Goal: Task Accomplishment & Management: Use online tool/utility

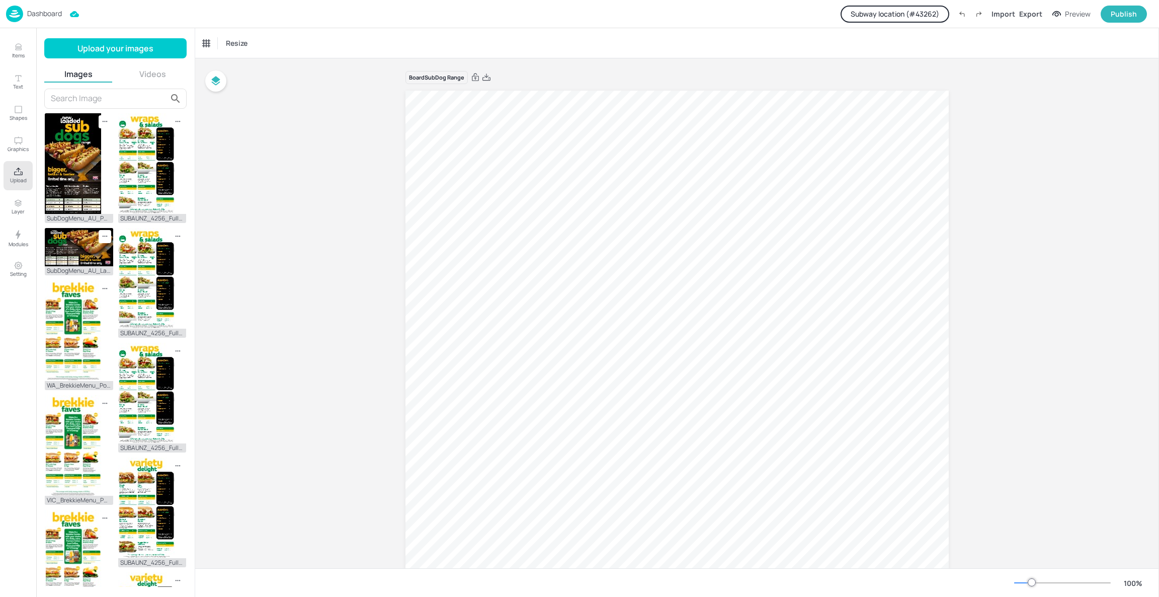
scroll to position [135, 0]
click at [67, 181] on img at bounding box center [73, 163] width 56 height 101
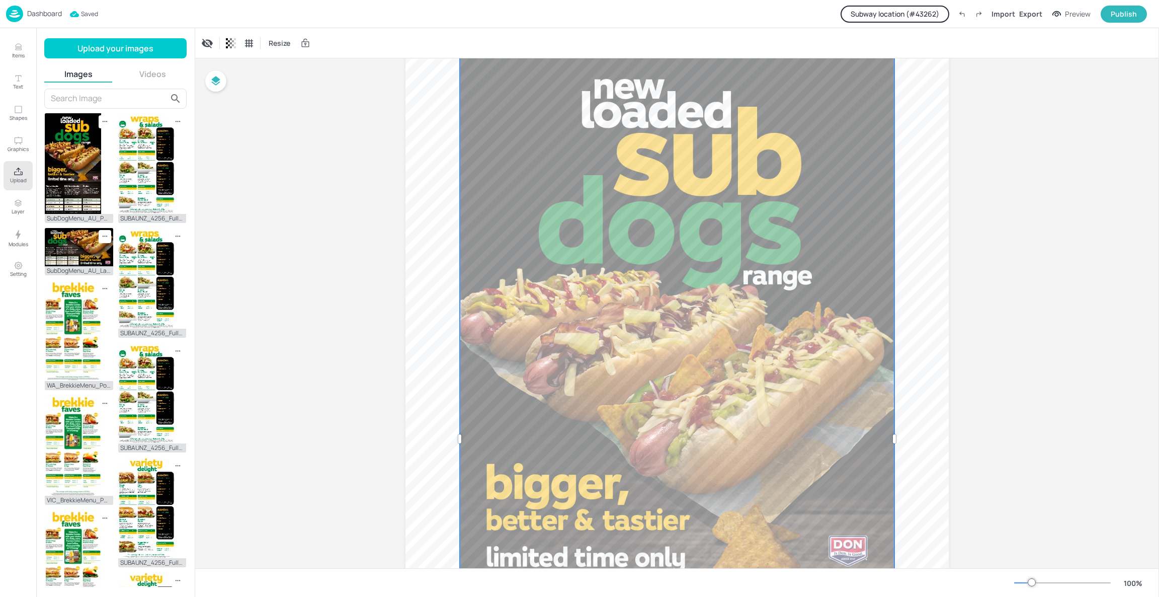
click at [1003, 247] on div "Board SubDog Range" at bounding box center [677, 435] width 964 height 1023
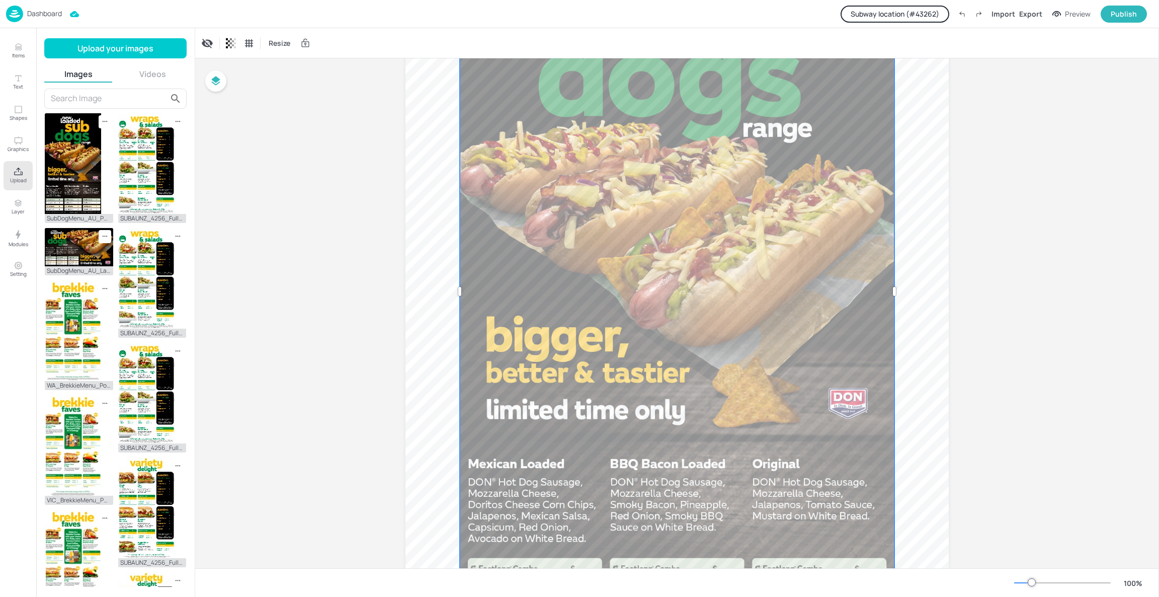
scroll to position [202, 0]
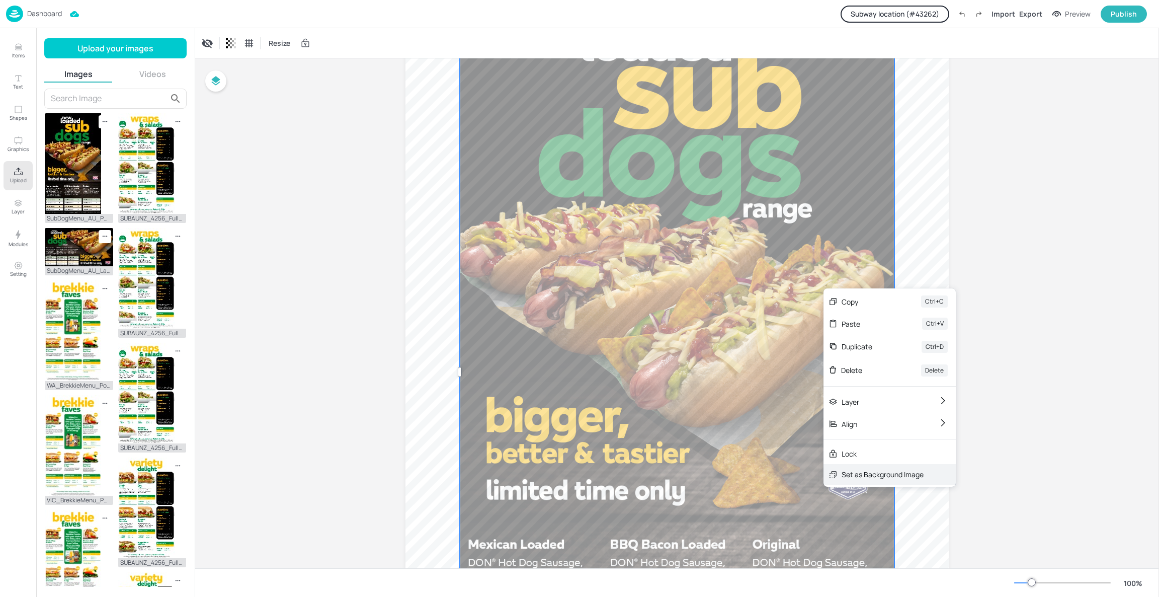
click at [867, 470] on div "Set as Background Image" at bounding box center [883, 474] width 82 height 11
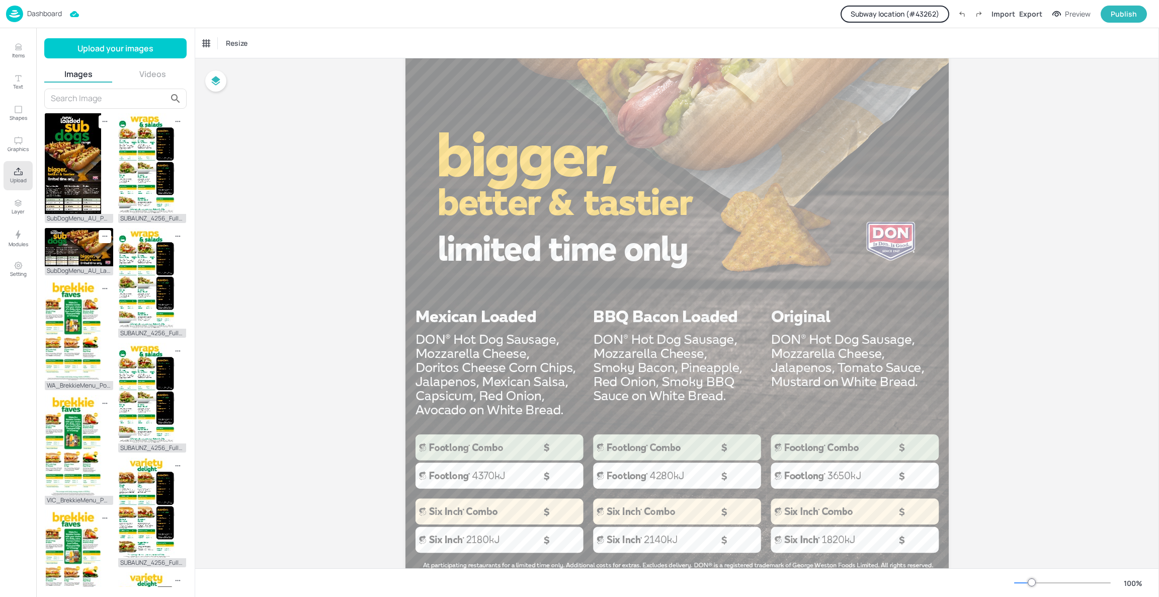
scroll to position [514, 0]
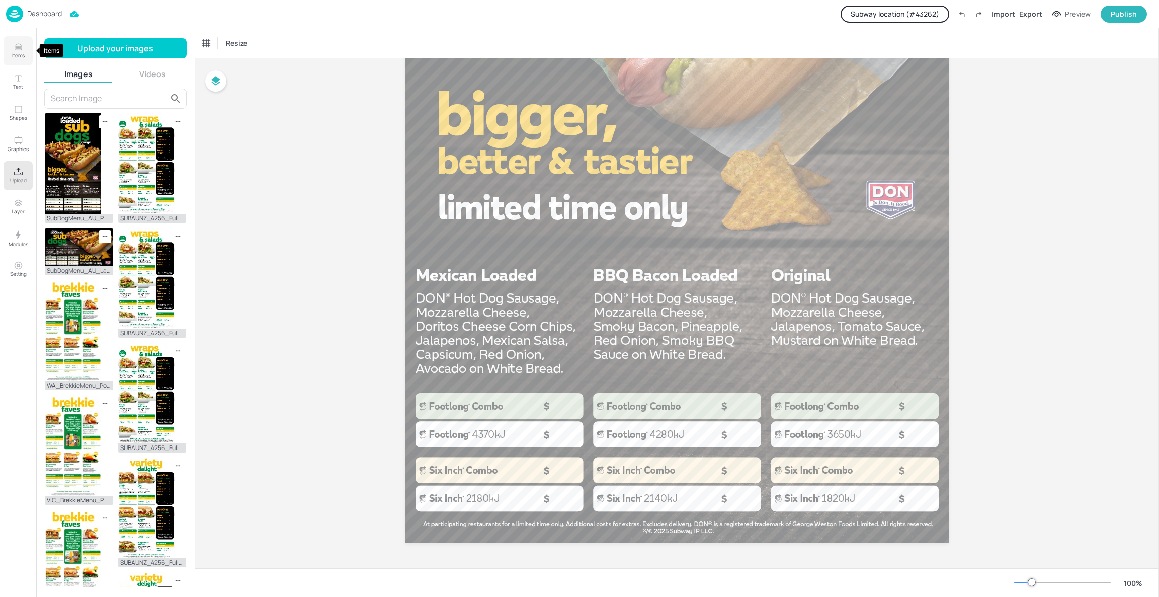
click at [15, 51] on icon "Items" at bounding box center [19, 47] width 10 height 10
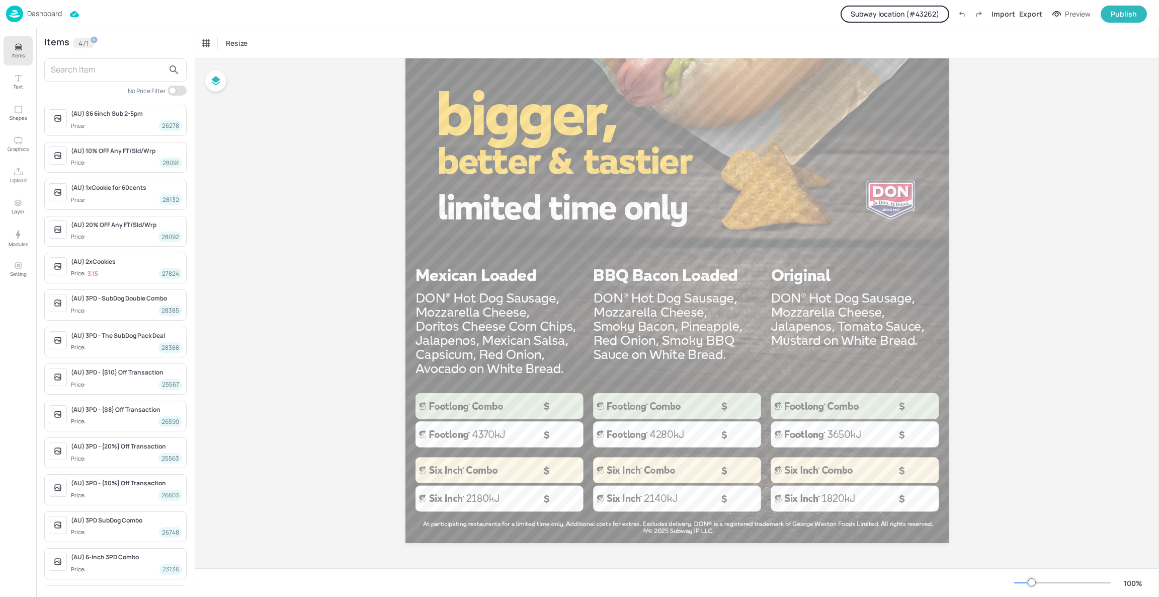
click at [96, 72] on input "text" at bounding box center [107, 70] width 113 height 16
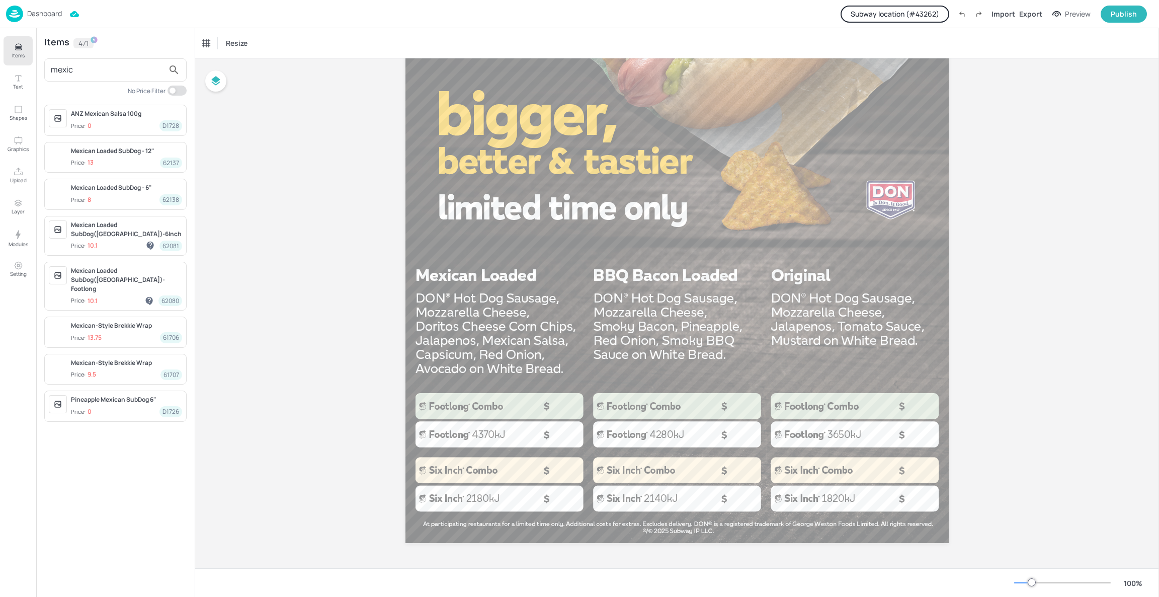
type input "mexic"
click at [120, 198] on span "Price: 8 62138" at bounding box center [126, 199] width 111 height 11
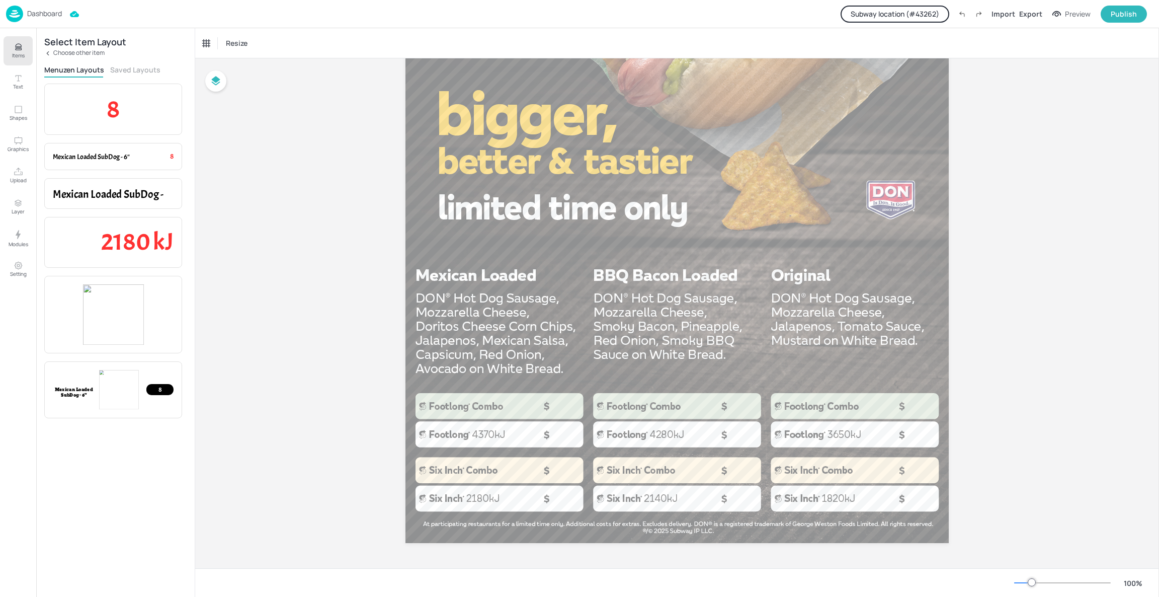
click at [135, 67] on button "Saved Layouts" at bounding box center [135, 70] width 50 height 10
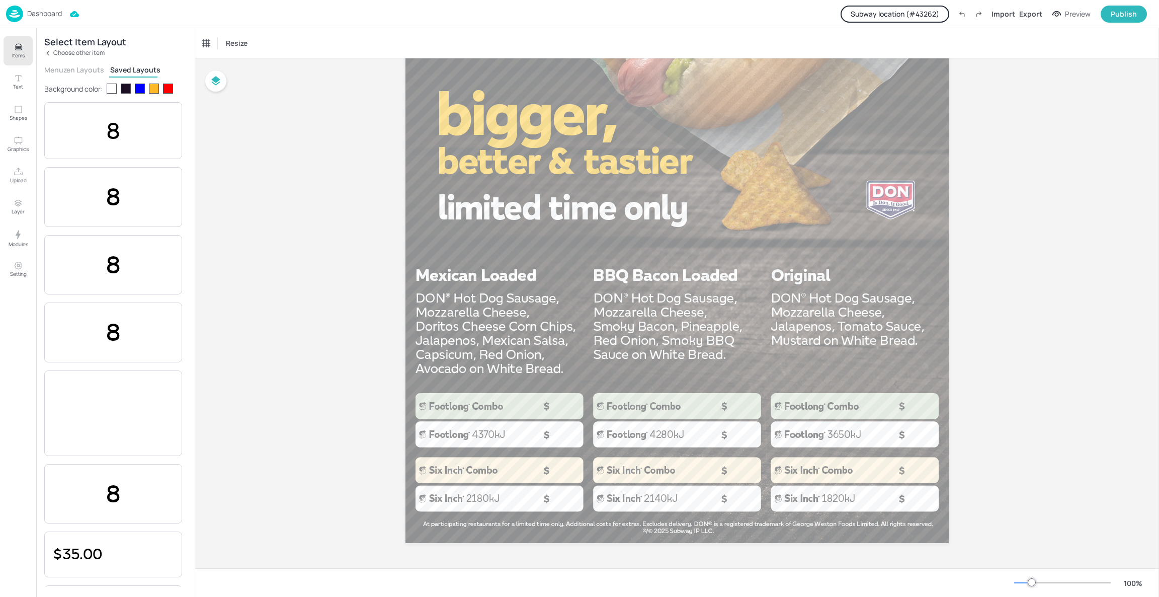
click at [86, 63] on div "Select Item Layout Choose other item Menuzen Layouts Saved Layouts Background c…" at bounding box center [115, 312] width 158 height 569
click at [86, 68] on button "Menuzen Layouts" at bounding box center [74, 70] width 60 height 10
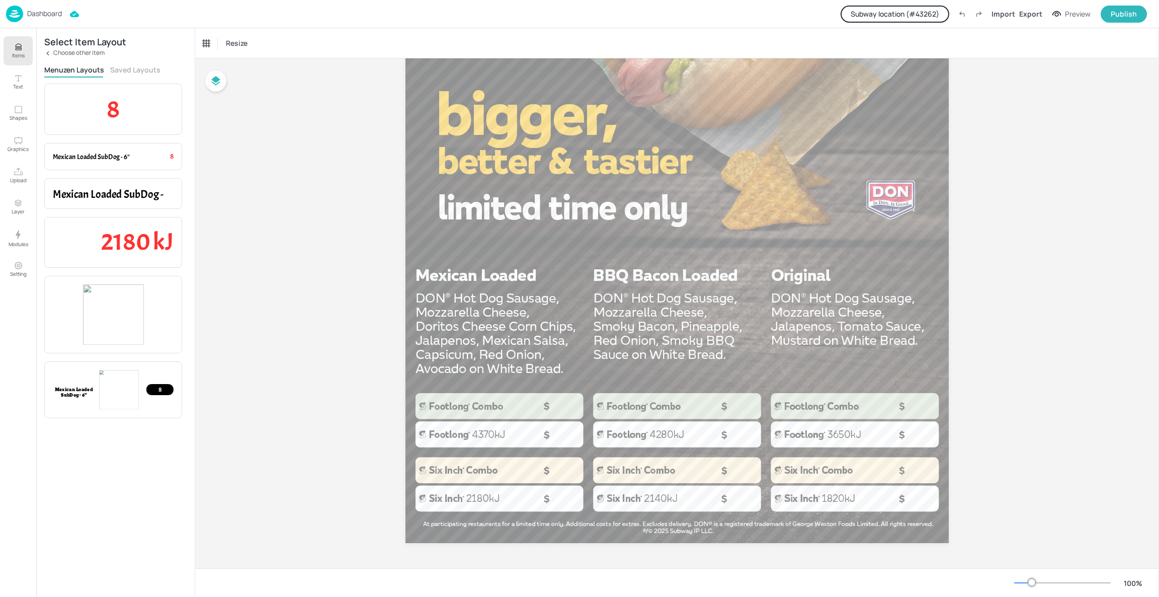
click at [130, 77] on div "Select Item Layout Choose other item Menuzen Layouts Saved Layouts 8 Item Price…" at bounding box center [115, 312] width 158 height 569
click at [129, 74] on div "Menuzen Layouts Saved Layouts" at bounding box center [115, 71] width 142 height 13
drag, startPoint x: 129, startPoint y: 61, endPoint x: 129, endPoint y: 74, distance: 13.1
click at [129, 74] on div "Select Item Layout Choose other item Menuzen Layouts Saved Layouts 8 Item Price…" at bounding box center [115, 312] width 158 height 569
click at [126, 65] on button "Saved Layouts" at bounding box center [135, 70] width 50 height 10
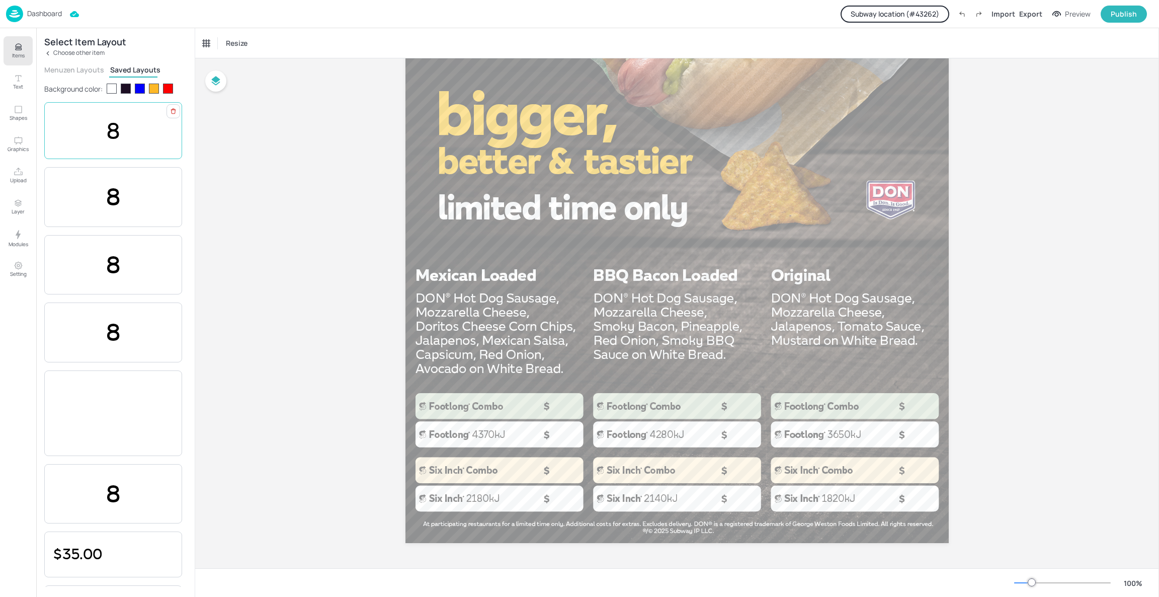
click at [123, 137] on p "8" at bounding box center [113, 131] width 121 height 32
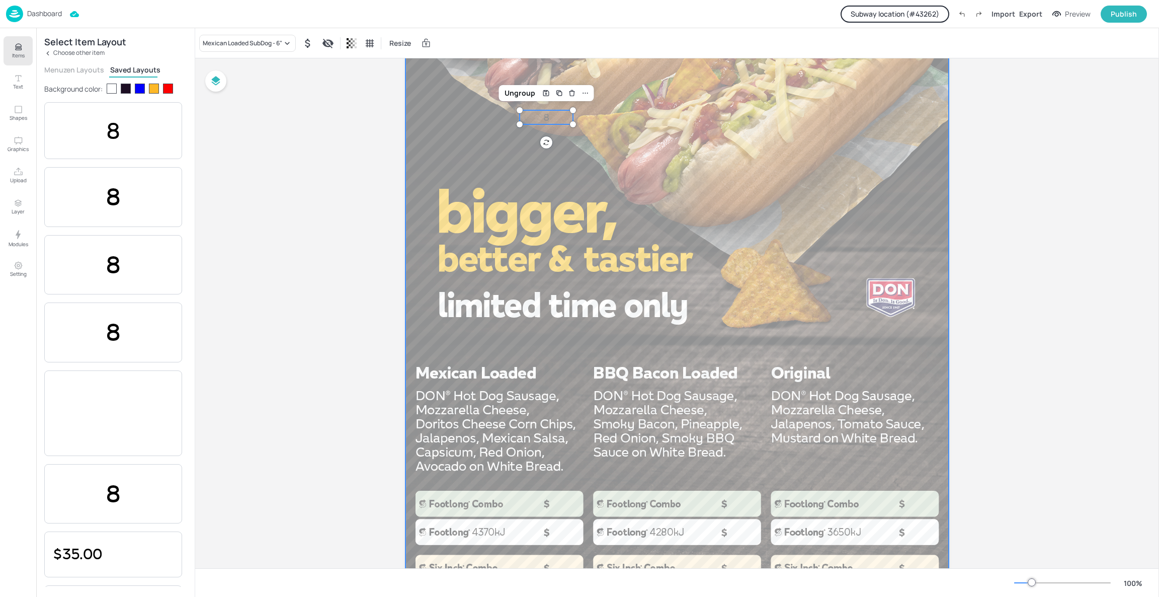
scroll to position [417, 0]
click at [9, 258] on button "Setting" at bounding box center [18, 269] width 29 height 29
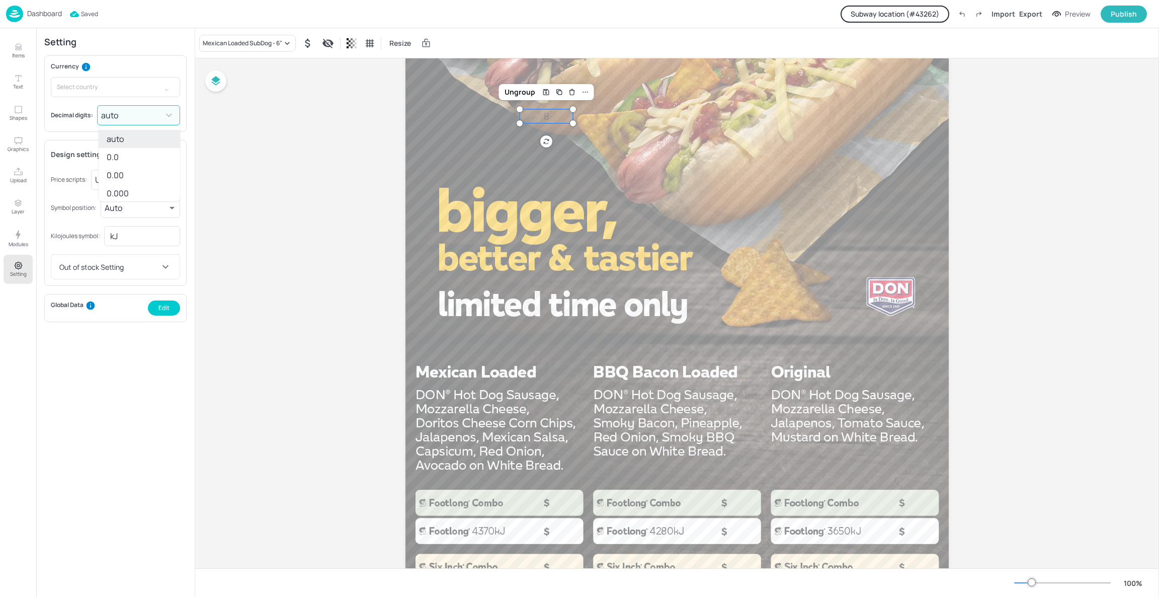
click at [149, 112] on body "Dashboard Saved Subway location (# 43262 ) Import Export Preview Publish Items …" at bounding box center [579, 298] width 1159 height 597
click at [126, 180] on li "0.00" at bounding box center [140, 175] width 82 height 18
type input "2"
click at [363, 277] on div "Board SubDog Range 8.00 Ungroup" at bounding box center [677, 152] width 964 height 1023
click at [14, 54] on p "Items" at bounding box center [18, 55] width 13 height 7
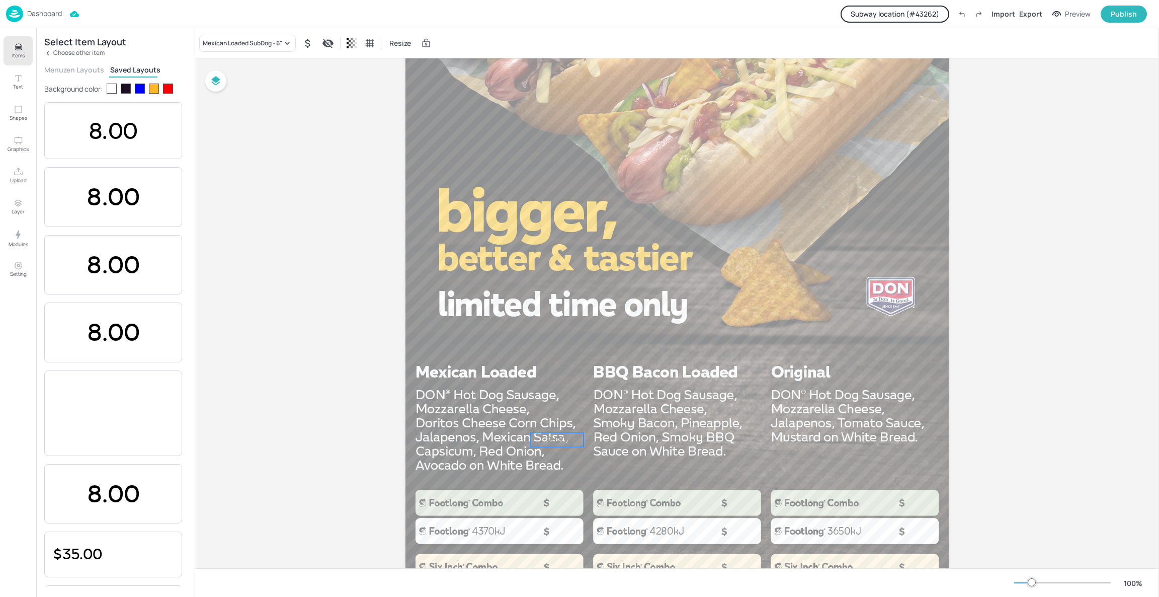
drag, startPoint x: 553, startPoint y: 120, endPoint x: 558, endPoint y: 467, distance: 347.7
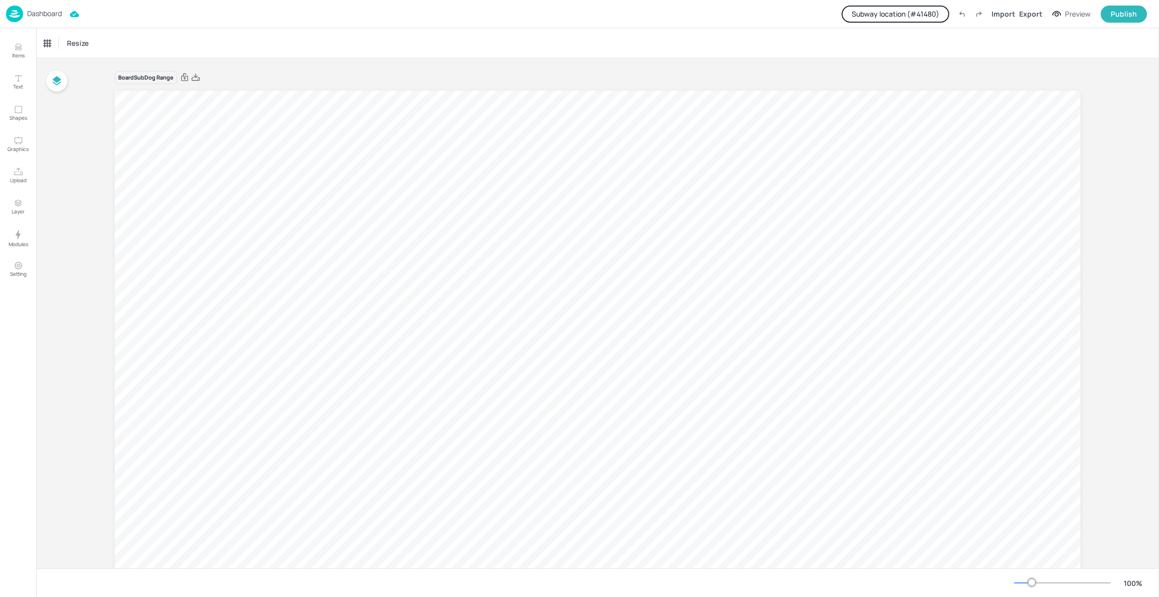
click at [917, 19] on button "Subway location (# 41480 )" at bounding box center [896, 14] width 108 height 17
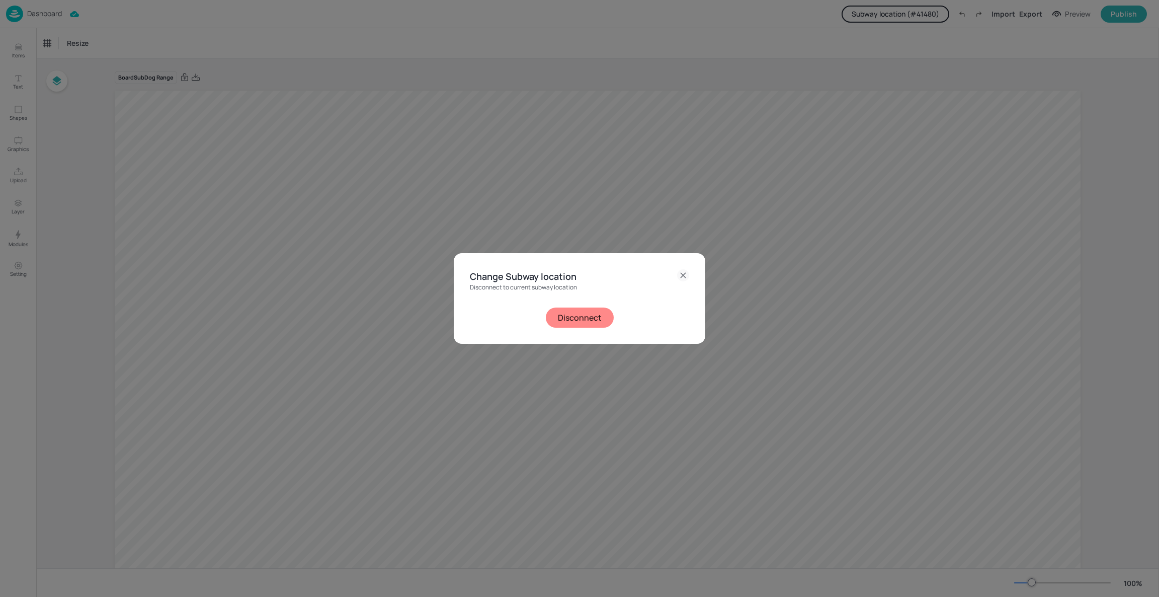
click at [581, 323] on button "Disconnect" at bounding box center [580, 317] width 68 height 20
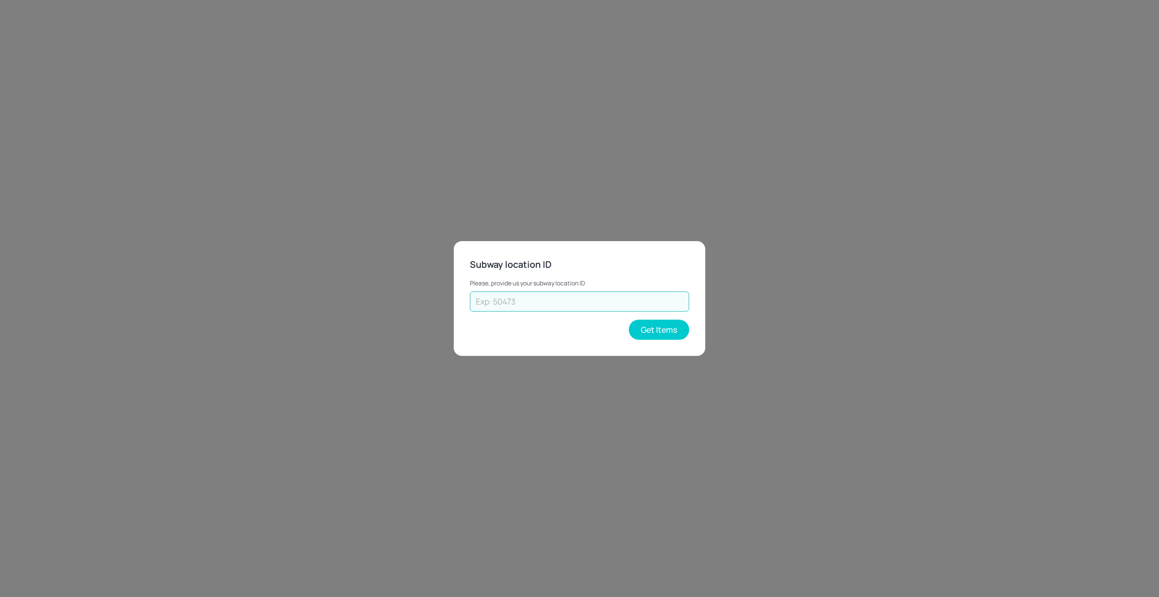
click at [609, 310] on input "text" at bounding box center [579, 301] width 219 height 20
type input "70308"
click at [656, 325] on button "Get Items" at bounding box center [659, 329] width 60 height 20
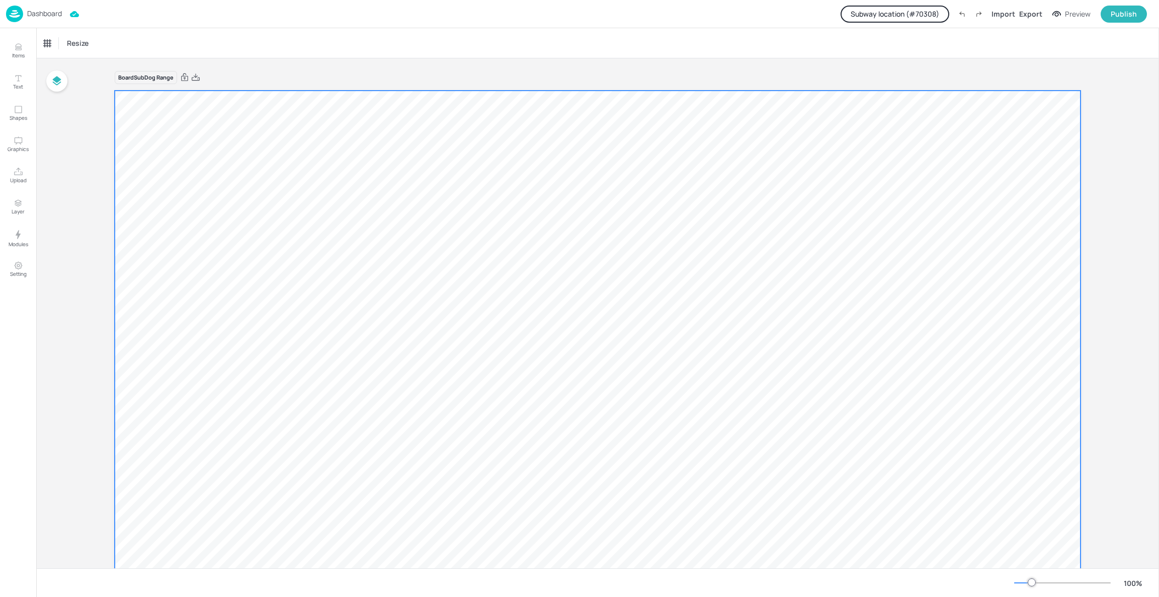
scroll to position [91, 0]
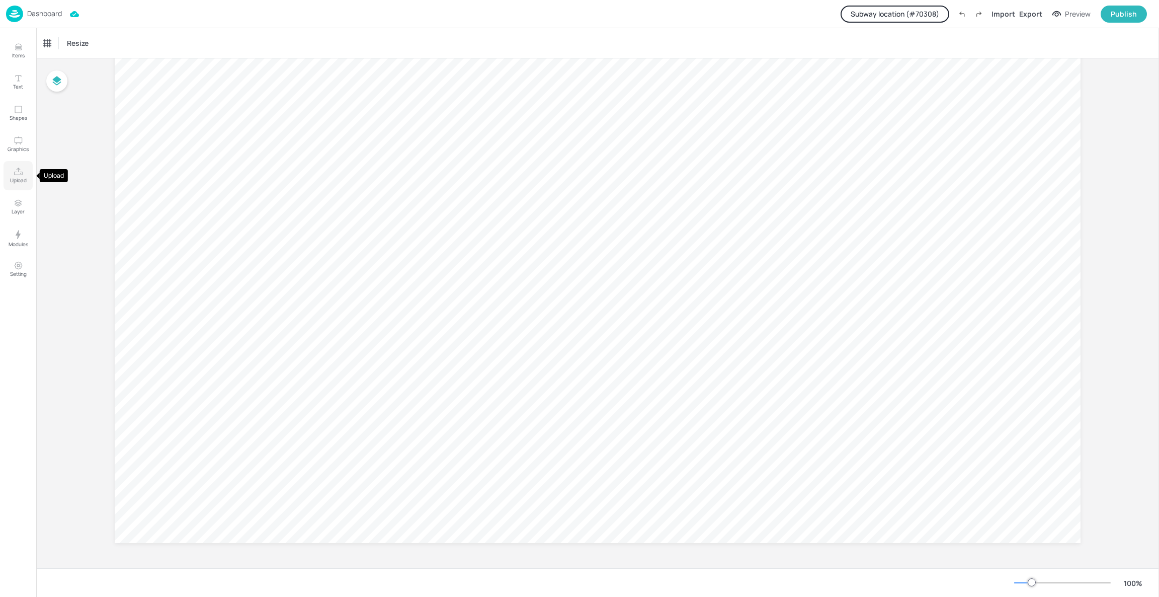
click at [6, 177] on button "Upload" at bounding box center [18, 175] width 29 height 29
click at [42, 11] on p "Dashboard" at bounding box center [44, 13] width 35 height 7
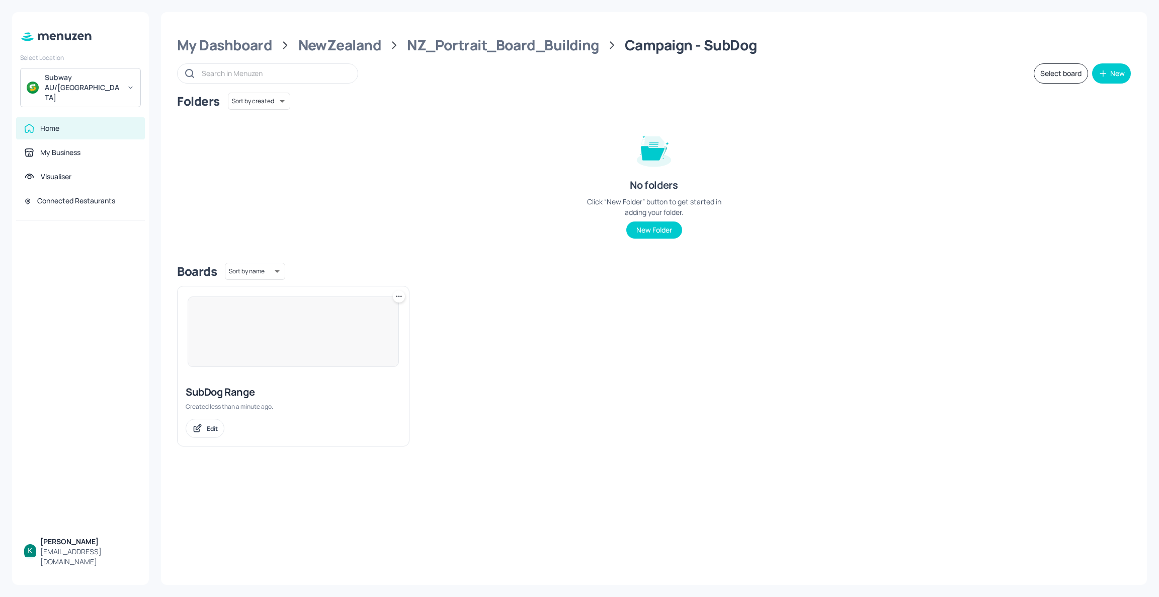
click at [400, 294] on icon at bounding box center [399, 296] width 10 height 10
click at [358, 367] on div "Delete" at bounding box center [360, 368] width 80 height 17
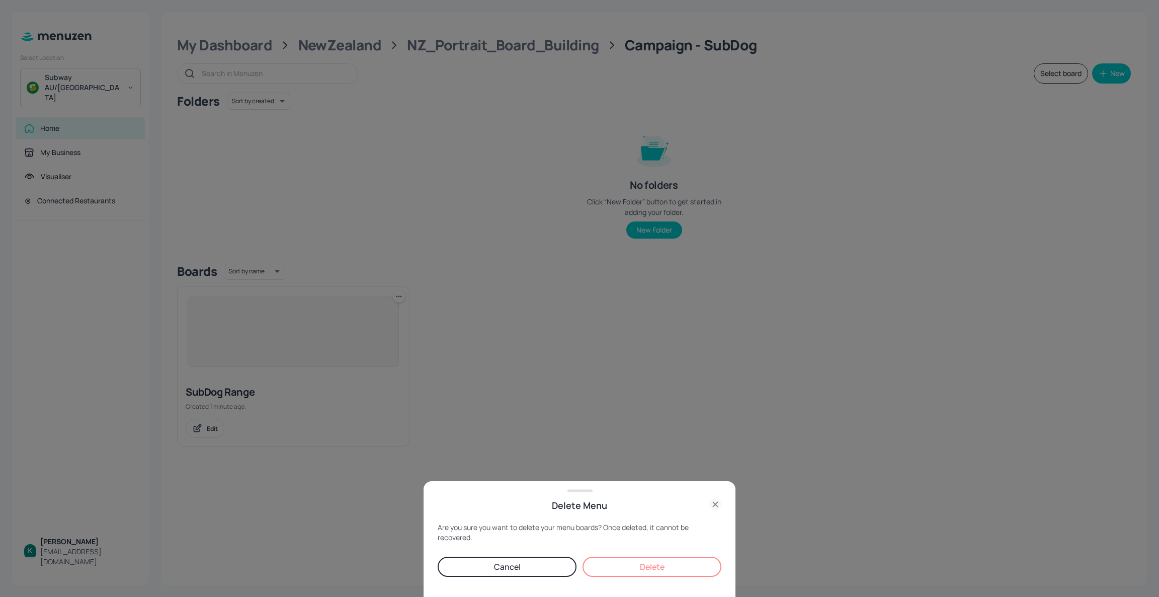
click at [620, 576] on button "Delete" at bounding box center [652, 566] width 139 height 20
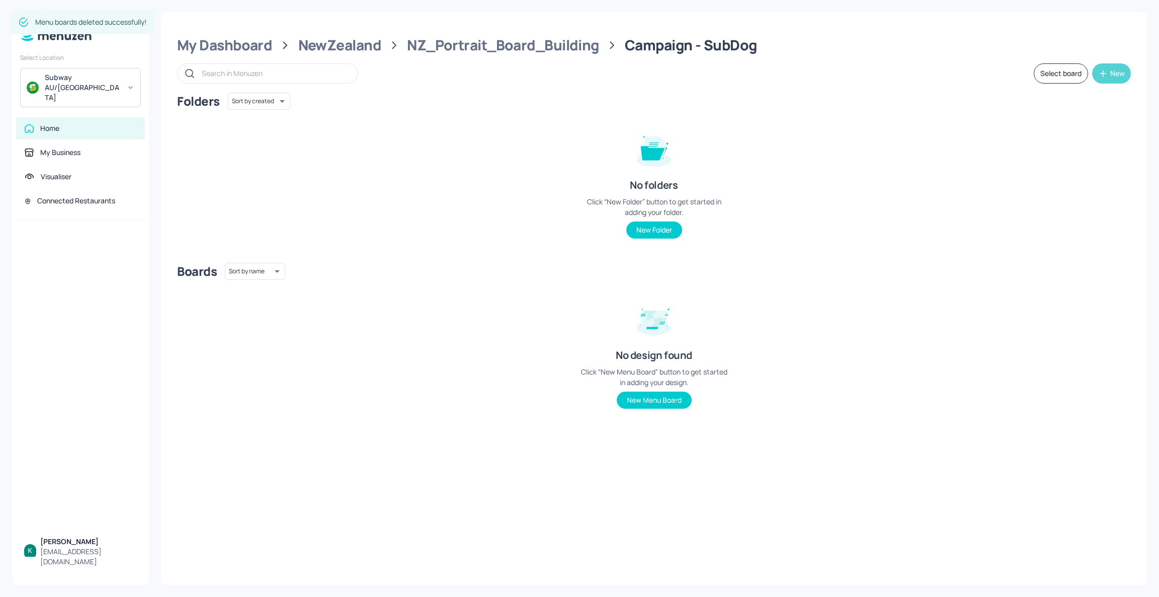
click at [1097, 76] on button "New" at bounding box center [1111, 73] width 39 height 20
click at [1073, 119] on div "Add new board" at bounding box center [1080, 121] width 101 height 22
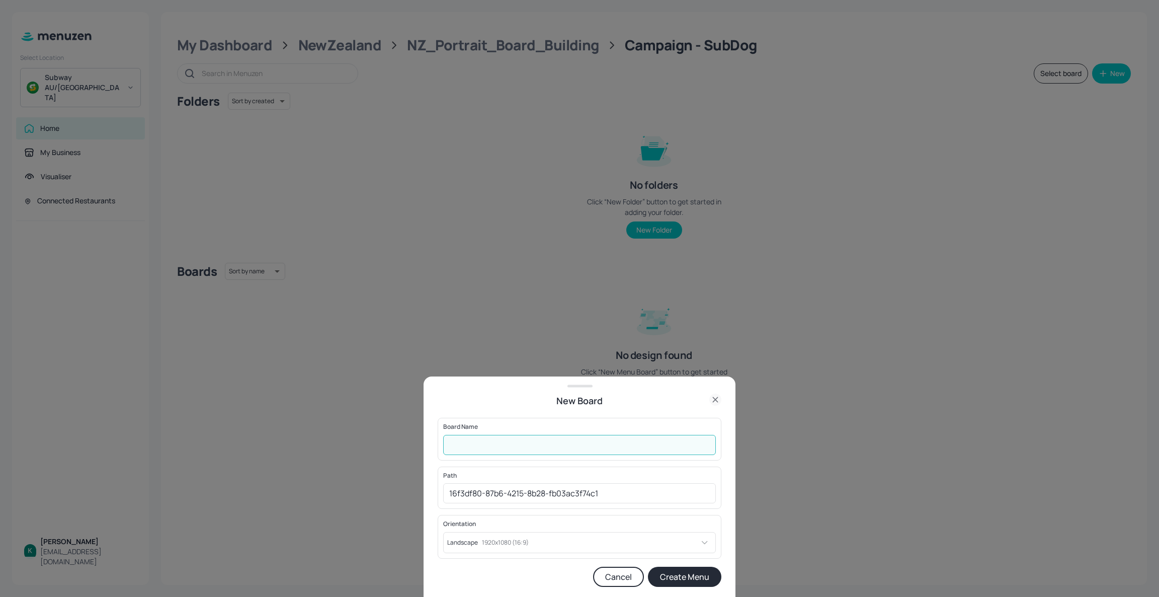
click at [605, 445] on input "text" at bounding box center [579, 445] width 273 height 20
type input "SubDog Range"
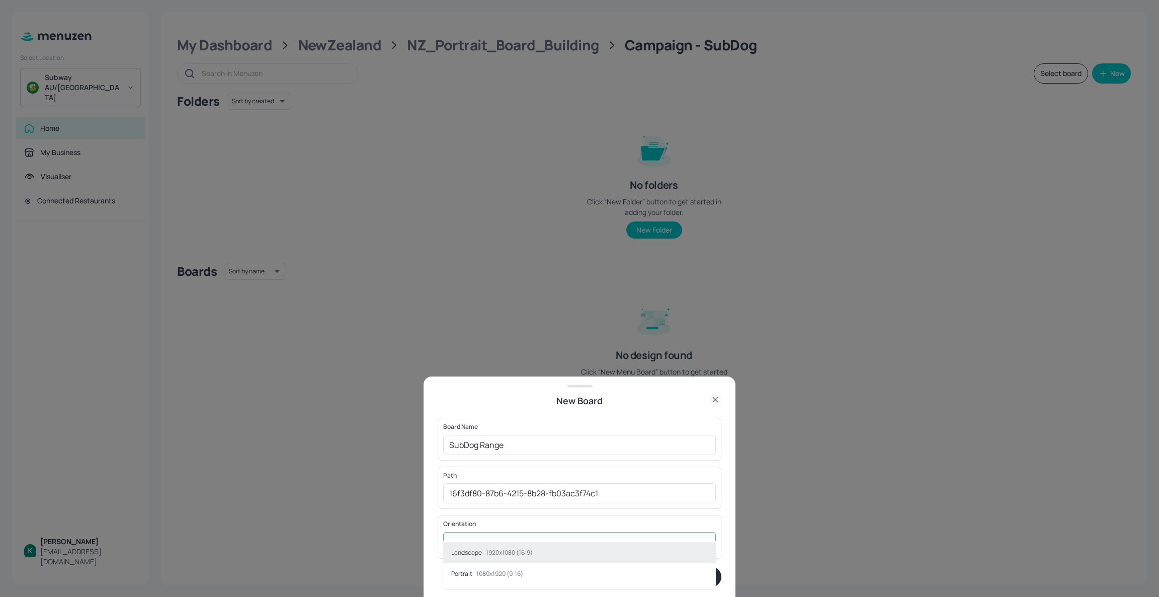
click at [475, 546] on body "Select Location Subway AU/NZ Home My Business Visualiser Connected Restaurants …" at bounding box center [579, 298] width 1159 height 597
click at [474, 581] on div "Portrait 1080x1920 (9:16)" at bounding box center [487, 573] width 72 height 15
type input "Portrait"
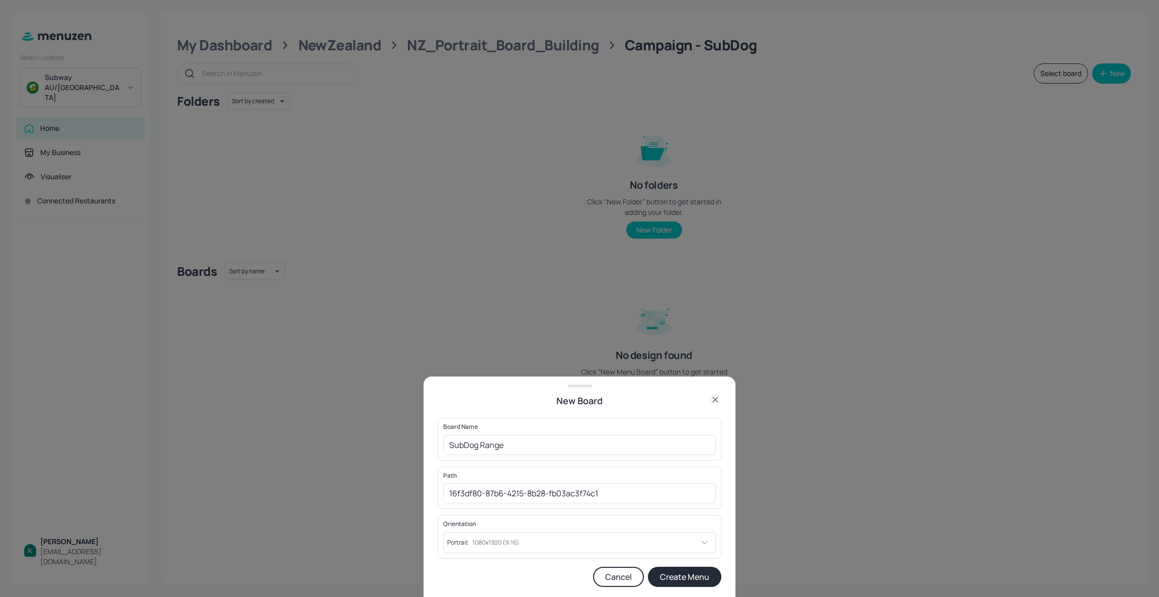
click at [698, 579] on button "Create Menu" at bounding box center [684, 577] width 73 height 20
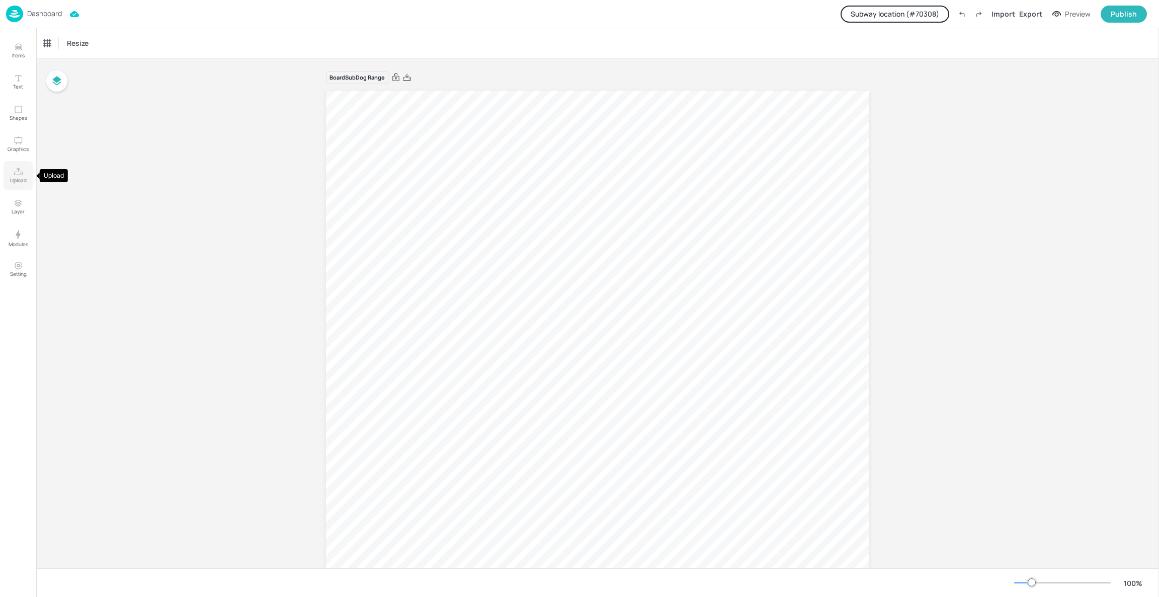
click at [10, 179] on p "Upload" at bounding box center [18, 180] width 17 height 7
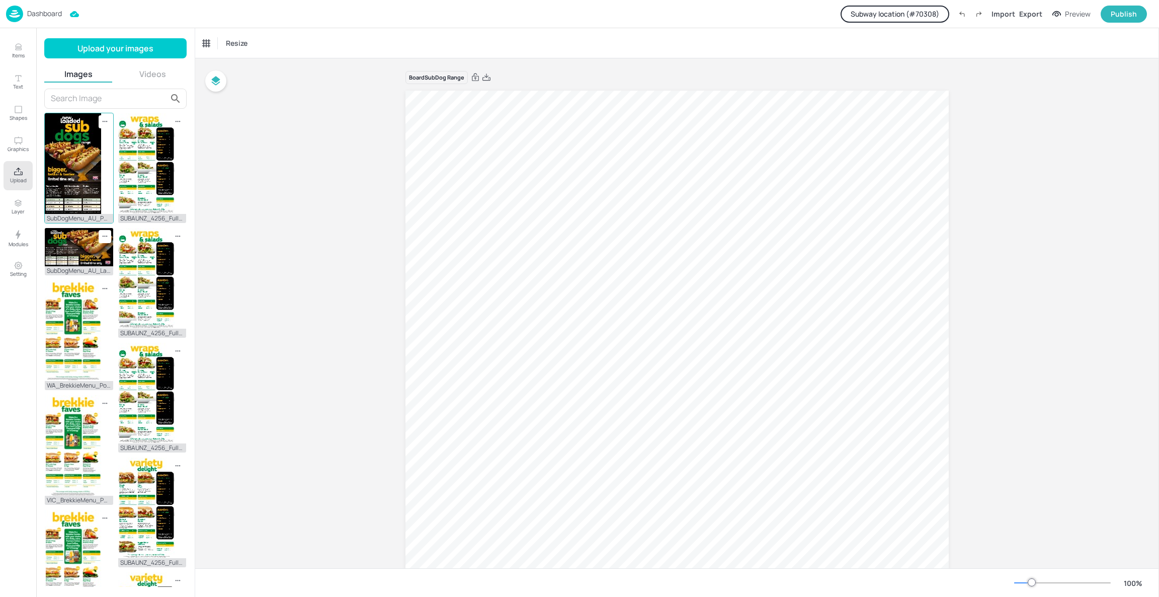
click at [72, 141] on img at bounding box center [73, 163] width 56 height 101
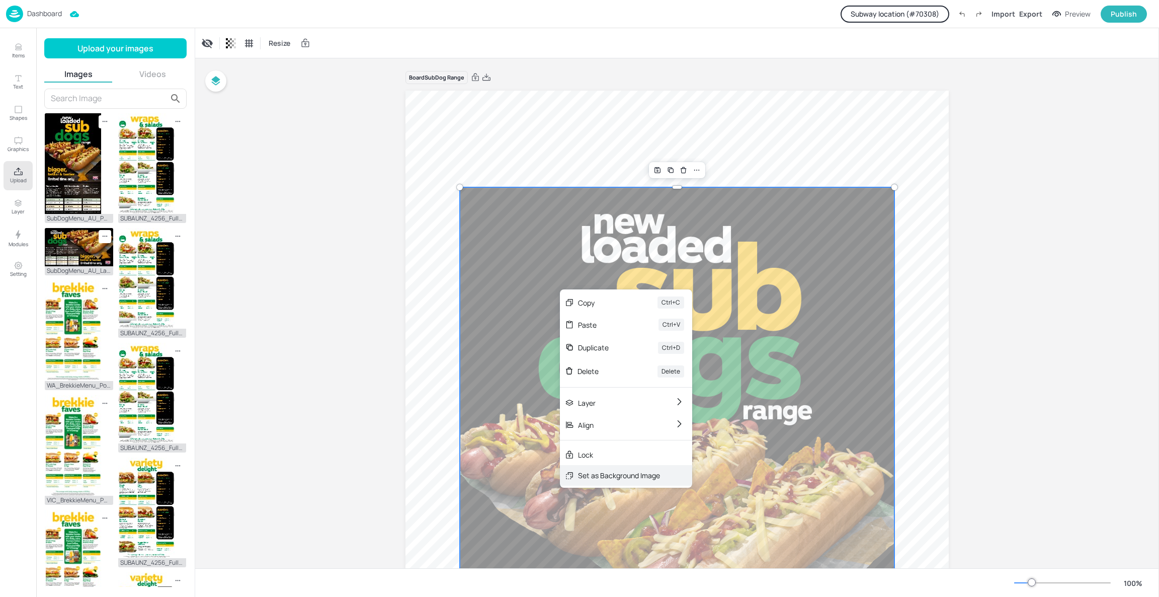
click at [623, 475] on div "Set as Background Image" at bounding box center [619, 475] width 82 height 11
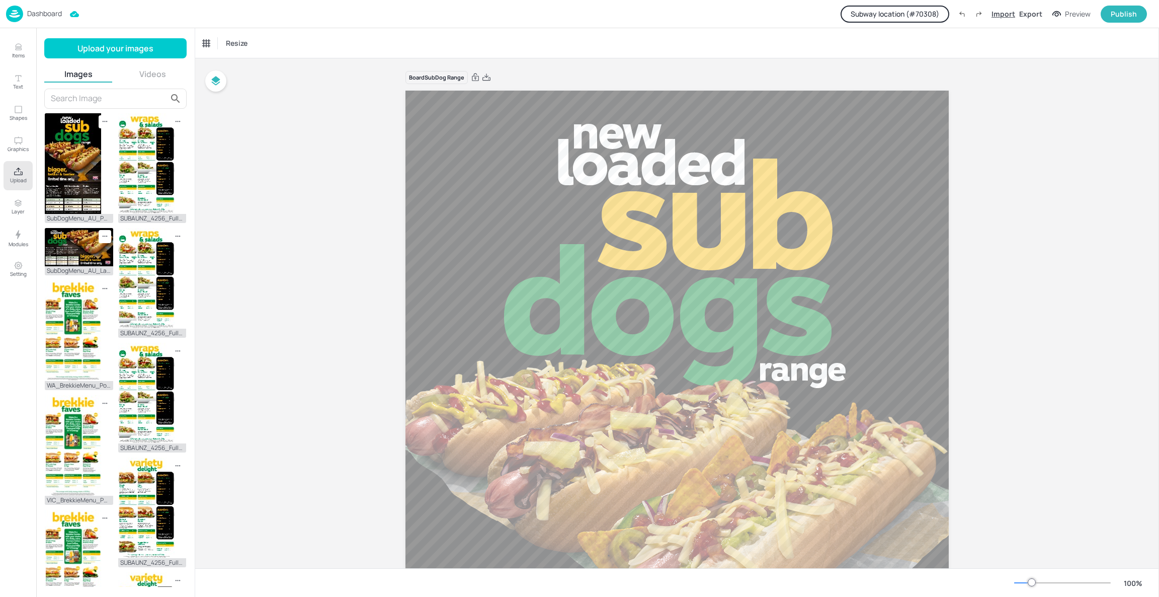
click at [1013, 14] on div "Import" at bounding box center [1004, 14] width 24 height 11
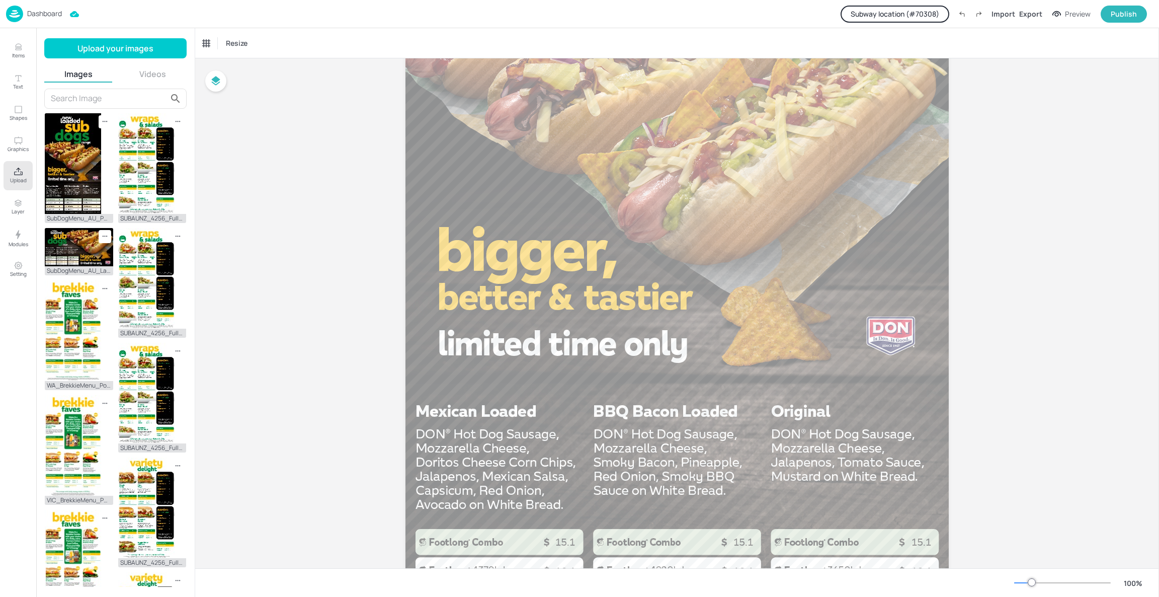
scroll to position [514, 0]
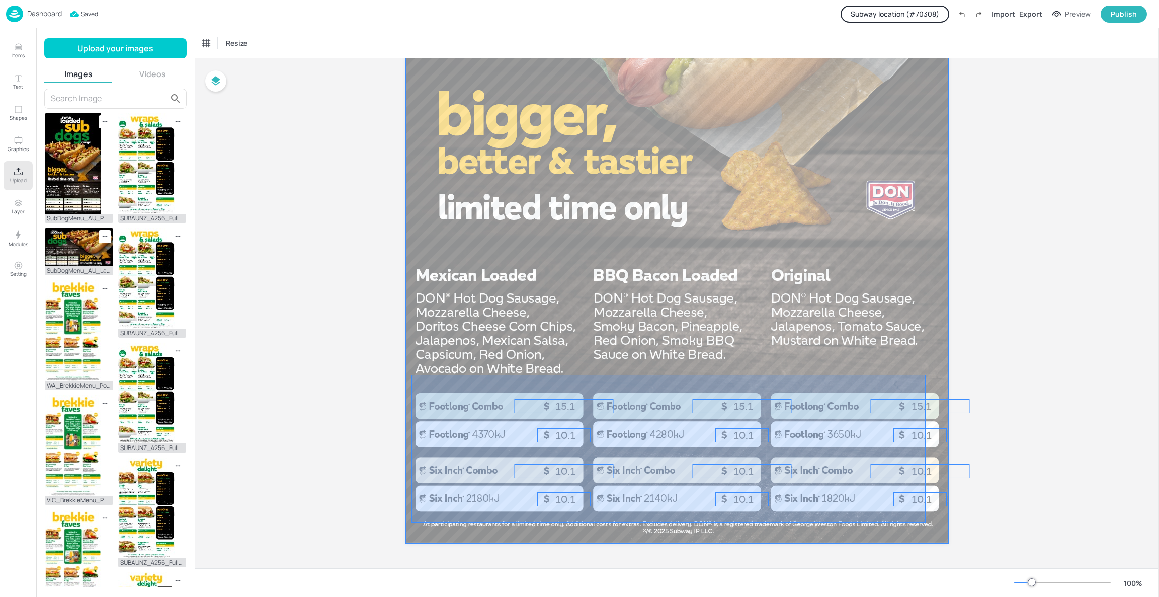
drag, startPoint x: 412, startPoint y: 374, endPoint x: 936, endPoint y: 519, distance: 544.4
click at [936, 519] on div at bounding box center [677, 60] width 543 height 966
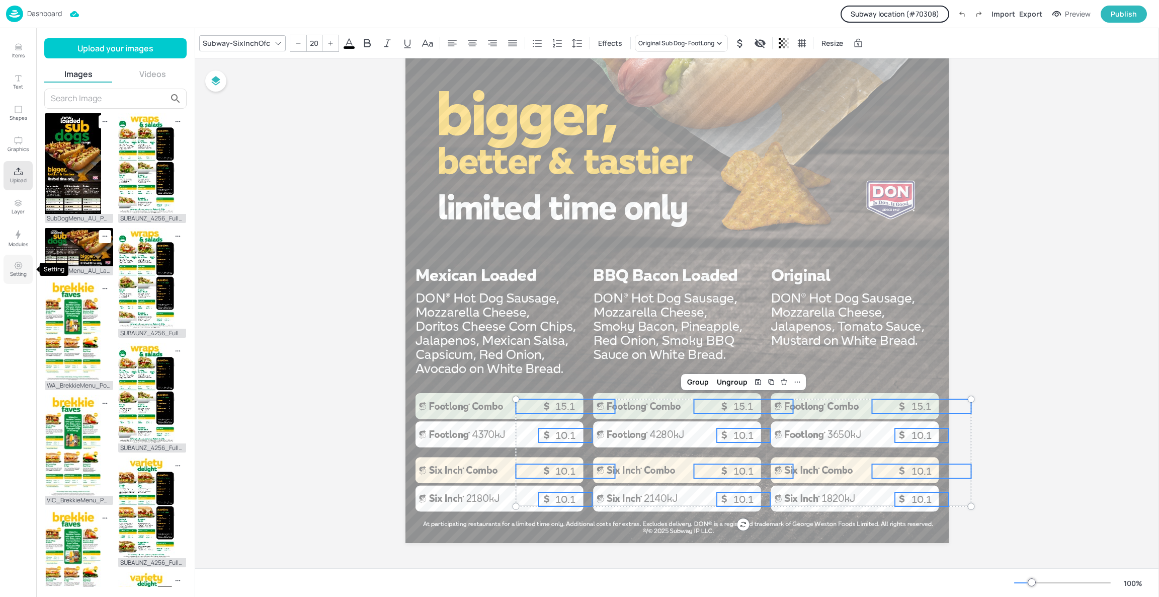
click at [12, 263] on button "Setting" at bounding box center [18, 269] width 29 height 29
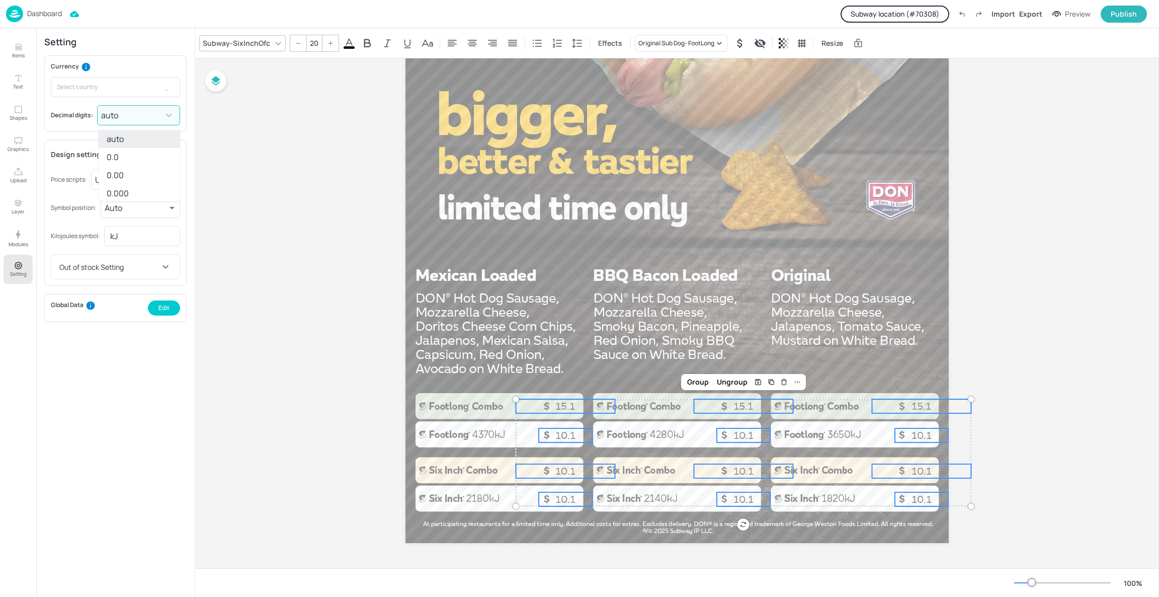
click at [122, 106] on body "Dashboard Subway location (# 70308 ) Import Export Preview Publish Items Text S…" at bounding box center [579, 298] width 1159 height 597
click at [130, 175] on li "0.00" at bounding box center [140, 175] width 82 height 18
type input "2"
click at [403, 165] on div "Board SubDog Range 10.10 10.10 10.10 10.10 10.10 10.10 15.10 15.10 15.10 10.10 …" at bounding box center [677, 56] width 600 height 1023
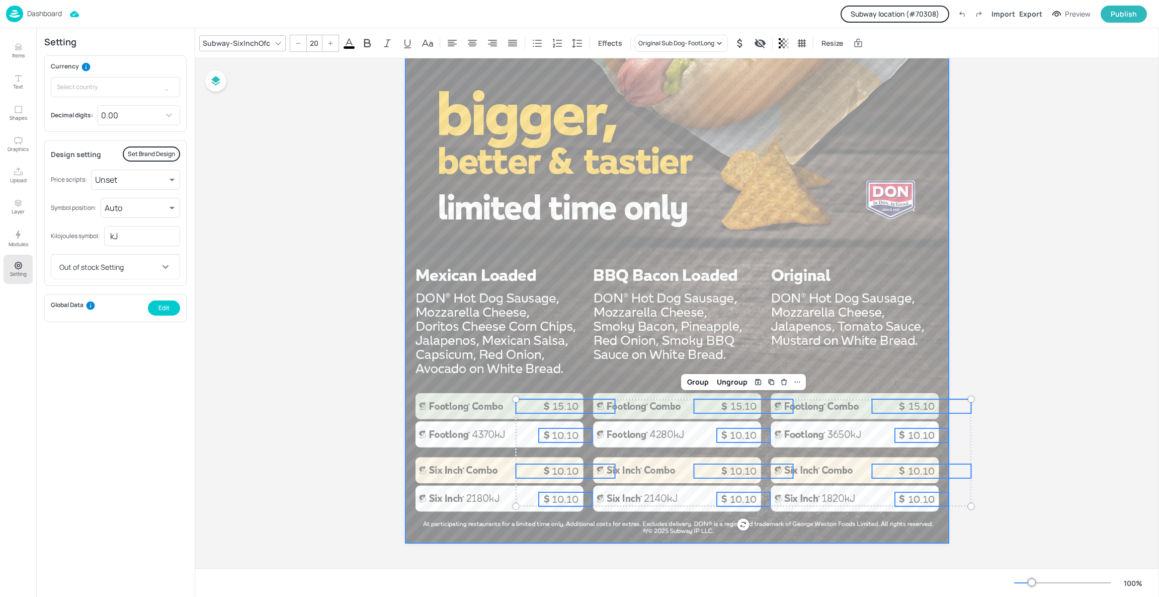
click at [457, 215] on div at bounding box center [677, 60] width 543 height 966
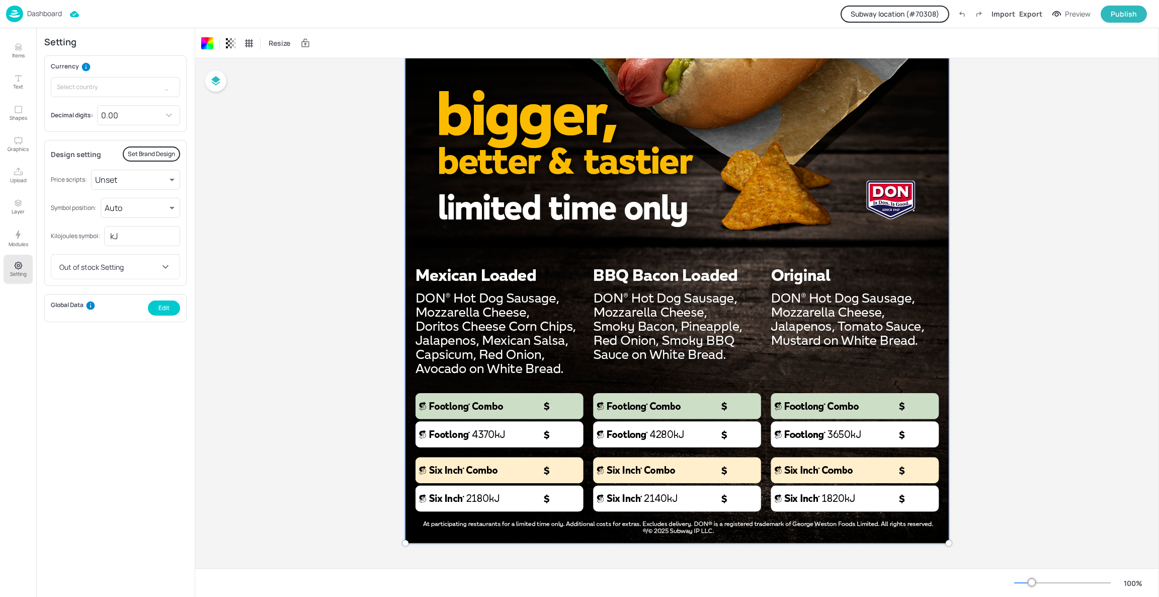
click at [499, 347] on div at bounding box center [676, 60] width 555 height 978
click at [412, 295] on div at bounding box center [676, 60] width 555 height 978
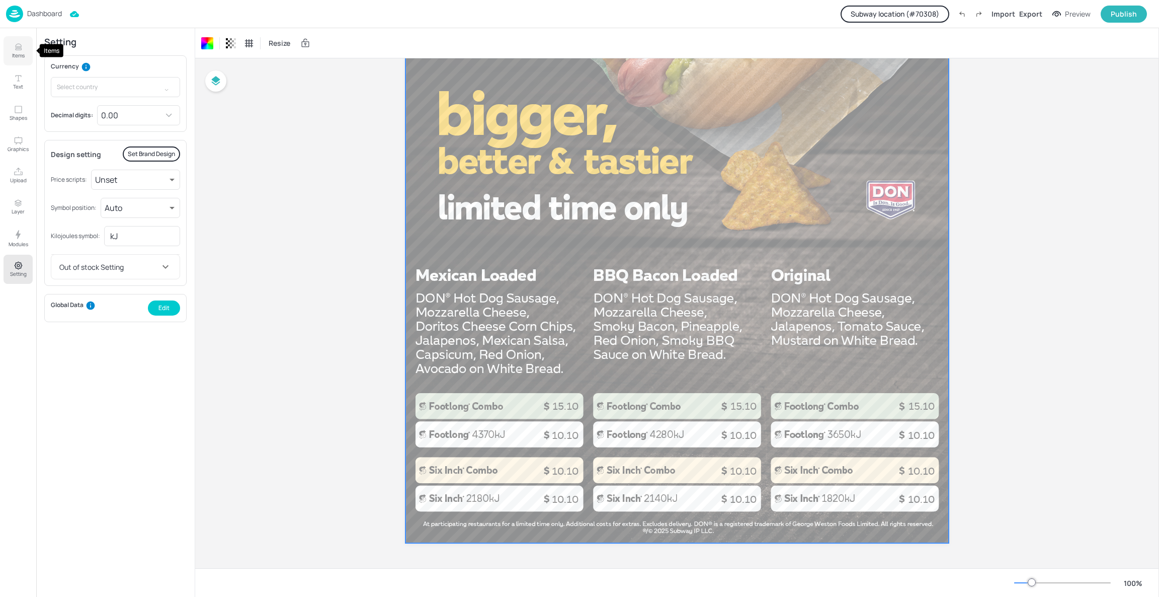
click at [20, 50] on icon "Items" at bounding box center [19, 47] width 10 height 10
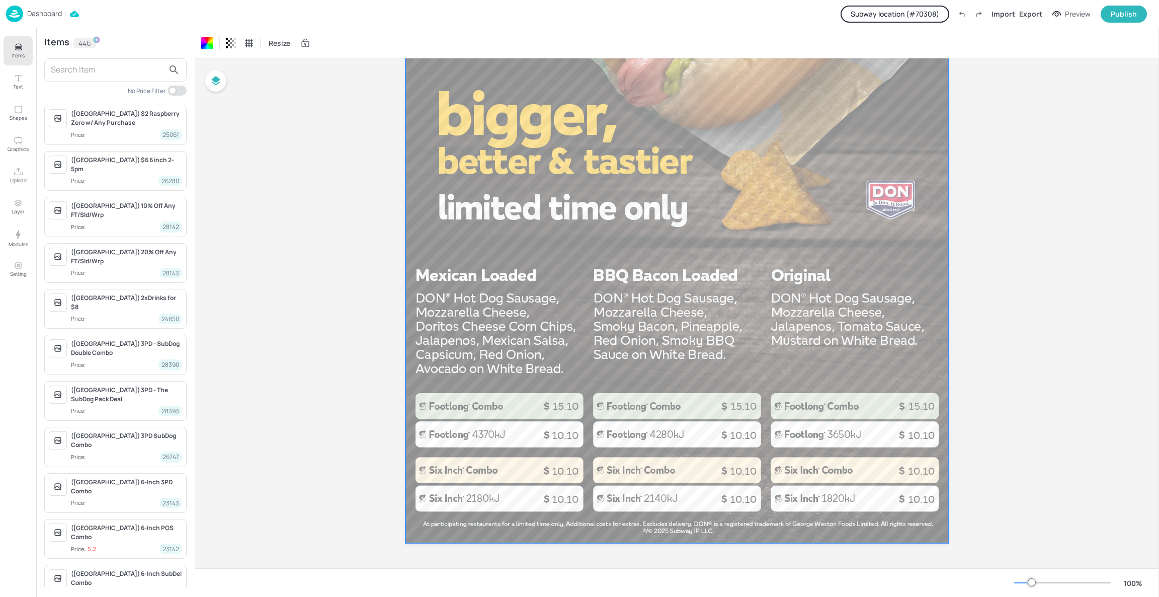
click at [350, 334] on div "Board SubDog Range 10.10 10.10 10.10 10.10 10.10 10.10 15.10 15.10 15.10 10.10 …" at bounding box center [677, 56] width 964 height 1023
click at [566, 404] on p "15.10" at bounding box center [565, 406] width 99 height 14
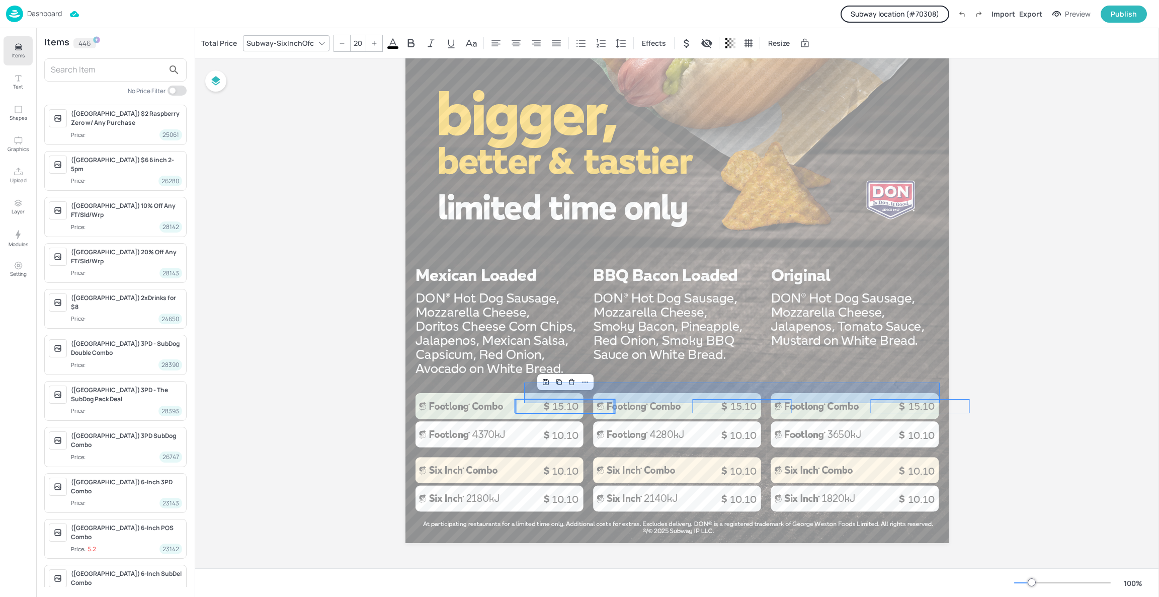
drag, startPoint x: 940, startPoint y: 382, endPoint x: 526, endPoint y: 408, distance: 414.8
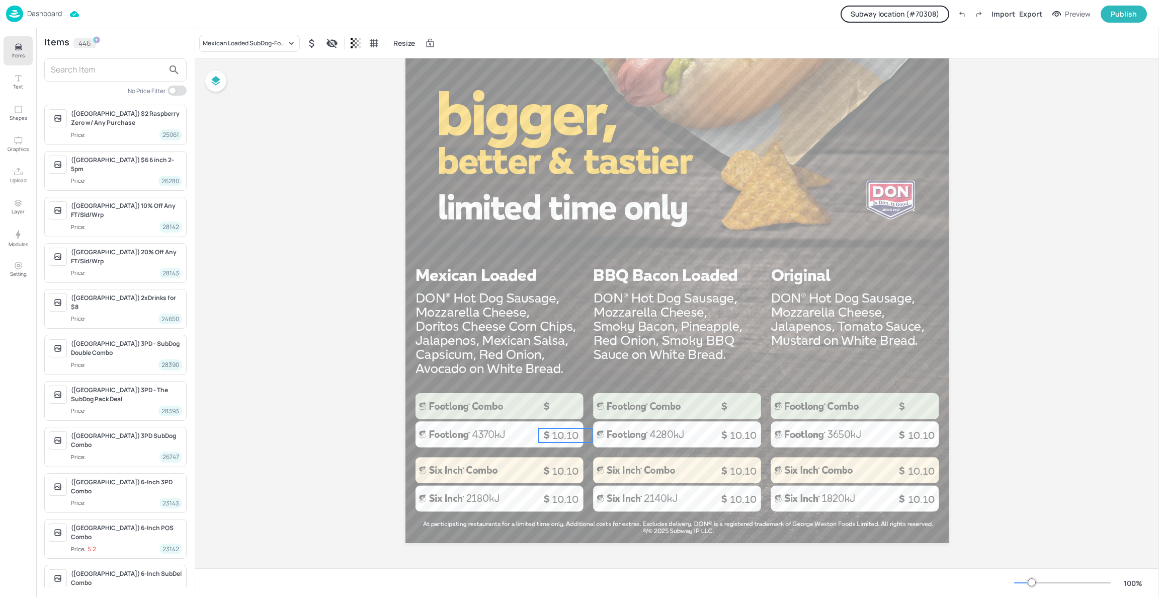
click at [557, 432] on span "10.10" at bounding box center [565, 435] width 27 height 12
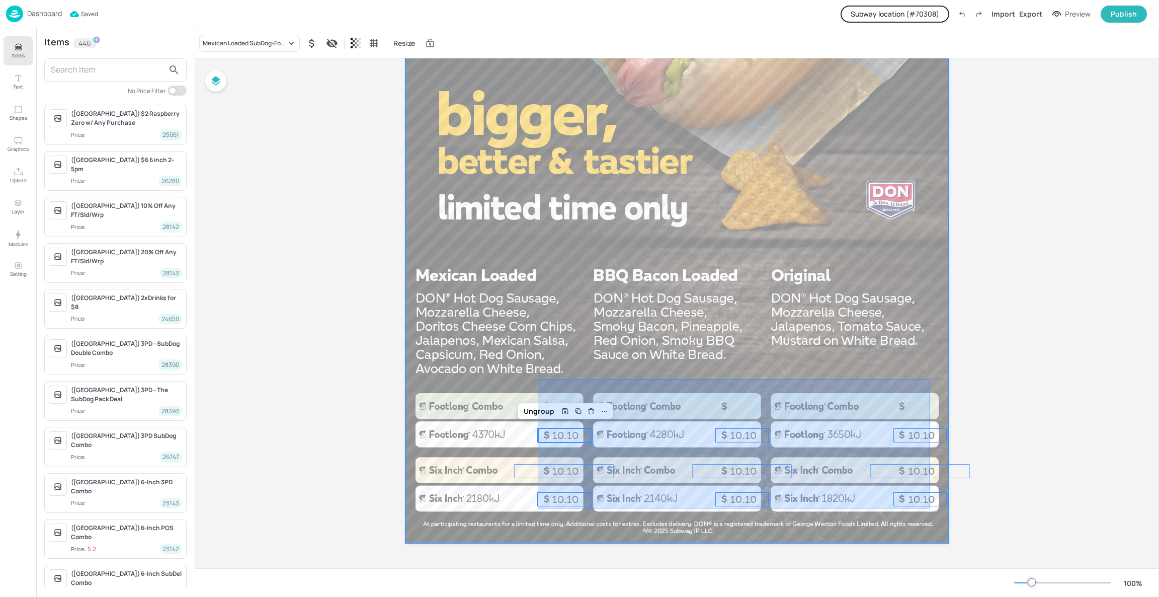
drag, startPoint x: 538, startPoint y: 379, endPoint x: 930, endPoint y: 508, distance: 413.2
click at [930, 508] on div at bounding box center [677, 60] width 543 height 966
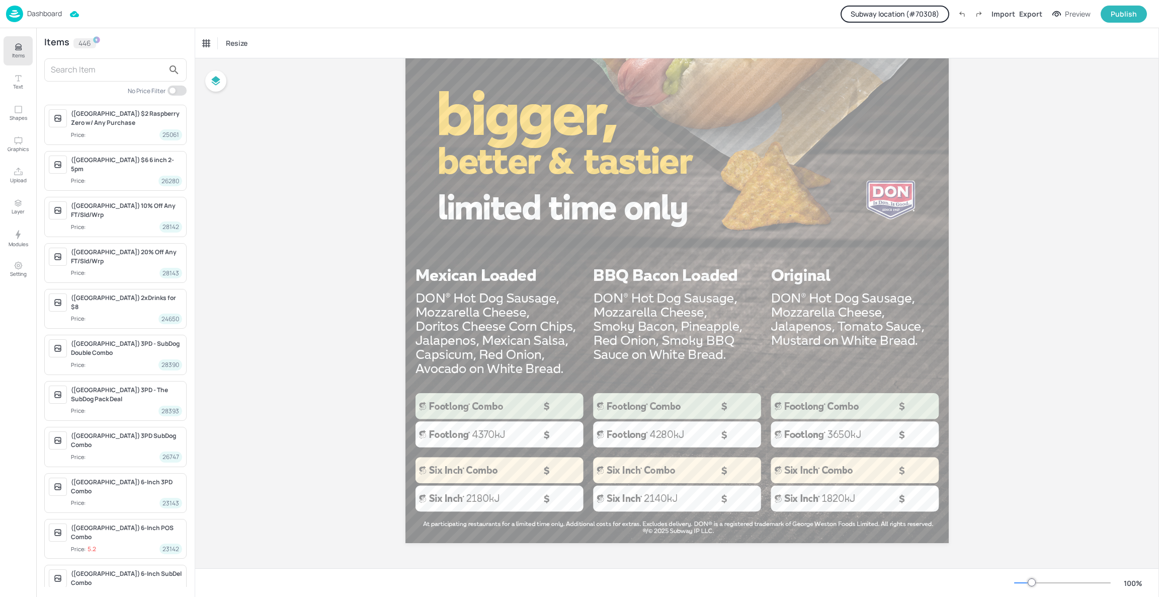
click at [92, 69] on input "text" at bounding box center [107, 70] width 113 height 16
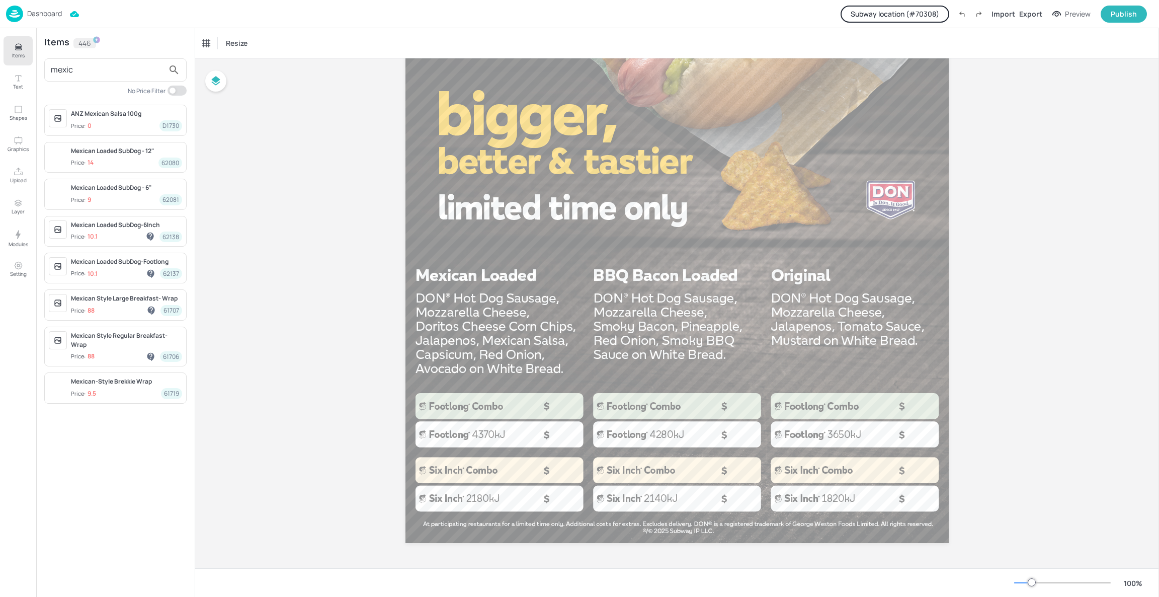
type input "mexic"
click at [118, 196] on span "Price: 9 62081" at bounding box center [126, 199] width 111 height 11
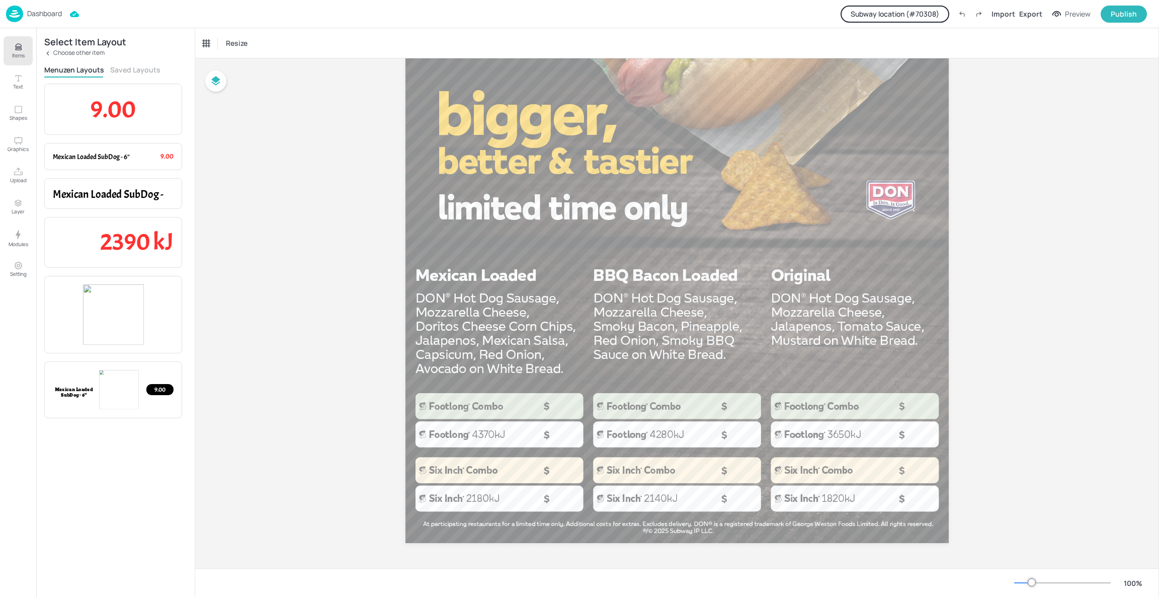
click at [128, 68] on button "Saved Layouts" at bounding box center [135, 70] width 50 height 10
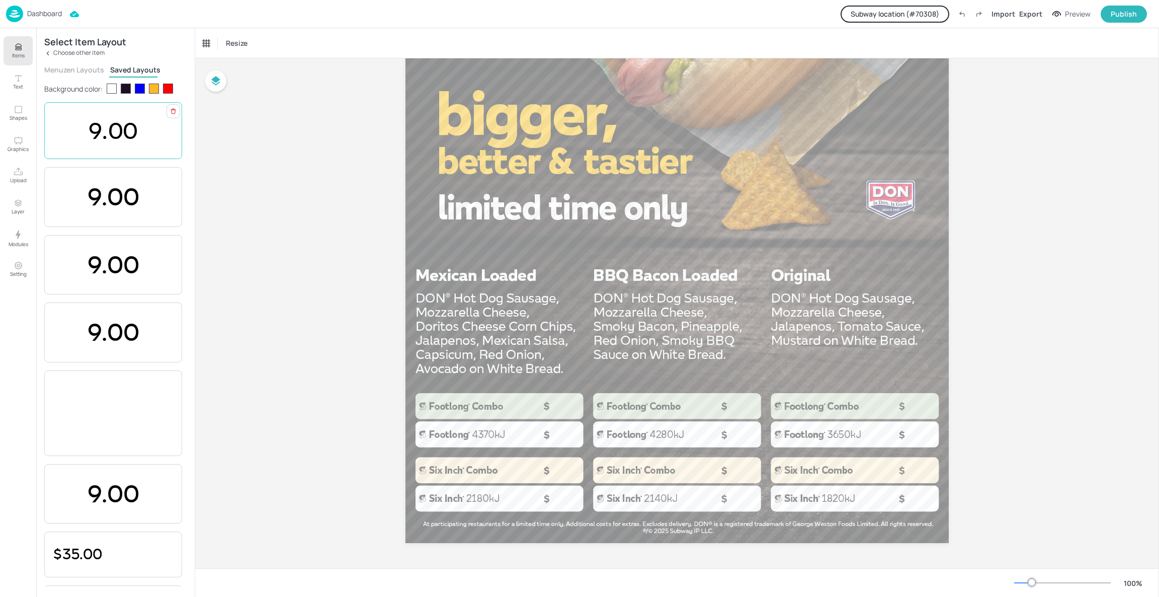
click at [118, 124] on span "9.00" at bounding box center [113, 131] width 49 height 28
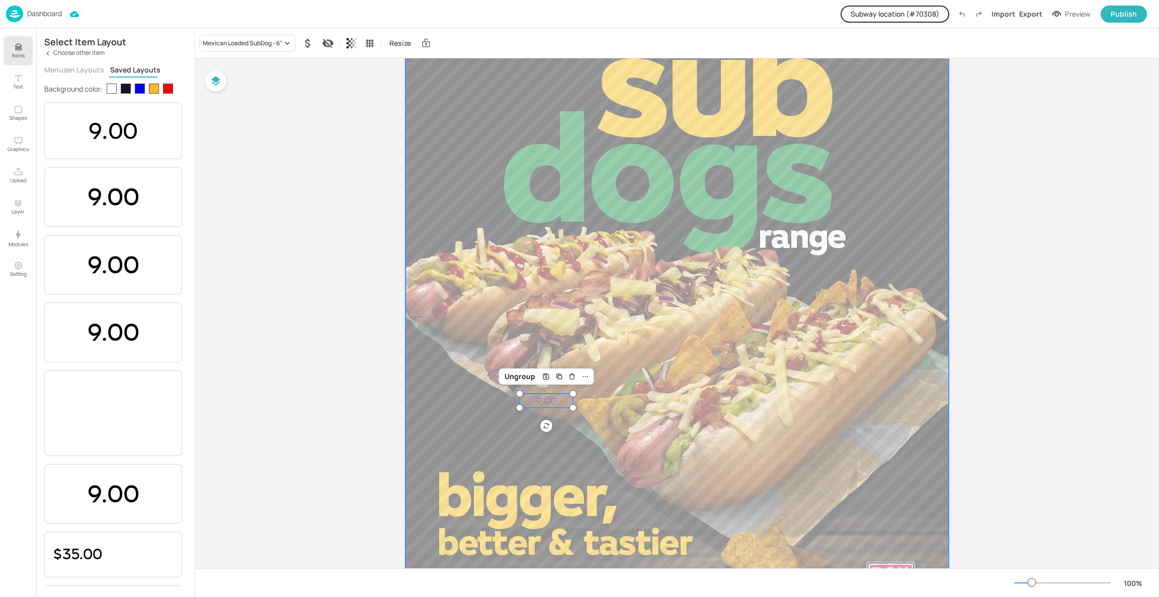
scroll to position [125, 0]
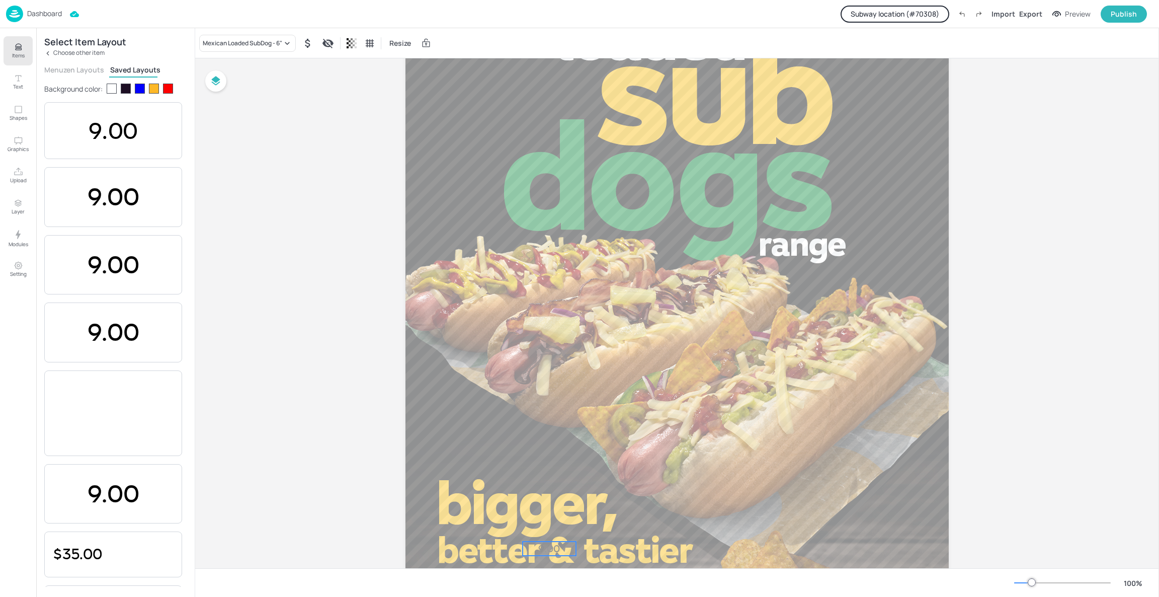
drag, startPoint x: 555, startPoint y: 408, endPoint x: 558, endPoint y: 547, distance: 139.9
click at [558, 547] on span "9.00" at bounding box center [549, 548] width 22 height 12
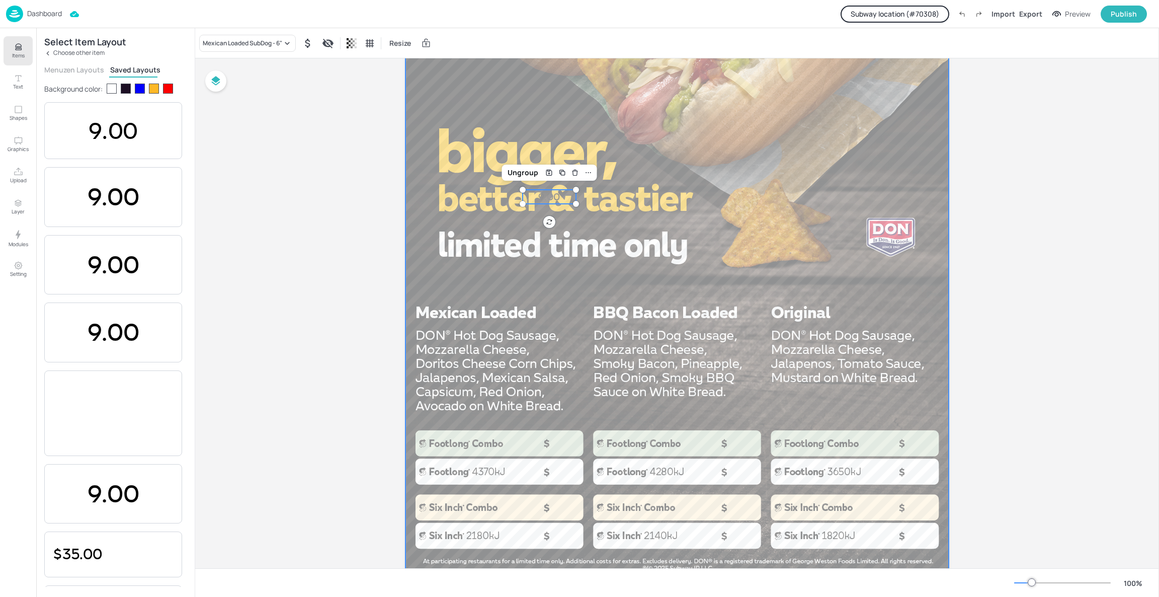
scroll to position [514, 0]
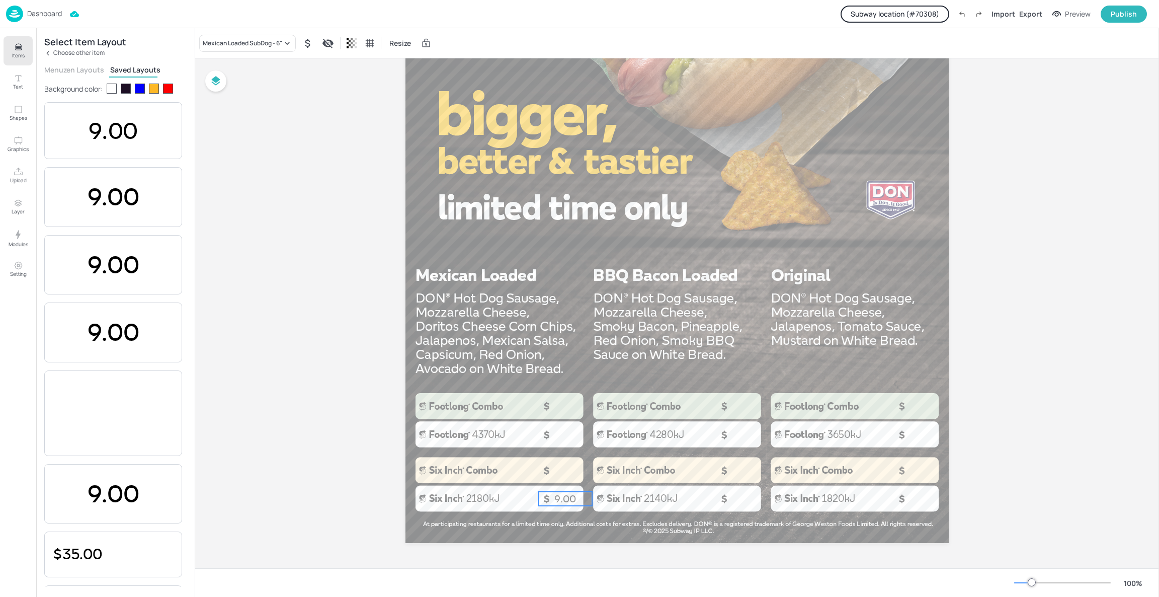
drag, startPoint x: 550, startPoint y: 155, endPoint x: 566, endPoint y: 495, distance: 339.5
click at [566, 495] on span "9.00" at bounding box center [565, 499] width 22 height 12
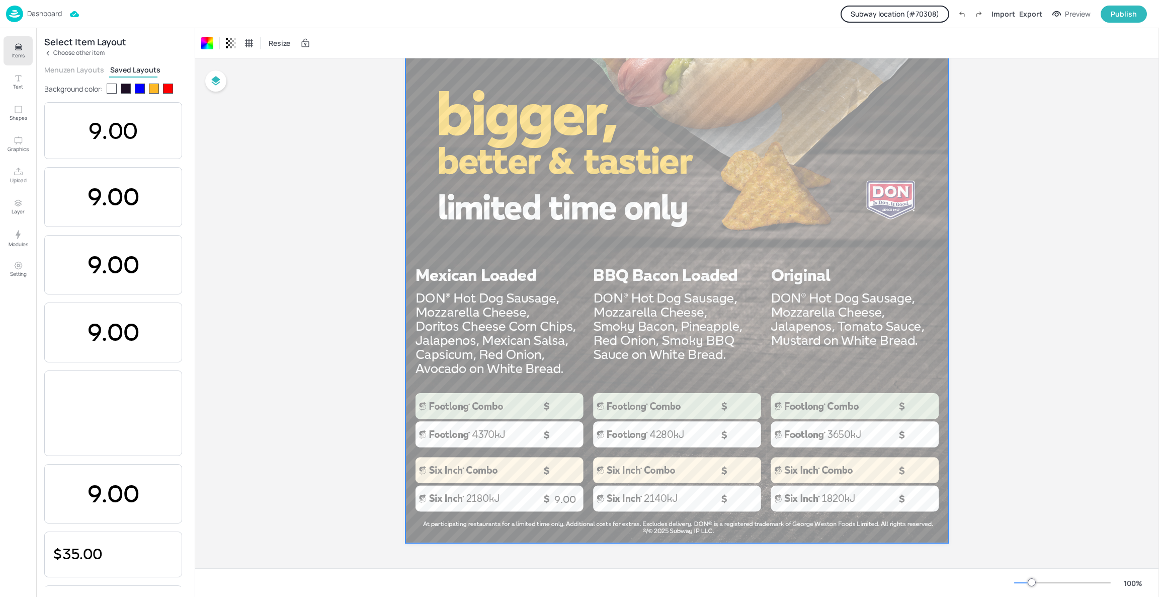
click at [566, 495] on span "9.00" at bounding box center [565, 499] width 22 height 12
click at [566, 498] on span "9.00" at bounding box center [565, 499] width 22 height 12
click at [579, 392] on div at bounding box center [677, 60] width 543 height 966
click at [273, 344] on div "Board SubDog Range 9.00" at bounding box center [677, 56] width 964 height 1023
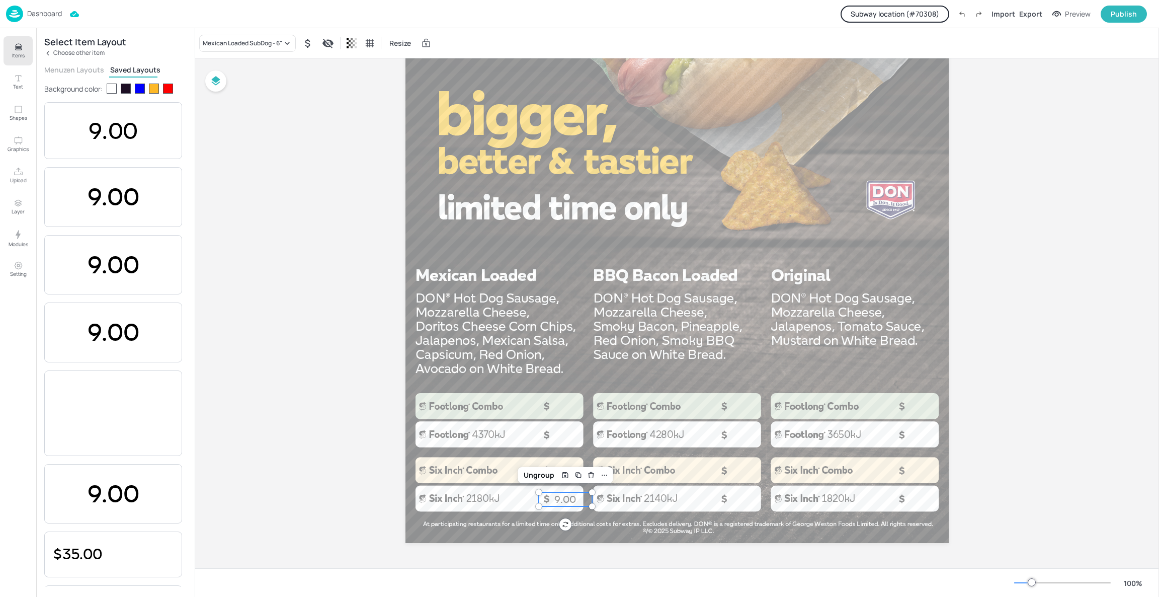
click at [568, 497] on span "9.00" at bounding box center [565, 499] width 22 height 12
click at [68, 53] on p "Choose other item" at bounding box center [78, 52] width 51 height 7
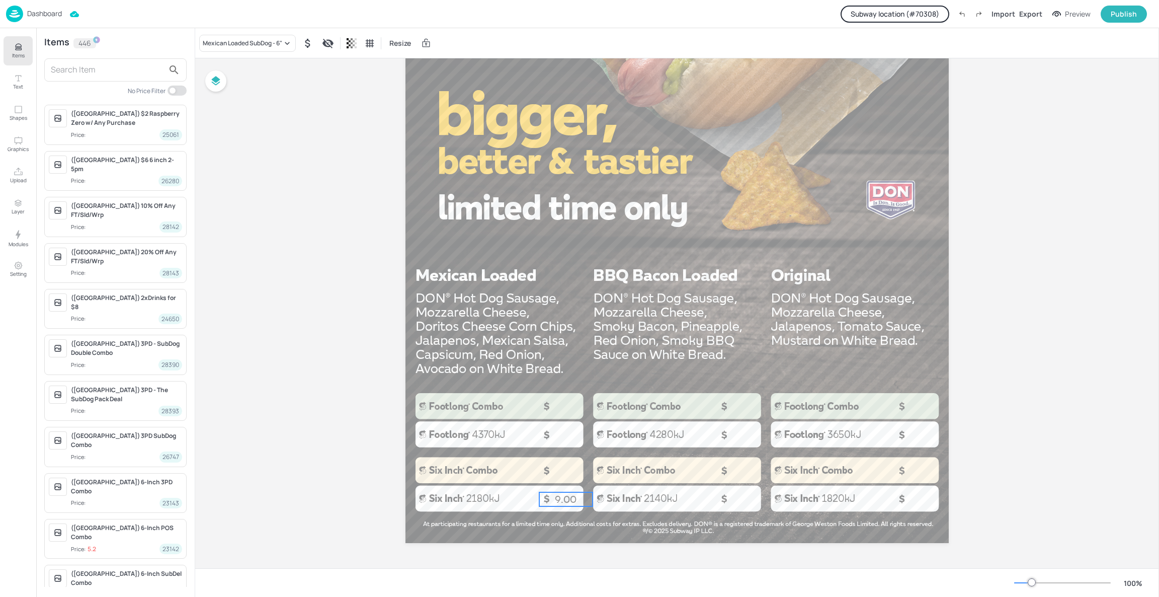
click at [73, 77] on input "text" at bounding box center [107, 70] width 113 height 16
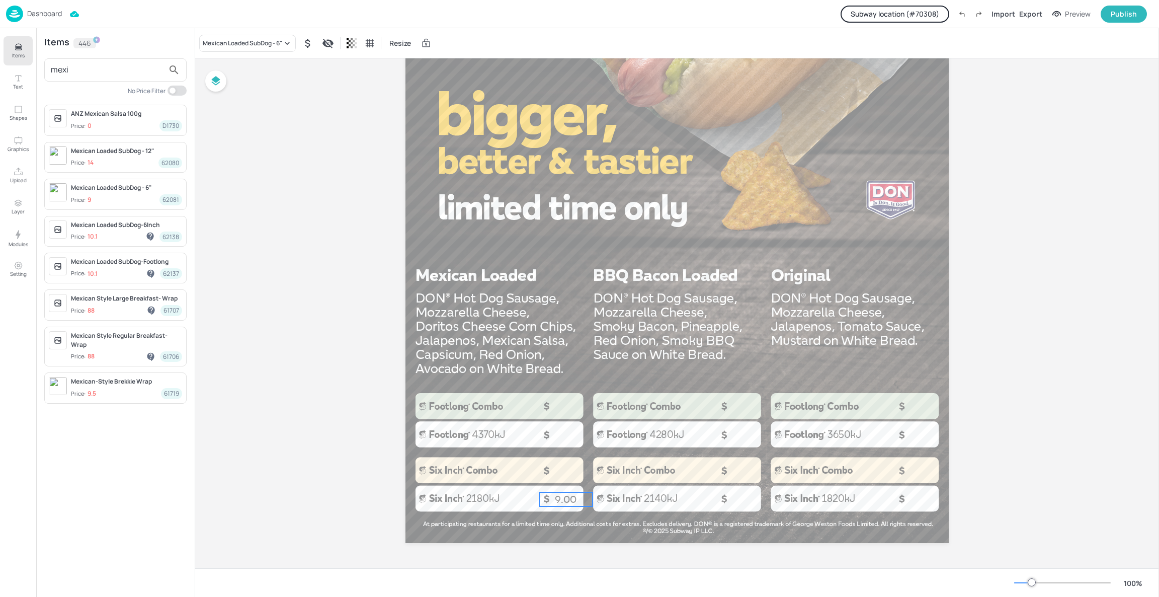
type input "mexi"
click at [111, 156] on div "Mexican Loaded SubDog - 12" Price: 14 62080" at bounding box center [126, 157] width 111 height 22
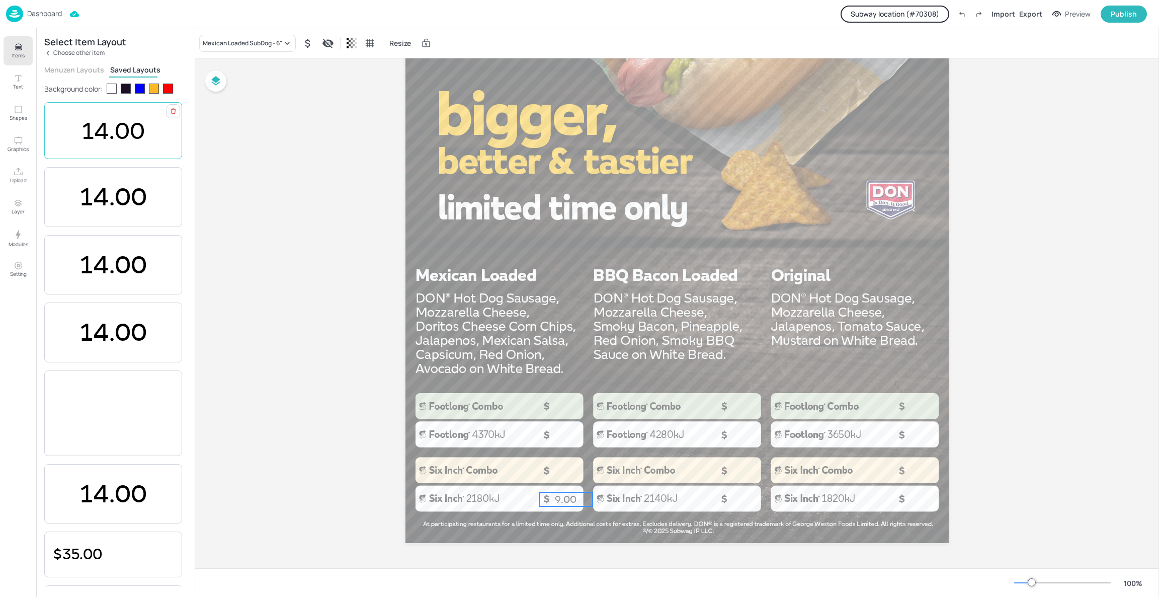
click at [112, 149] on div "14.00" at bounding box center [113, 130] width 138 height 57
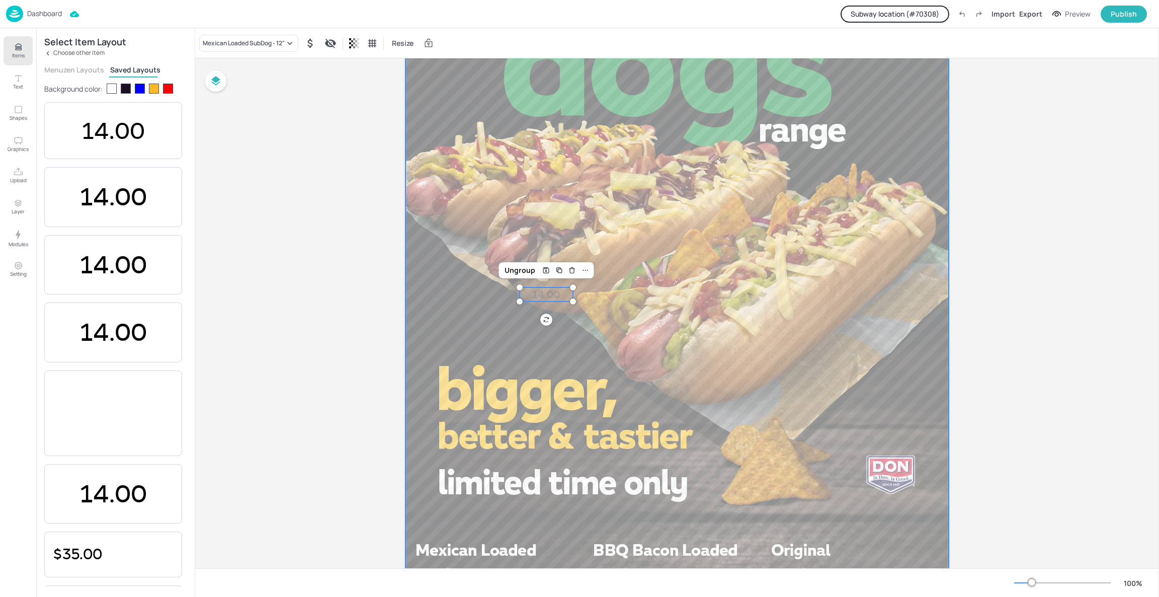
scroll to position [236, 0]
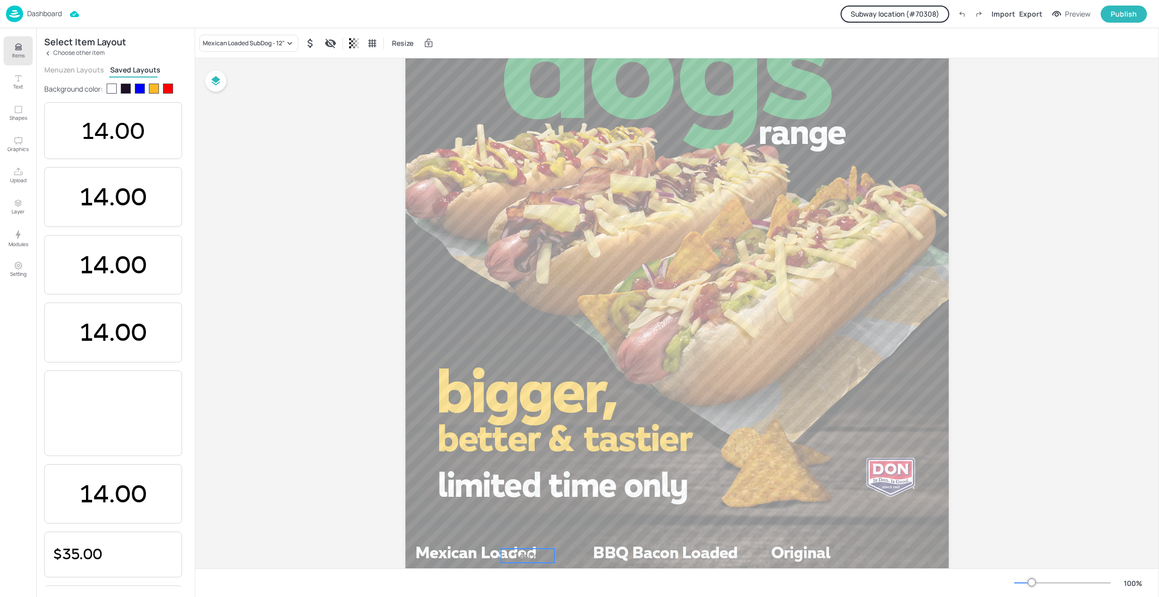
drag, startPoint x: 550, startPoint y: 347, endPoint x: 532, endPoint y: 556, distance: 210.1
click at [532, 556] on span "14.00" at bounding box center [528, 555] width 28 height 12
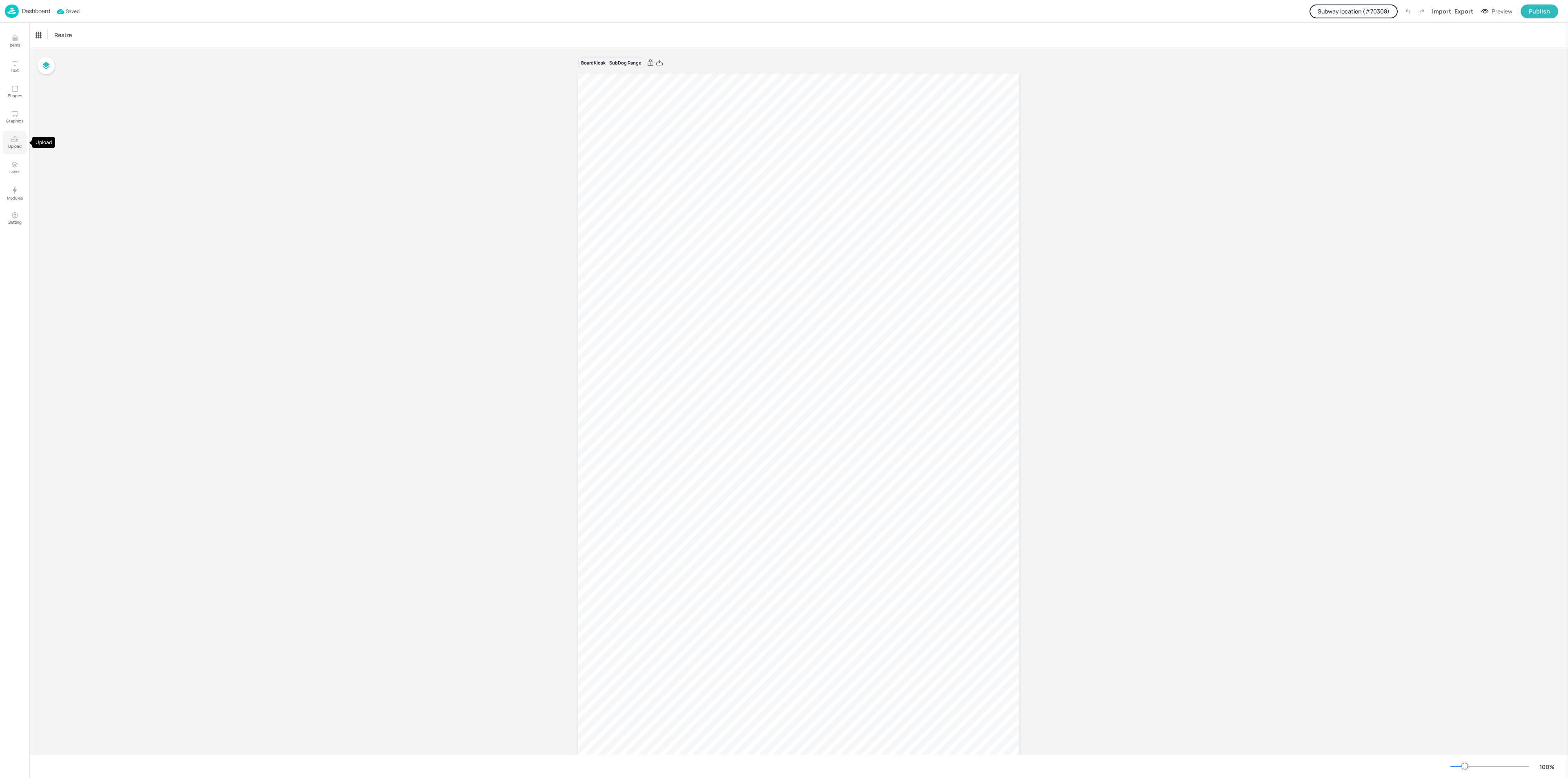
click at [16, 143] on icon "Upload" at bounding box center [15, 140] width 8 height 8
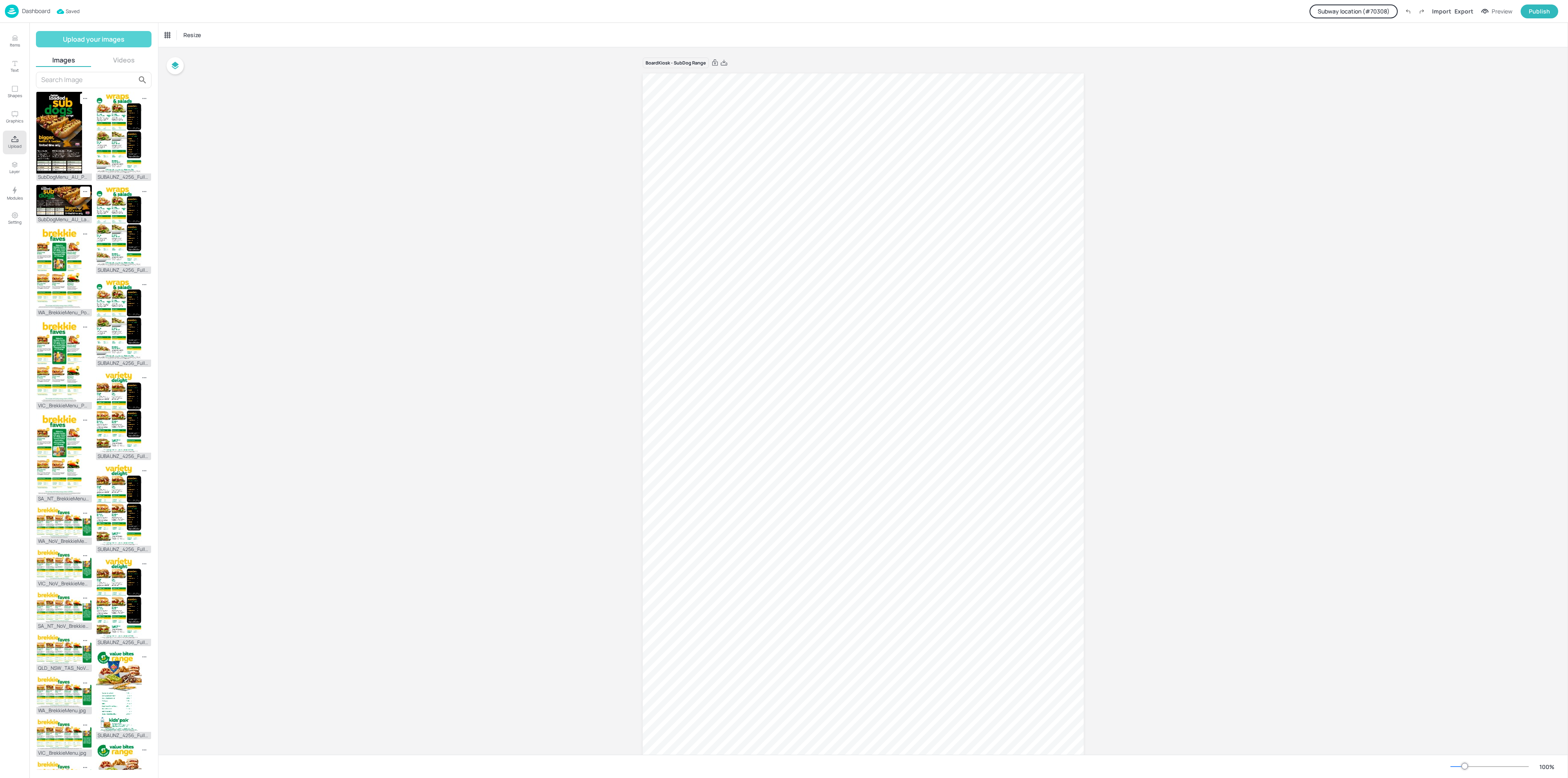
click at [97, 39] on button "Upload your images" at bounding box center [93, 39] width 115 height 16
click at [62, 135] on img at bounding box center [59, 132] width 45 height 82
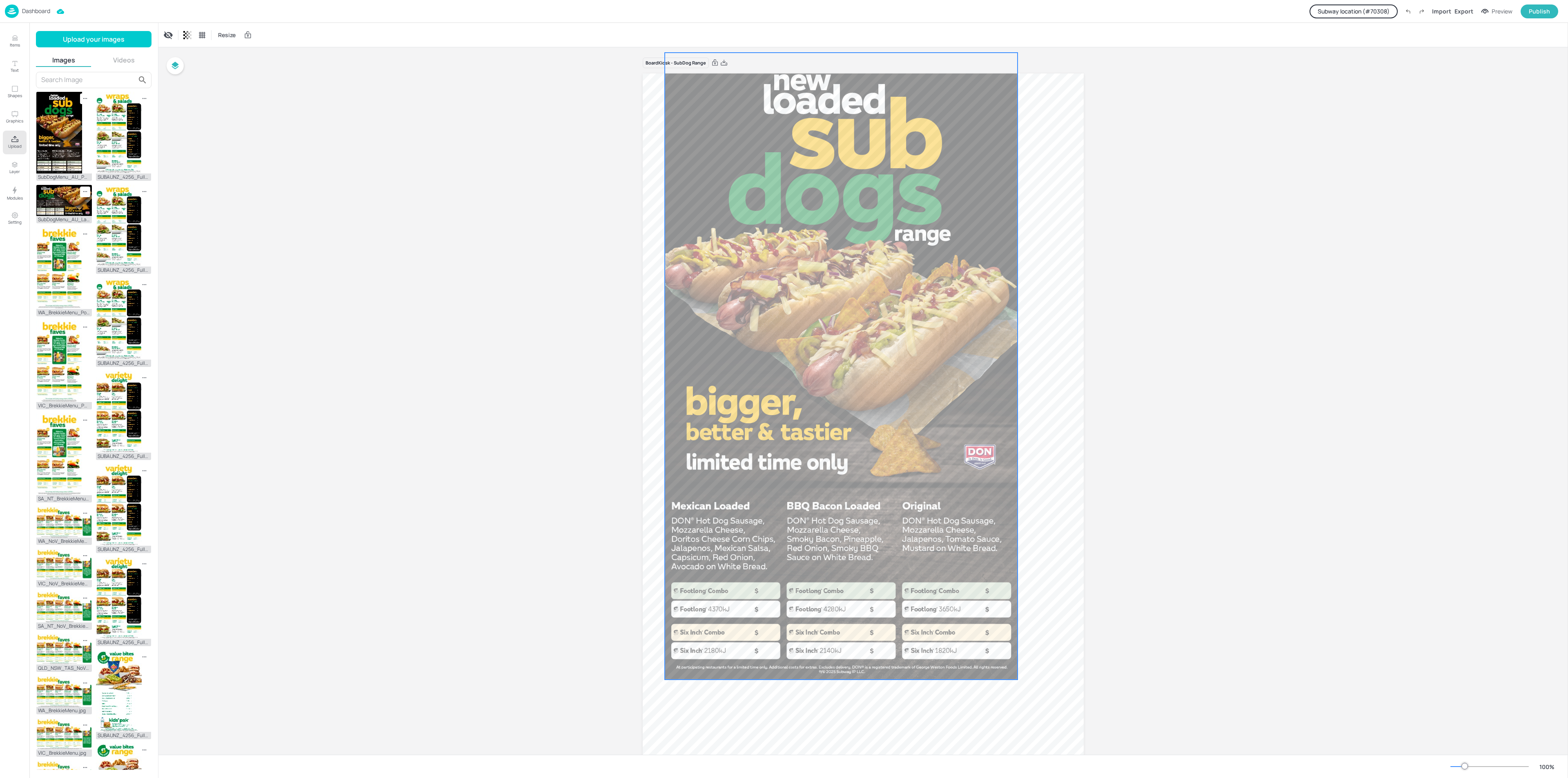
drag, startPoint x: 769, startPoint y: 488, endPoint x: 747, endPoint y: 373, distance: 117.1
click at [747, 384] on div at bounding box center [841, 366] width 353 height 627
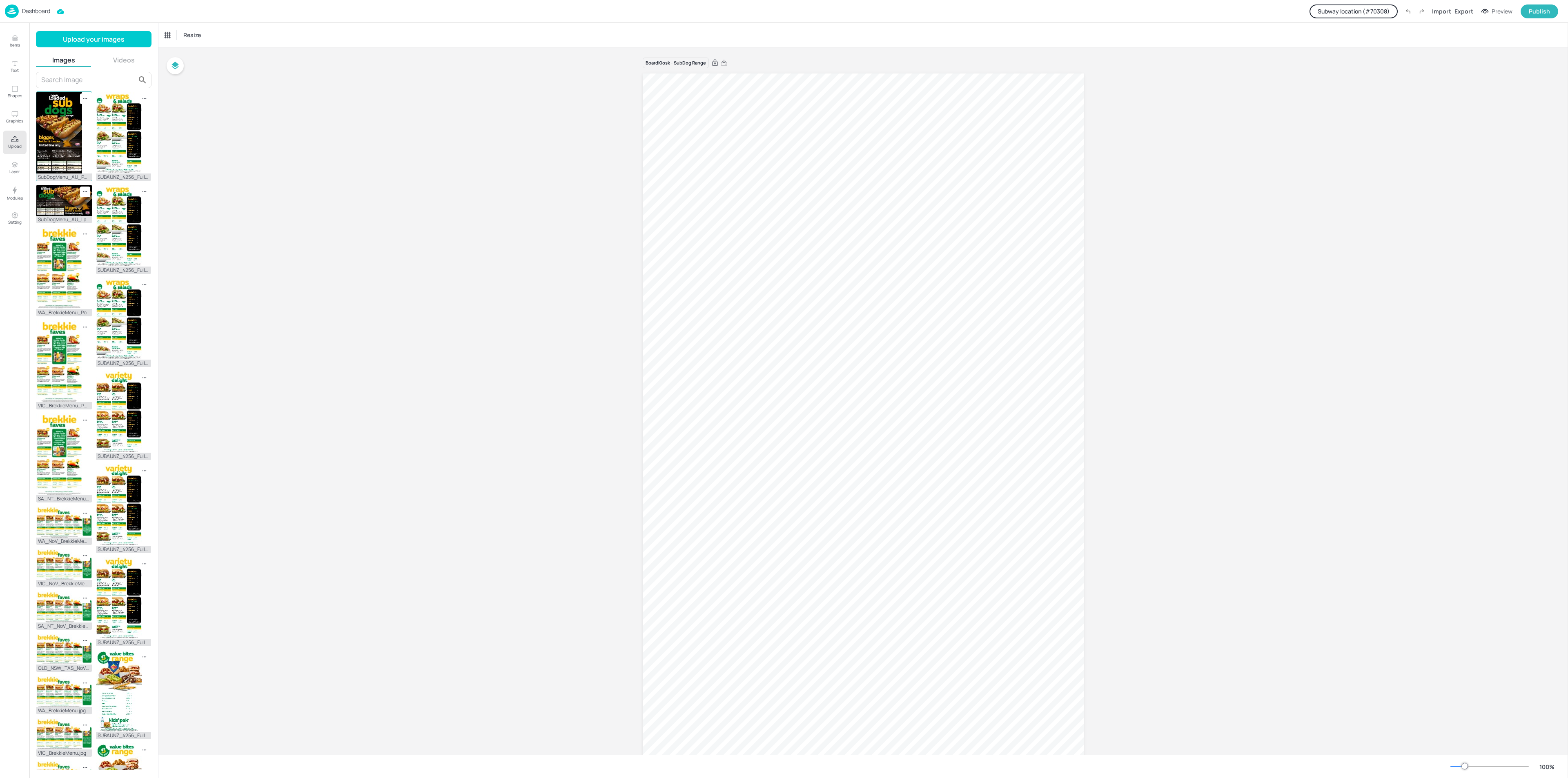
drag, startPoint x: 58, startPoint y: 142, endPoint x: 101, endPoint y: 178, distance: 56.1
click at [58, 142] on img at bounding box center [59, 132] width 45 height 82
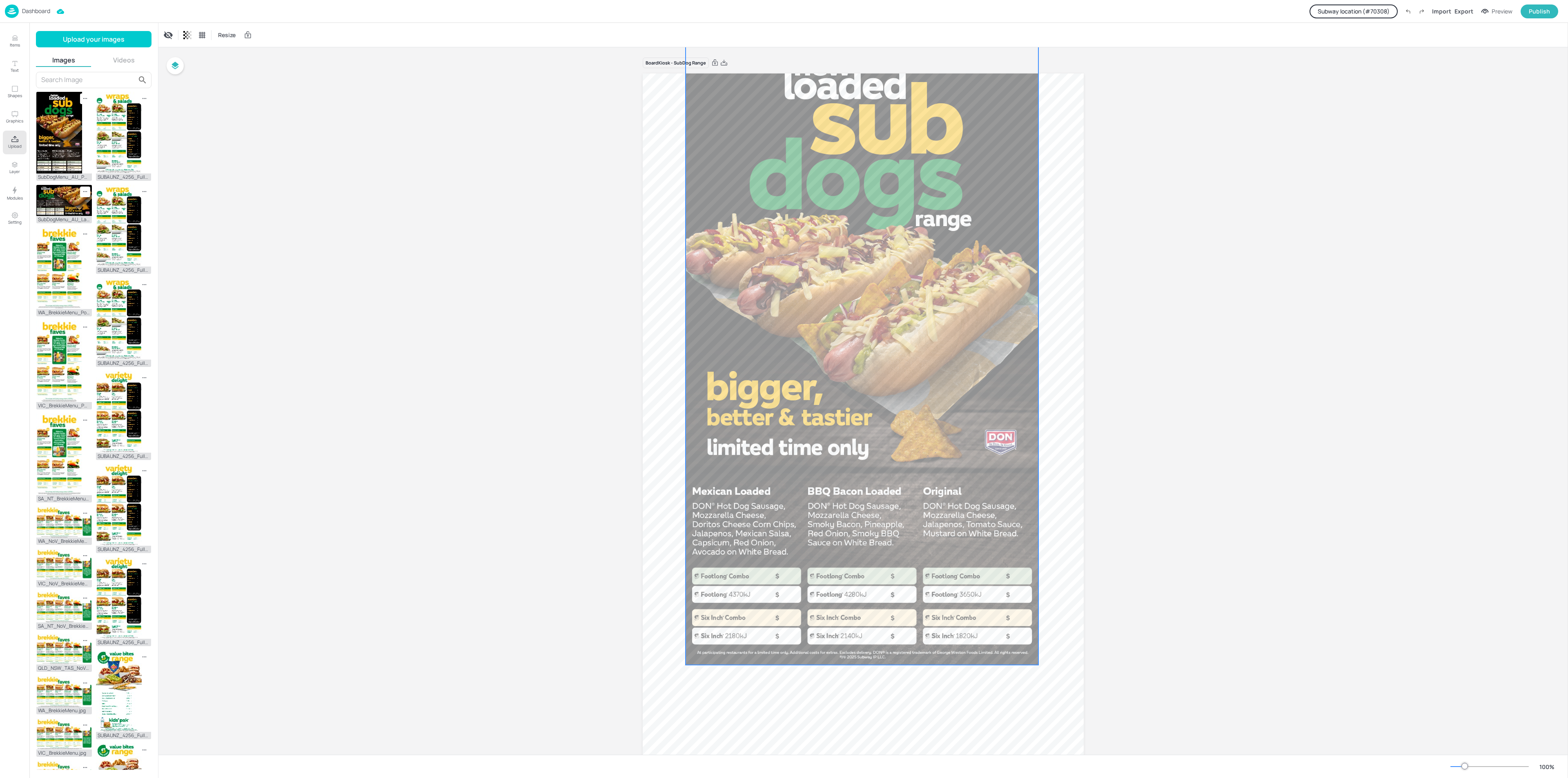
drag, startPoint x: 756, startPoint y: 491, endPoint x: 750, endPoint y: 380, distance: 111.2
click at [750, 380] on div at bounding box center [862, 351] width 353 height 627
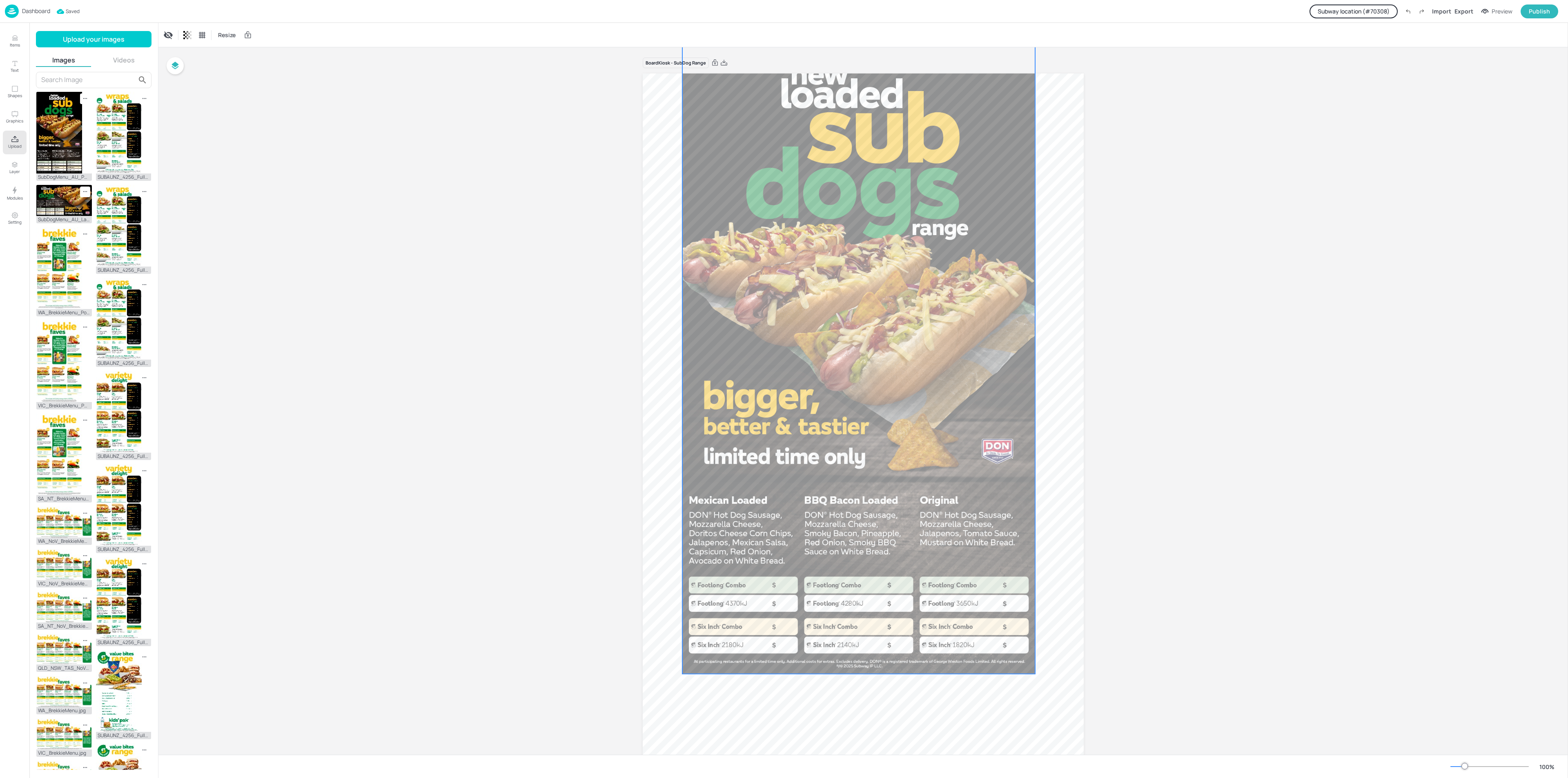
drag, startPoint x: 976, startPoint y: 228, endPoint x: 959, endPoint y: 290, distance: 64.3
click at [959, 290] on div at bounding box center [859, 360] width 353 height 627
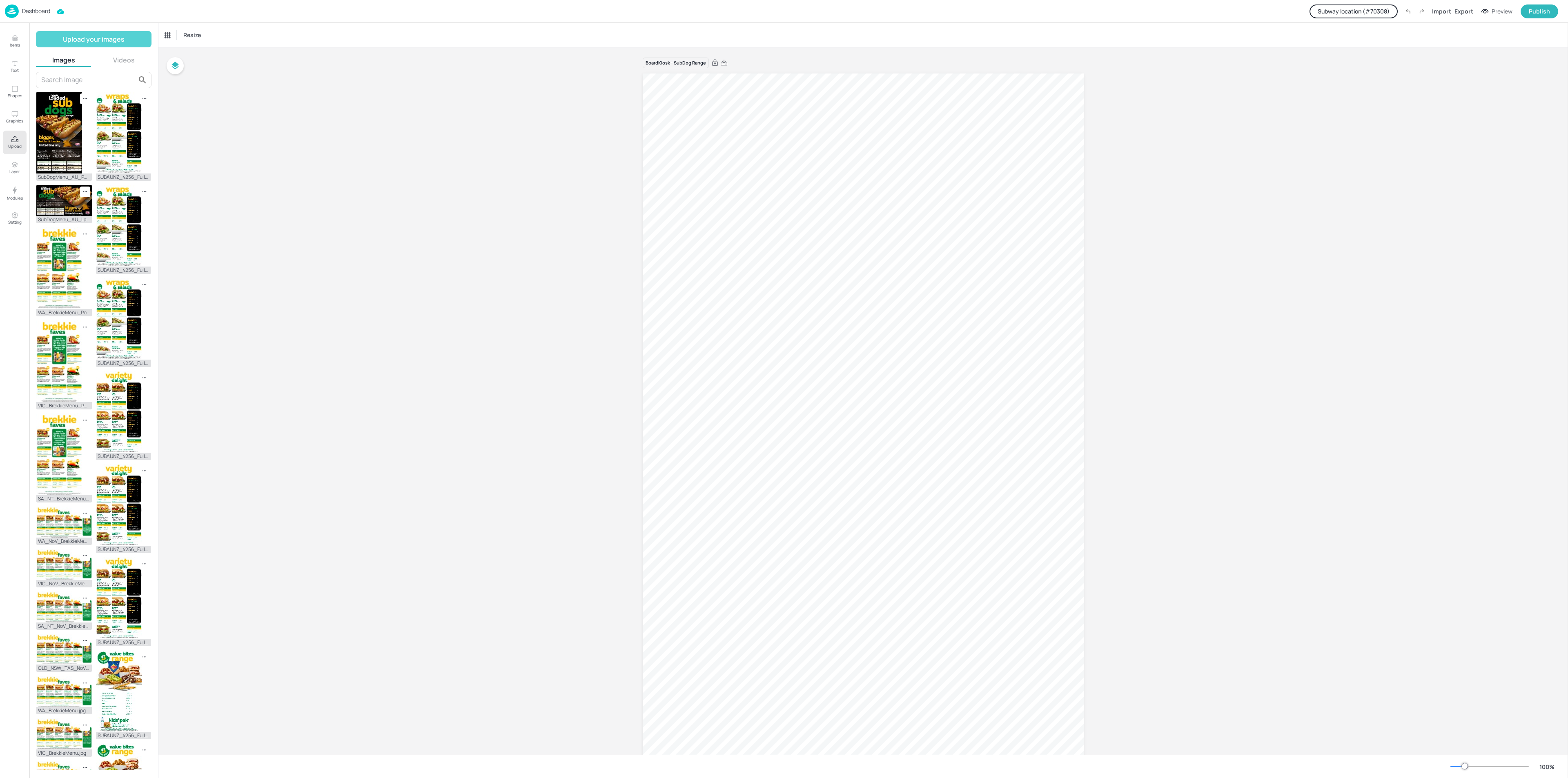
click at [114, 43] on button "Upload your images" at bounding box center [93, 39] width 115 height 16
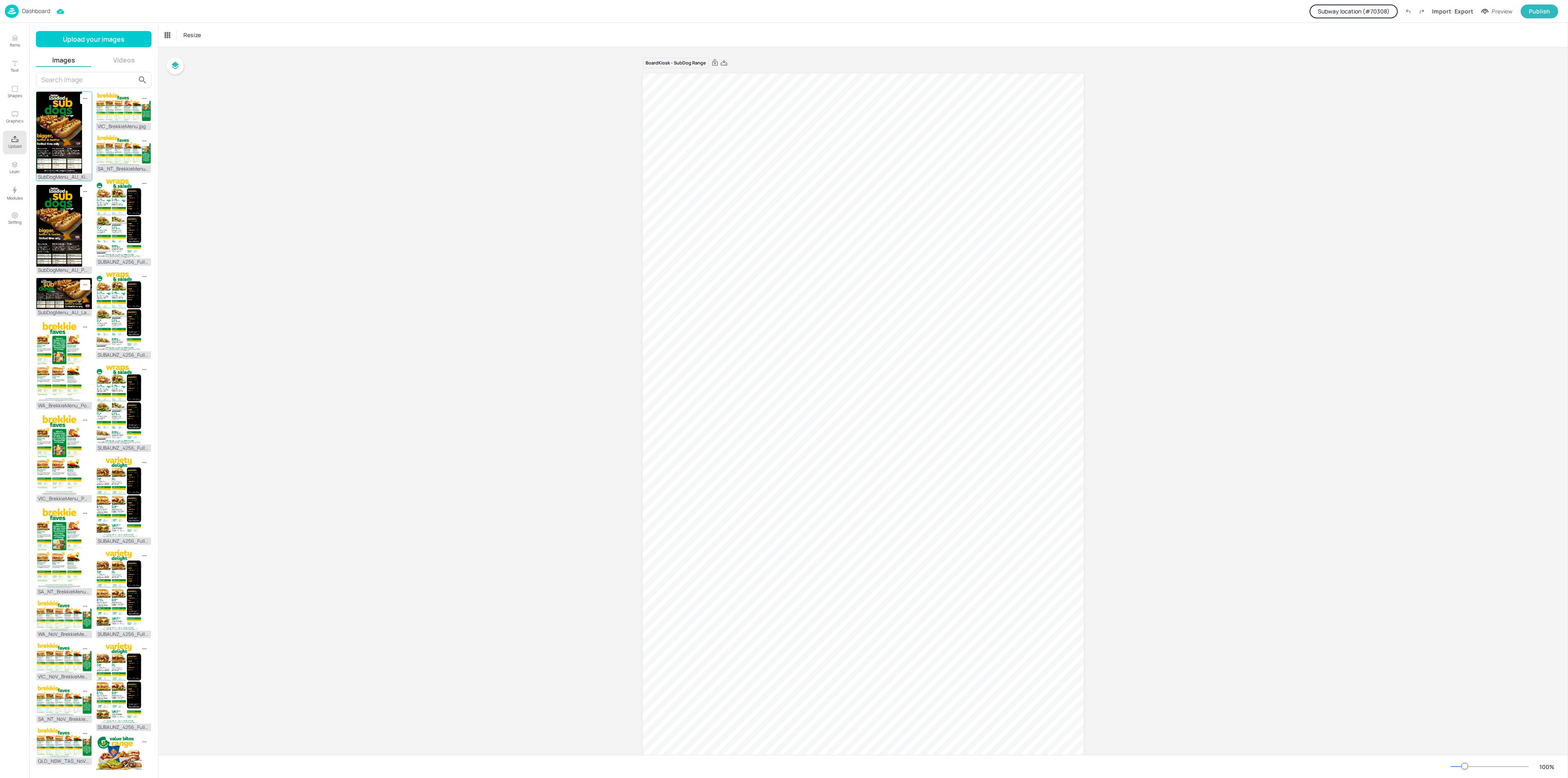
click at [64, 140] on img at bounding box center [59, 132] width 45 height 82
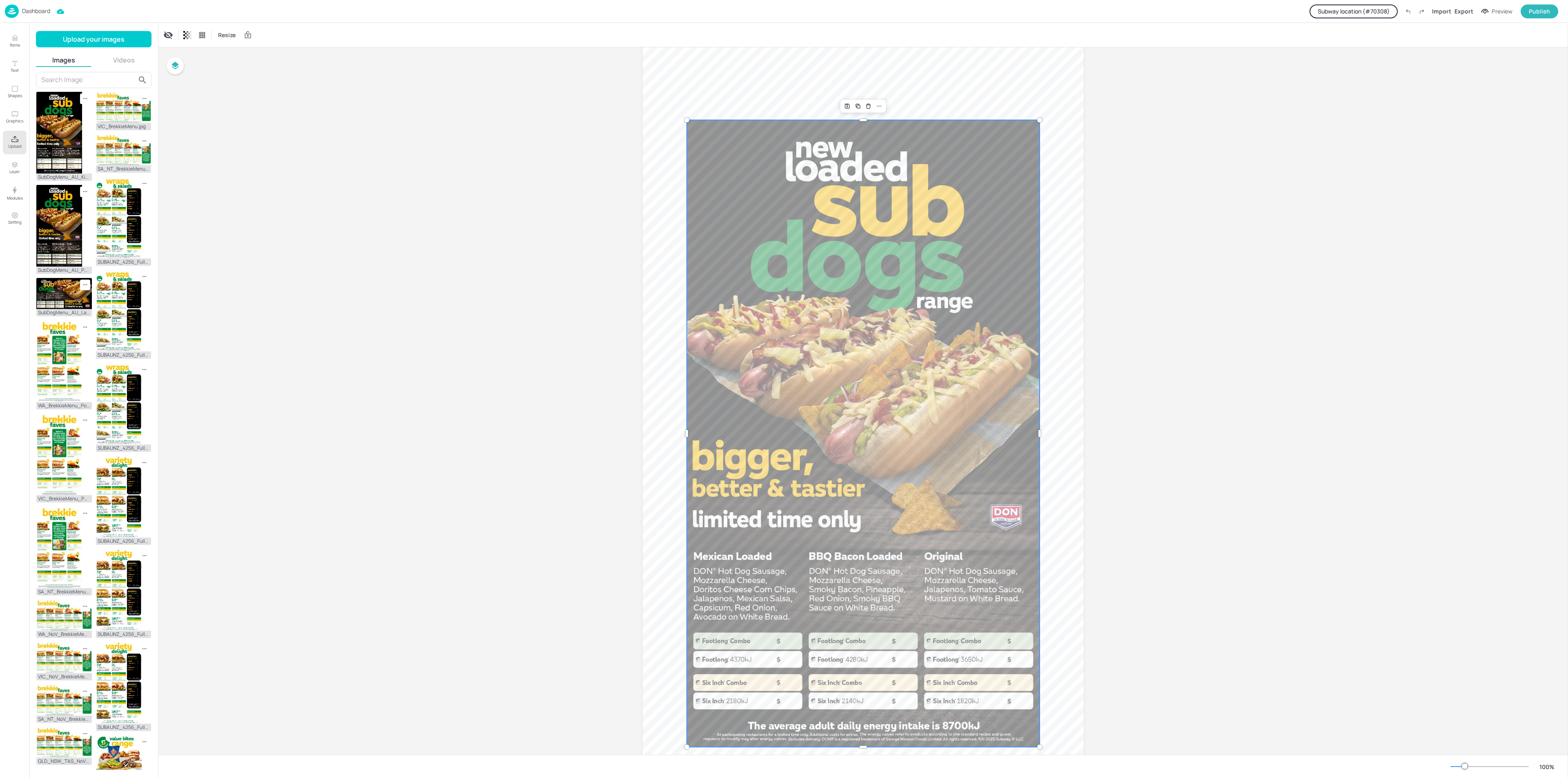
scroll to position [61, 0]
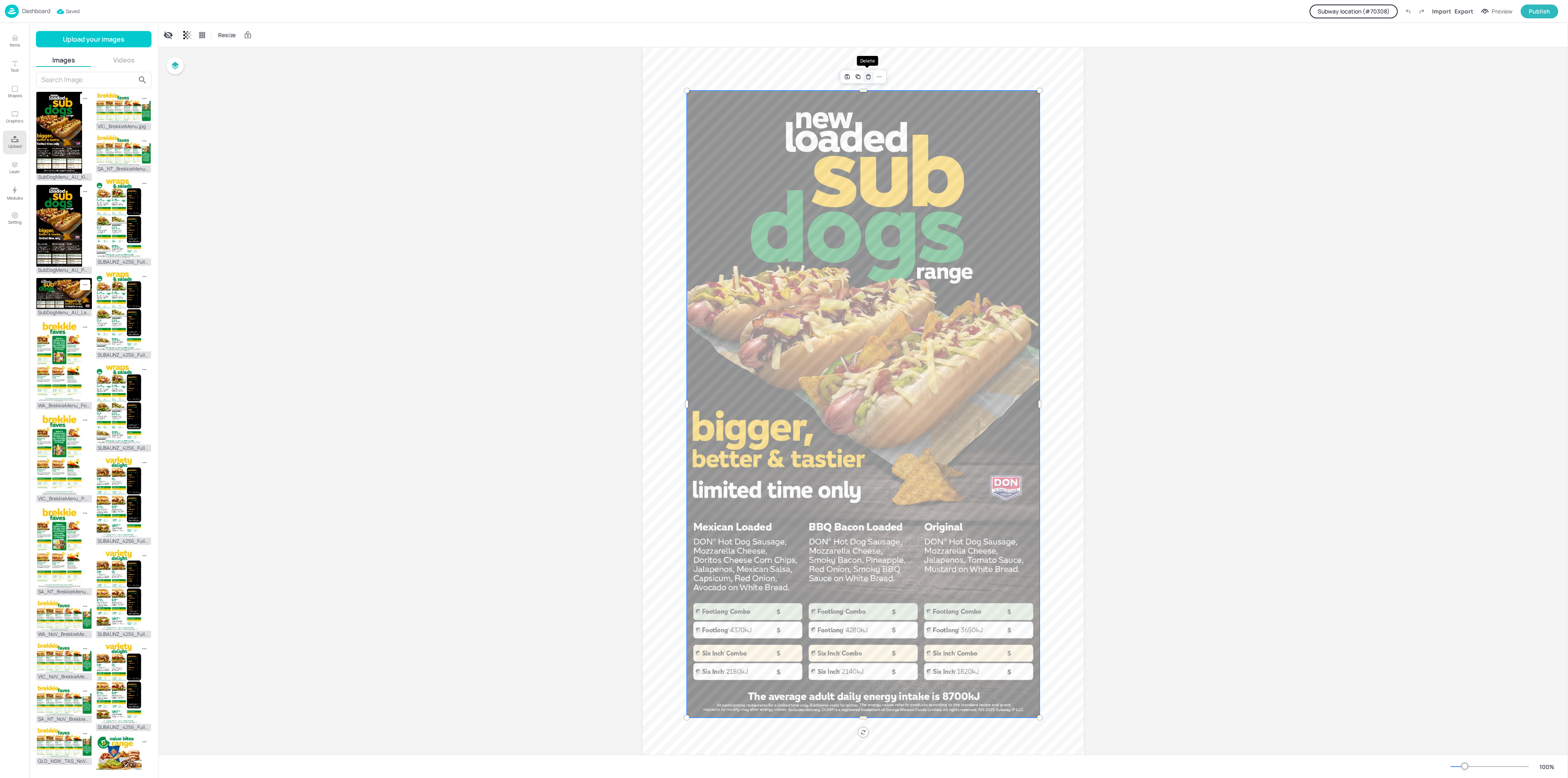
click at [867, 75] on icon "Delete" at bounding box center [868, 77] width 4 height 4
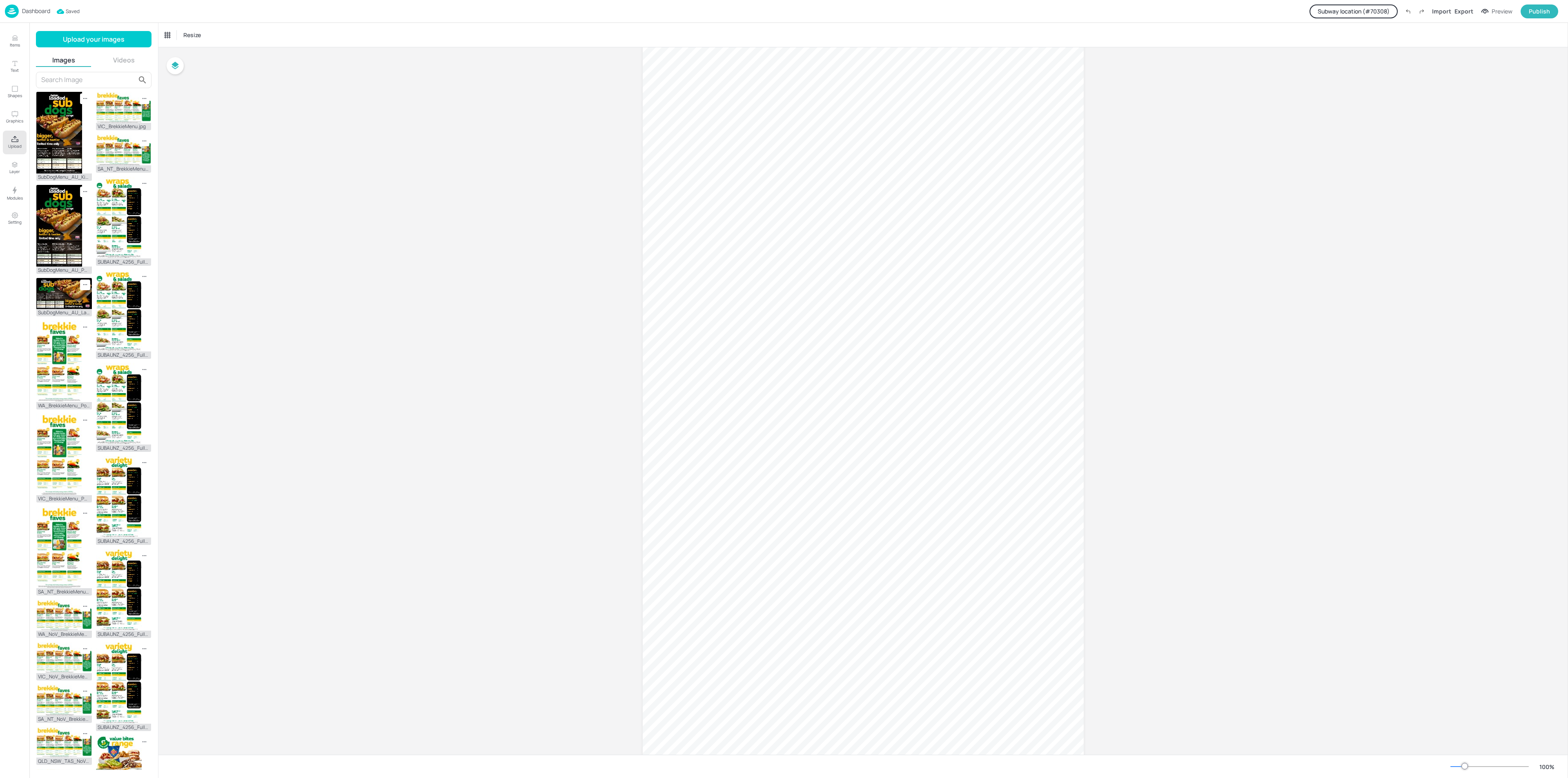
click at [41, 8] on p "Dashboard" at bounding box center [36, 11] width 28 height 6
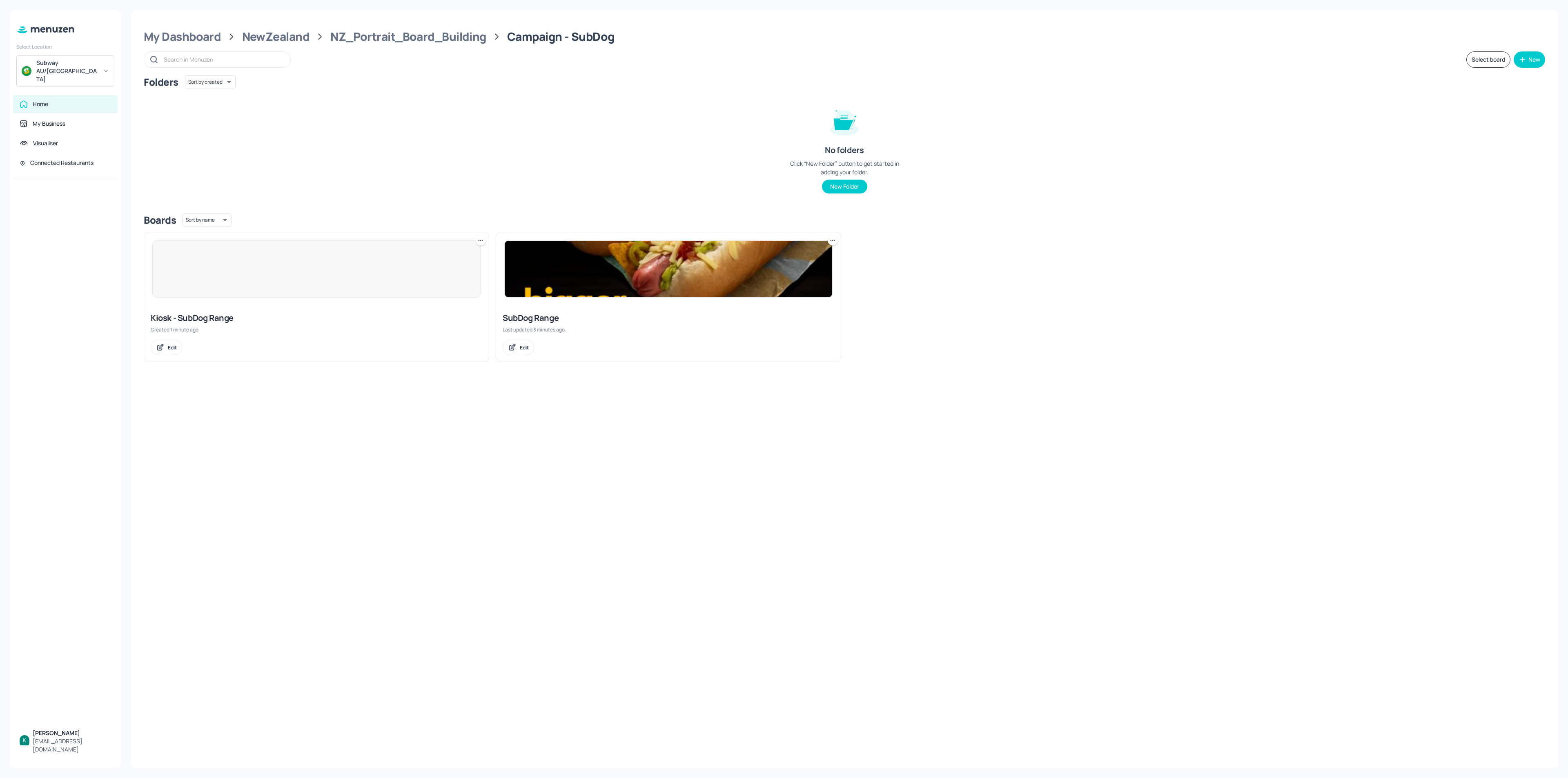
click at [592, 333] on div "Last updated 3 minutes ago." at bounding box center [668, 329] width 332 height 7
click at [550, 317] on div "SubDog Range" at bounding box center [668, 318] width 332 height 11
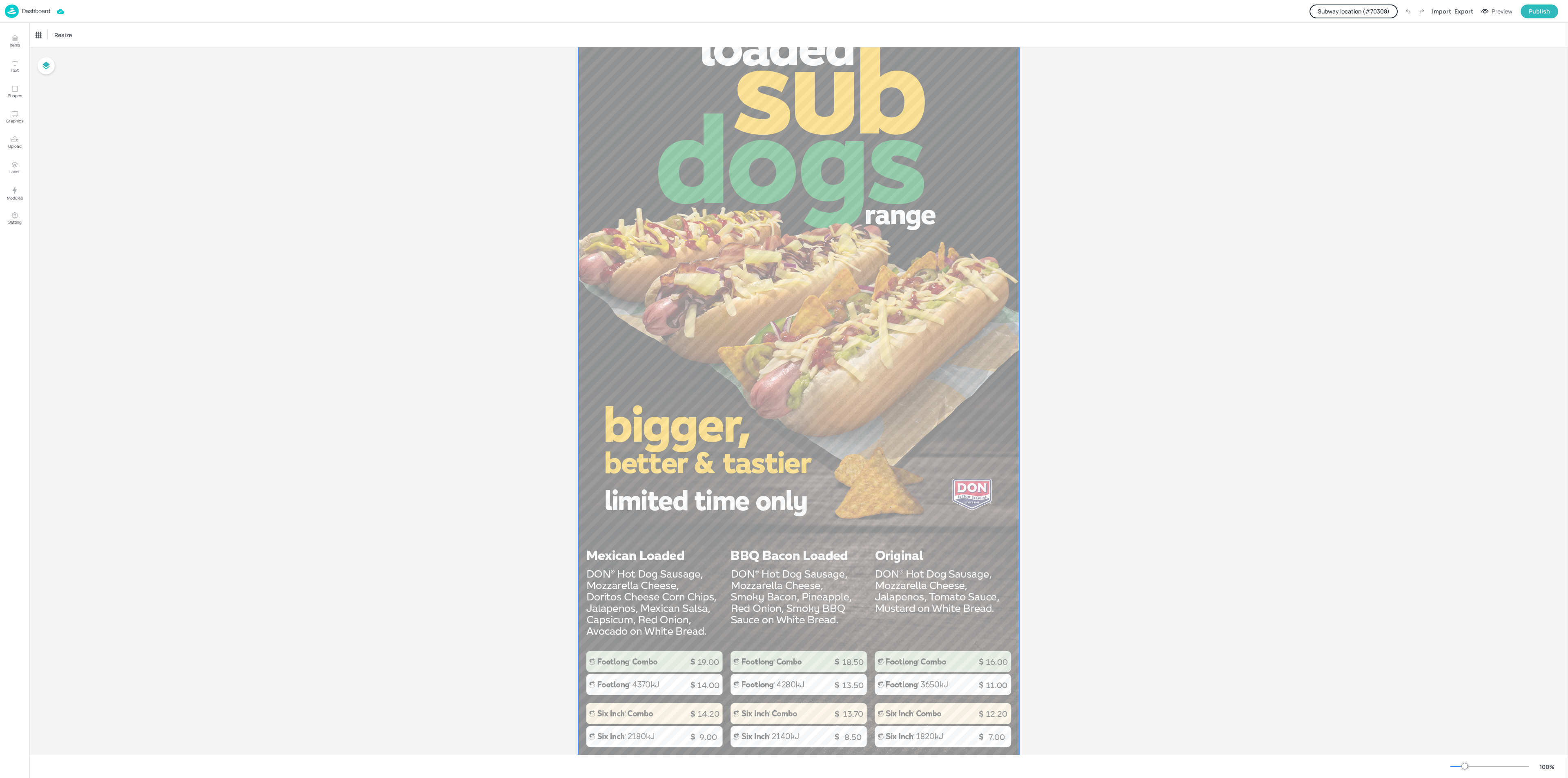
scroll to position [123, 0]
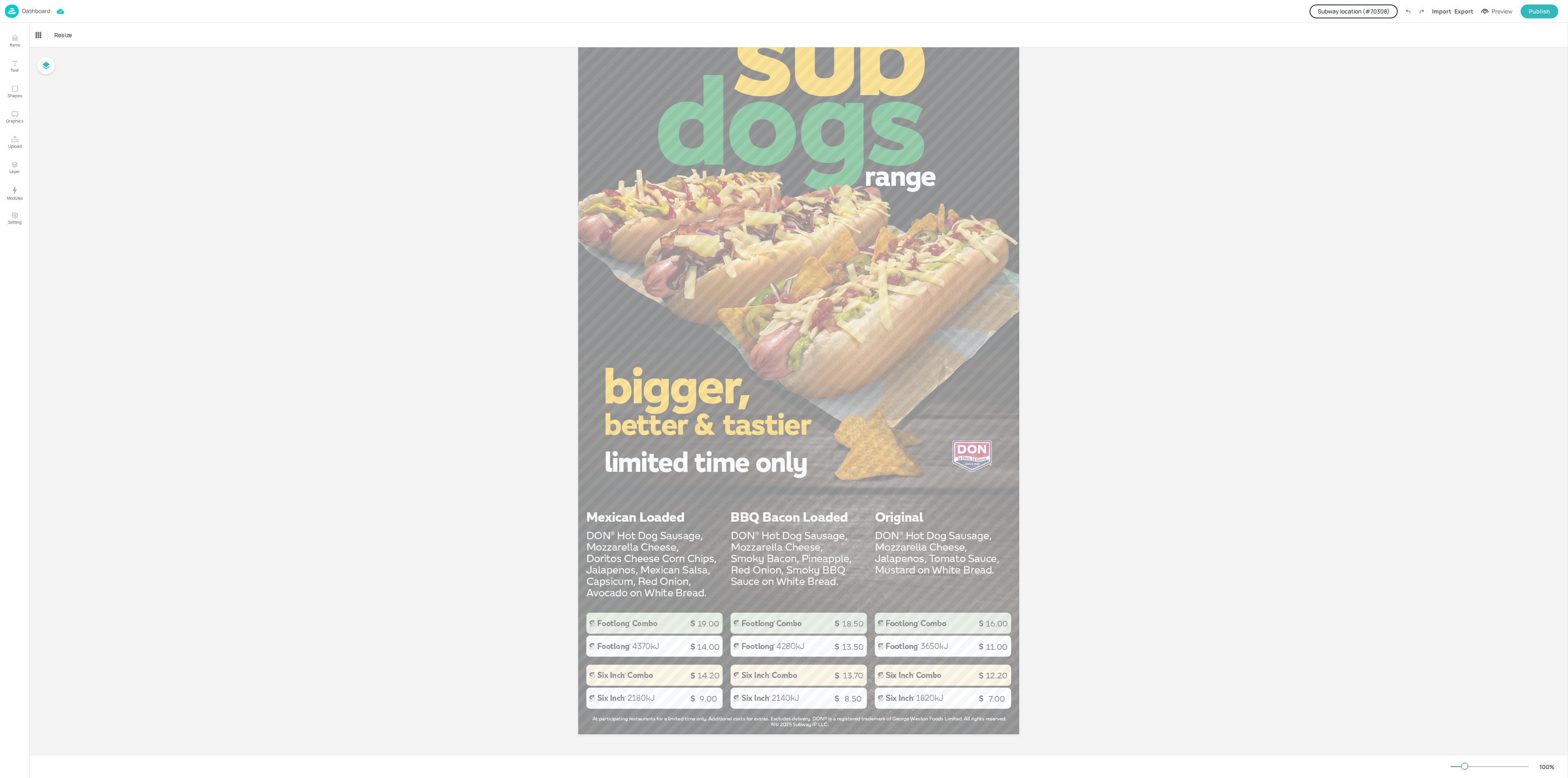
click at [41, 8] on p "Dashboard" at bounding box center [36, 11] width 28 height 6
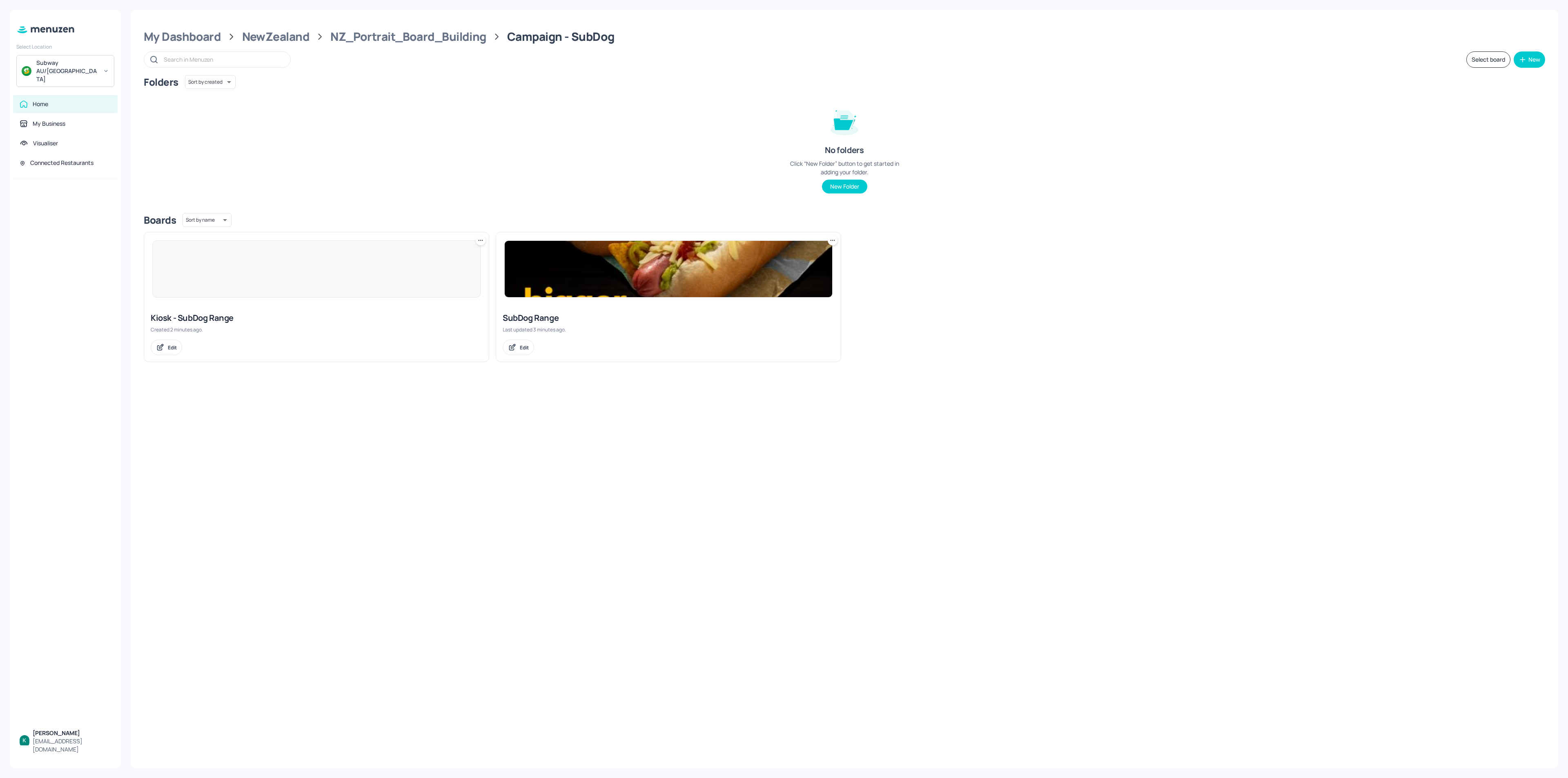
click at [358, 293] on div at bounding box center [317, 269] width 329 height 57
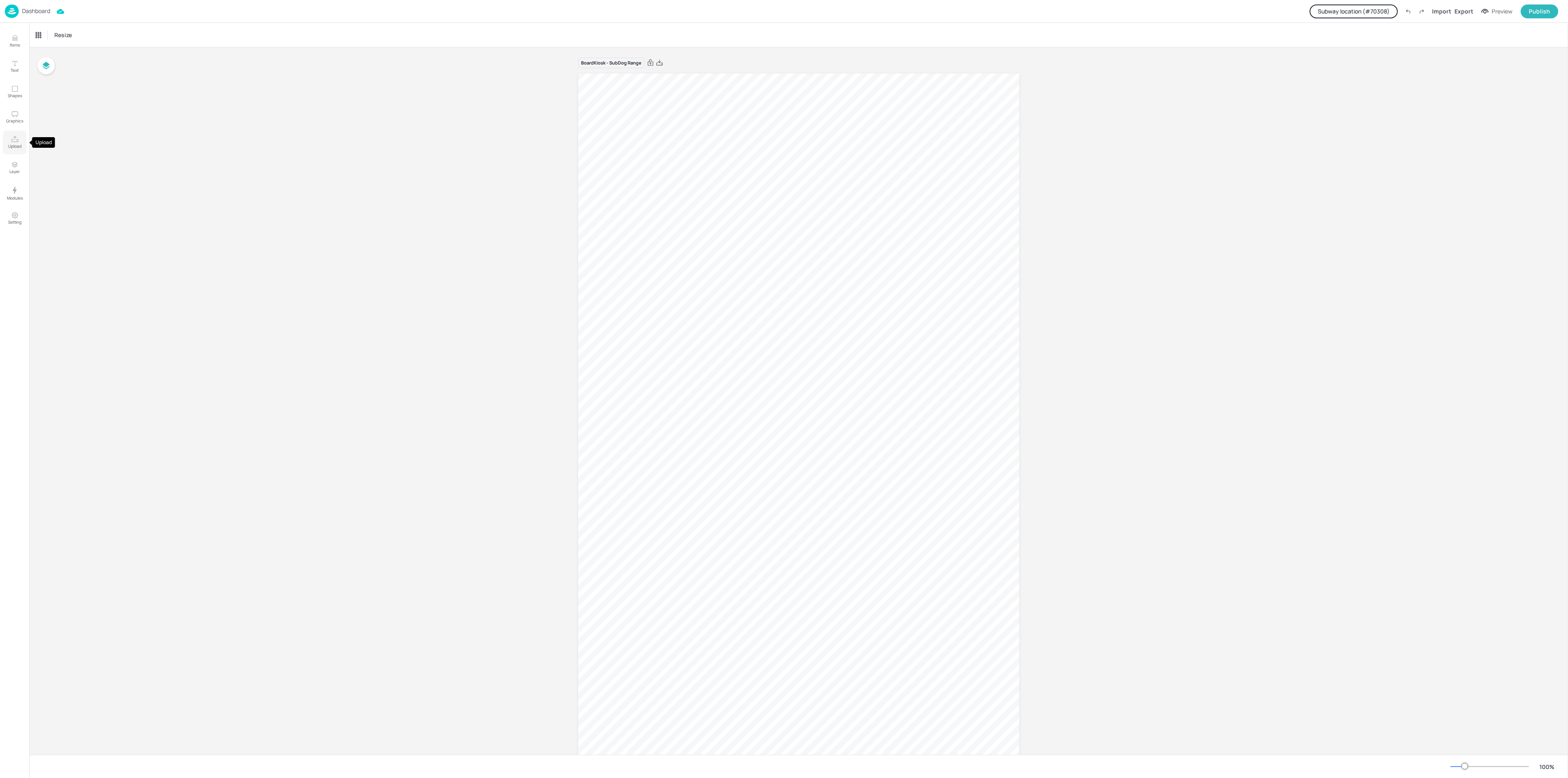
click at [12, 132] on button "Upload" at bounding box center [15, 142] width 24 height 24
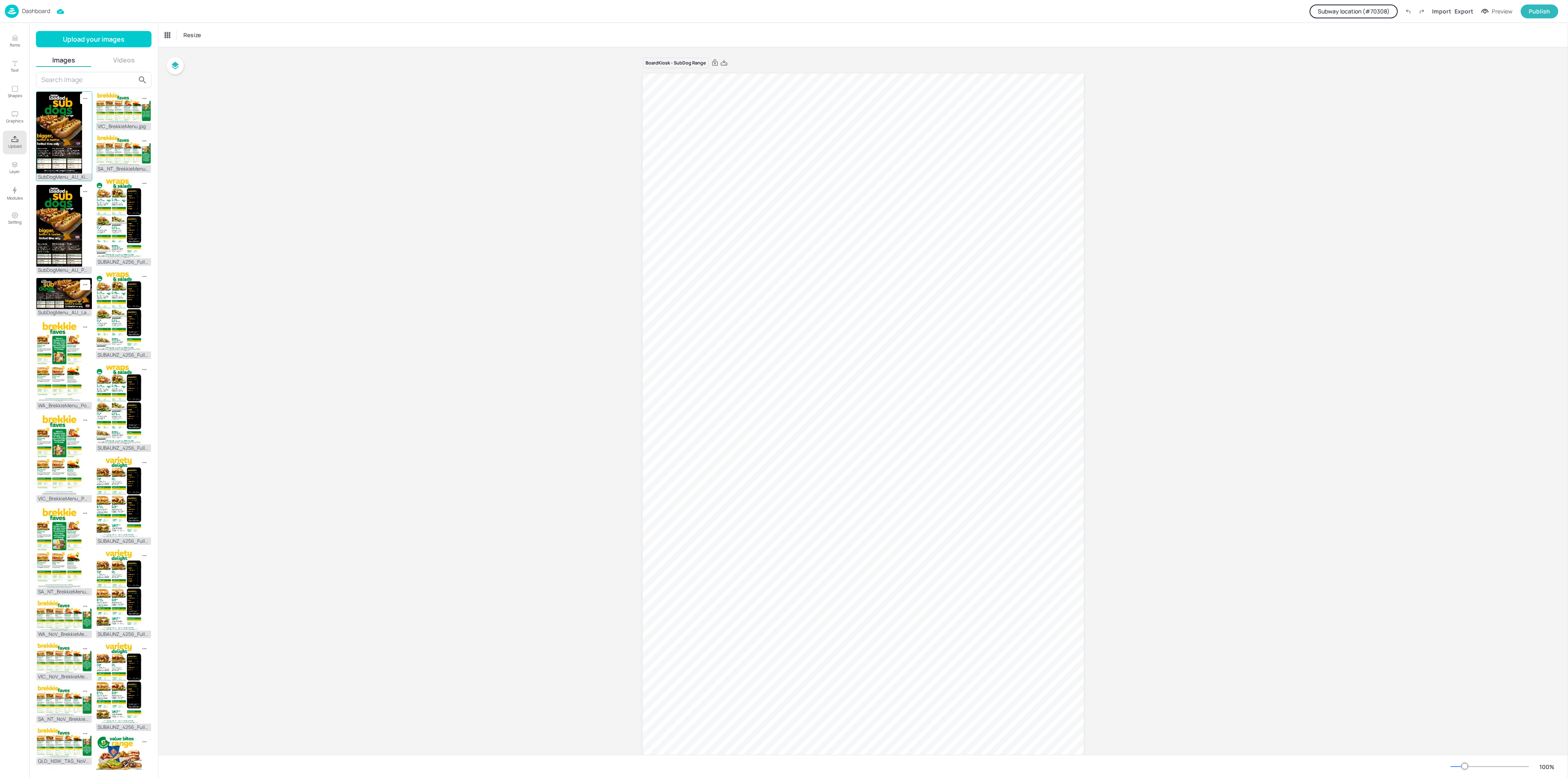
click at [62, 131] on img at bounding box center [59, 132] width 45 height 82
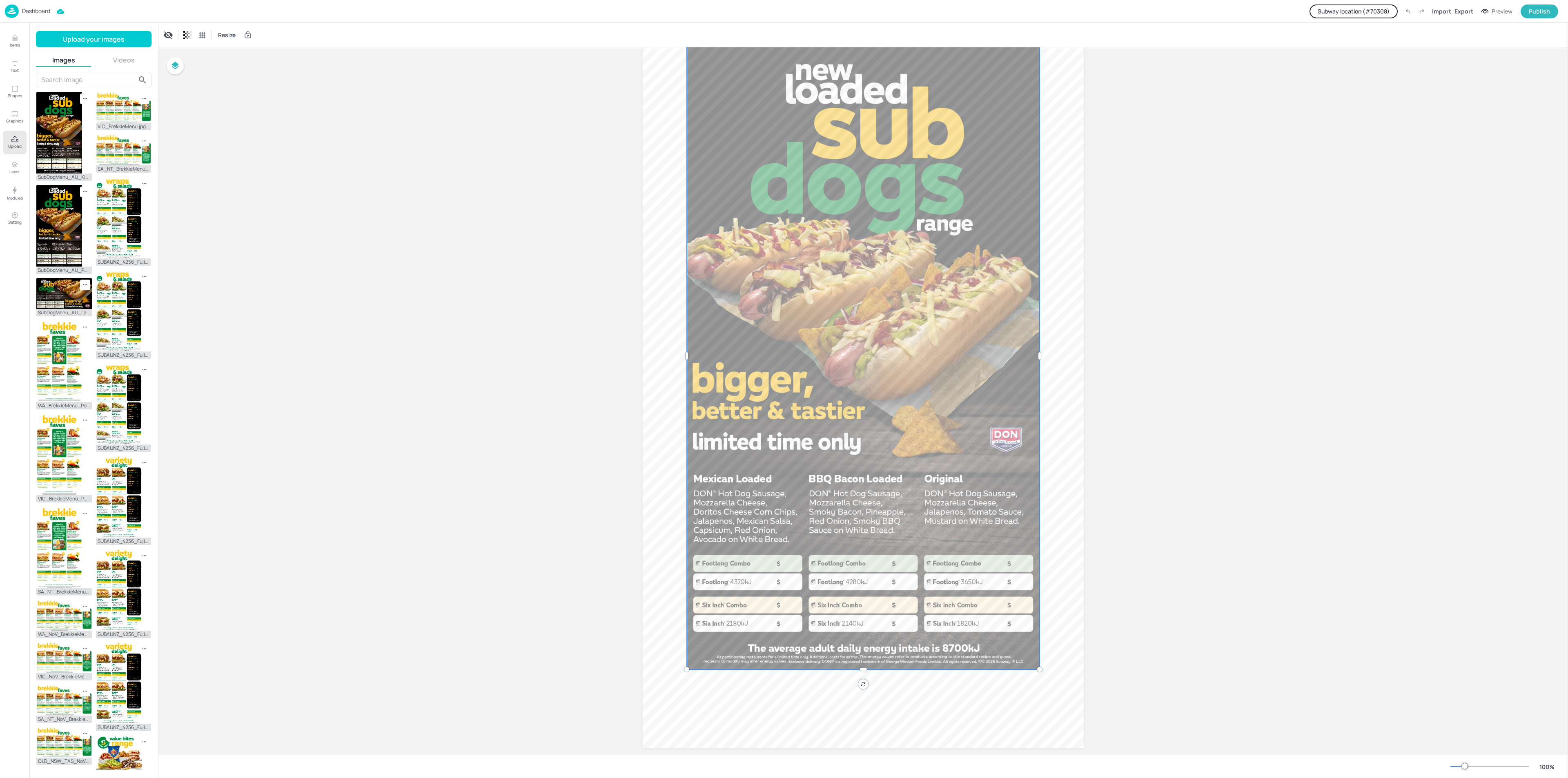
scroll to position [123, 0]
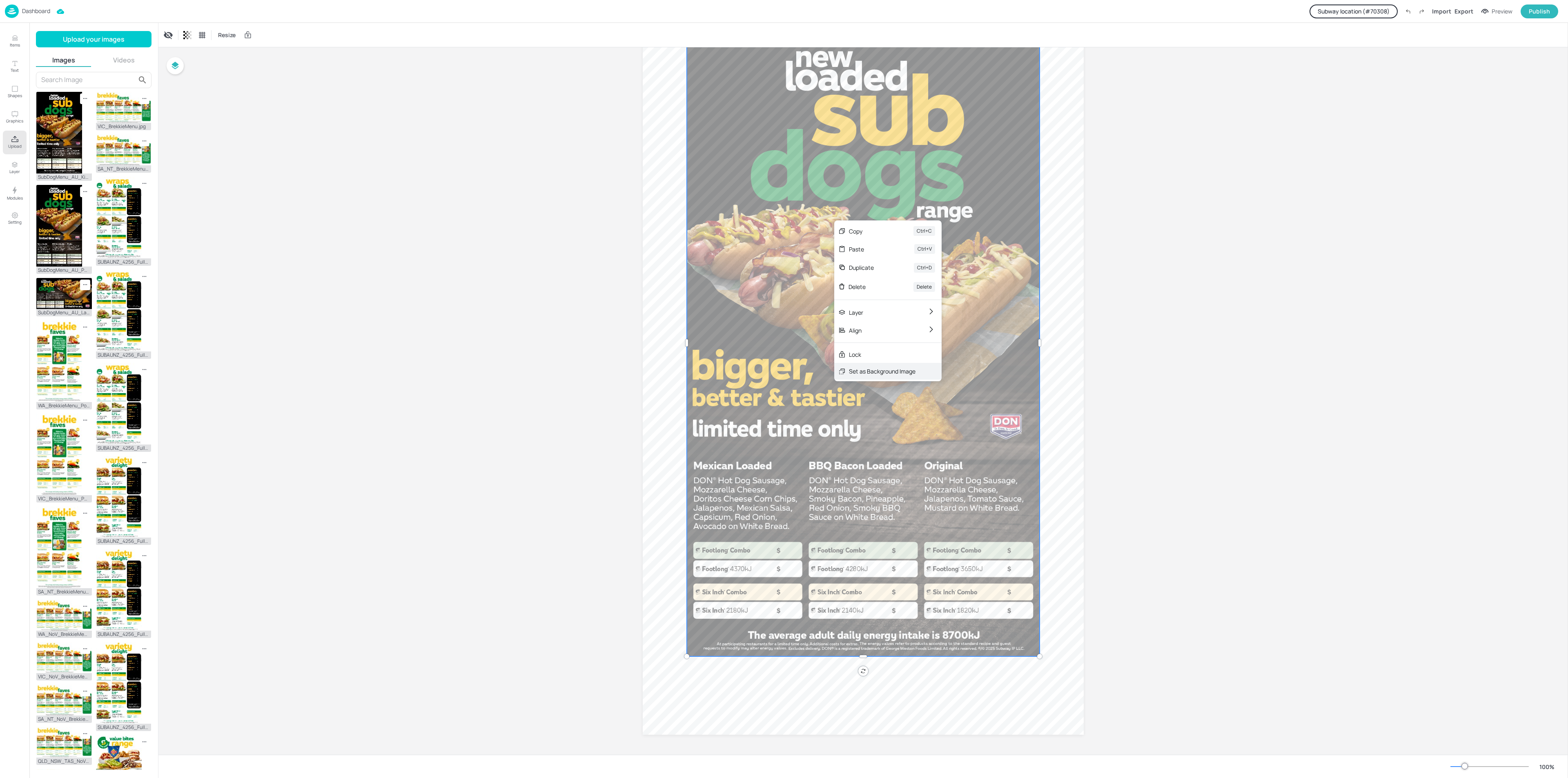
click at [858, 372] on div "Set as Background Image" at bounding box center [882, 371] width 67 height 9
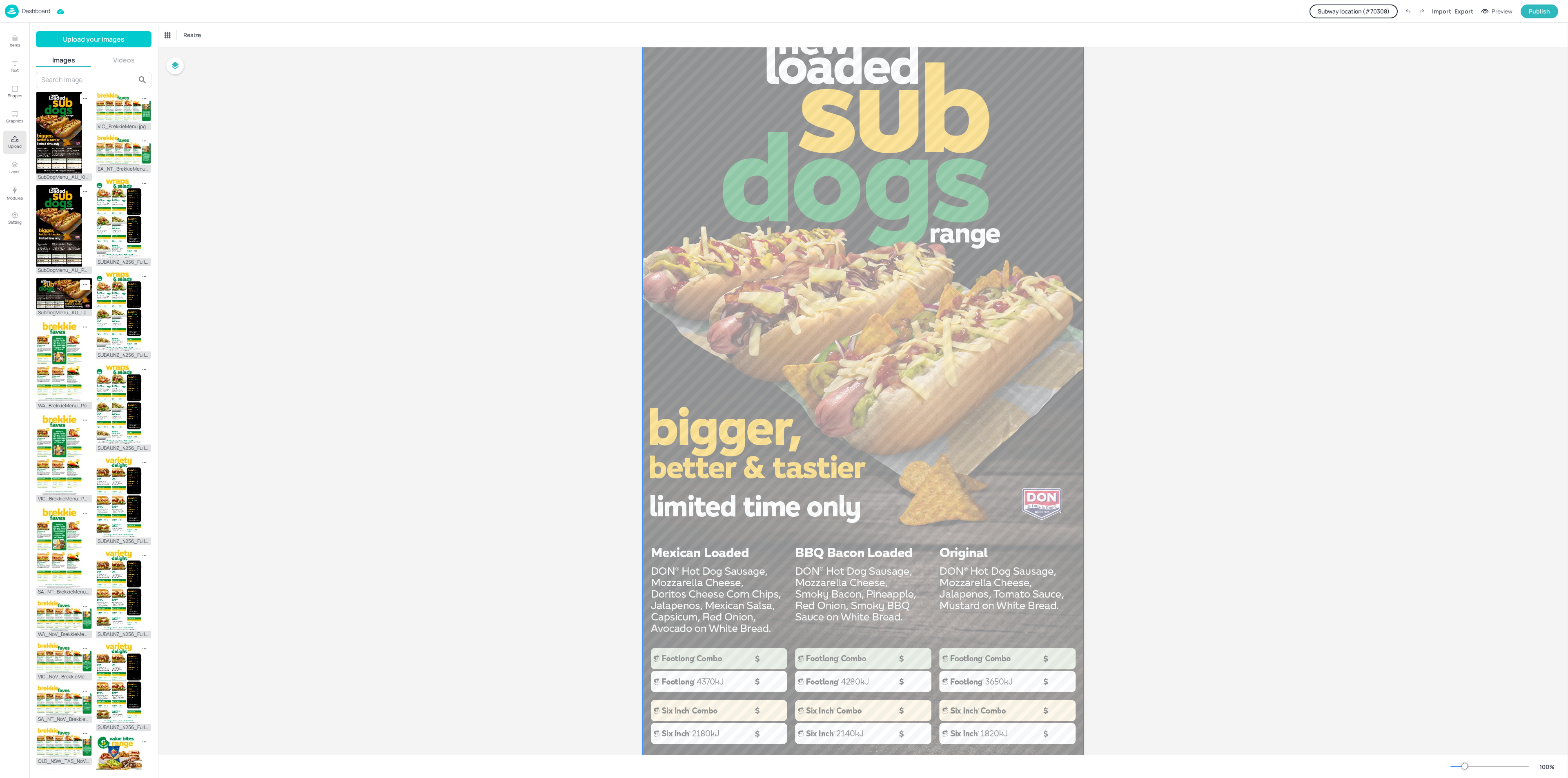
scroll to position [0, 0]
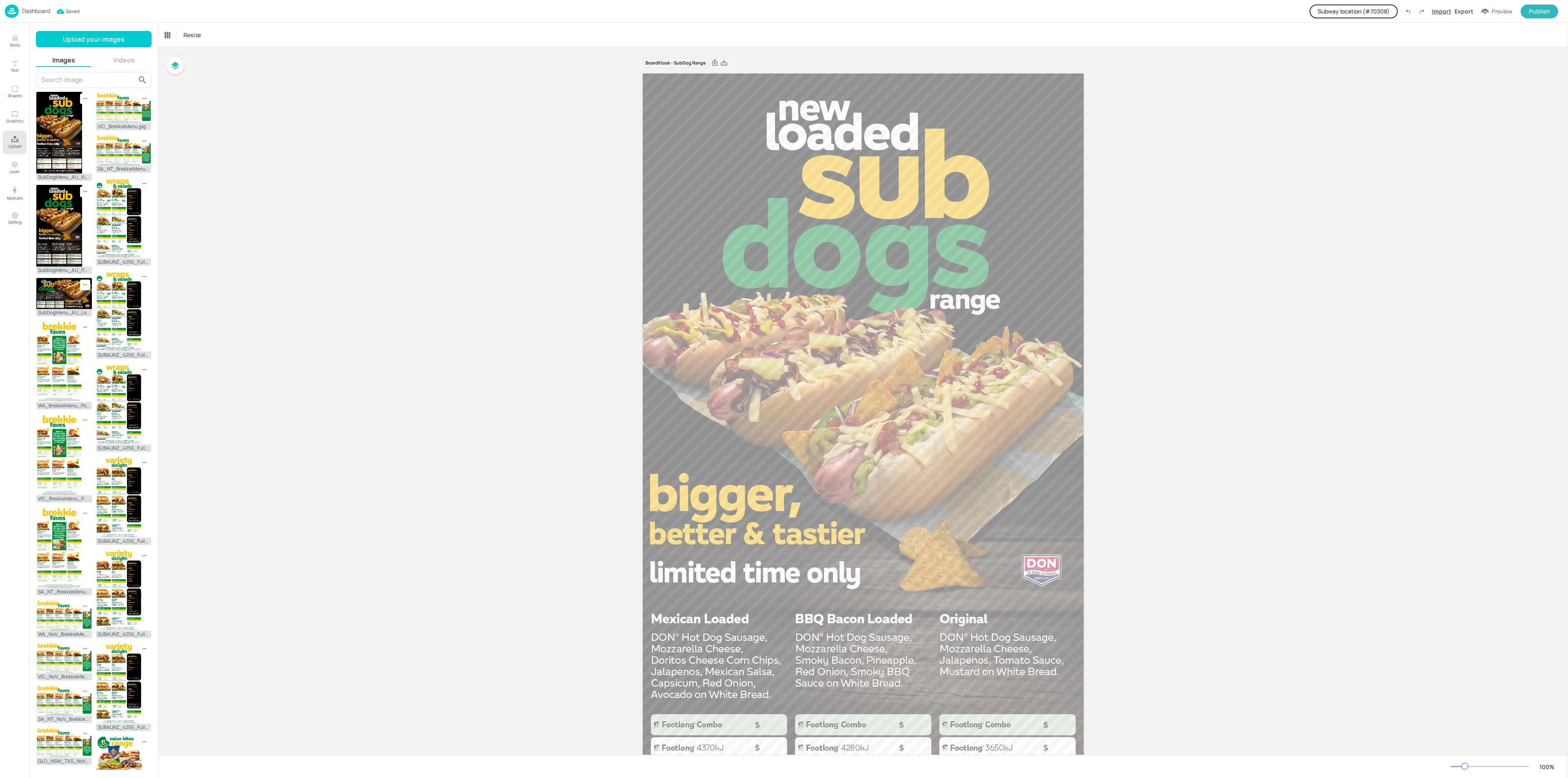
click at [1442, 9] on div "Import" at bounding box center [1441, 11] width 19 height 9
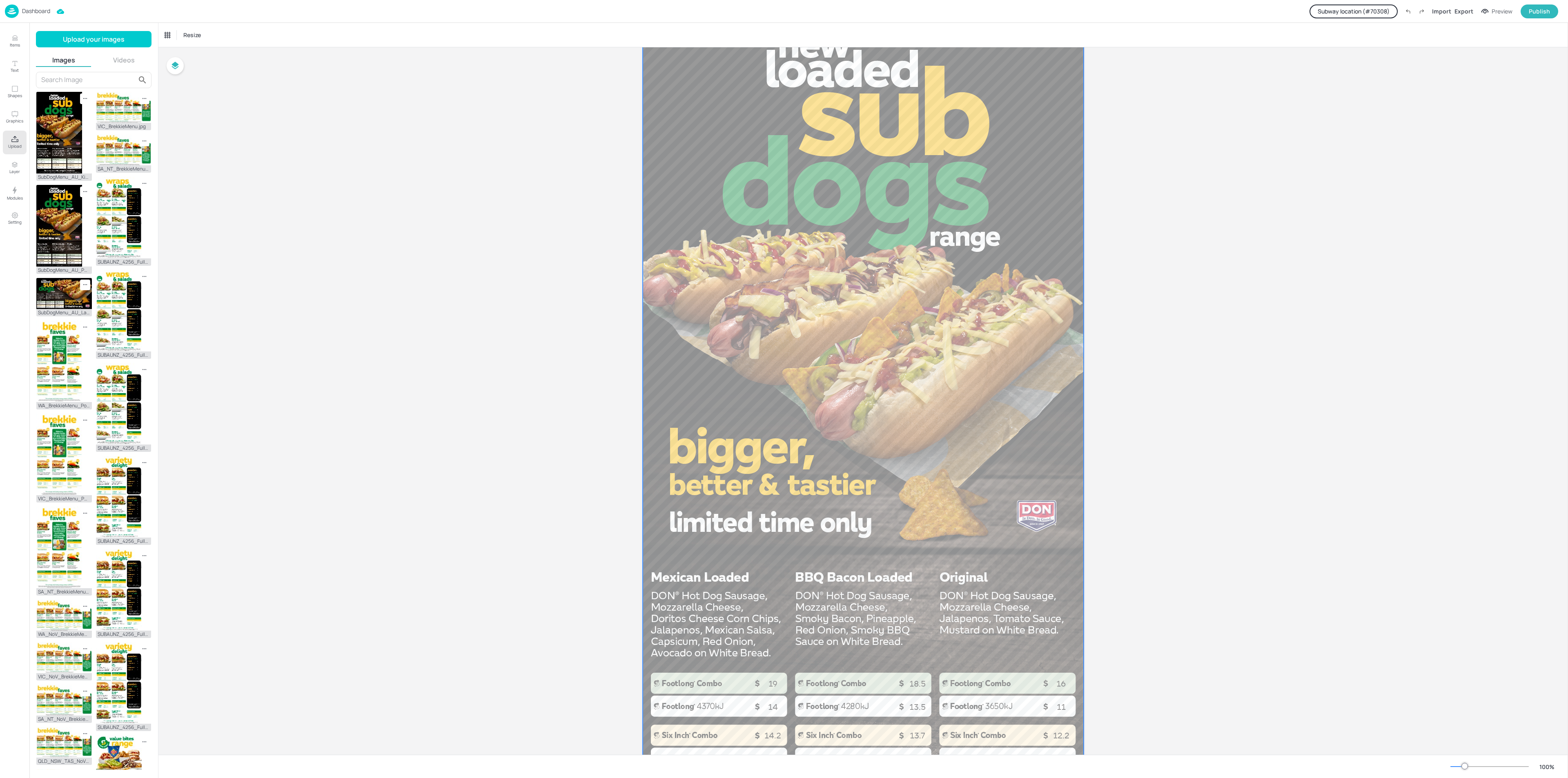
scroll to position [1, 0]
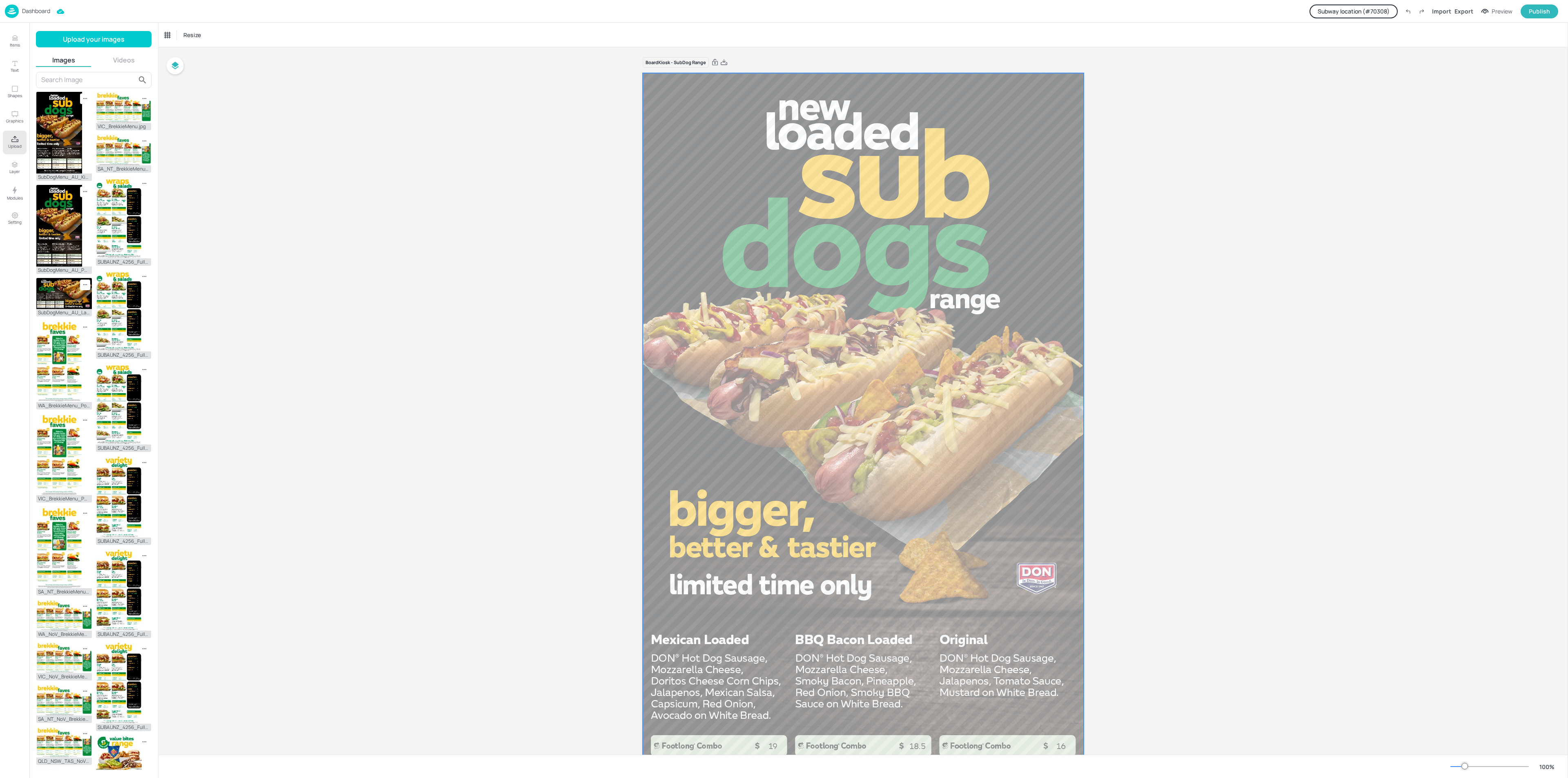
click at [950, 363] on div at bounding box center [863, 465] width 441 height 784
click at [988, 372] on div "Set Background as Image Layer" at bounding box center [1006, 372] width 82 height 9
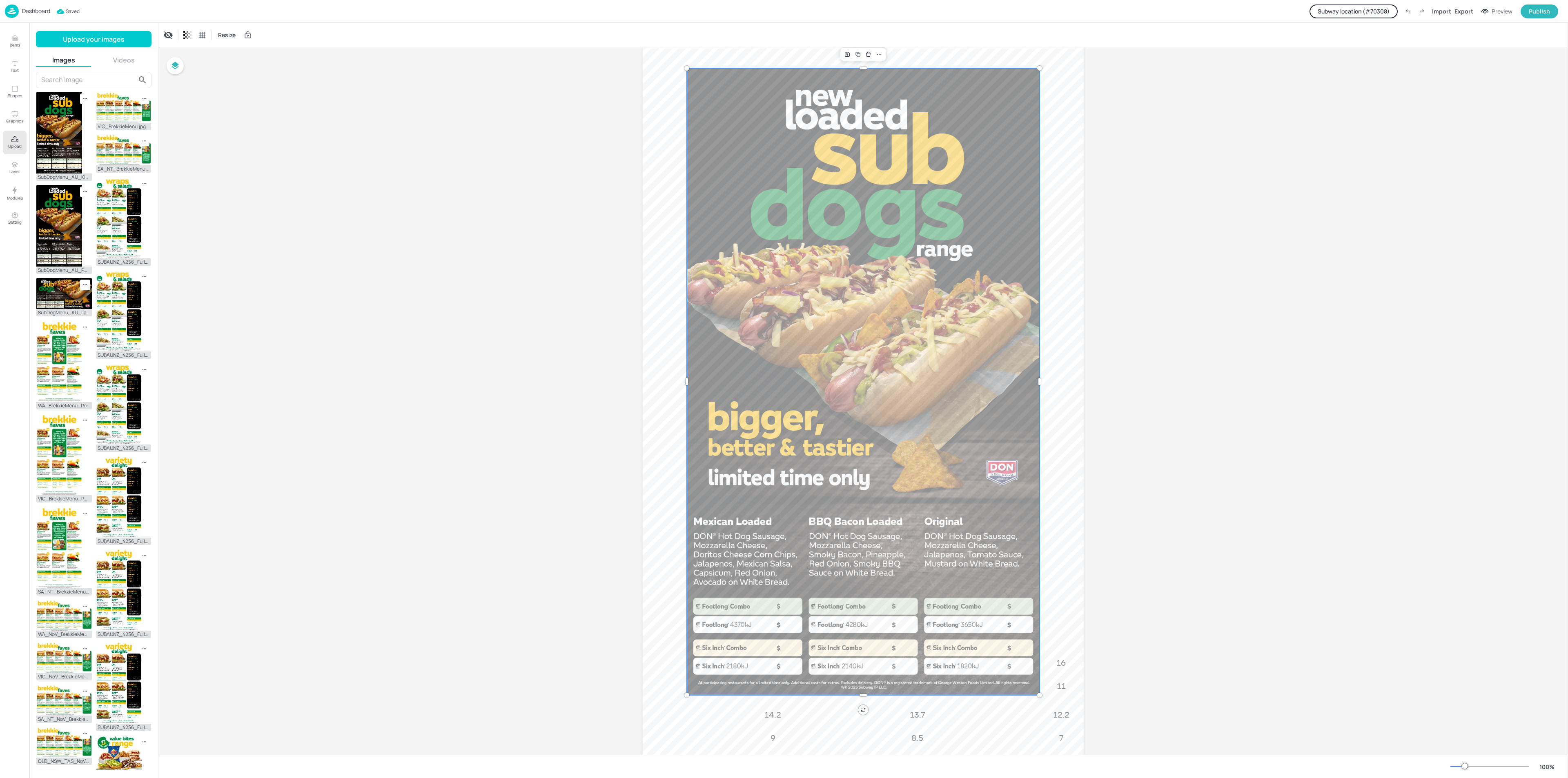
scroll to position [123, 0]
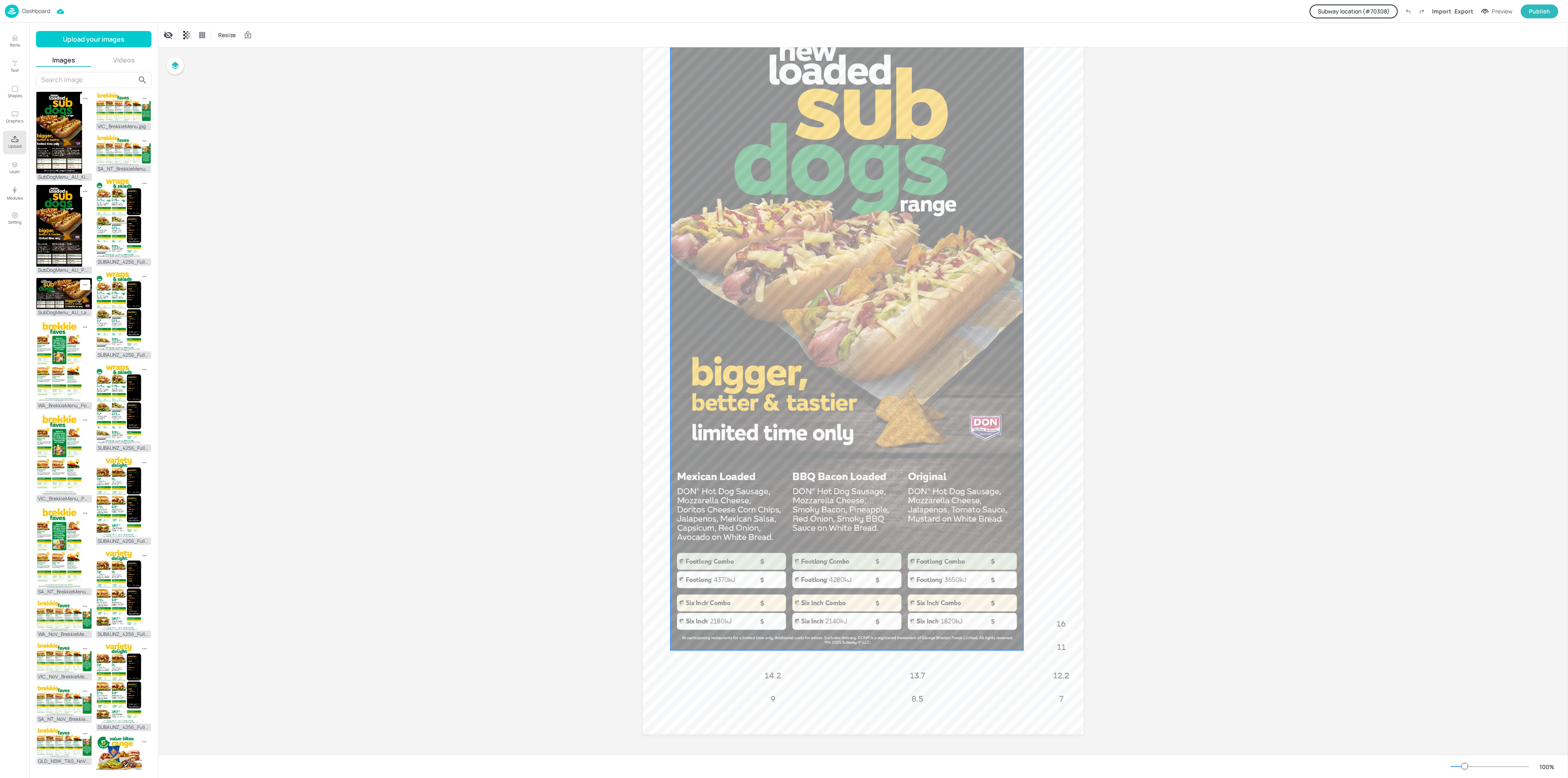
drag, startPoint x: 950, startPoint y: 378, endPoint x: 933, endPoint y: 372, distance: 18.0
click at [933, 372] on div at bounding box center [846, 337] width 353 height 627
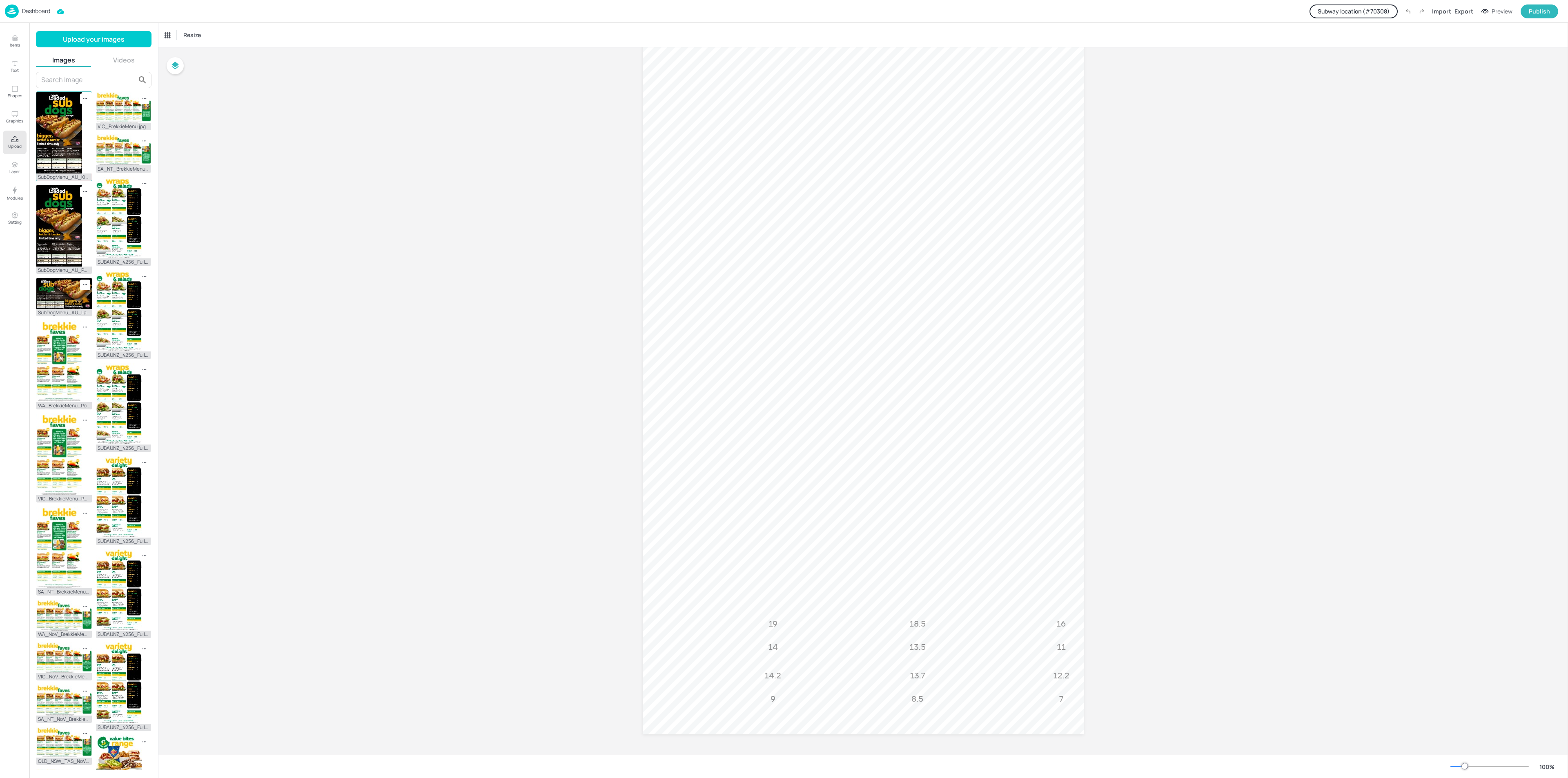
click at [62, 130] on img at bounding box center [59, 132] width 45 height 82
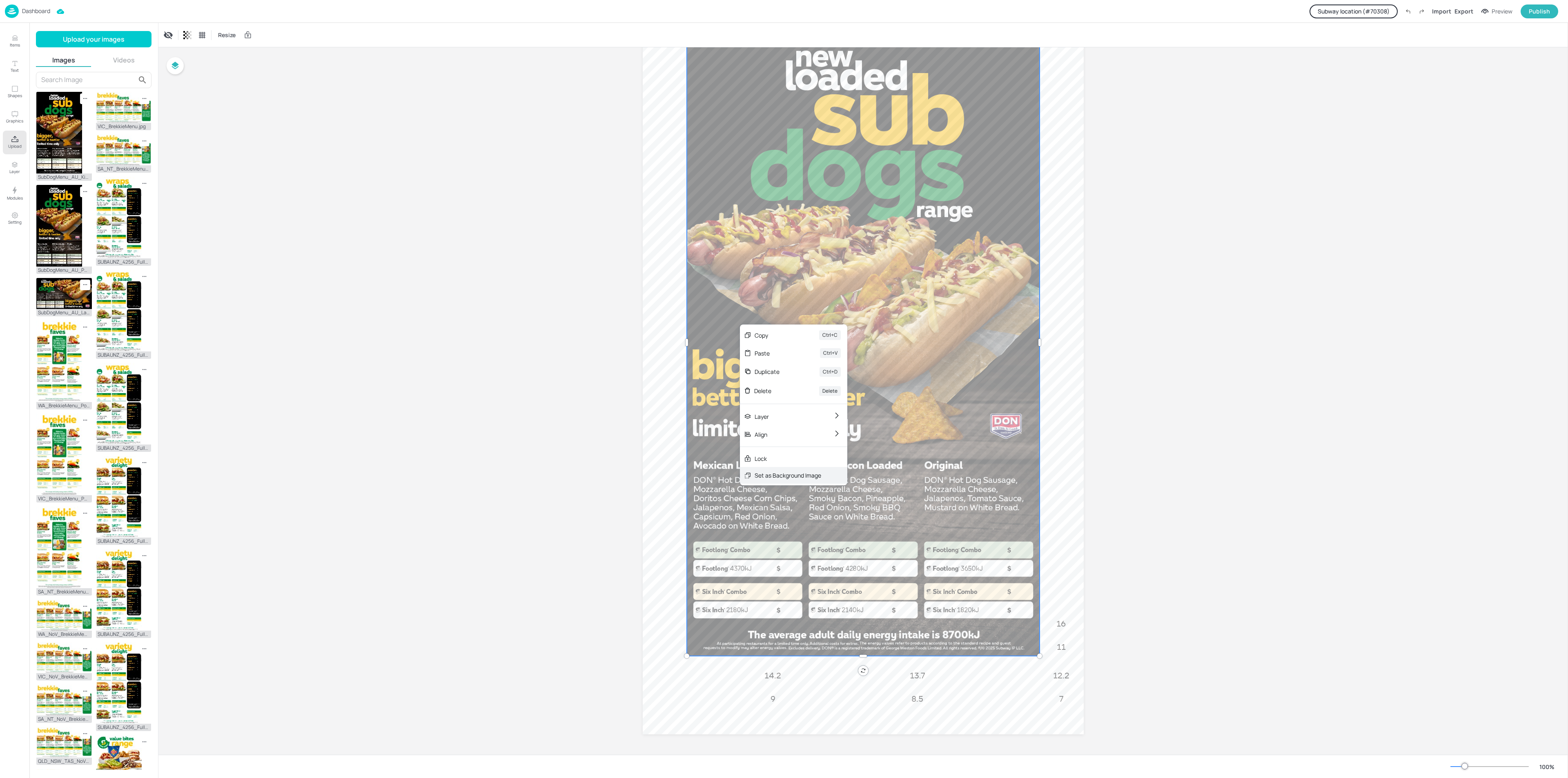
click at [782, 479] on div "Set as Background Image" at bounding box center [788, 475] width 67 height 9
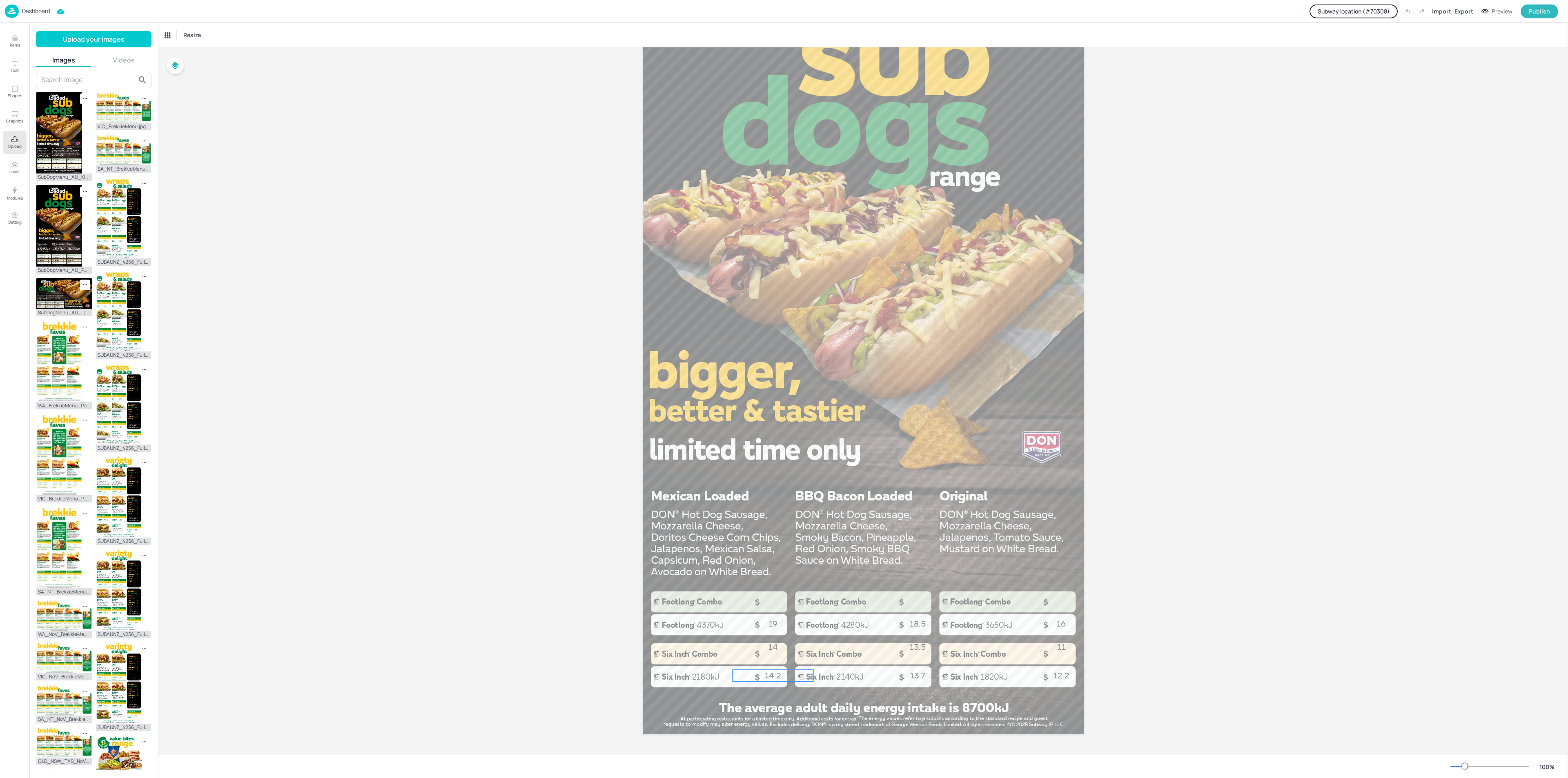
drag, startPoint x: 1101, startPoint y: 565, endPoint x: 756, endPoint y: 665, distance: 359.2
click at [744, 677] on div "Board Kiosk - SubDog Range 9 14 8.5 13.5 7 11 14.2 13.7 12.2 19 18.5 16" at bounding box center [864, 339] width 487 height 830
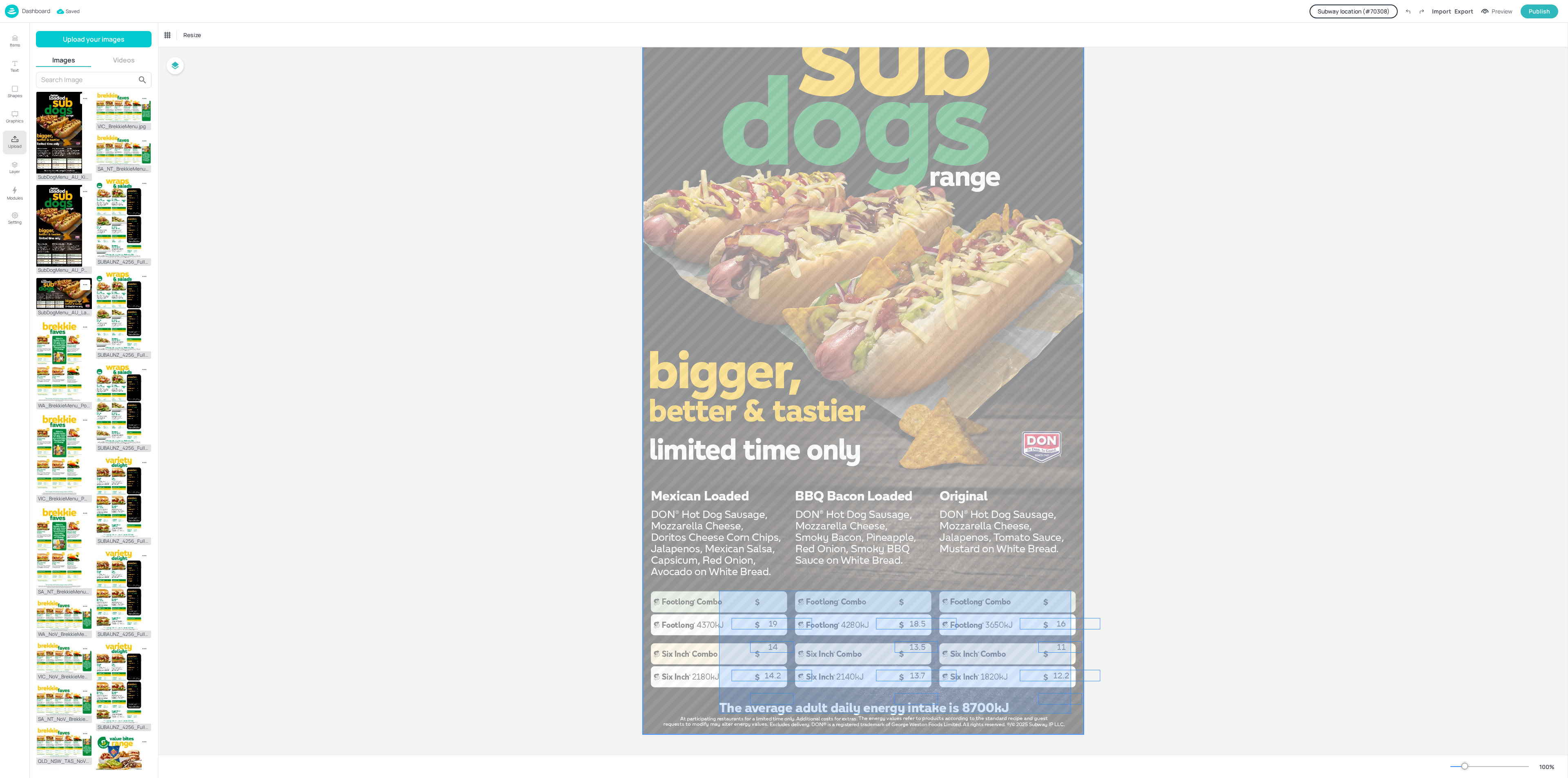
drag, startPoint x: 1075, startPoint y: 591, endPoint x: 730, endPoint y: 710, distance: 364.9
click at [720, 713] on div at bounding box center [863, 342] width 441 height 784
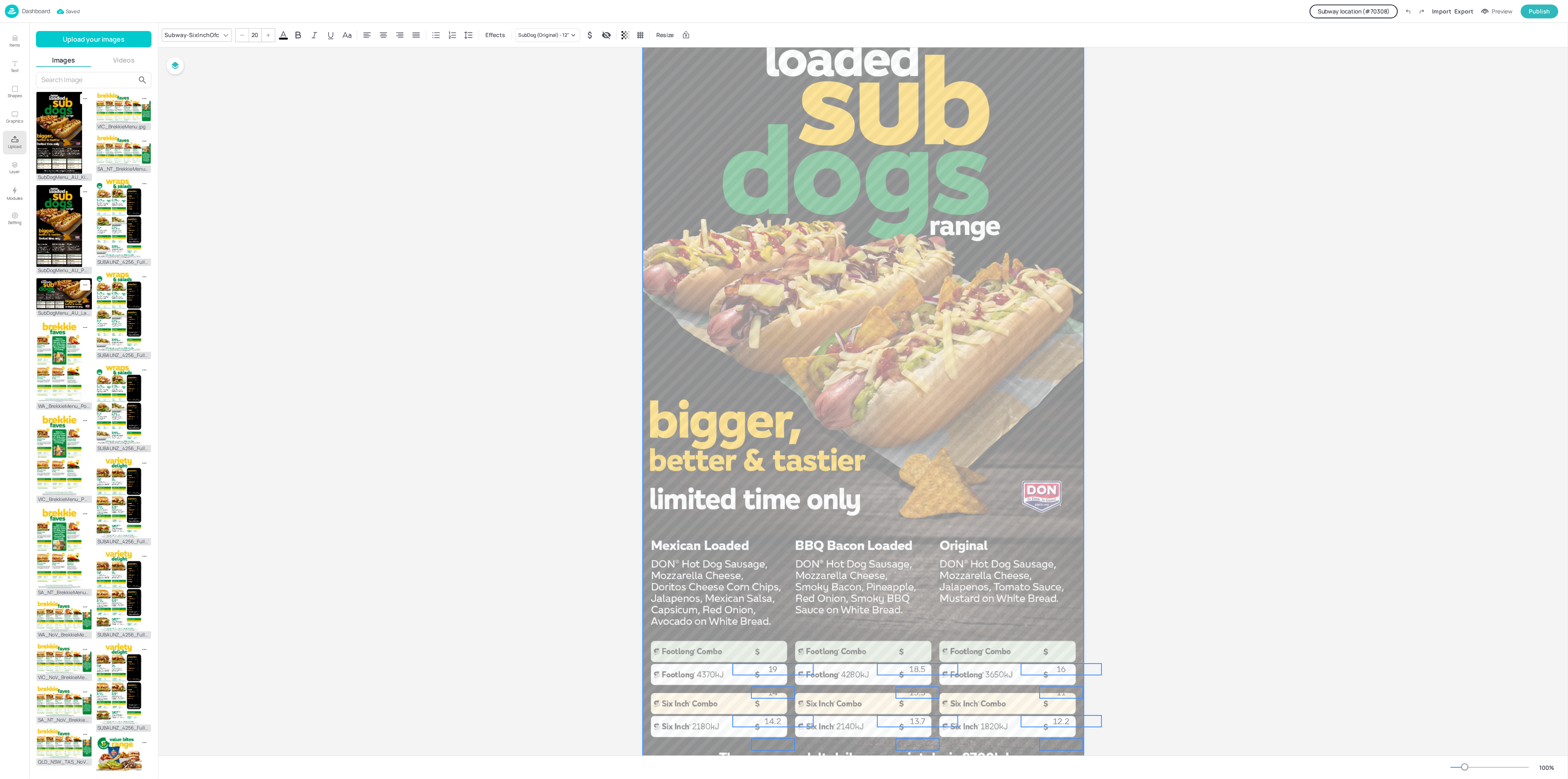
scroll to position [0, 0]
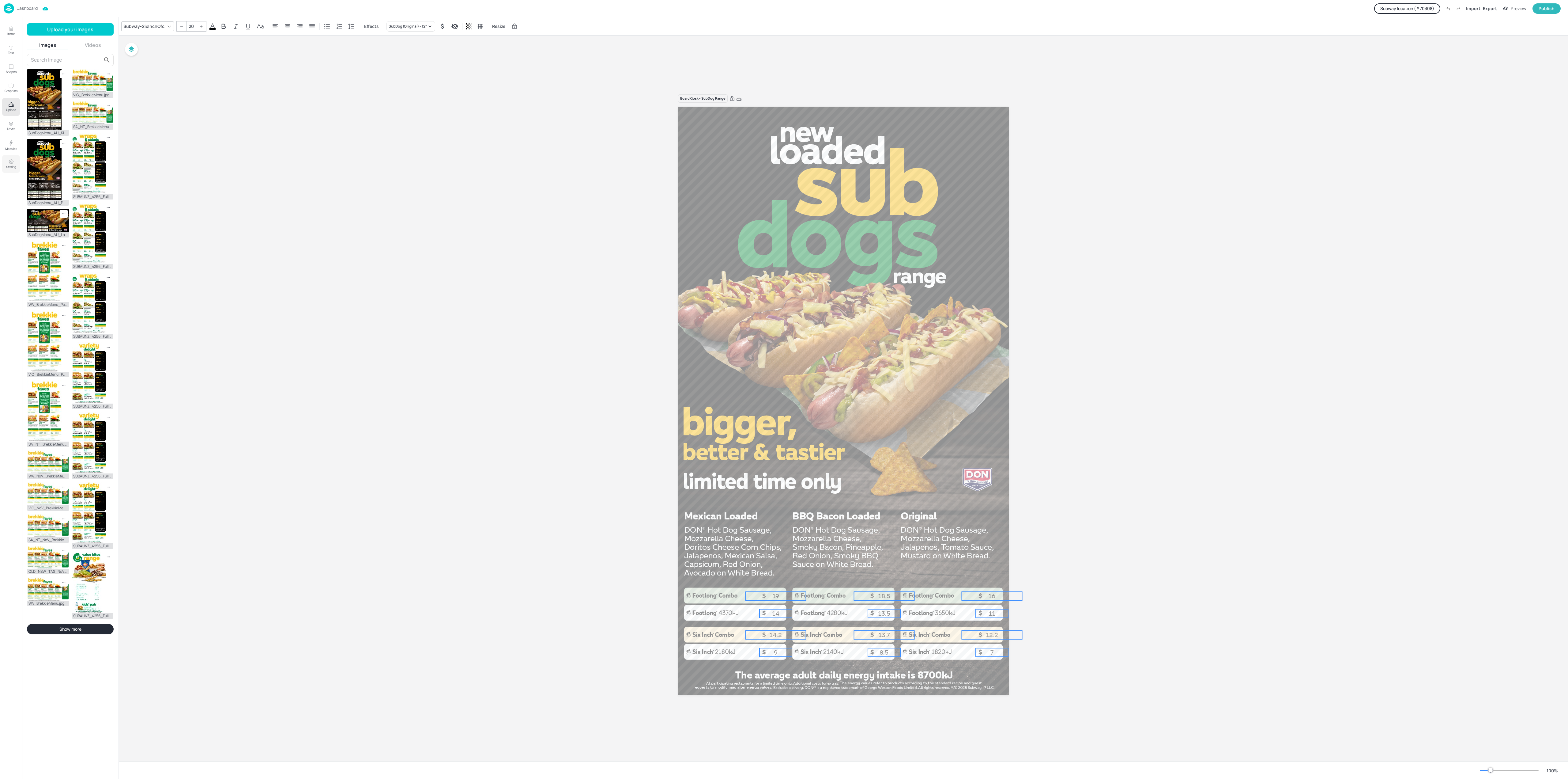
click at [12, 158] on div "Items Text Shapes Graphics Upload Layer Modules Setting" at bounding box center [11, 398] width 22 height 762
click at [12, 158] on button "Setting" at bounding box center [11, 164] width 18 height 18
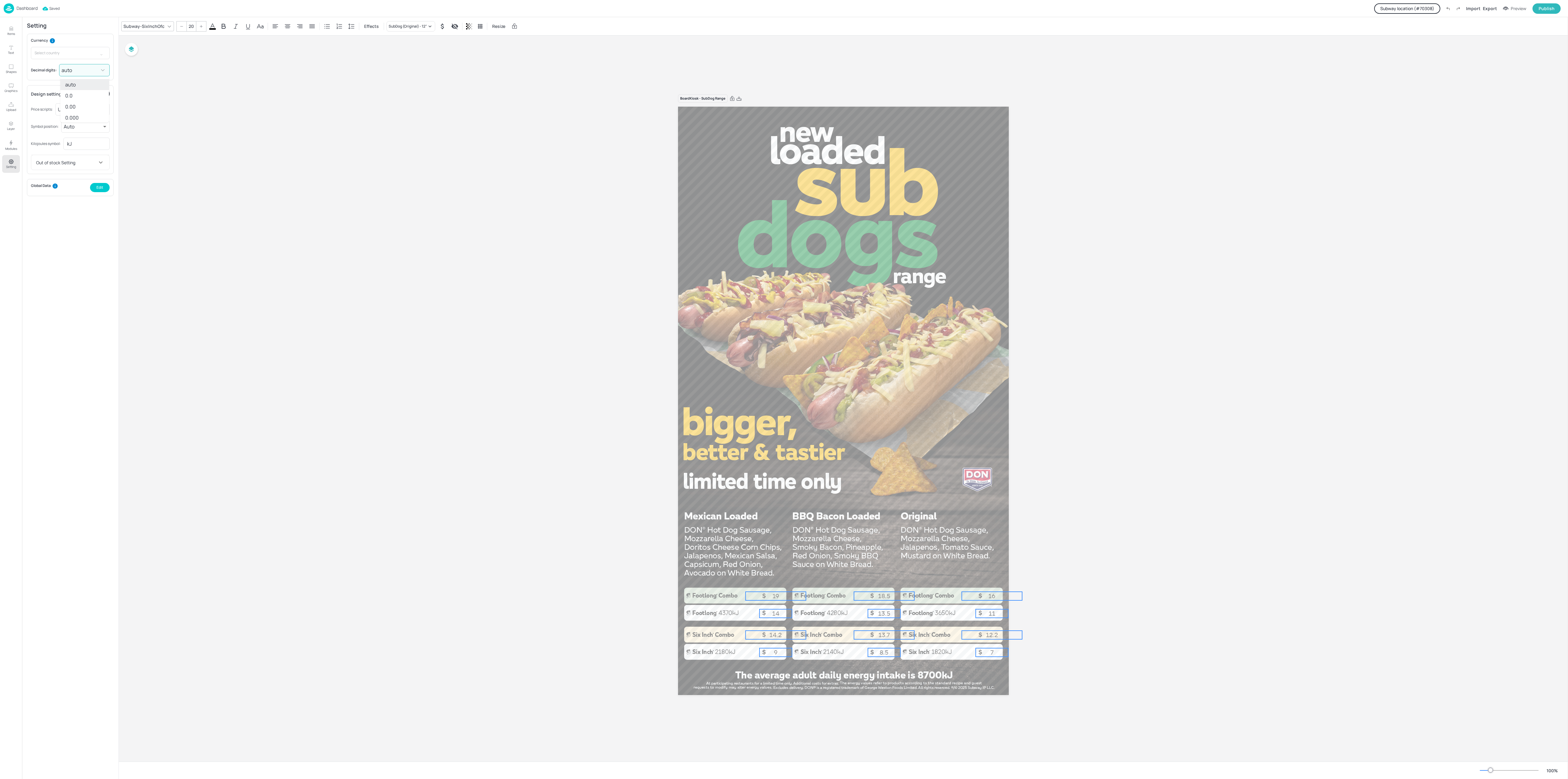
drag, startPoint x: 77, startPoint y: 71, endPoint x: 79, endPoint y: 78, distance: 7.3
click at [78, 71] on body "Dashboard Saved Subway location (# 70308 ) Import Export Preview Publish Items …" at bounding box center [784, 389] width 1568 height 779
click at [80, 105] on li "0.00" at bounding box center [85, 107] width 49 height 11
type input "2"
click at [912, 567] on div at bounding box center [843, 401] width 331 height 588
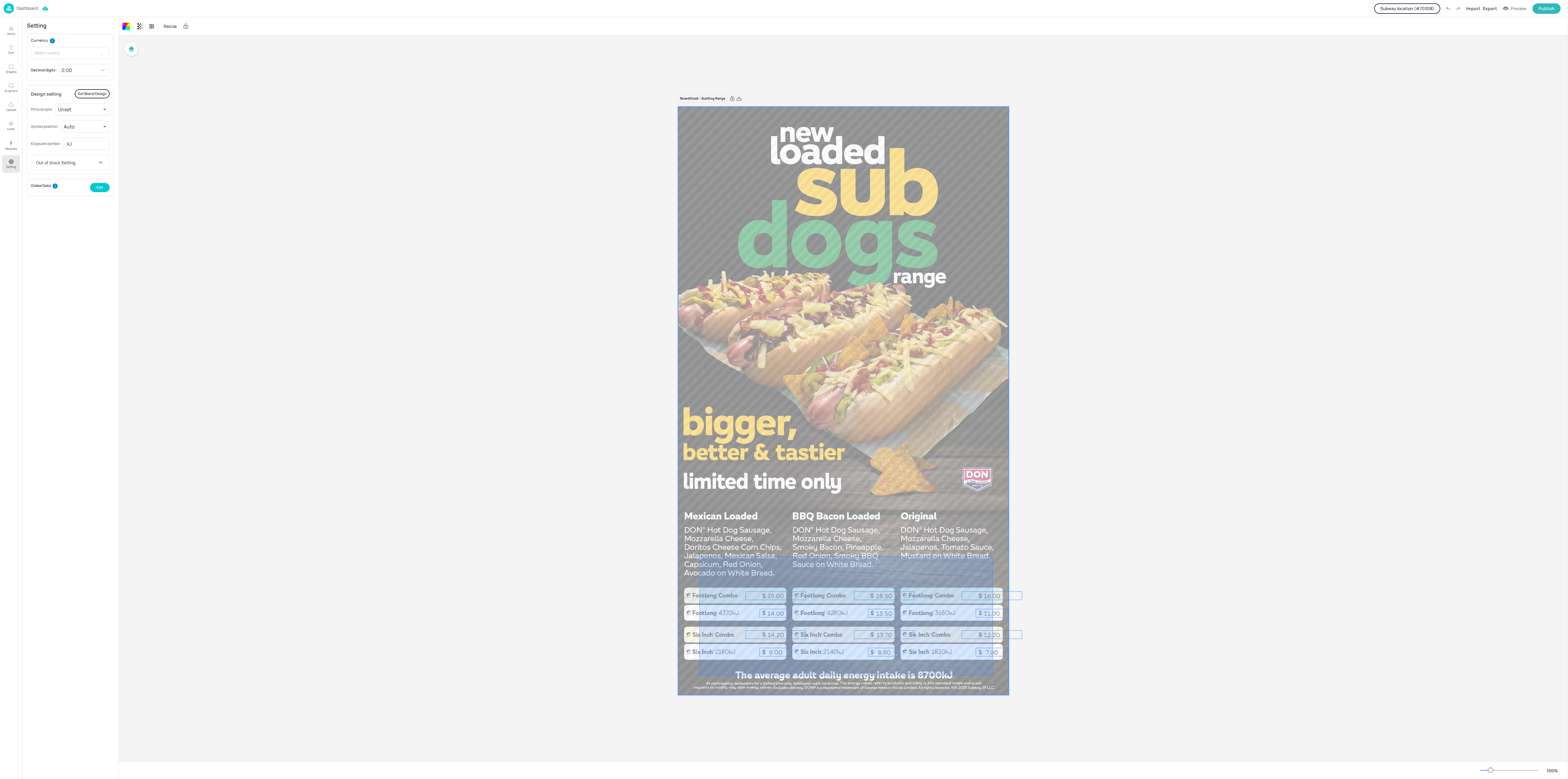
drag, startPoint x: 699, startPoint y: 557, endPoint x: 989, endPoint y: 669, distance: 310.9
click at [993, 583] on div at bounding box center [843, 401] width 331 height 588
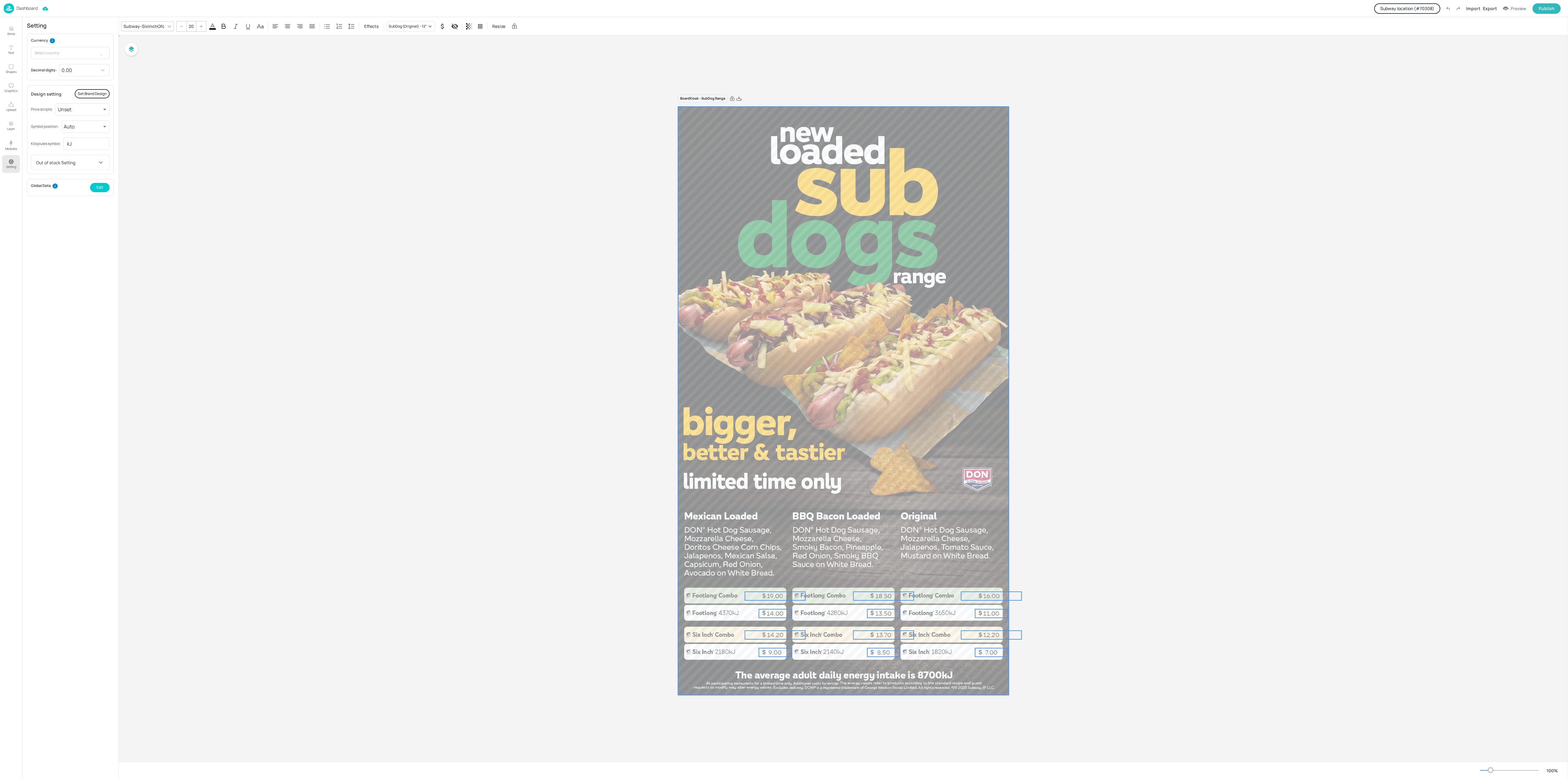
click at [857, 461] on div at bounding box center [843, 401] width 331 height 588
click at [25, 7] on p "Dashboard" at bounding box center [27, 8] width 21 height 4
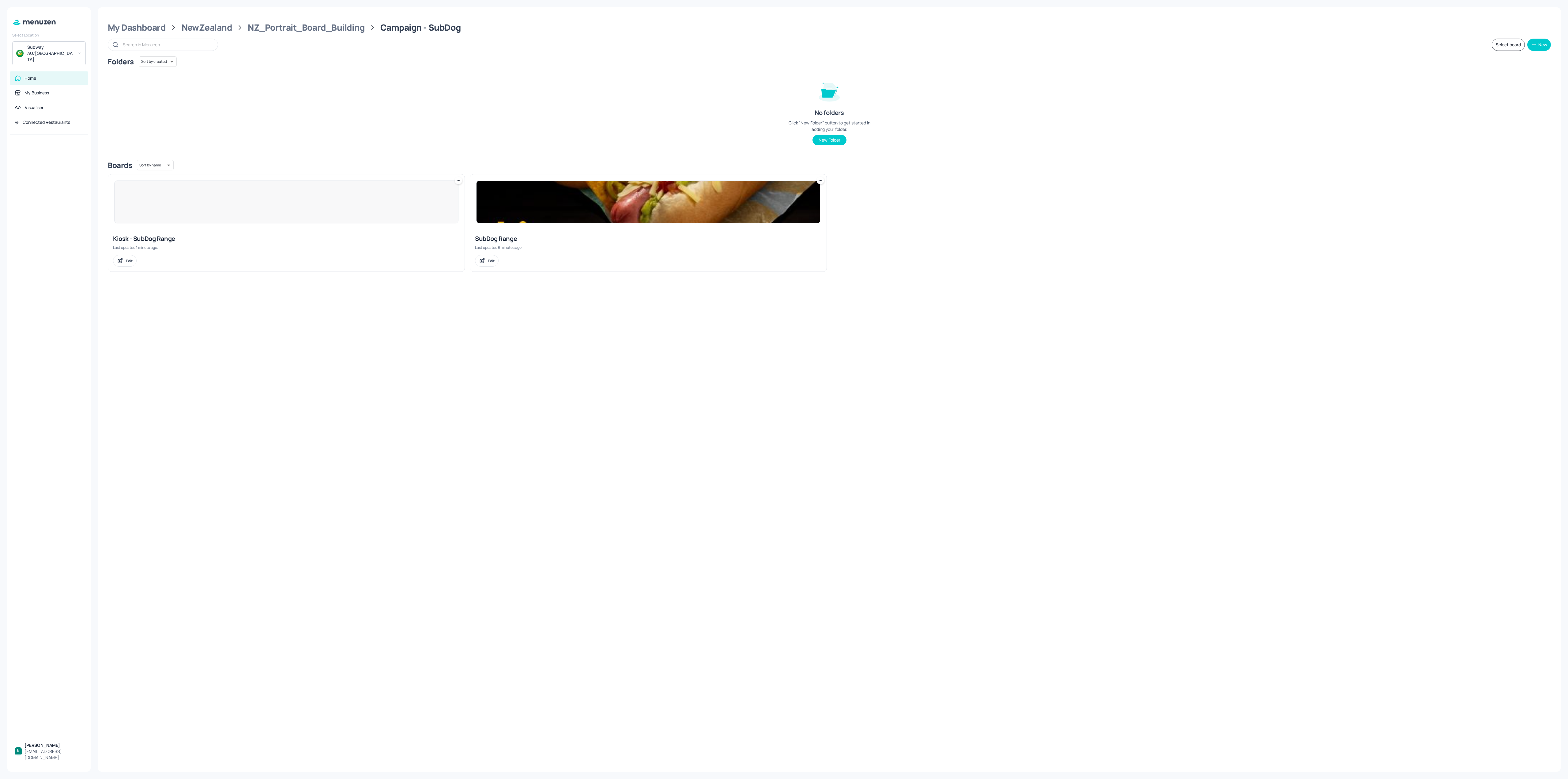
click at [460, 181] on icon at bounding box center [460, 180] width 1 height 1
click at [427, 223] on p "Delete" at bounding box center [425, 225] width 12 height 5
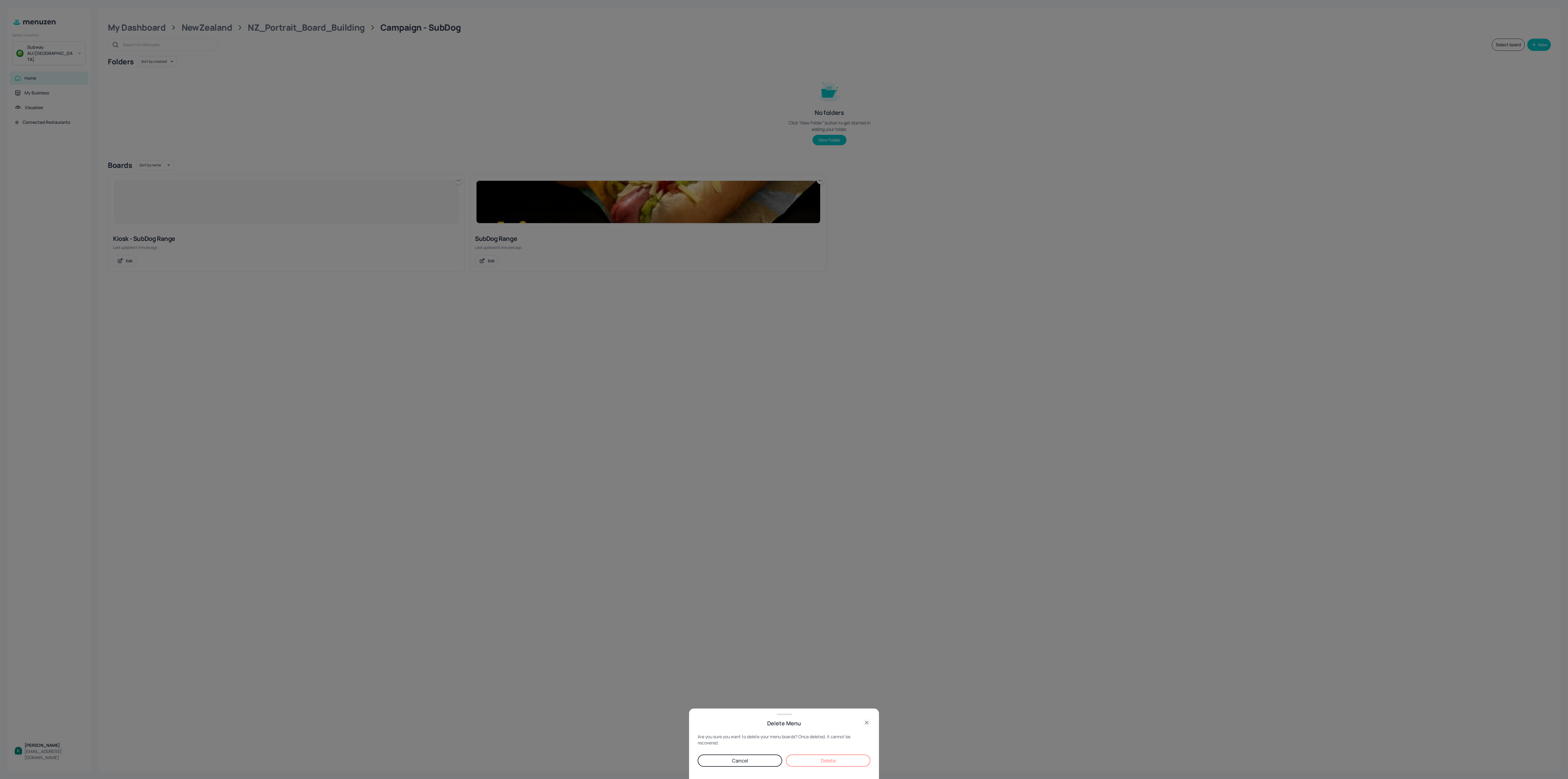
click at [841, 583] on button "Delete" at bounding box center [828, 761] width 85 height 12
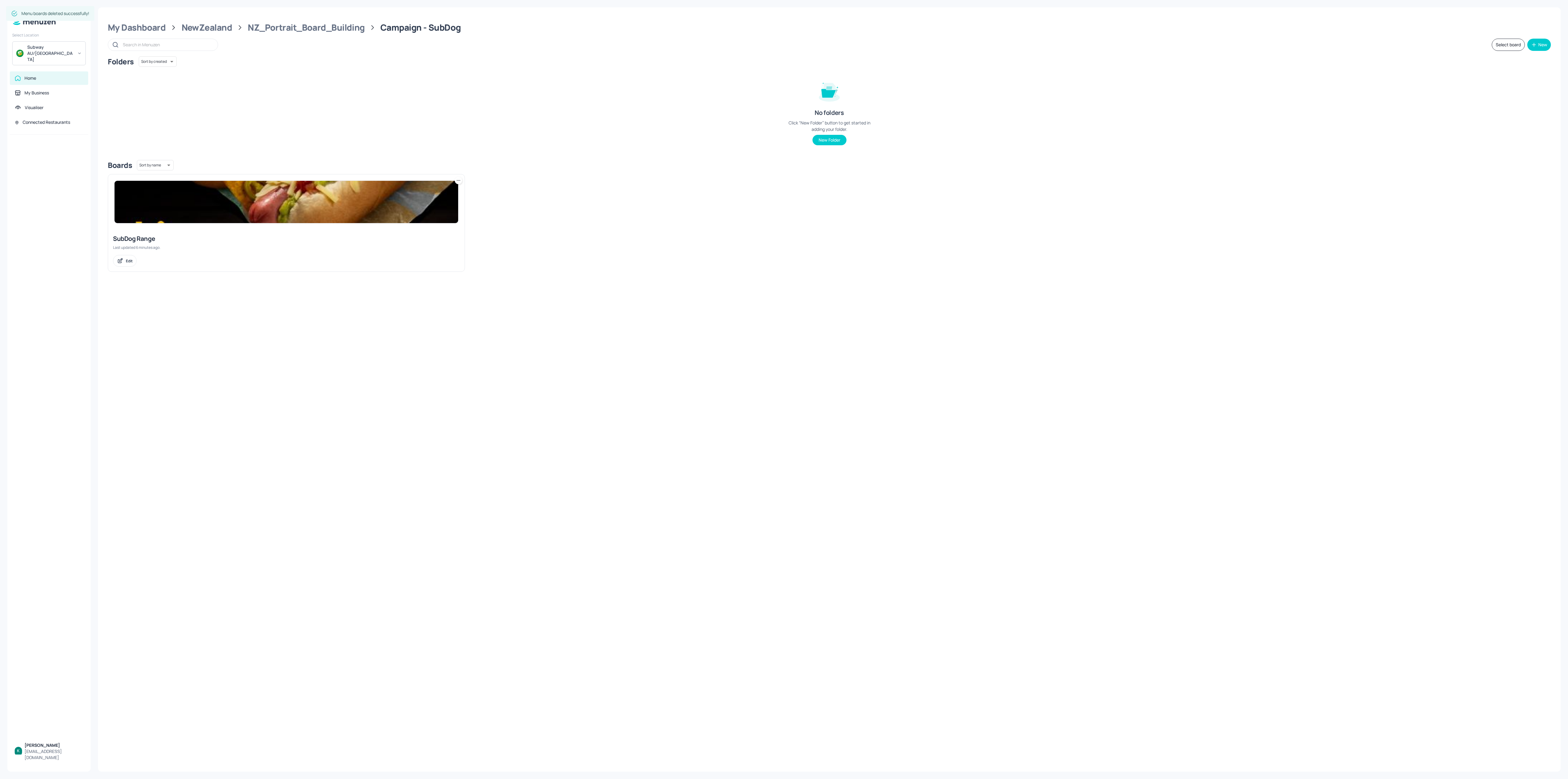
click at [413, 214] on img at bounding box center [286, 202] width 344 height 42
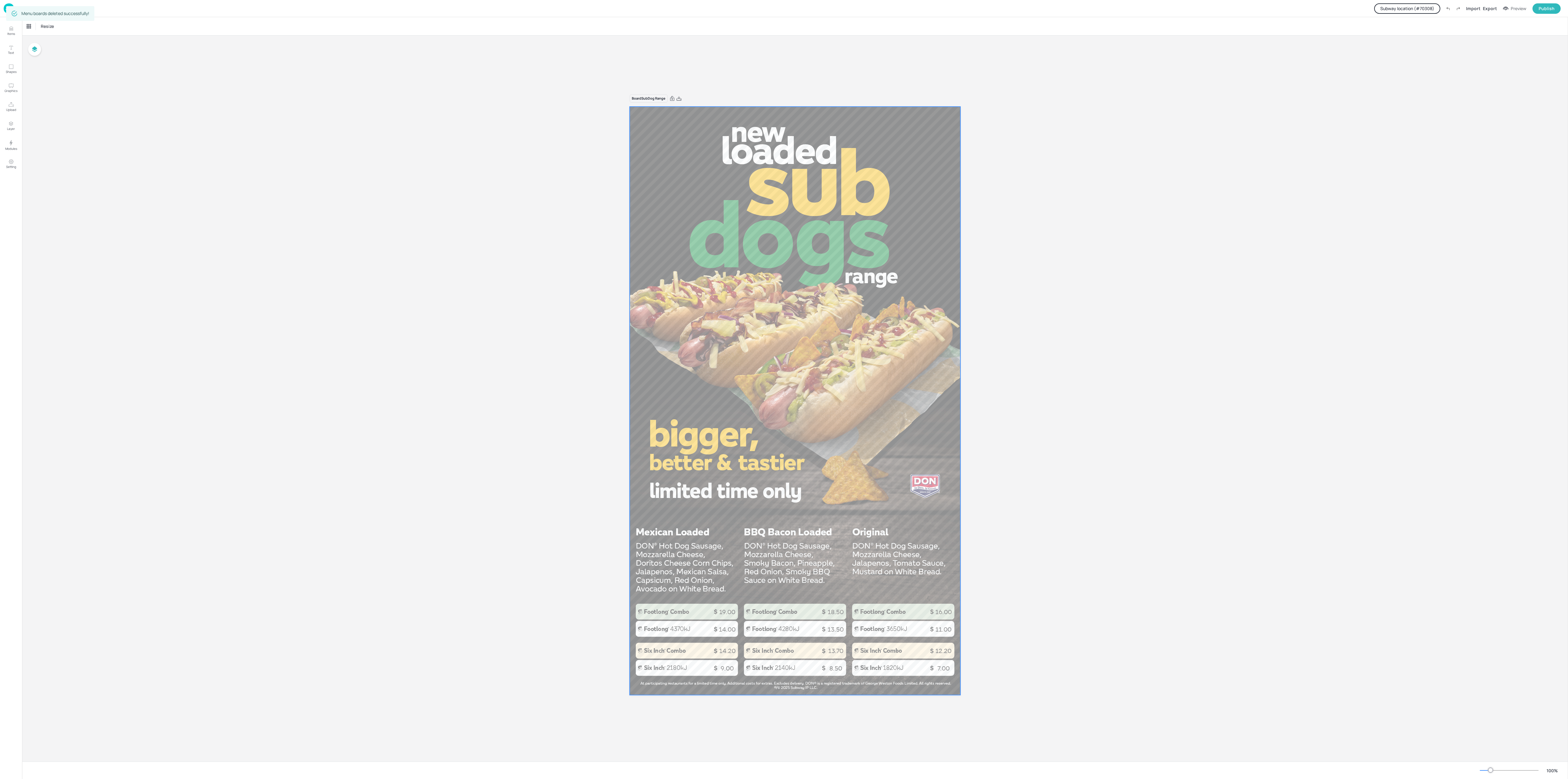
click at [873, 341] on div at bounding box center [794, 401] width 331 height 588
click at [907, 349] on div "Set Background as Image Layer" at bounding box center [914, 349] width 61 height 7
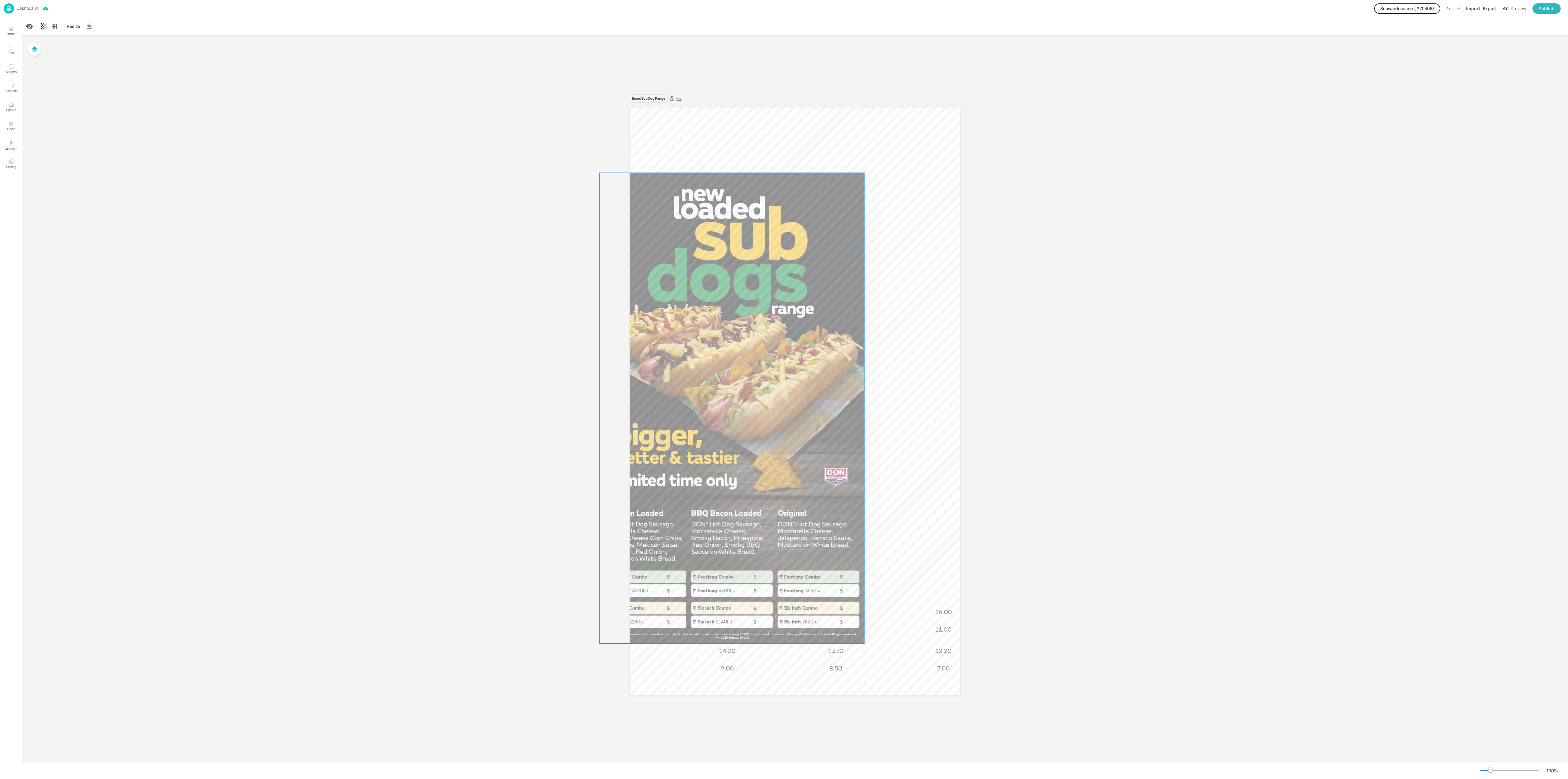
drag, startPoint x: 870, startPoint y: 397, endPoint x: 800, endPoint y: 388, distance: 70.6
click at [807, 403] on div at bounding box center [732, 408] width 265 height 471
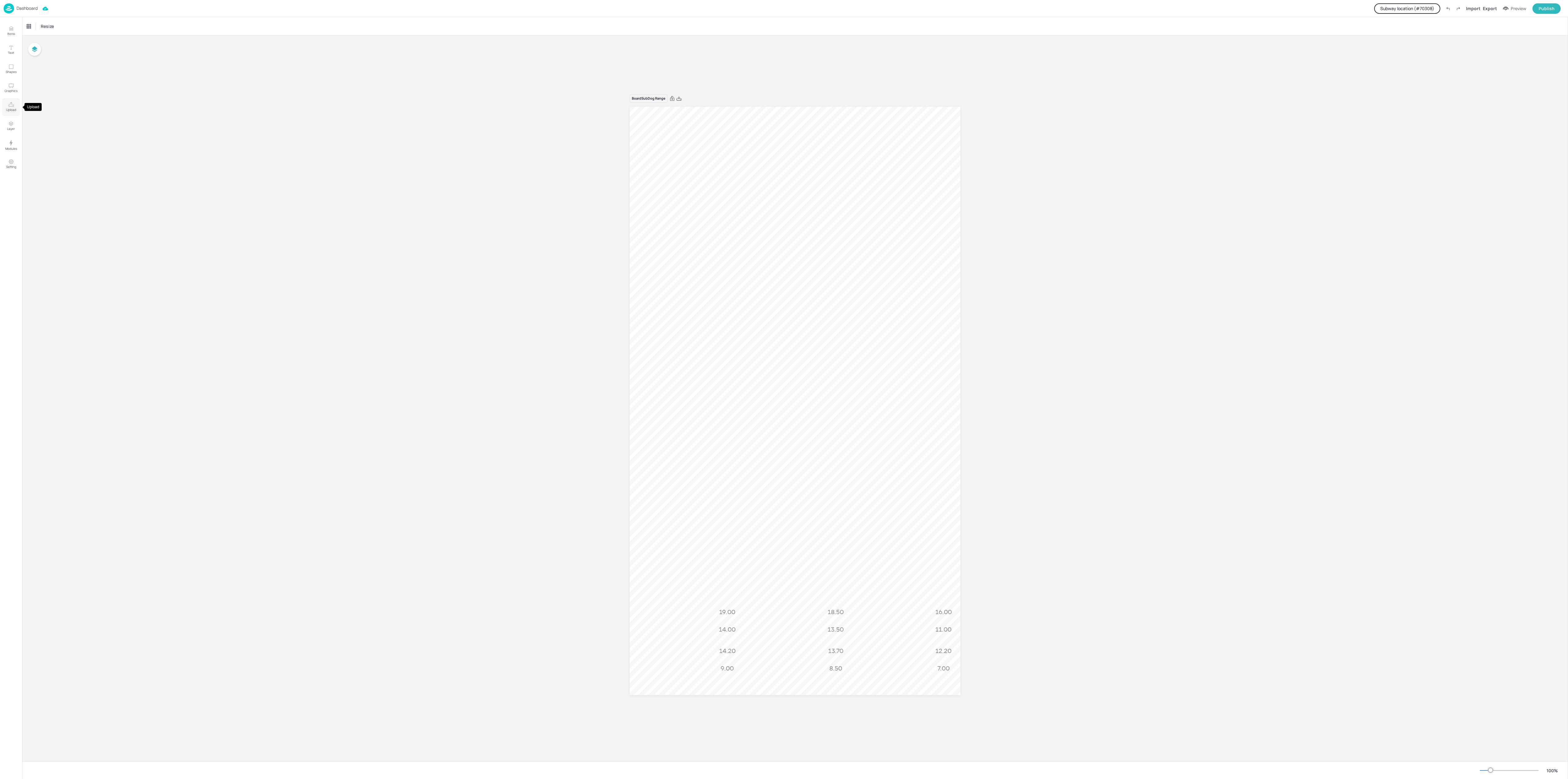
click at [4, 104] on button "Upload" at bounding box center [11, 107] width 18 height 18
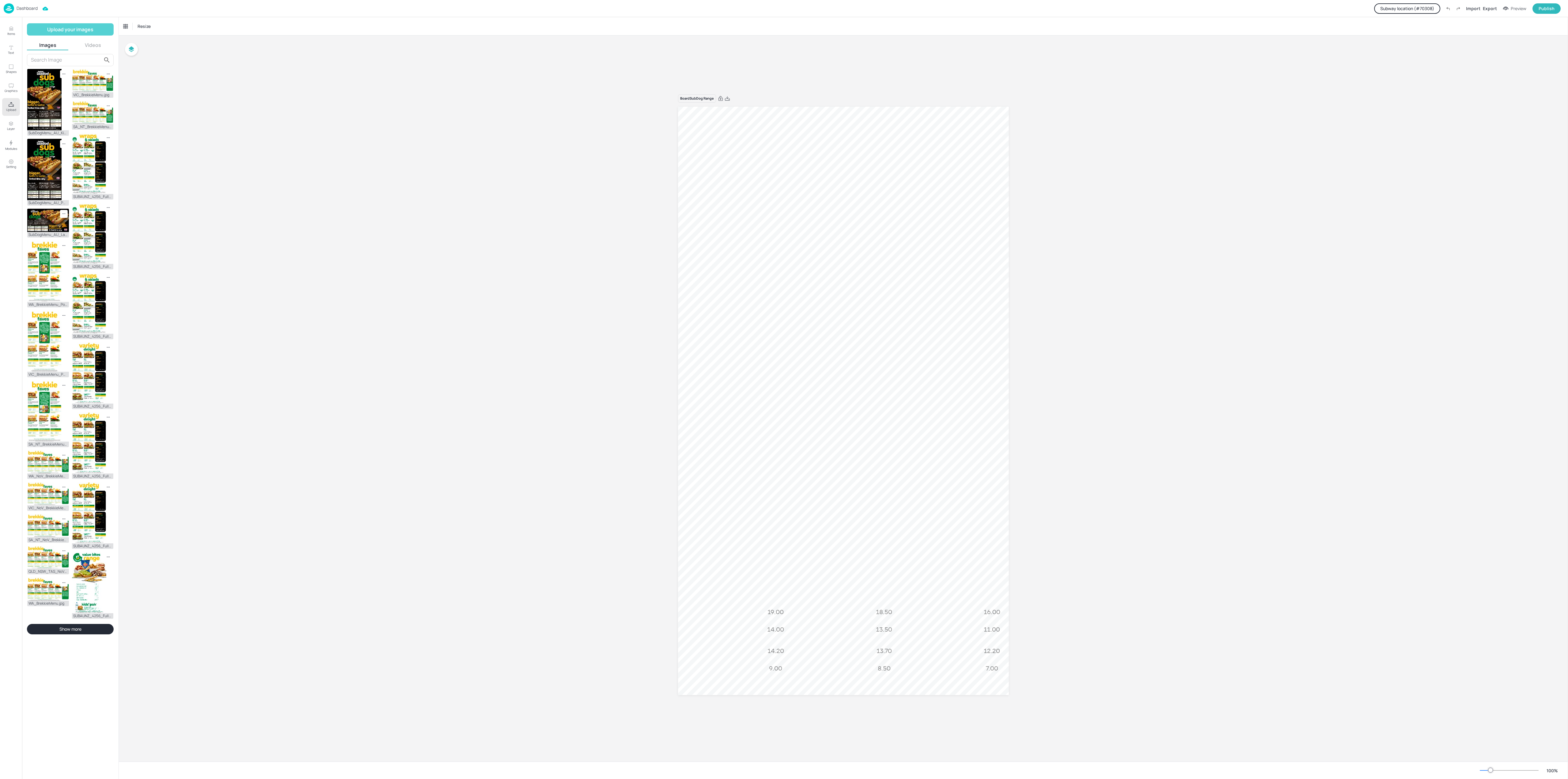
click at [86, 30] on button "Upload your images" at bounding box center [70, 29] width 86 height 12
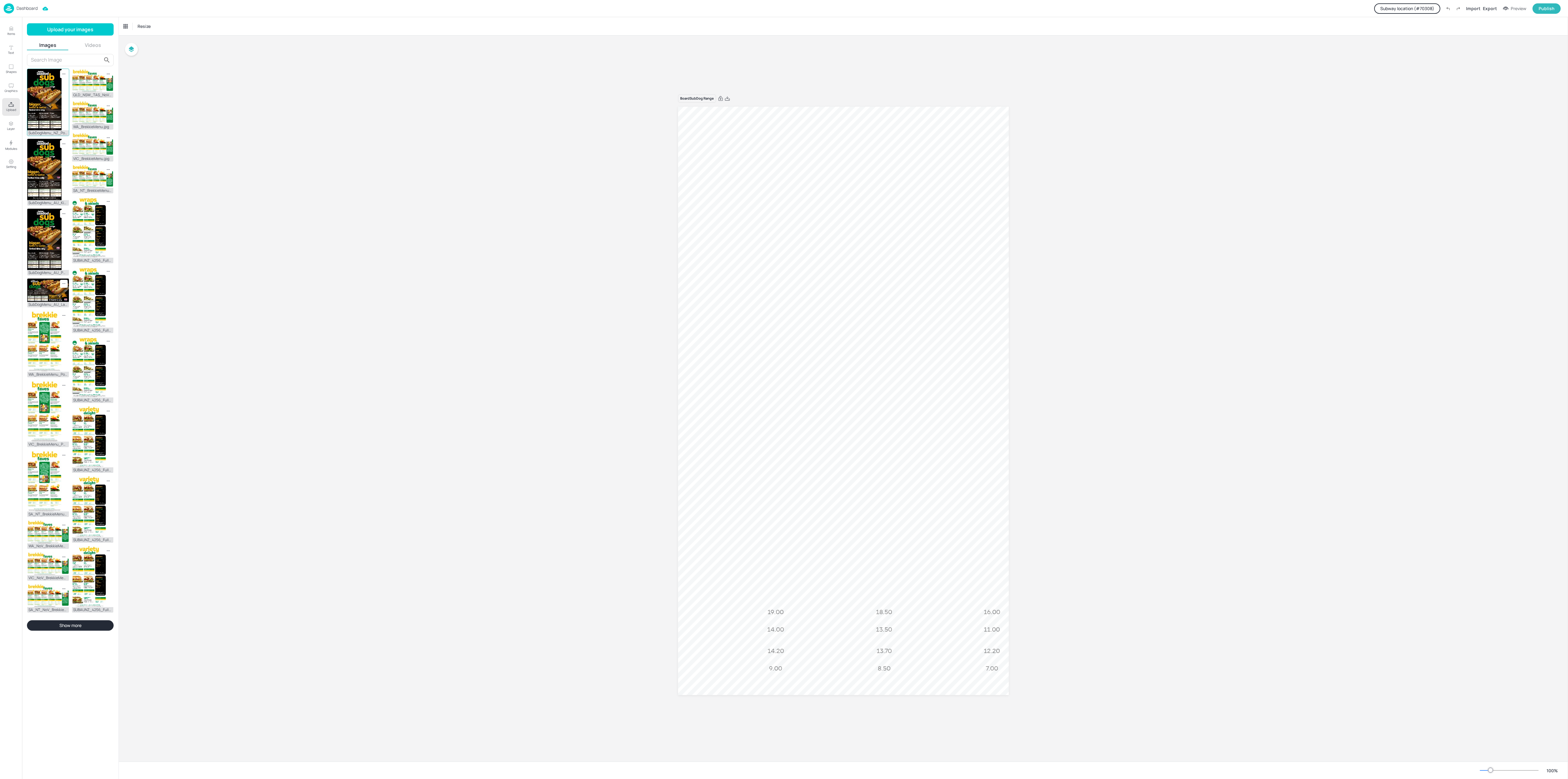
click at [51, 96] on img at bounding box center [44, 99] width 34 height 62
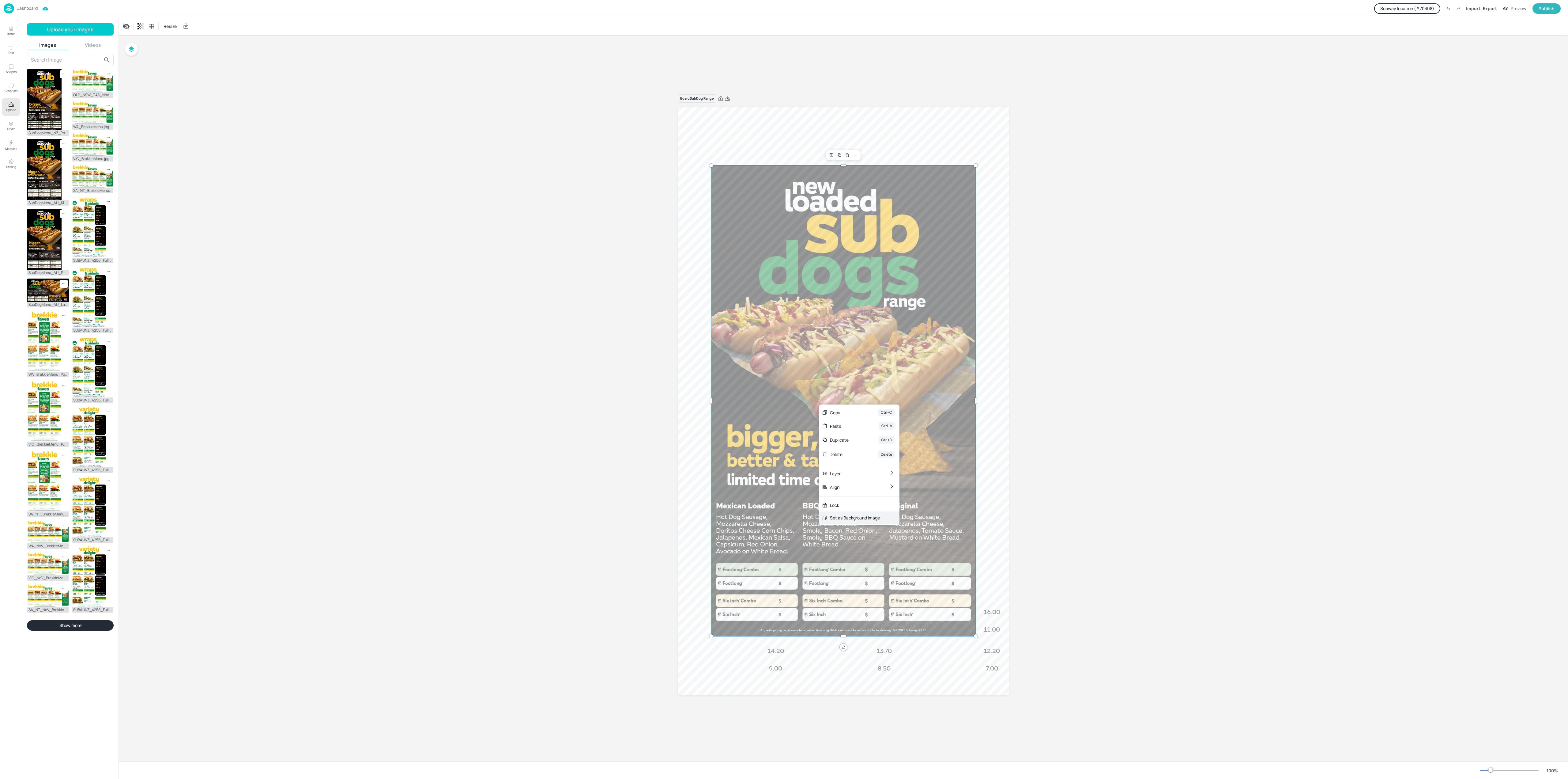
click at [855, 521] on div "Set as Background Image" at bounding box center [855, 518] width 50 height 7
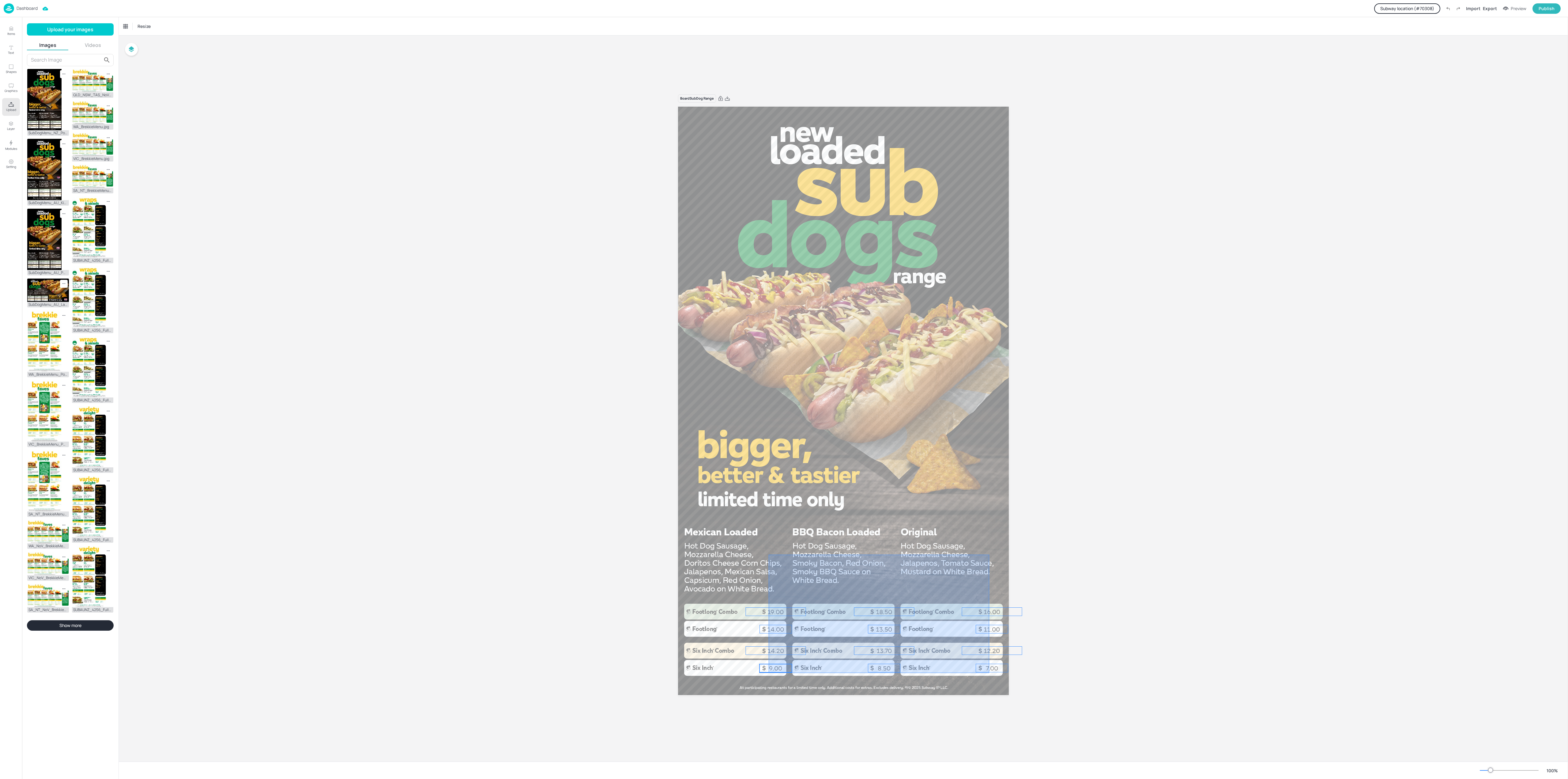
drag, startPoint x: 989, startPoint y: 555, endPoint x: 756, endPoint y: 672, distance: 260.7
click at [755, 583] on div at bounding box center [843, 401] width 331 height 588
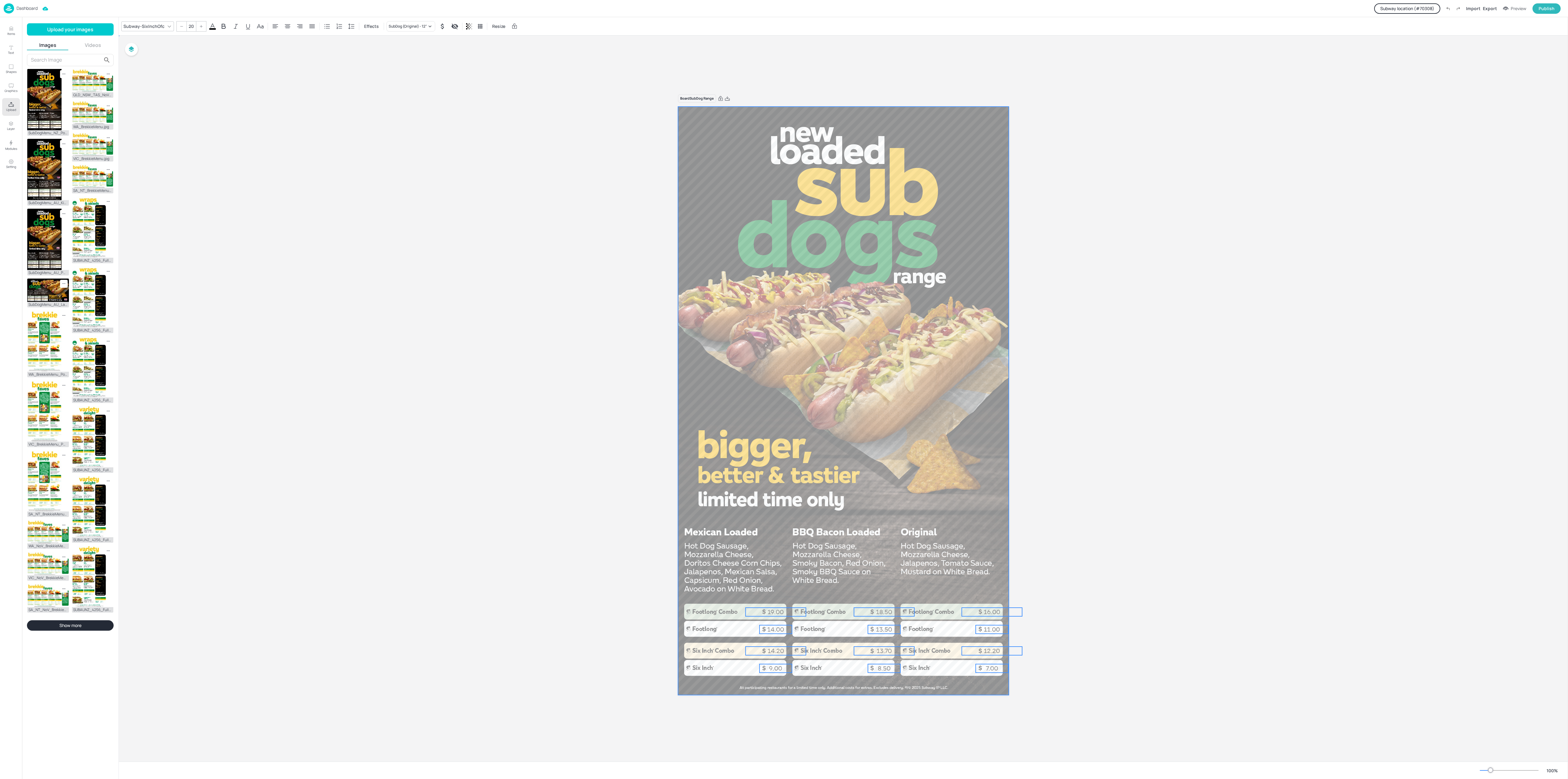
click at [917, 451] on div at bounding box center [843, 401] width 331 height 588
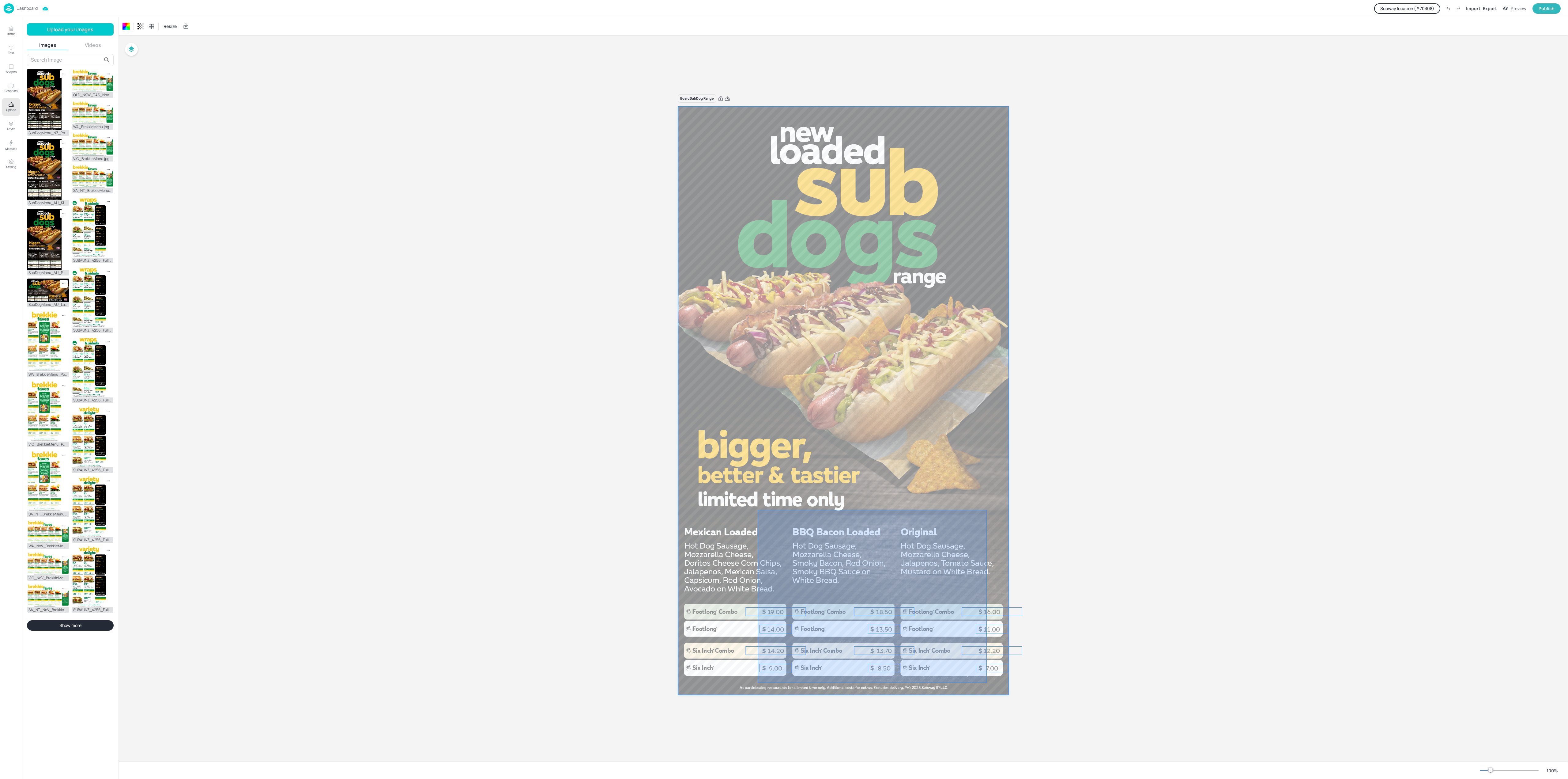
drag, startPoint x: 987, startPoint y: 510, endPoint x: 758, endPoint y: 683, distance: 287.0
click at [758, 583] on div at bounding box center [843, 401] width 331 height 588
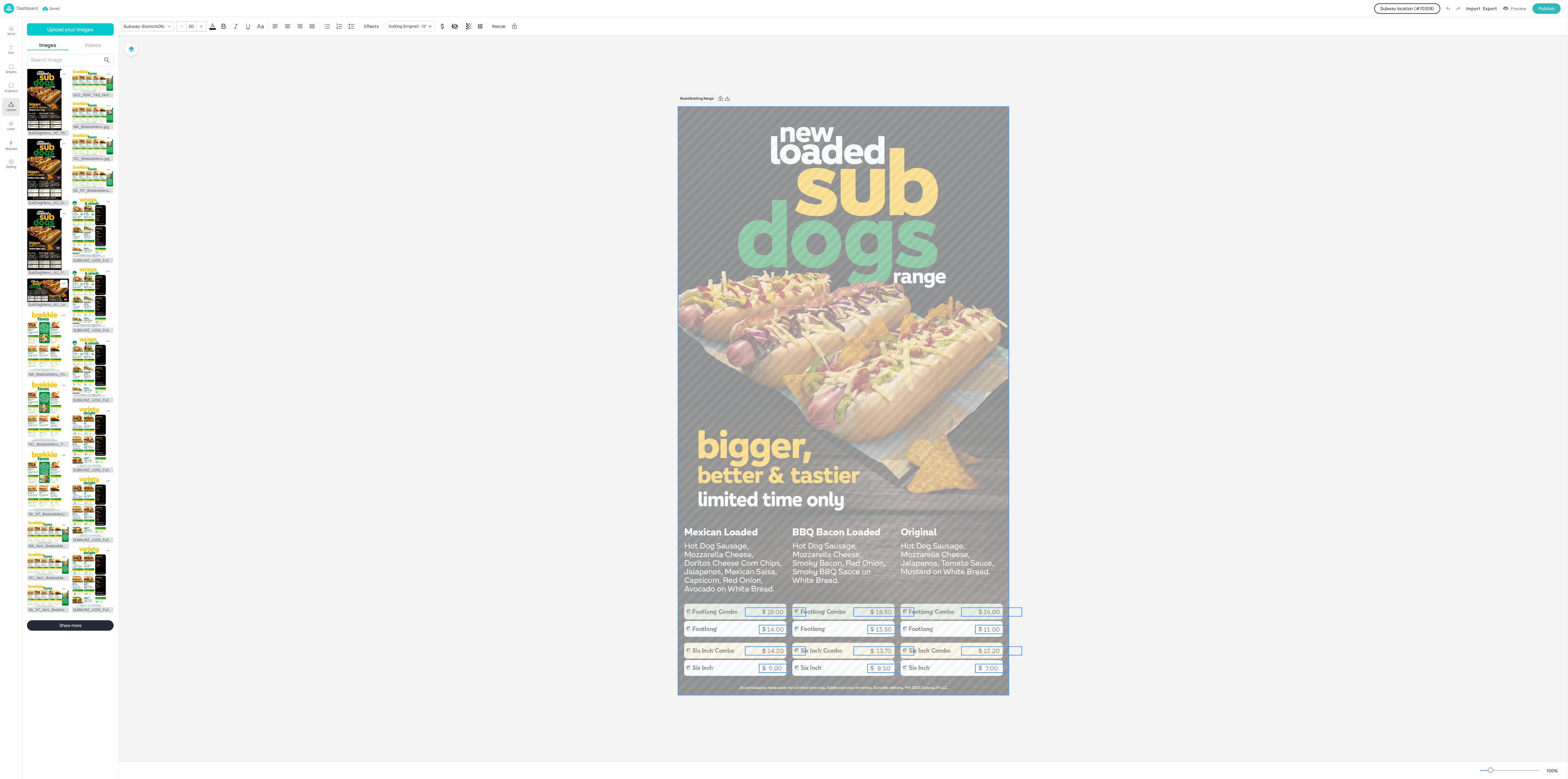
click at [863, 535] on div at bounding box center [843, 401] width 331 height 588
drag, startPoint x: 900, startPoint y: 560, endPoint x: 865, endPoint y: 666, distance: 111.6
click at [865, 583] on div at bounding box center [843, 401] width 331 height 588
click at [823, 574] on div at bounding box center [843, 401] width 331 height 588
drag, startPoint x: 795, startPoint y: 562, endPoint x: 761, endPoint y: 667, distance: 110.4
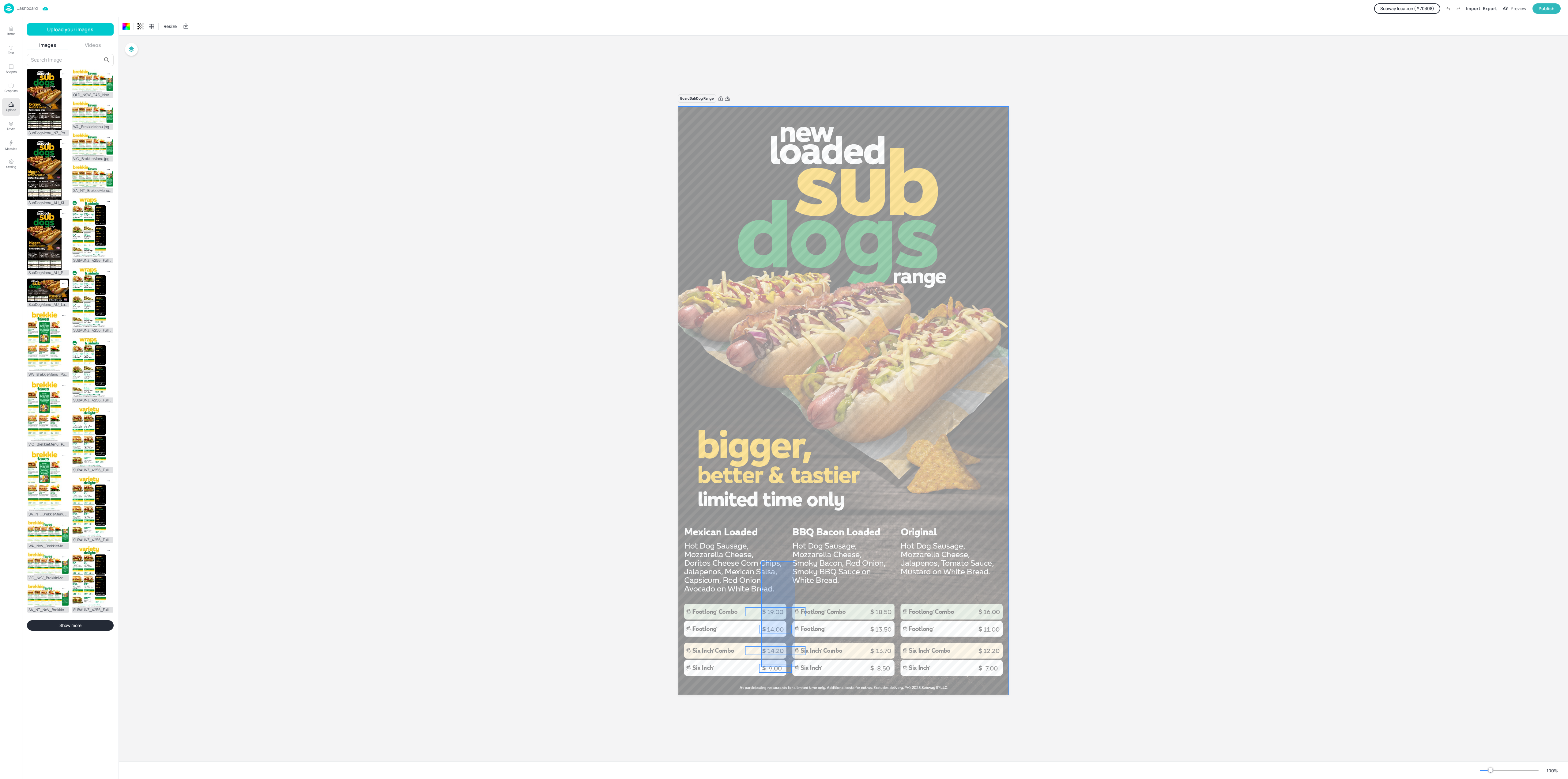
click at [761, 107] on div "9.00 14.00 8.50 13.50 7.00 11.00 14.20 13.70 12.20 19.00 18.50 16.00" at bounding box center [843, 107] width 331 height 0
drag, startPoint x: 847, startPoint y: 559, endPoint x: 873, endPoint y: 576, distance: 31.1
click at [21, 5] on div "Dashboard" at bounding box center [21, 9] width 34 height 10
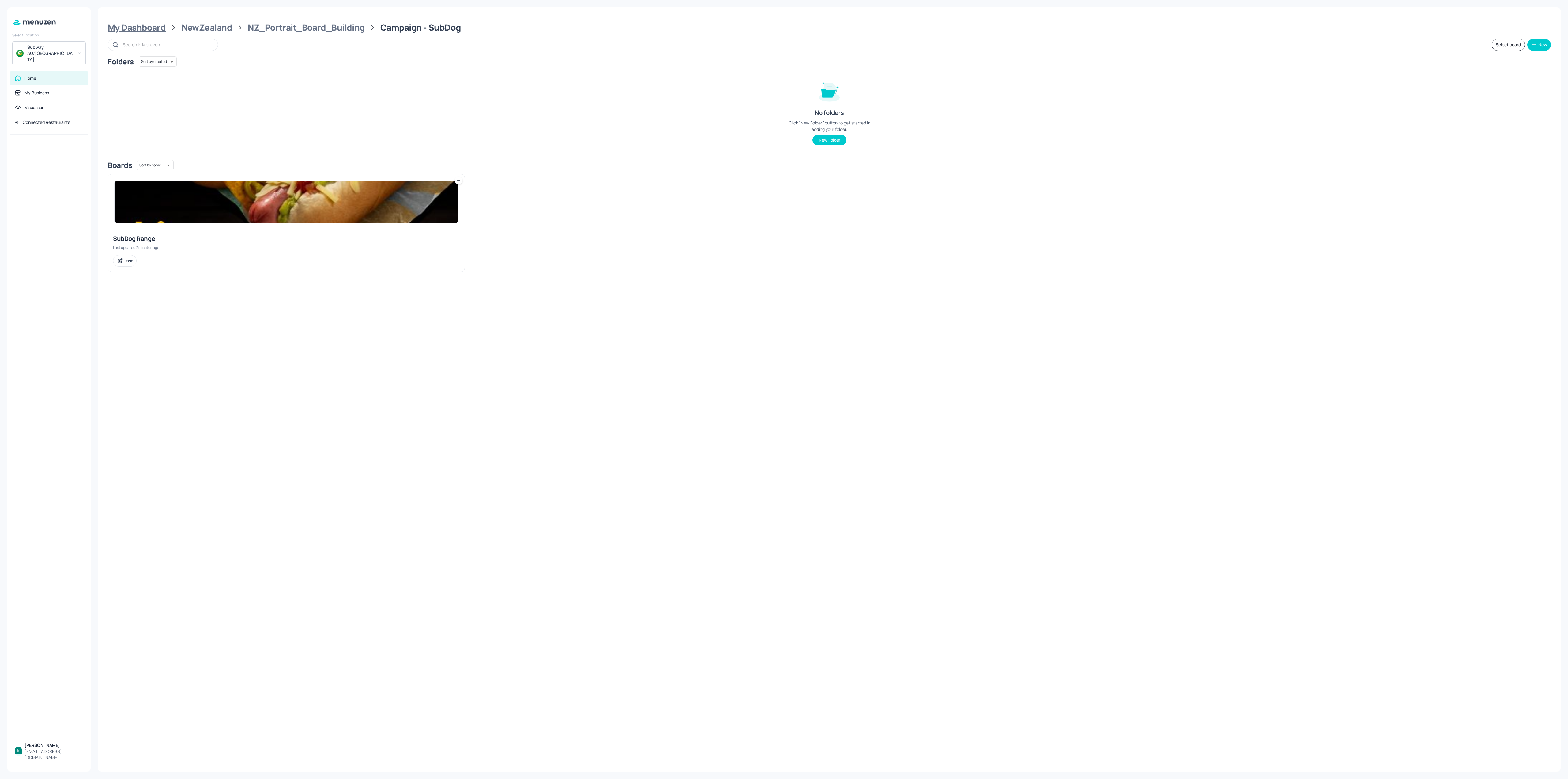
click at [131, 26] on div "My Dashboard" at bounding box center [136, 27] width 58 height 11
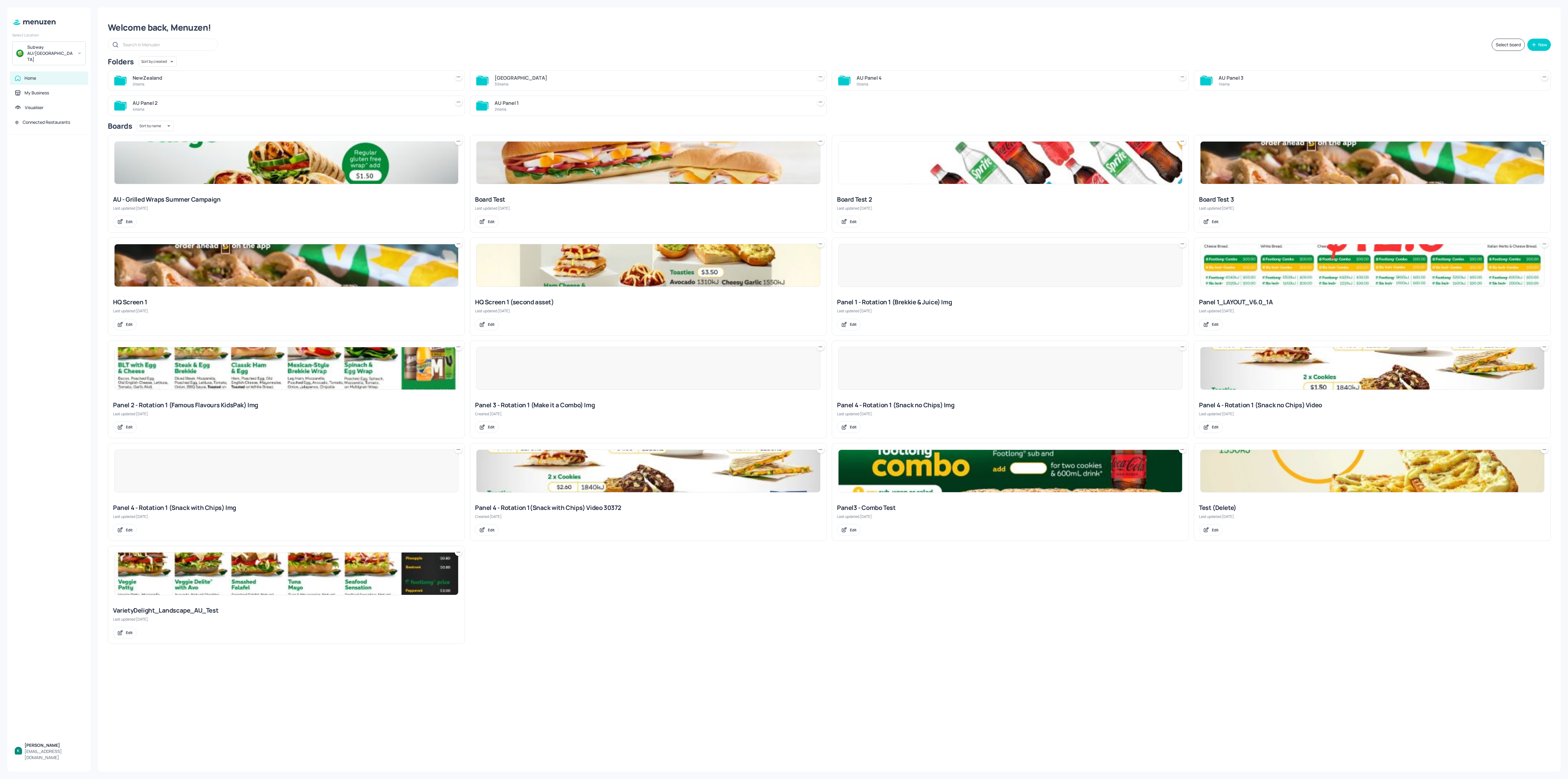
click at [525, 83] on div "30 items" at bounding box center [652, 84] width 315 height 5
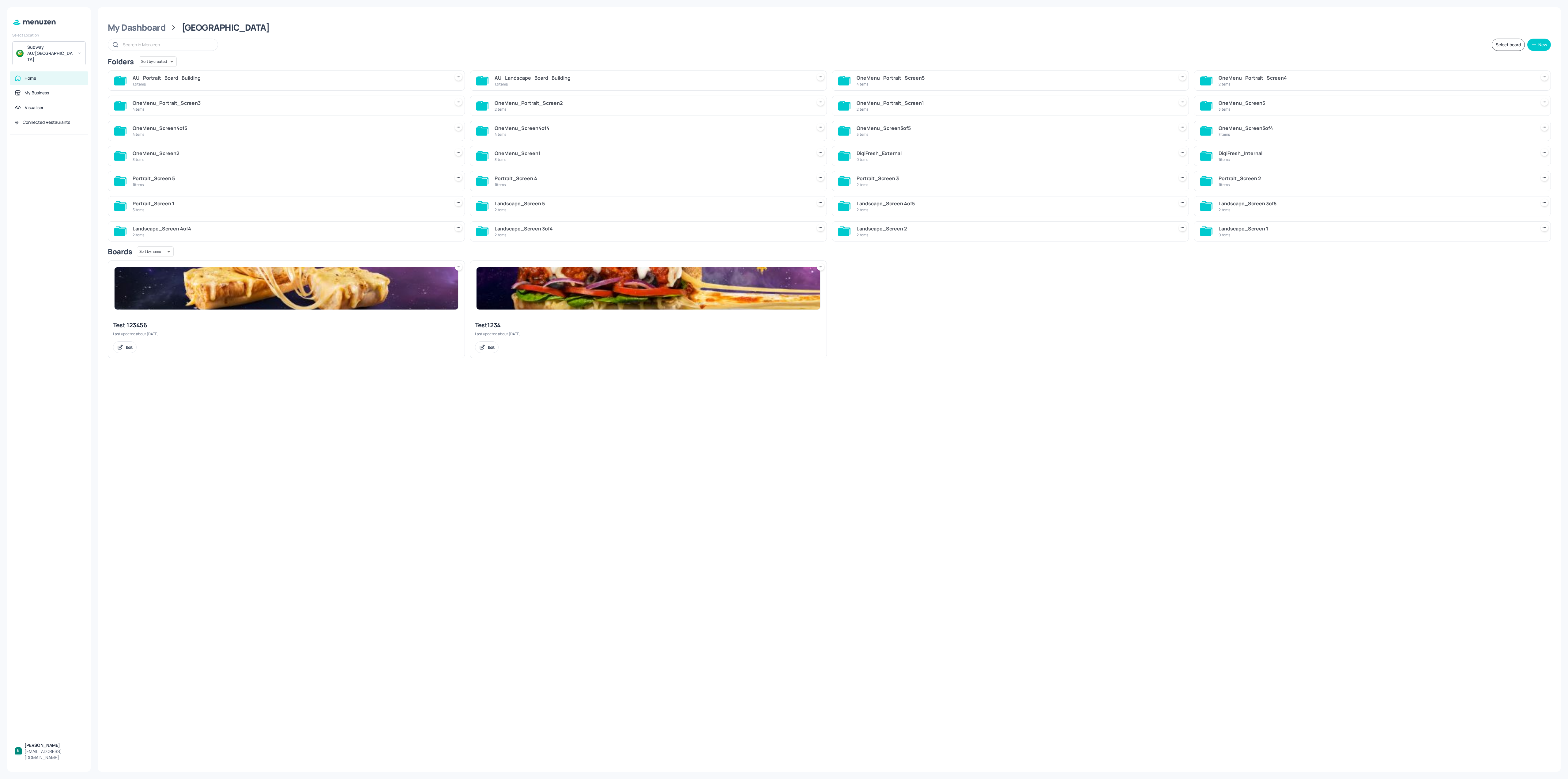
click at [293, 81] on div "AU_Portrait_Board_Building" at bounding box center [290, 78] width 315 height 7
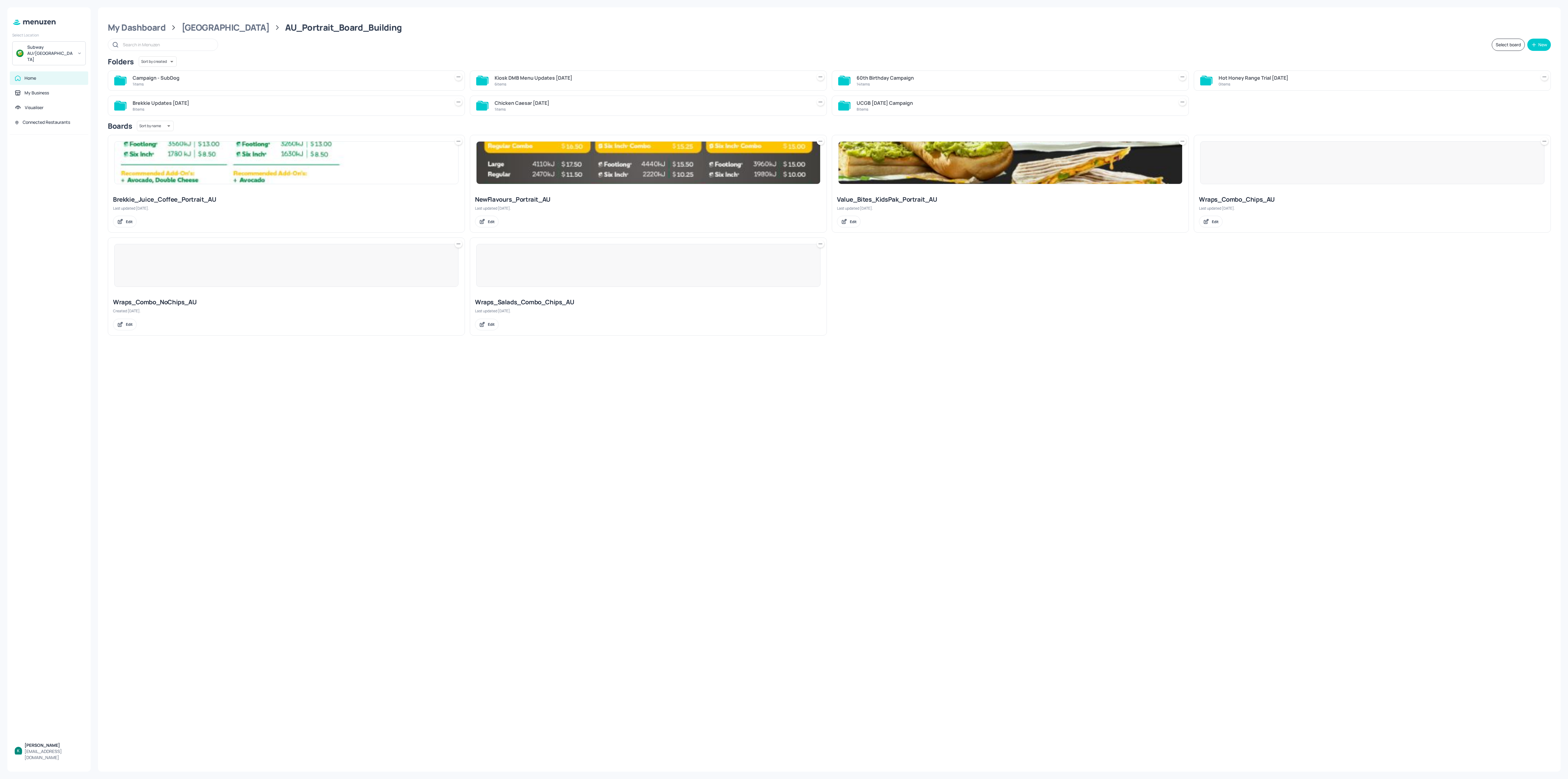
click at [242, 84] on div "1 items" at bounding box center [290, 84] width 315 height 5
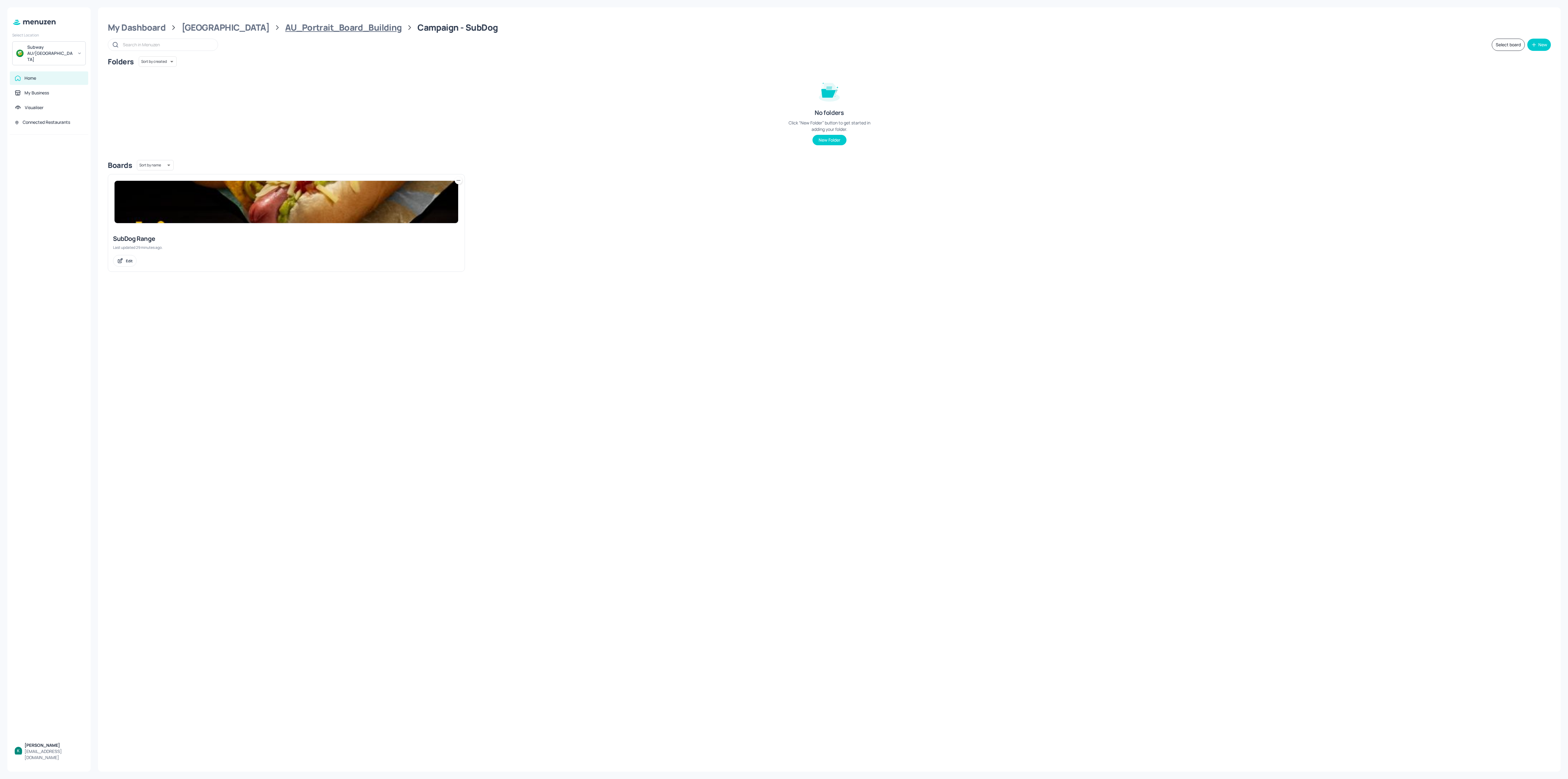
click at [307, 30] on div "AU_Portrait_Board_Building" at bounding box center [343, 27] width 116 height 11
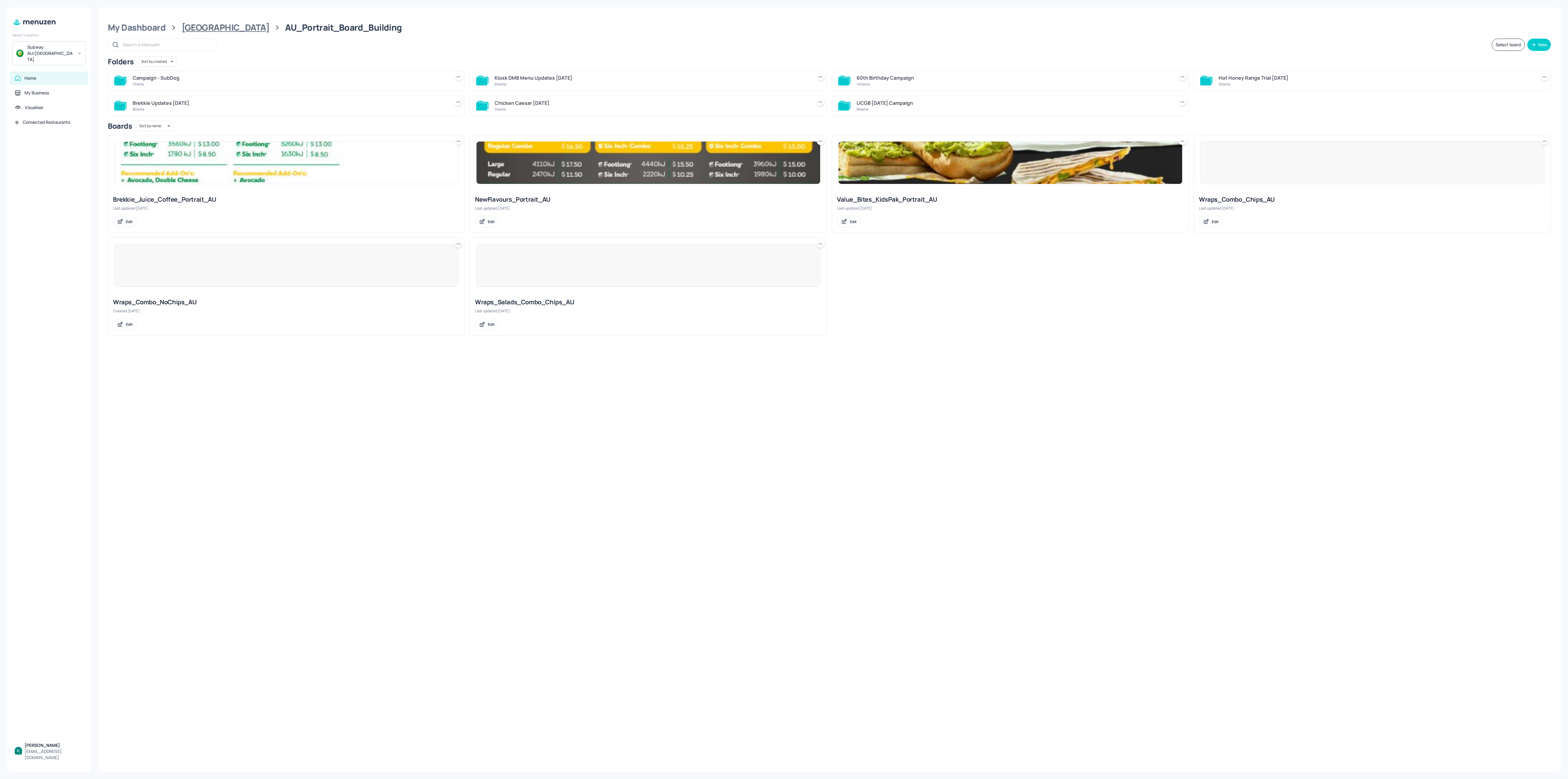
click at [194, 25] on div "Australia" at bounding box center [225, 27] width 88 height 11
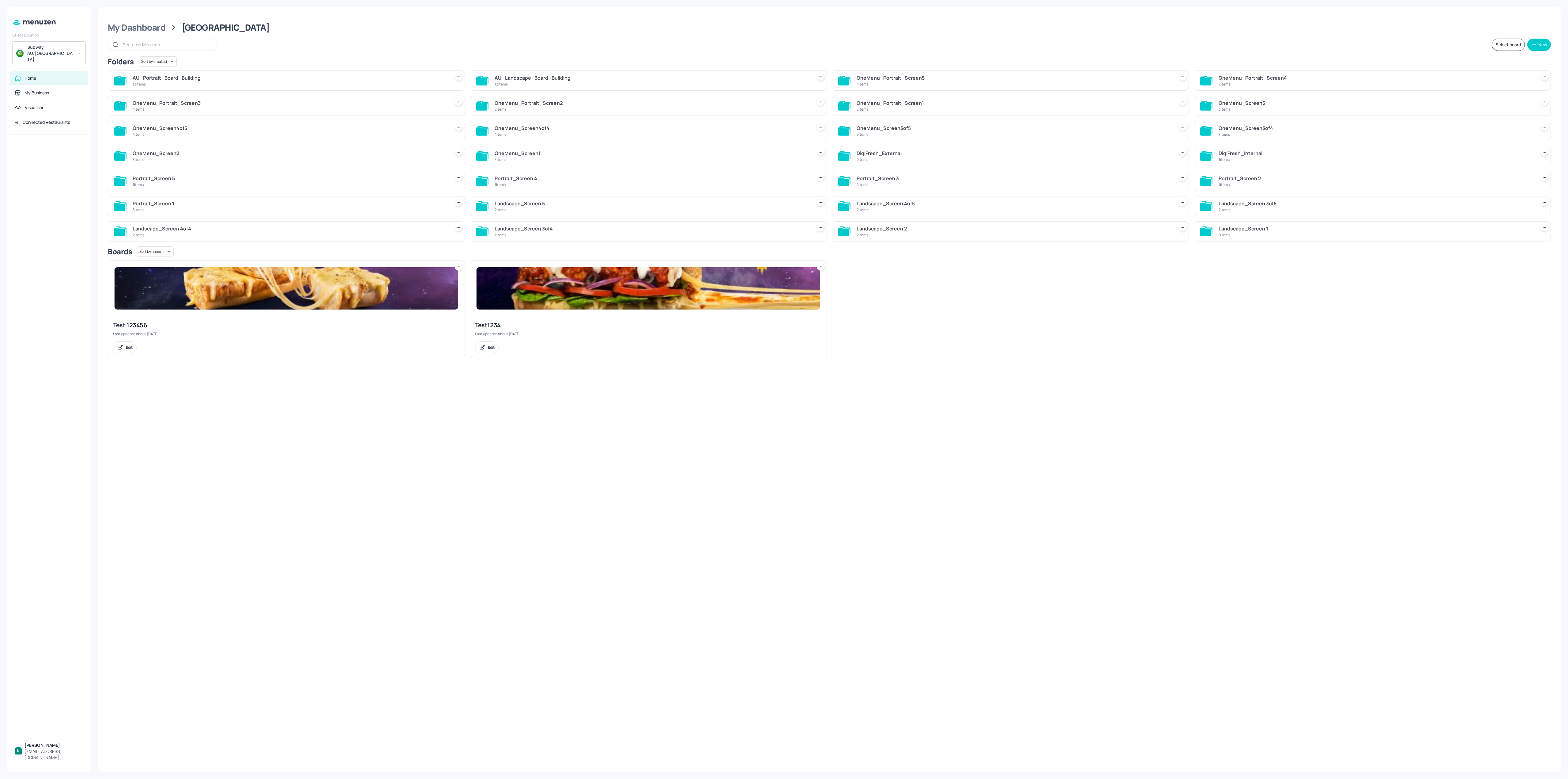
click at [170, 80] on div "AU_Portrait_Board_Building" at bounding box center [290, 78] width 315 height 7
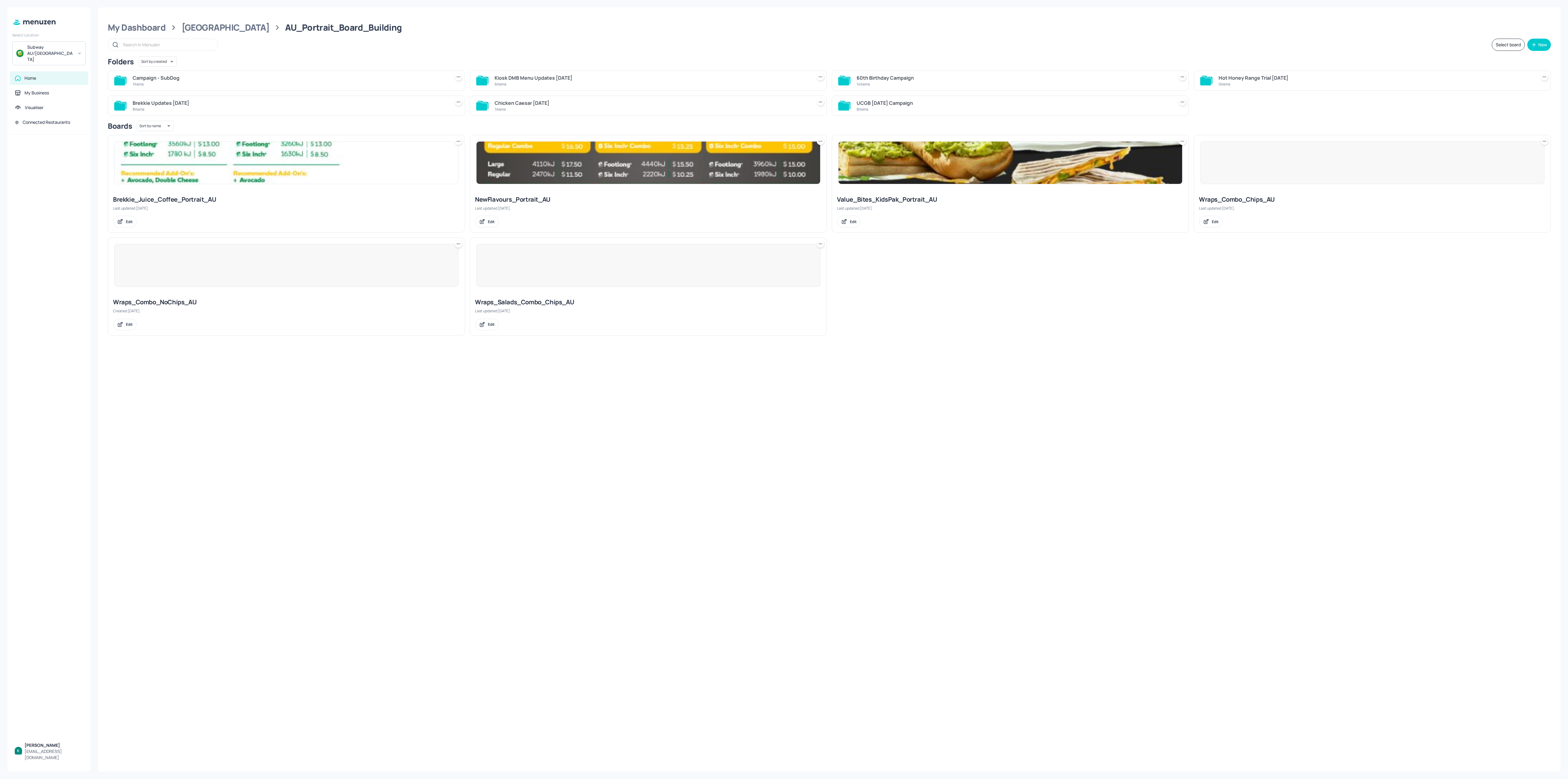
click at [179, 78] on div "Campaign - SubDog" at bounding box center [290, 78] width 315 height 7
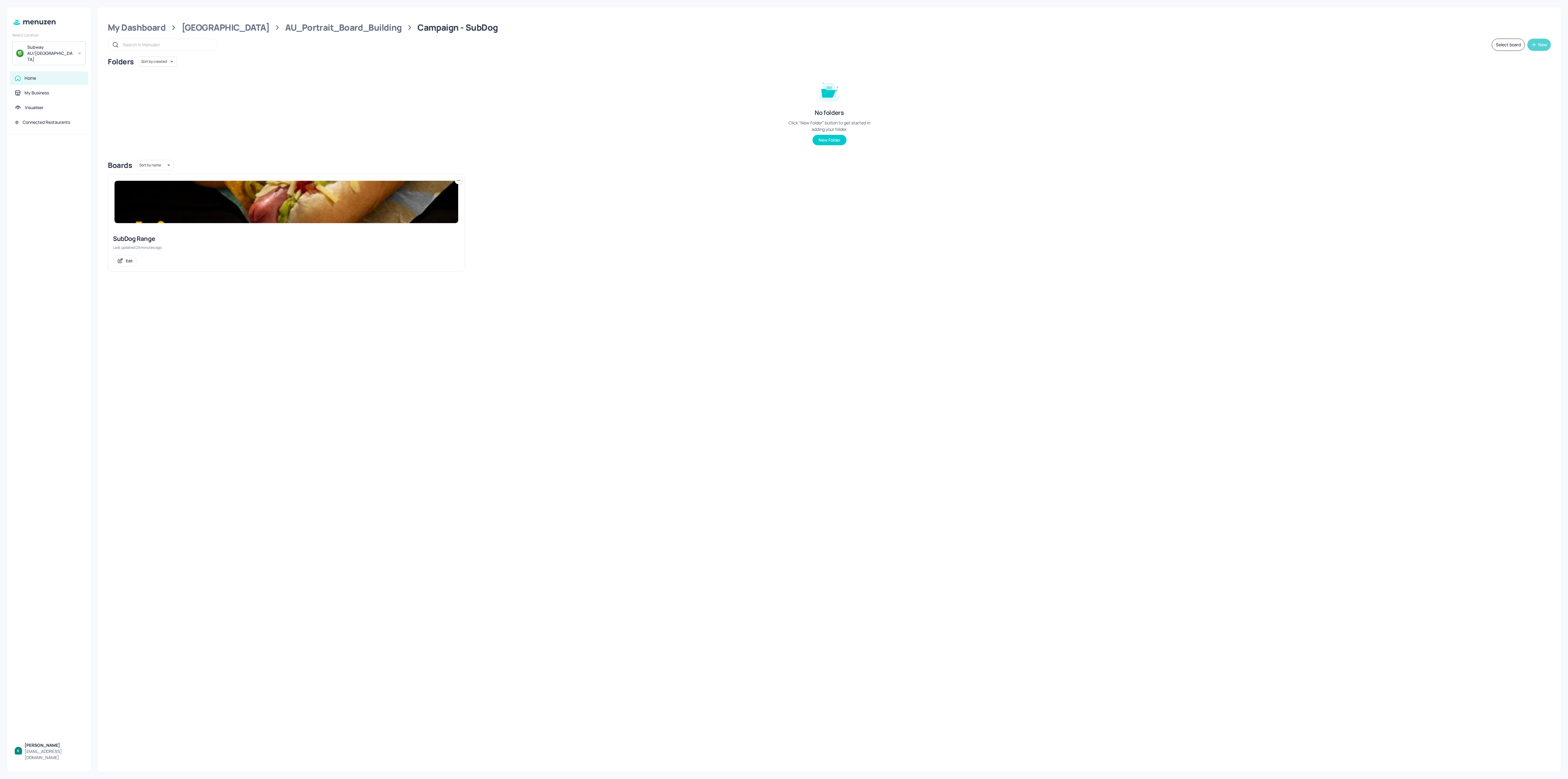
click at [1175, 44] on div "New" at bounding box center [1542, 44] width 9 height 4
drag, startPoint x: 1523, startPoint y: 74, endPoint x: 1325, endPoint y: 205, distance: 237.4
click at [1175, 205] on div "Add new folder Add new board" at bounding box center [784, 389] width 1568 height 779
click at [239, 212] on div at bounding box center [784, 389] width 1568 height 779
click at [259, 208] on img at bounding box center [286, 202] width 344 height 42
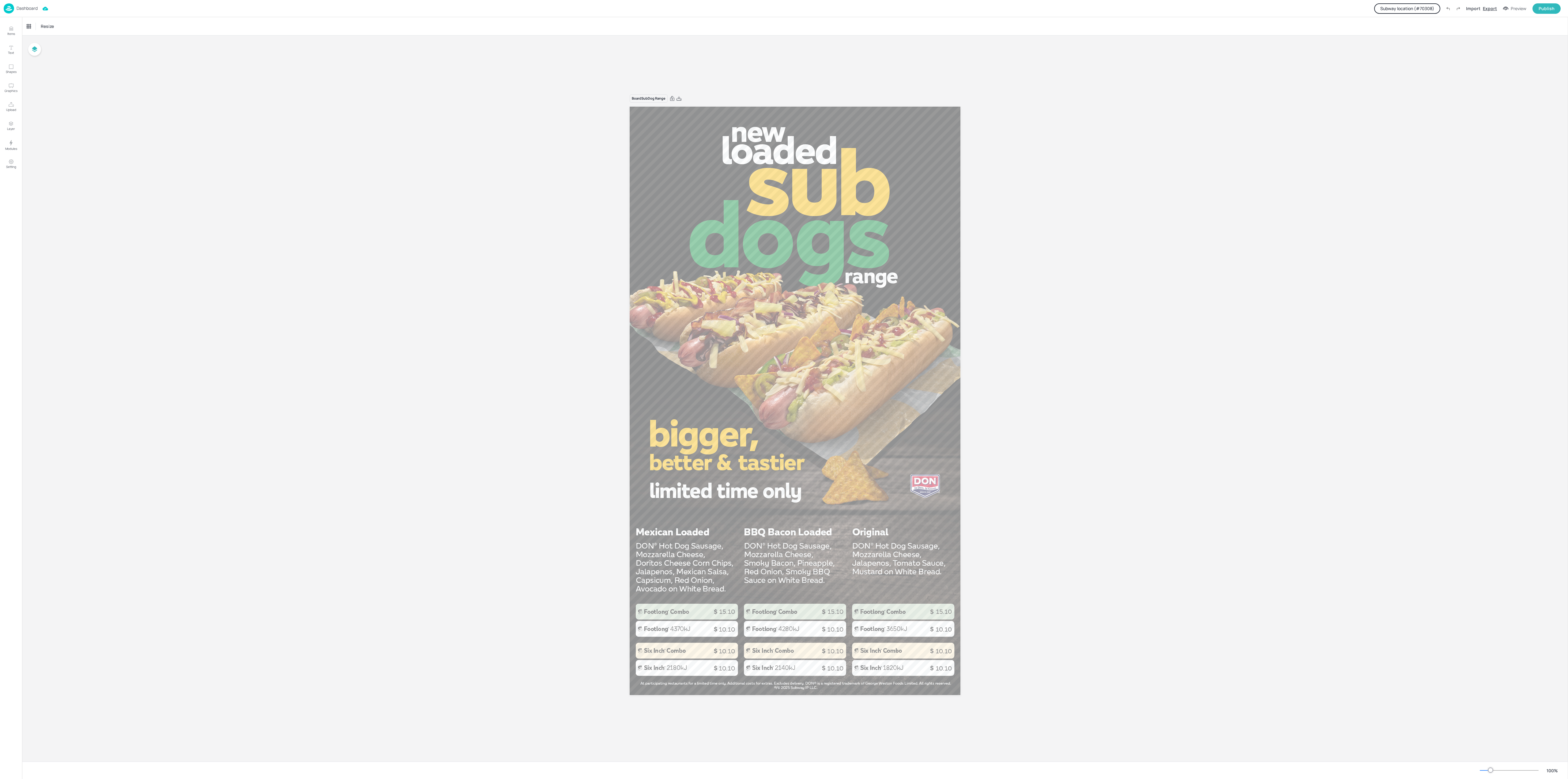
click at [1175, 9] on div "Export" at bounding box center [1489, 9] width 14 height 7
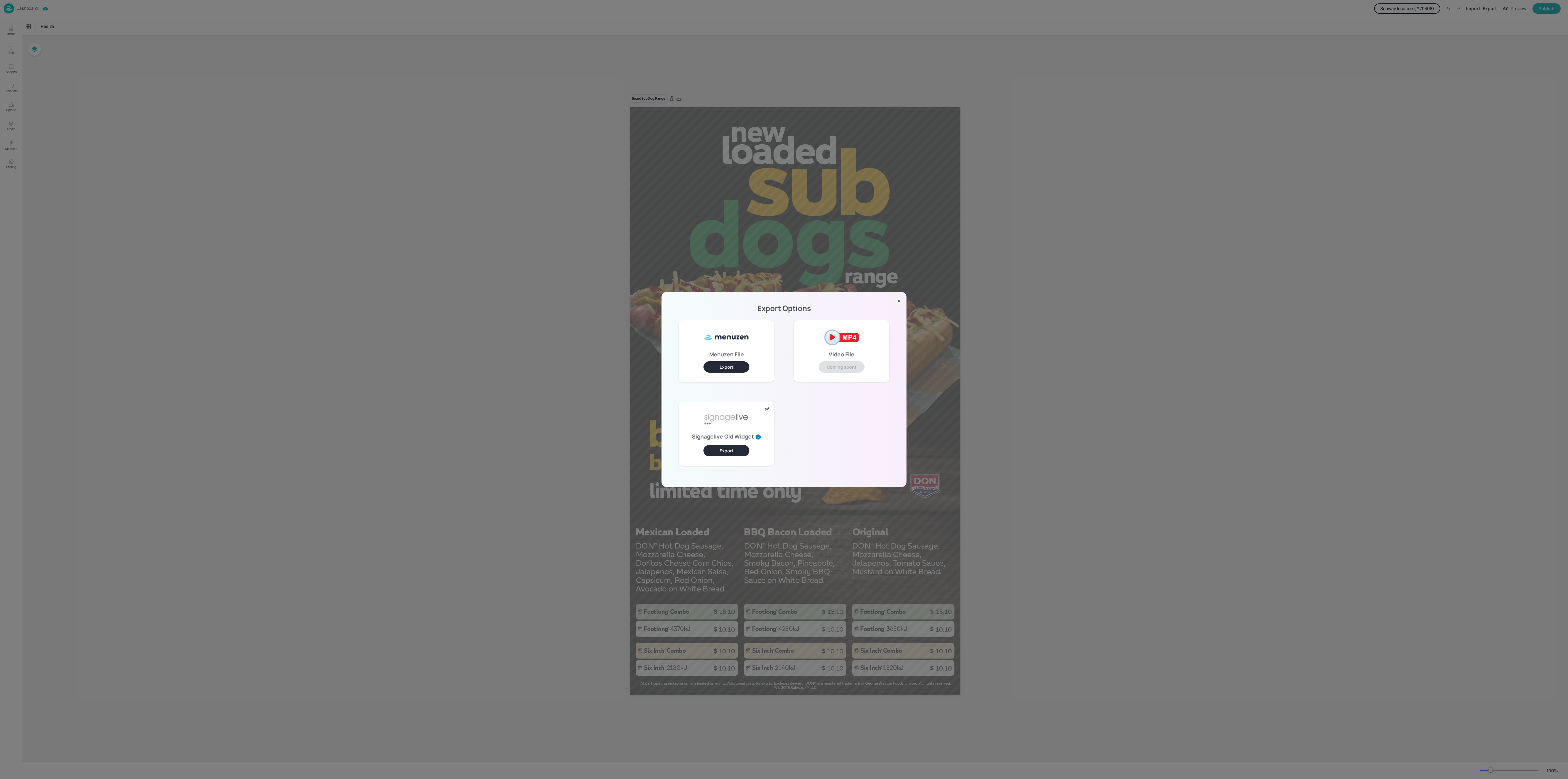
drag, startPoint x: 724, startPoint y: 368, endPoint x: 619, endPoint y: 386, distance: 106.5
click at [619, 386] on div "Export Options Menuzen File Export Video File Coming soon! Signagelive Old Widg…" at bounding box center [784, 389] width 1568 height 779
click at [727, 367] on button "Export" at bounding box center [726, 367] width 46 height 12
click at [138, 33] on div "Export Options Menuzen File Export Video File Coming soon! Signagelive Old Widg…" at bounding box center [784, 389] width 1568 height 779
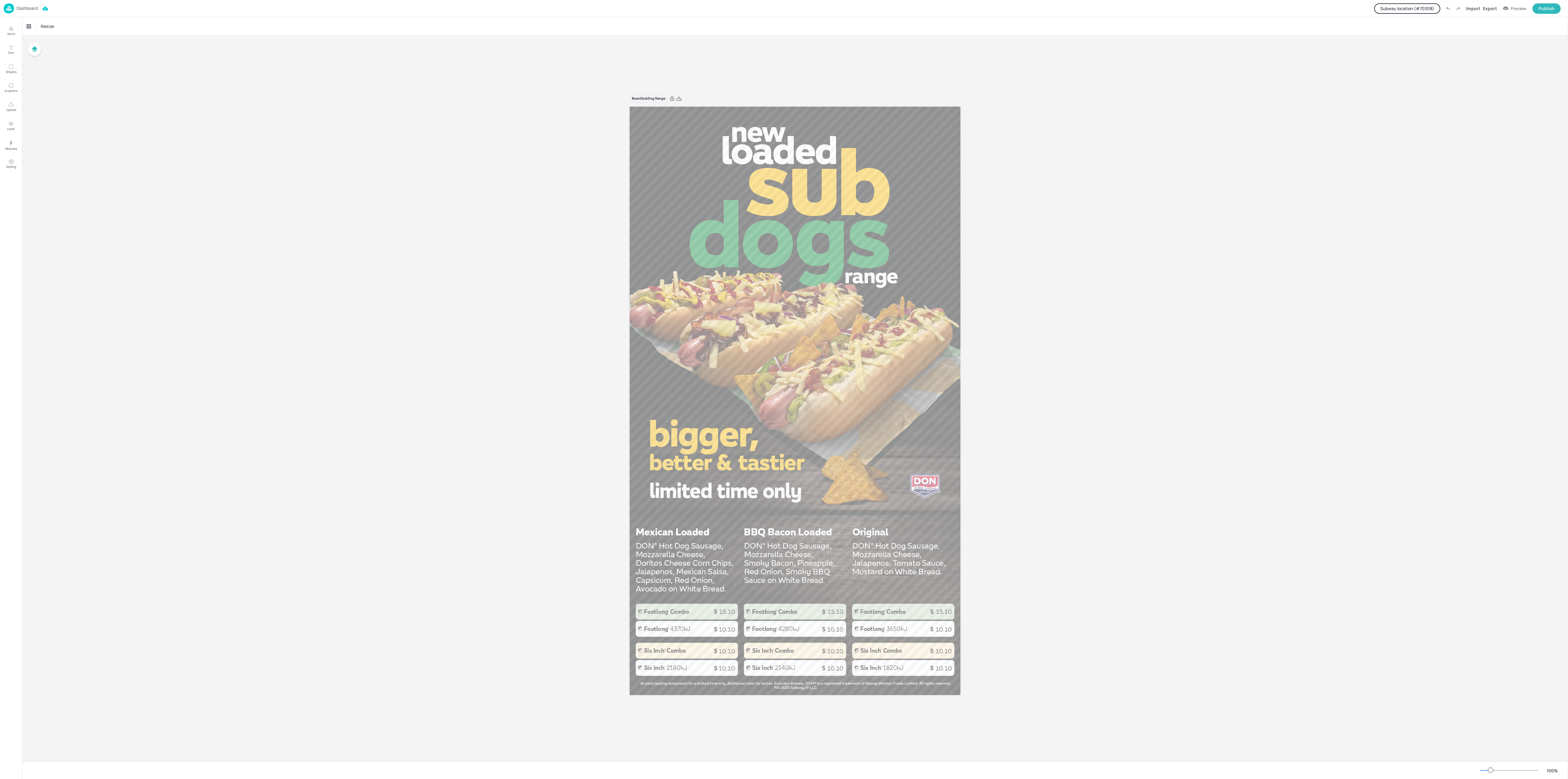
click at [34, 5] on div "Dashboard" at bounding box center [21, 9] width 34 height 10
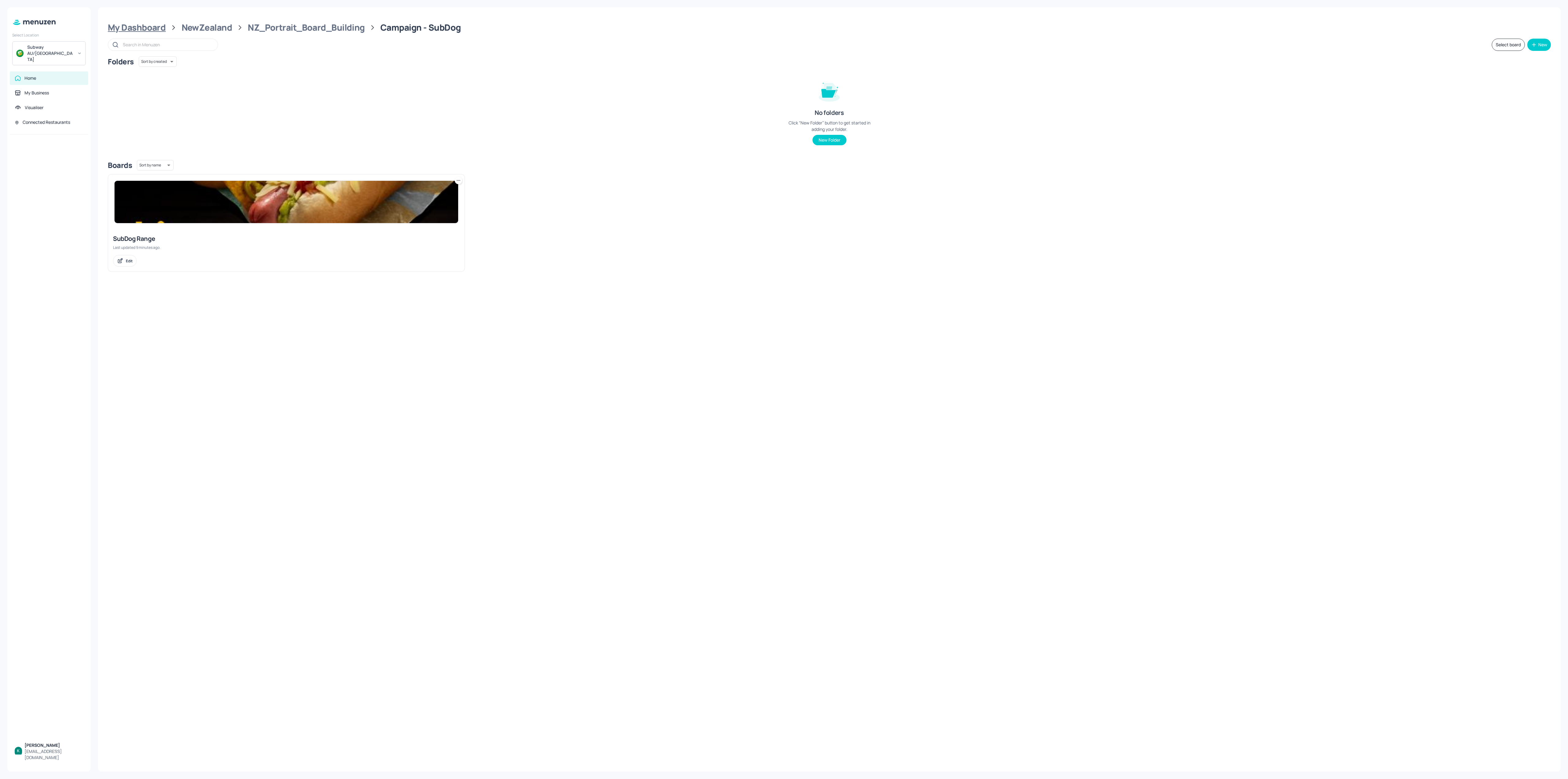
click at [135, 30] on div "My Dashboard" at bounding box center [136, 27] width 58 height 11
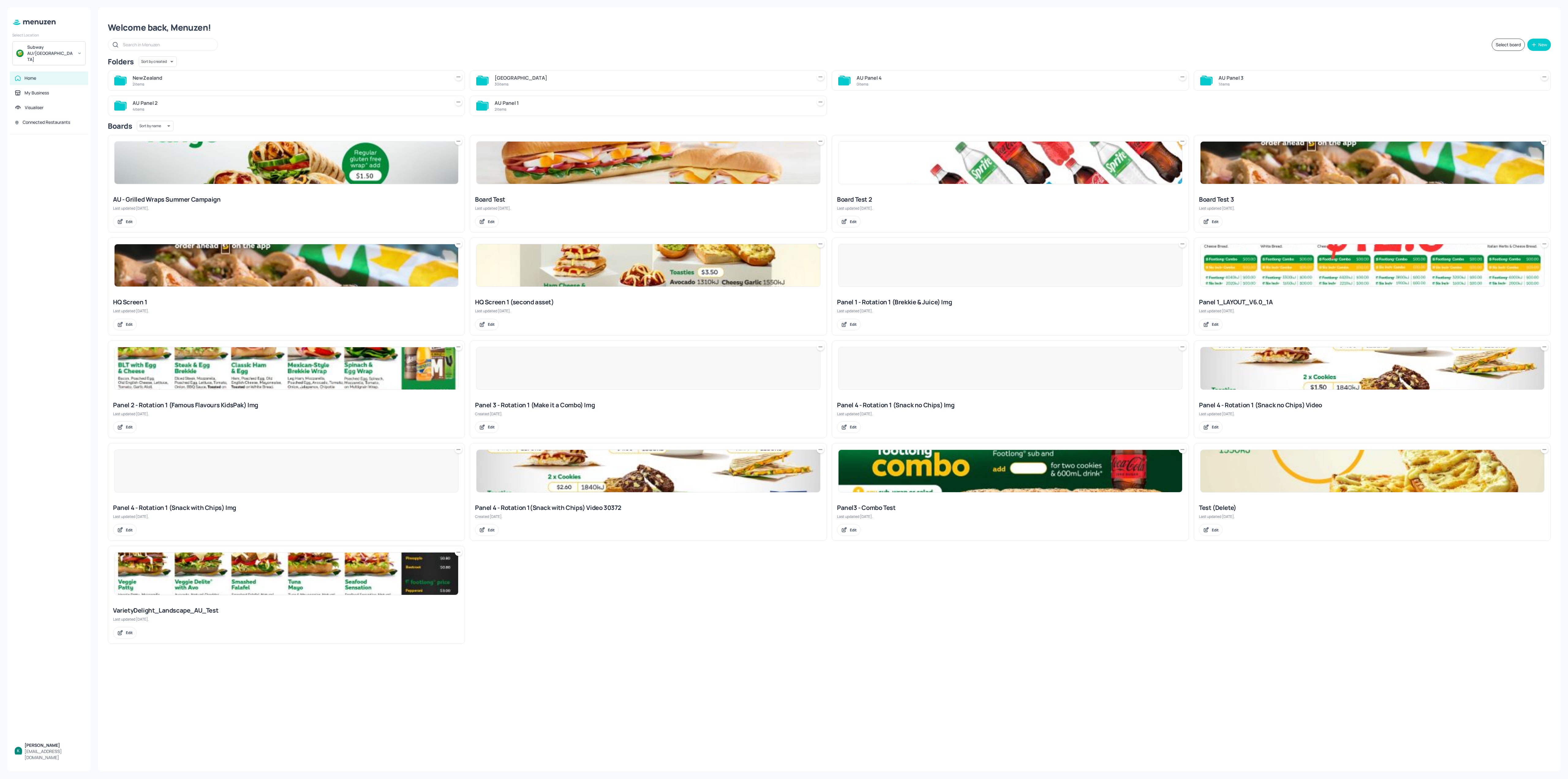
click at [547, 83] on div "30 items" at bounding box center [652, 84] width 315 height 5
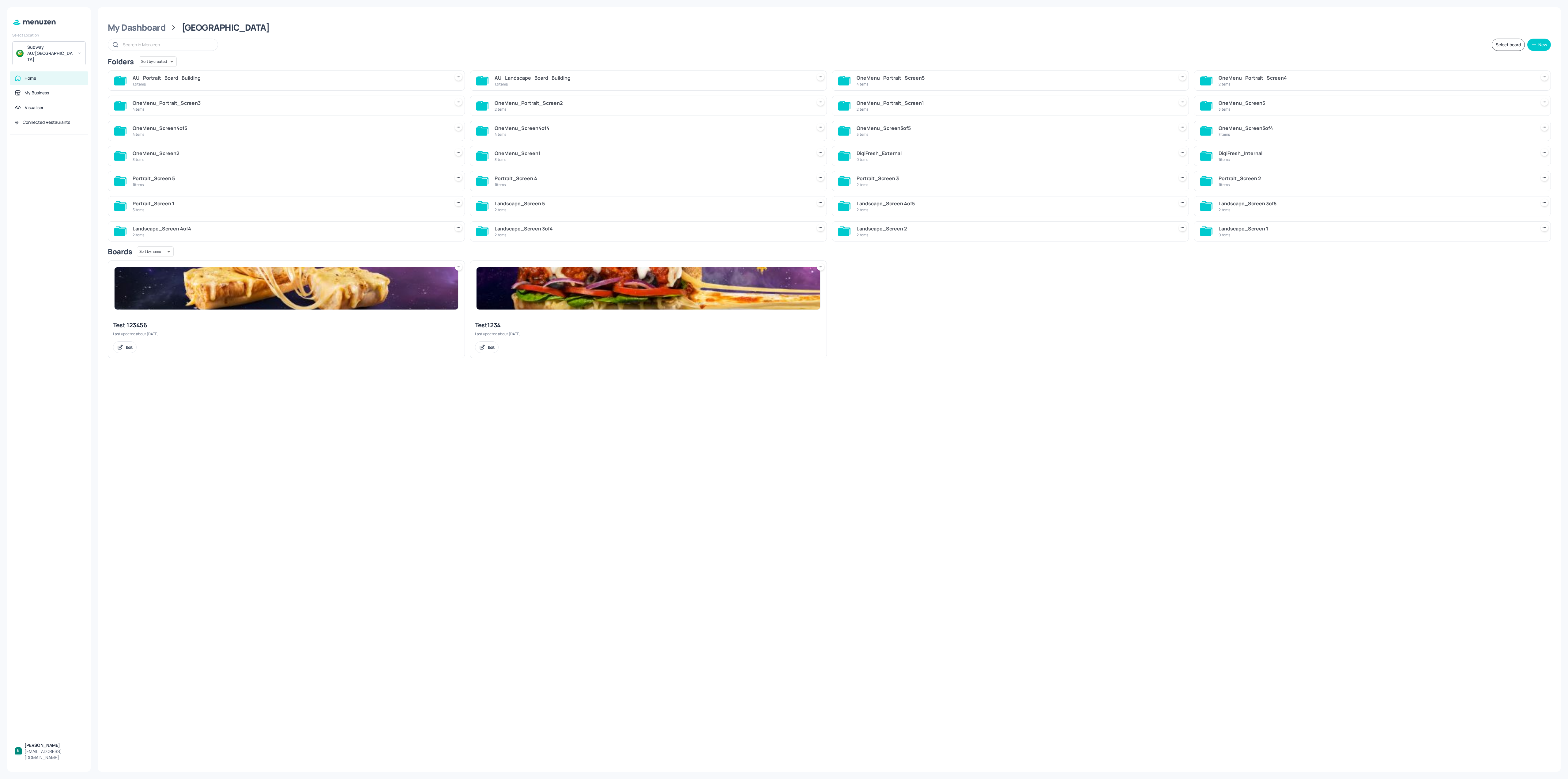
click at [306, 81] on div "AU_Portrait_Board_Building" at bounding box center [290, 78] width 315 height 7
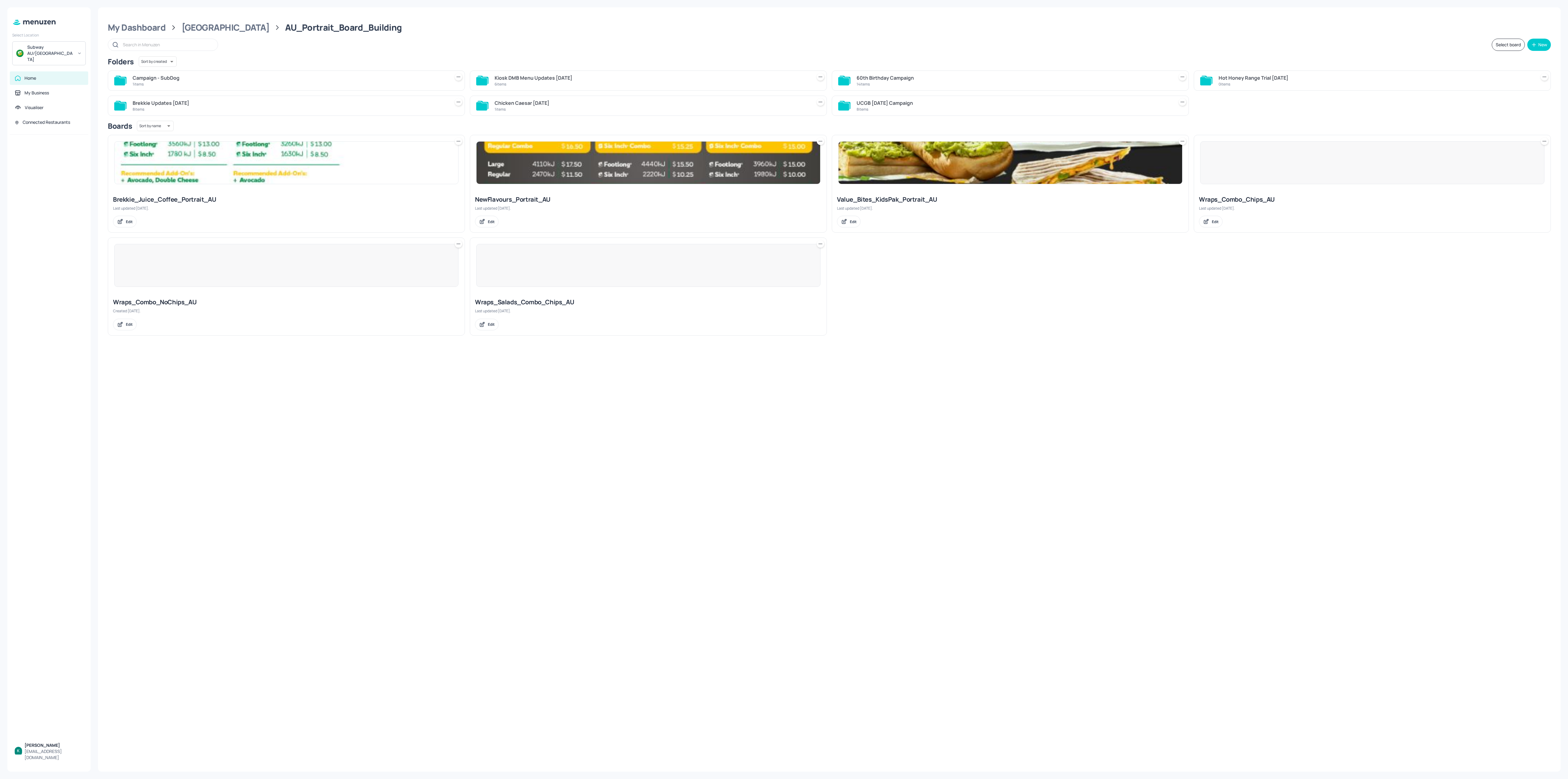
click at [160, 84] on div "1 items" at bounding box center [290, 84] width 315 height 5
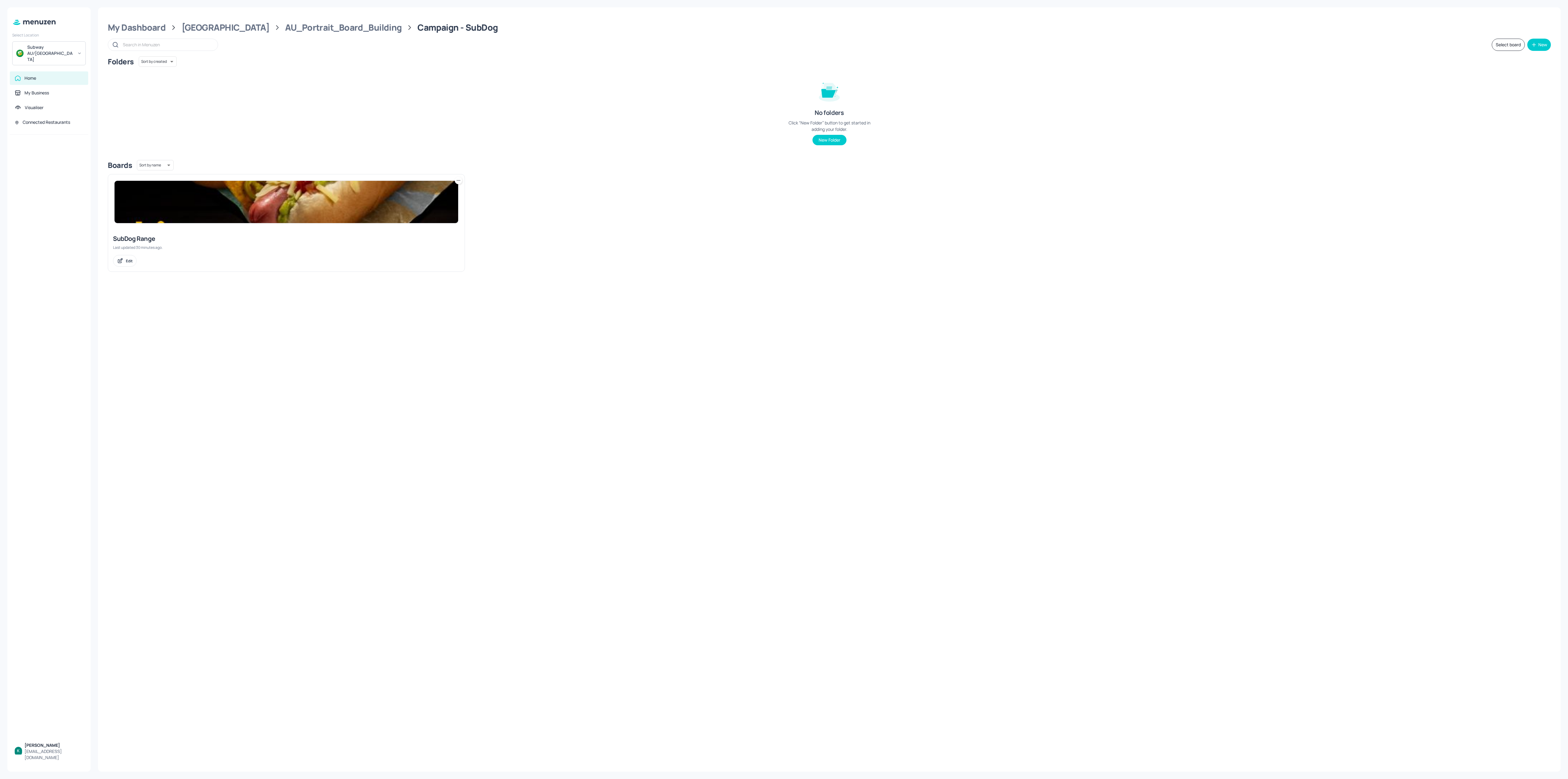
click at [184, 213] on img at bounding box center [286, 202] width 344 height 42
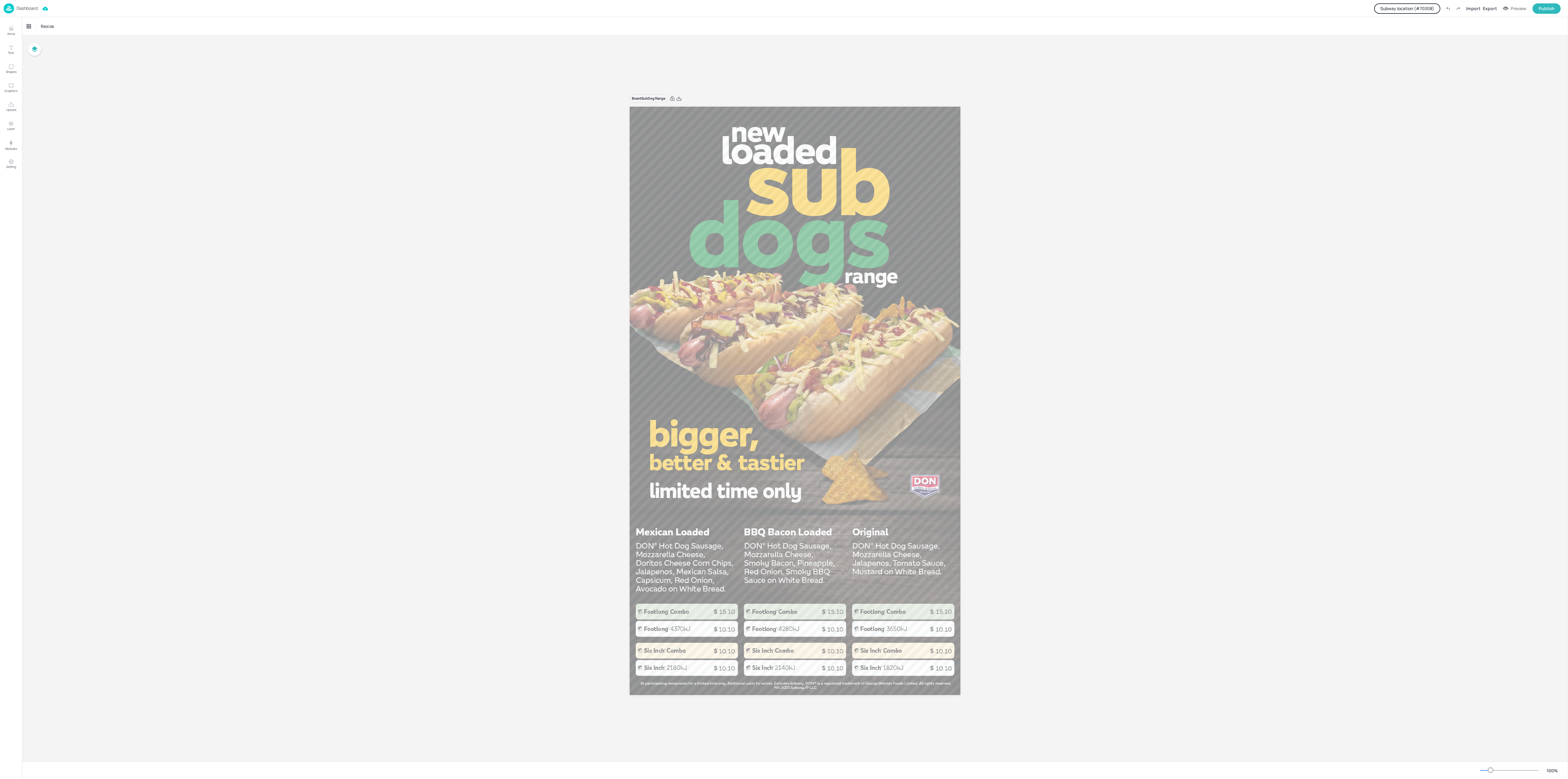
click at [29, 6] on p "Dashboard" at bounding box center [27, 8] width 21 height 4
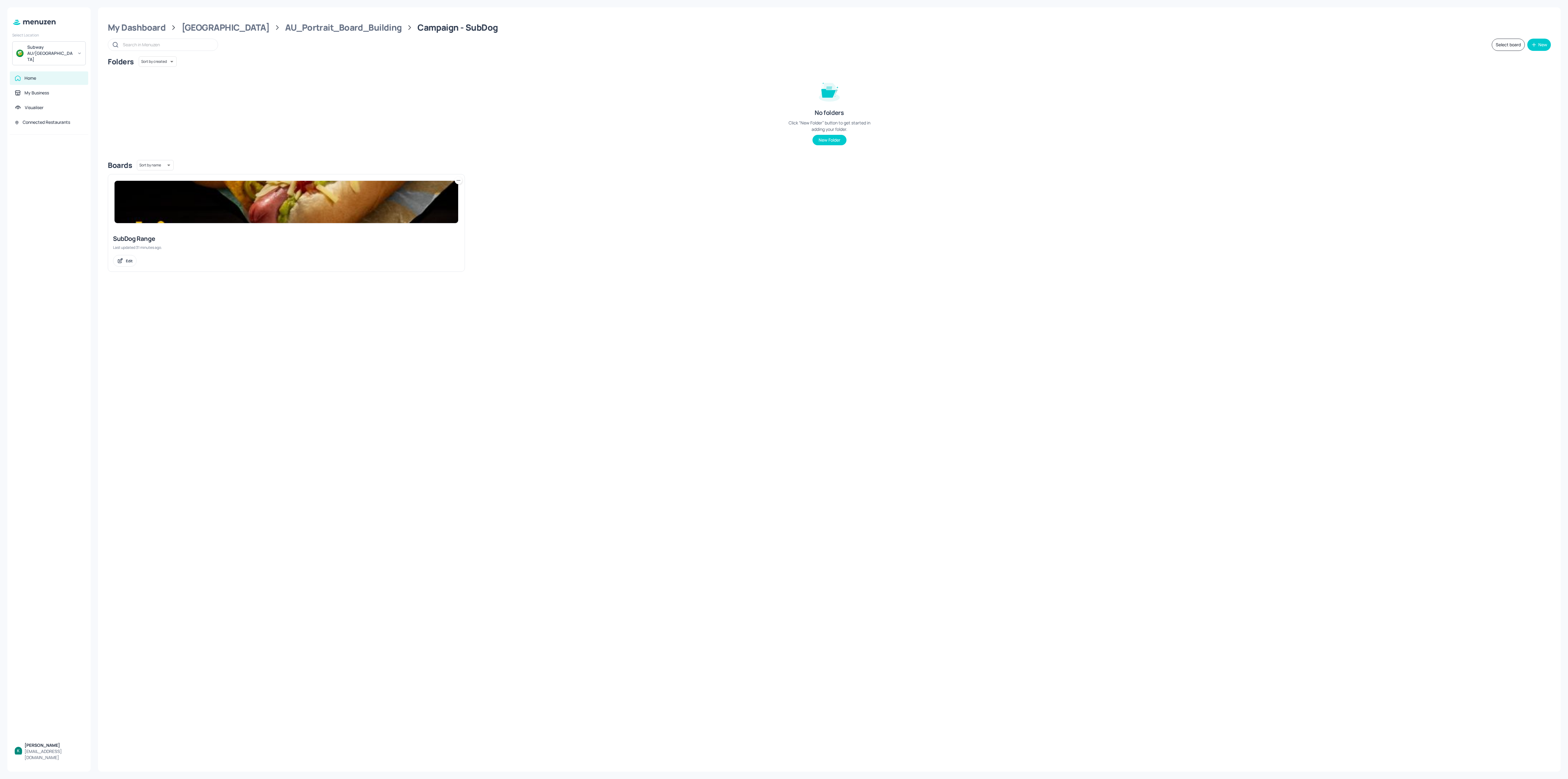
click at [273, 212] on img at bounding box center [286, 202] width 344 height 42
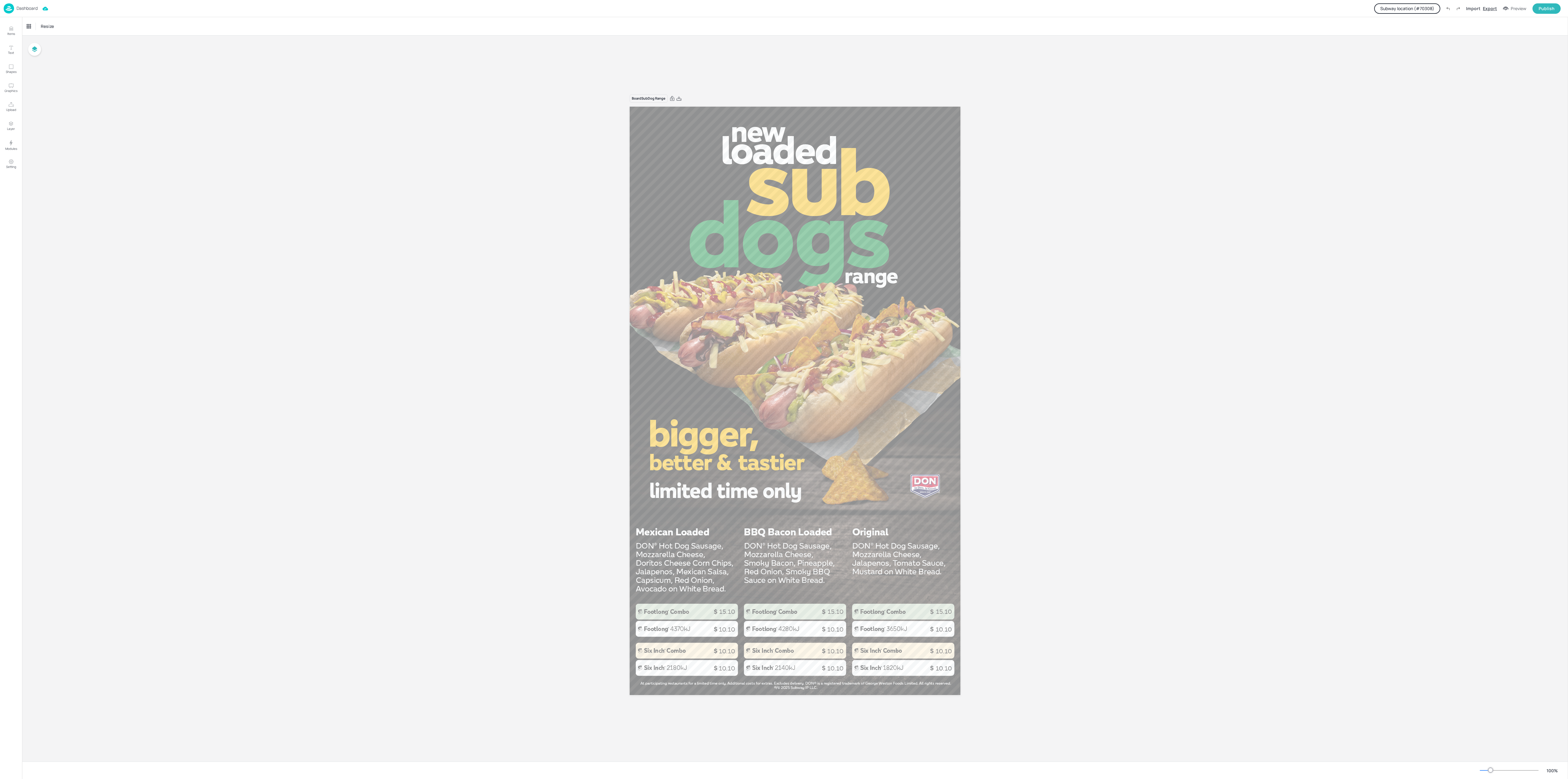
click at [1175, 7] on div "Export" at bounding box center [1489, 9] width 14 height 7
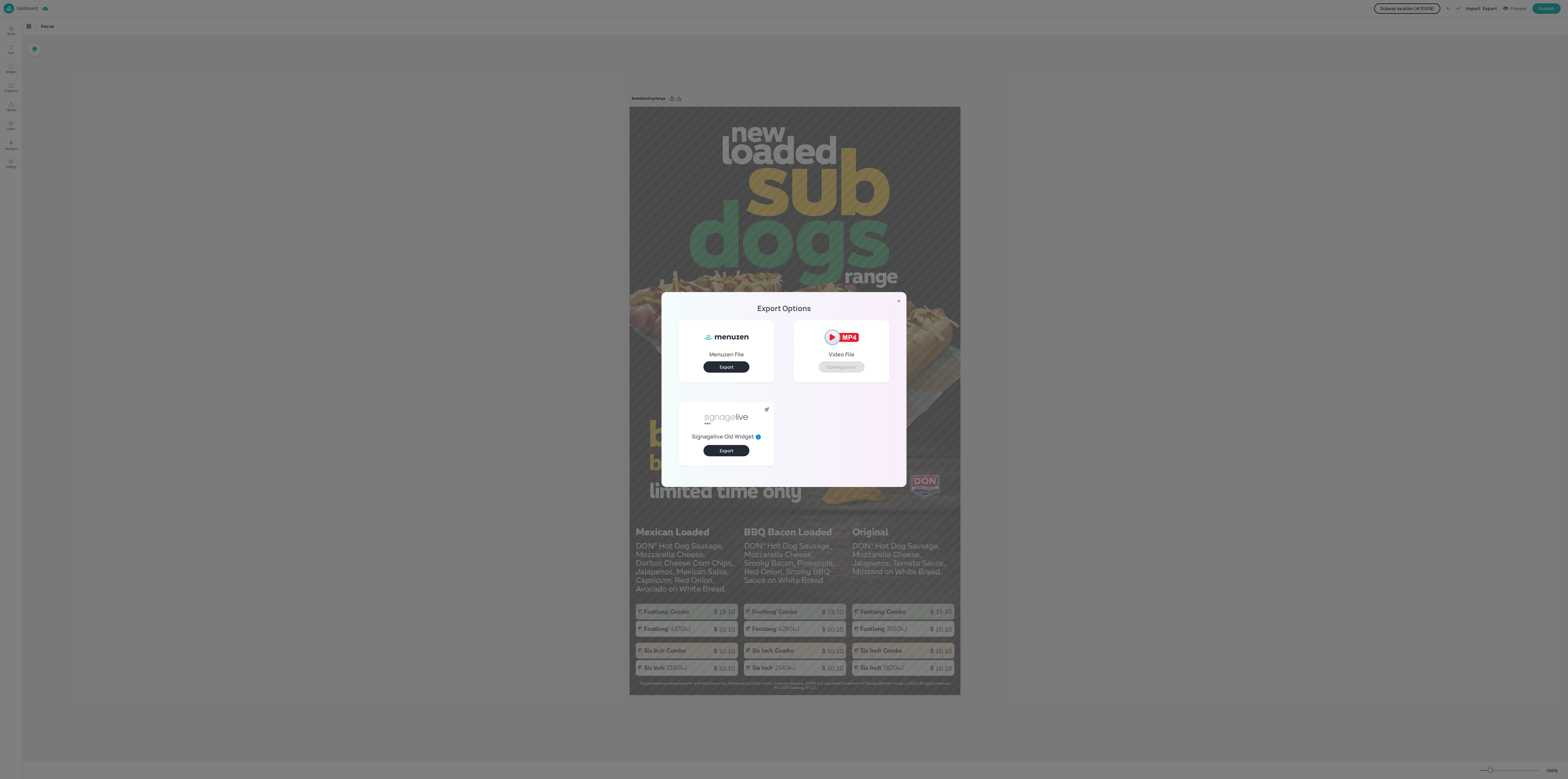
click at [738, 364] on button "Export" at bounding box center [726, 367] width 46 height 12
click at [1035, 170] on div "Export Options Menuzen File Export Video File Coming soon! Signagelive Old Widg…" at bounding box center [784, 389] width 1568 height 779
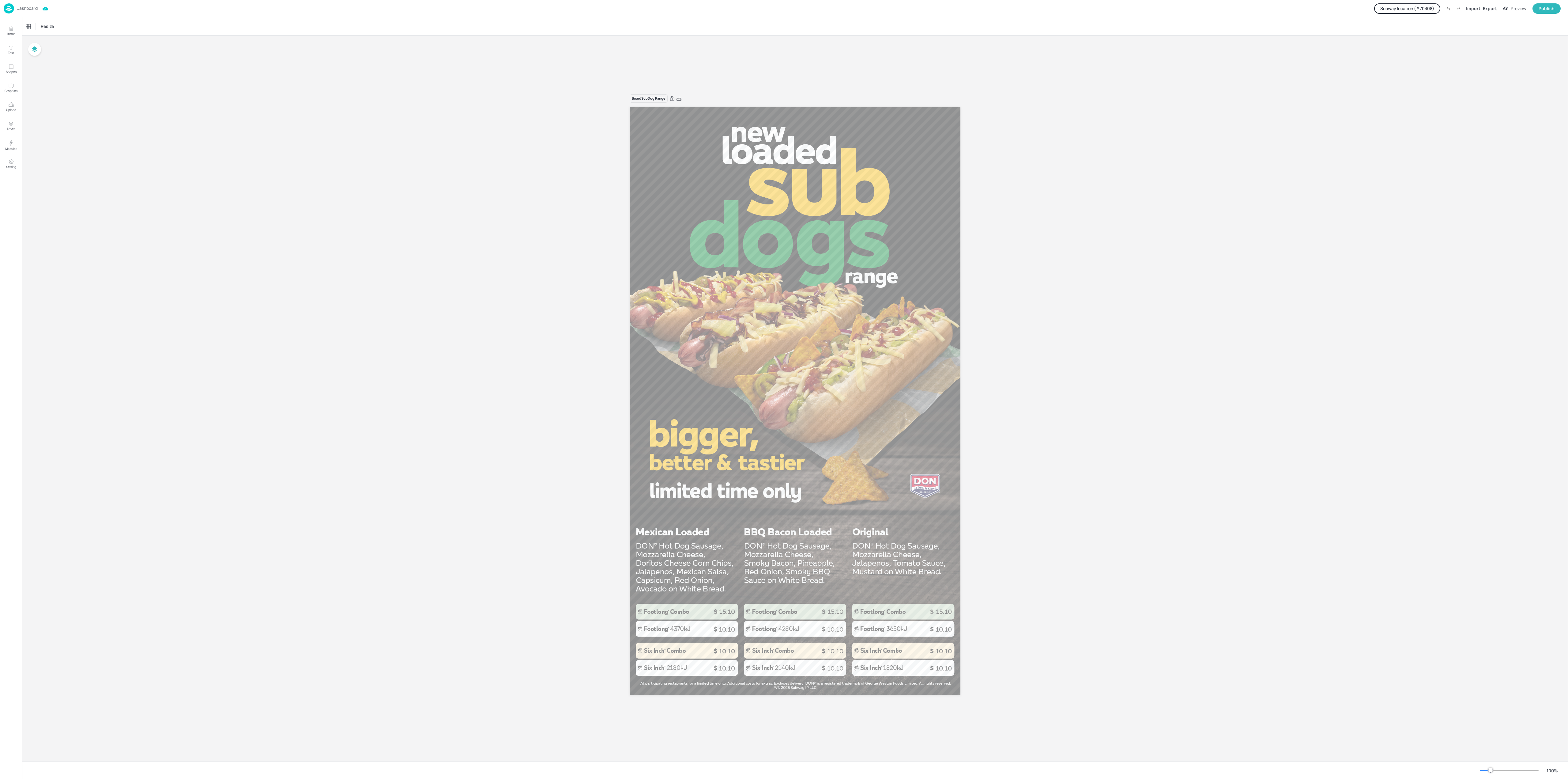
click at [24, 9] on p "Dashboard" at bounding box center [27, 8] width 21 height 4
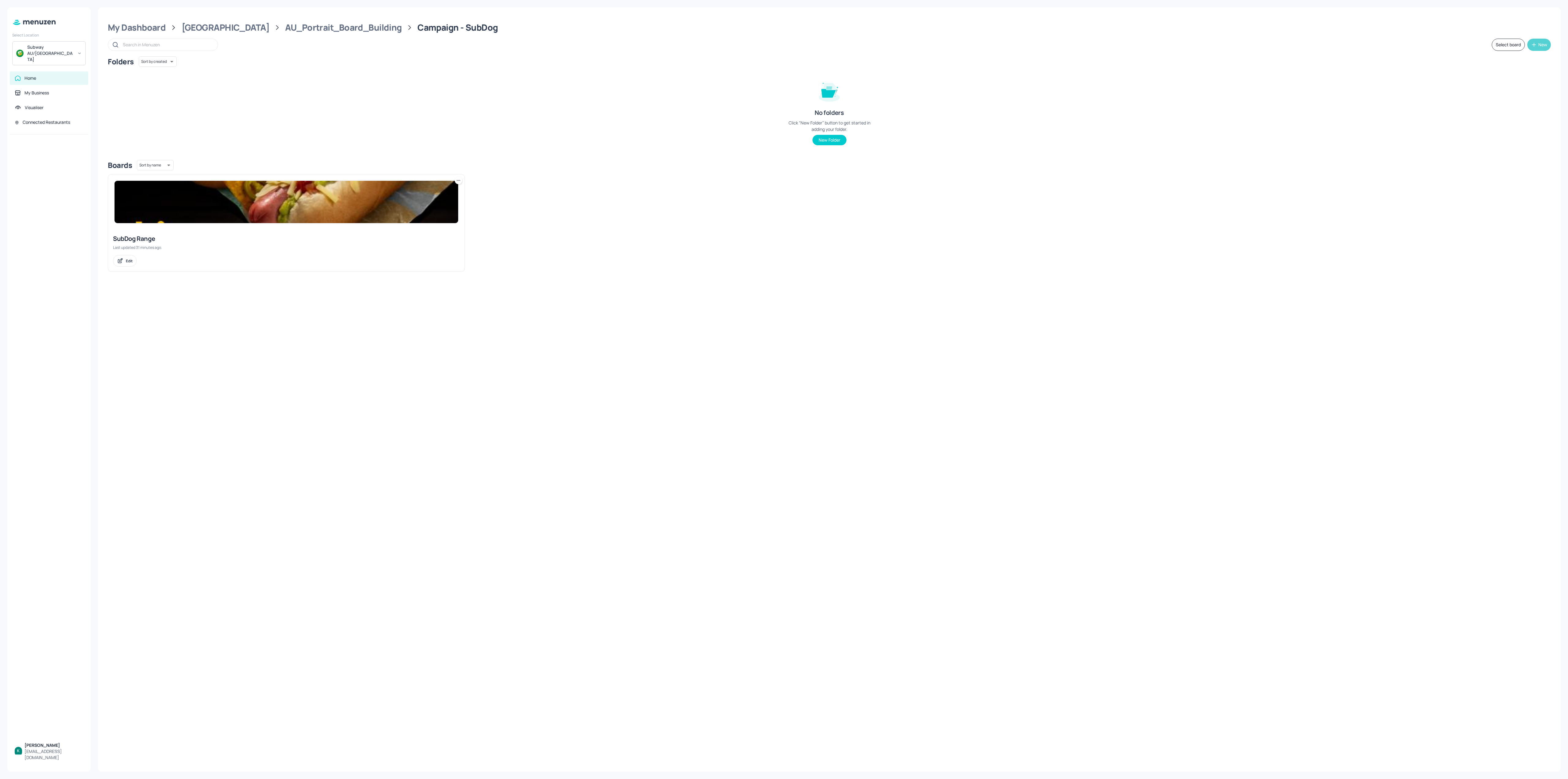
click at [1175, 43] on div "New" at bounding box center [1542, 44] width 9 height 4
click at [1175, 76] on div "Add new board" at bounding box center [1520, 74] width 61 height 13
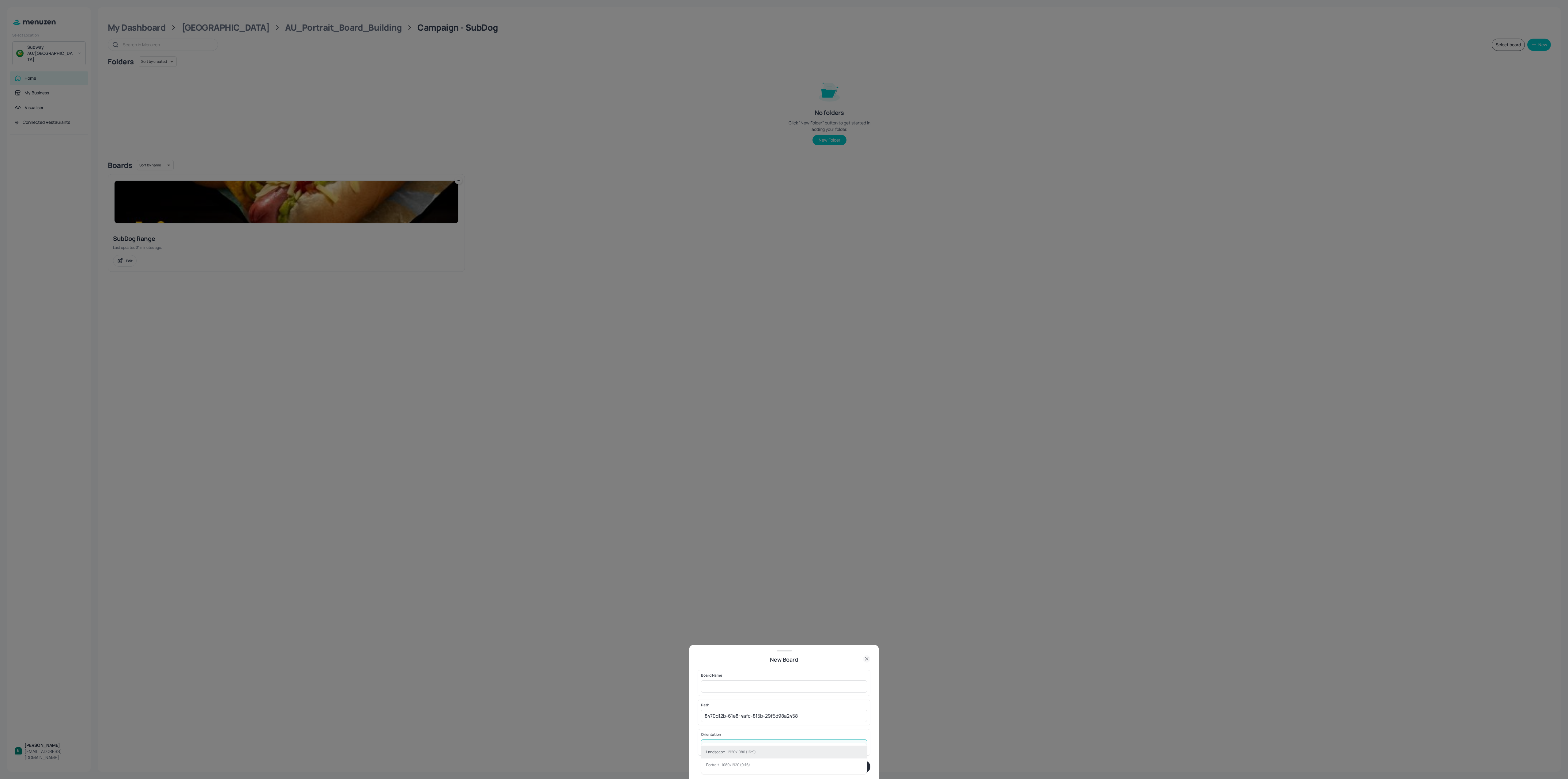
click at [811, 583] on body "Select Location Subway AU/NZ Home My Business Visualiser Connected Restaurants …" at bounding box center [784, 389] width 1568 height 779
click at [736, 583] on p "1080x1920 (9:16)" at bounding box center [735, 764] width 29 height 4
type input "Portrait"
click at [762, 583] on input "text" at bounding box center [784, 686] width 166 height 12
click at [706, 583] on input "SubDog Range" at bounding box center [784, 686] width 166 height 12
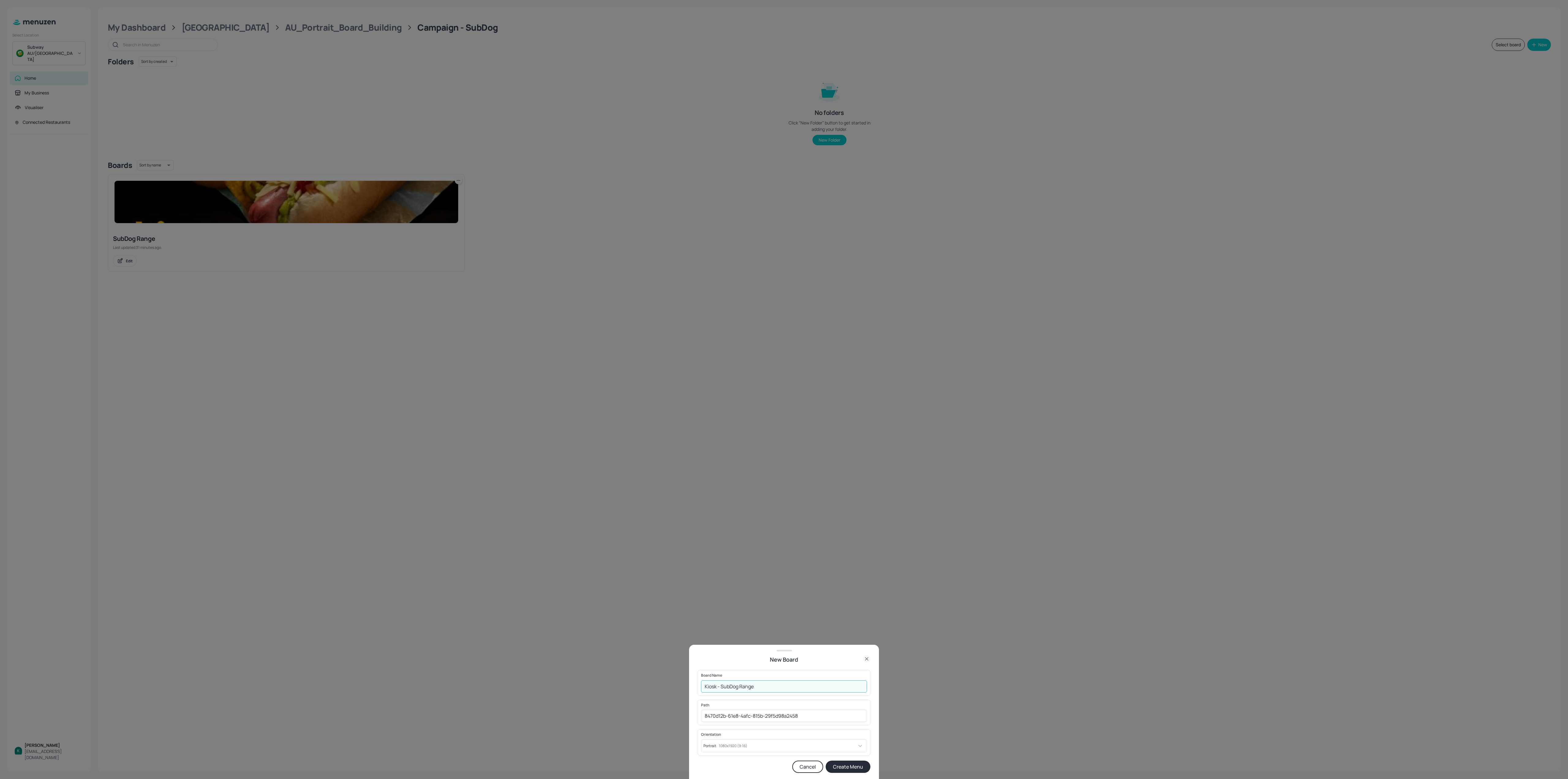
type input "Kiosk - SubDog Range"
click at [831, 583] on button "Create Menu" at bounding box center [847, 767] width 44 height 12
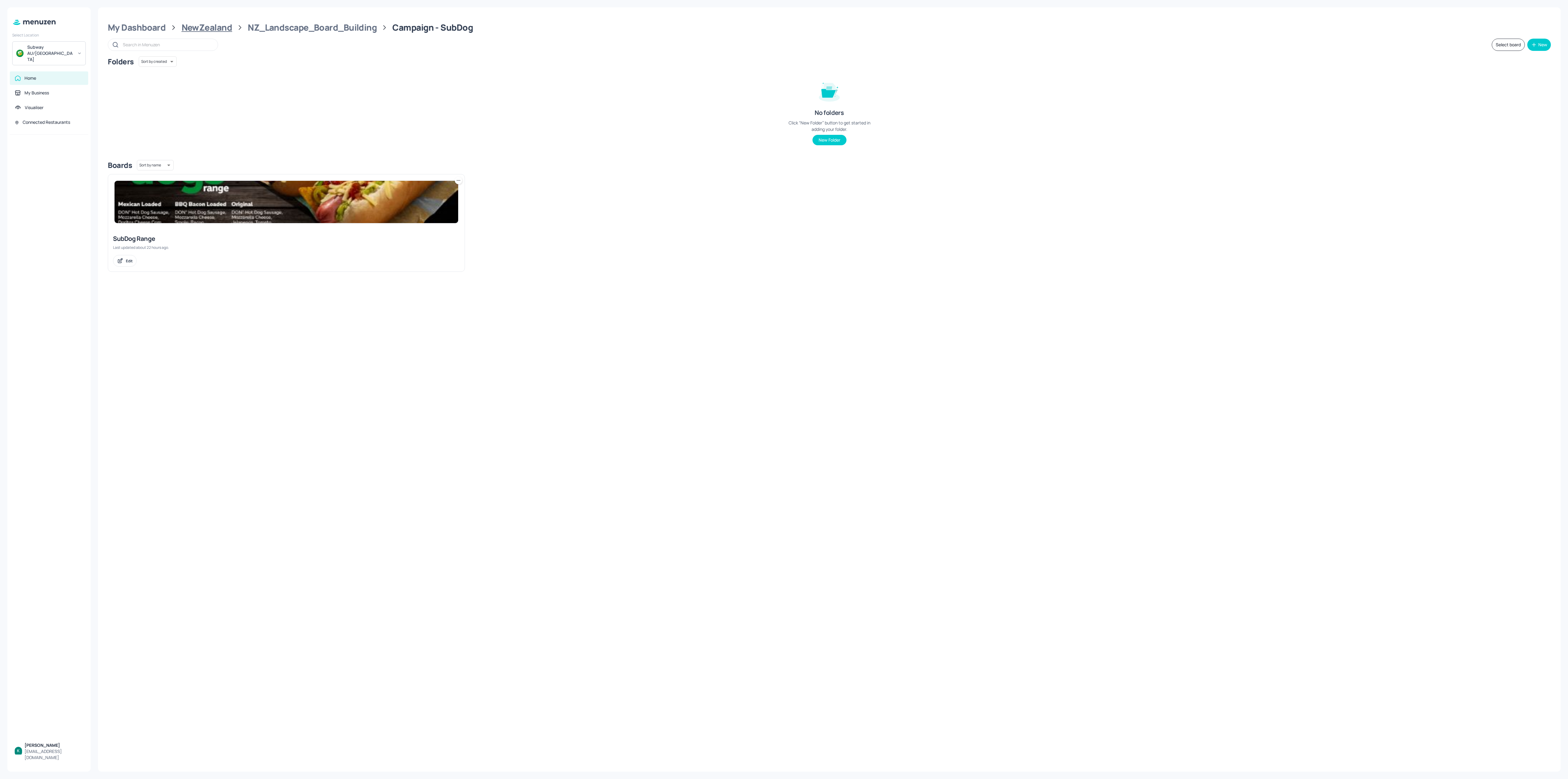
click at [204, 28] on div "NewZealand" at bounding box center [206, 27] width 51 height 11
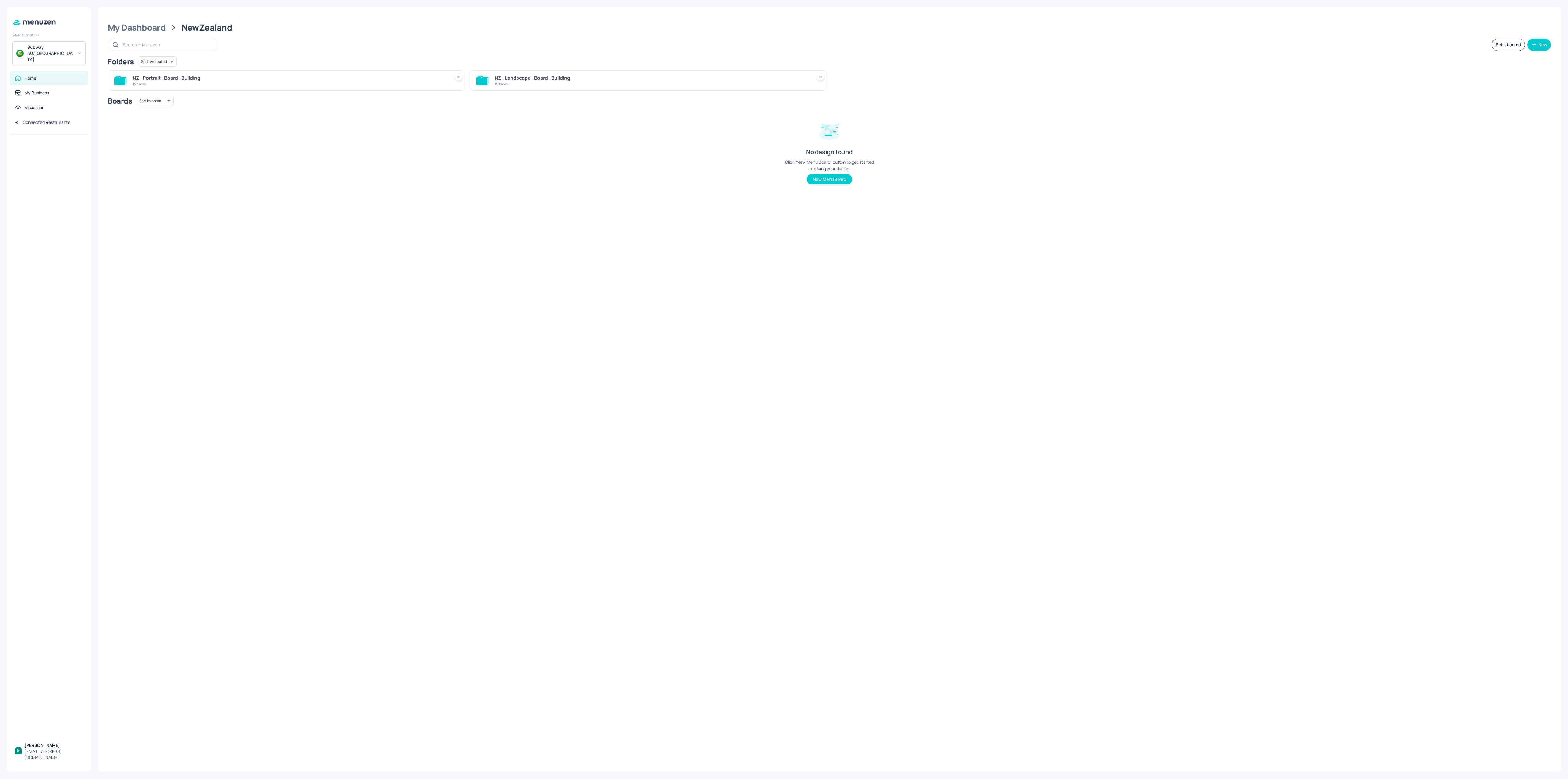
click at [195, 76] on div "NZ_Portrait_Board_Building" at bounding box center [290, 78] width 315 height 7
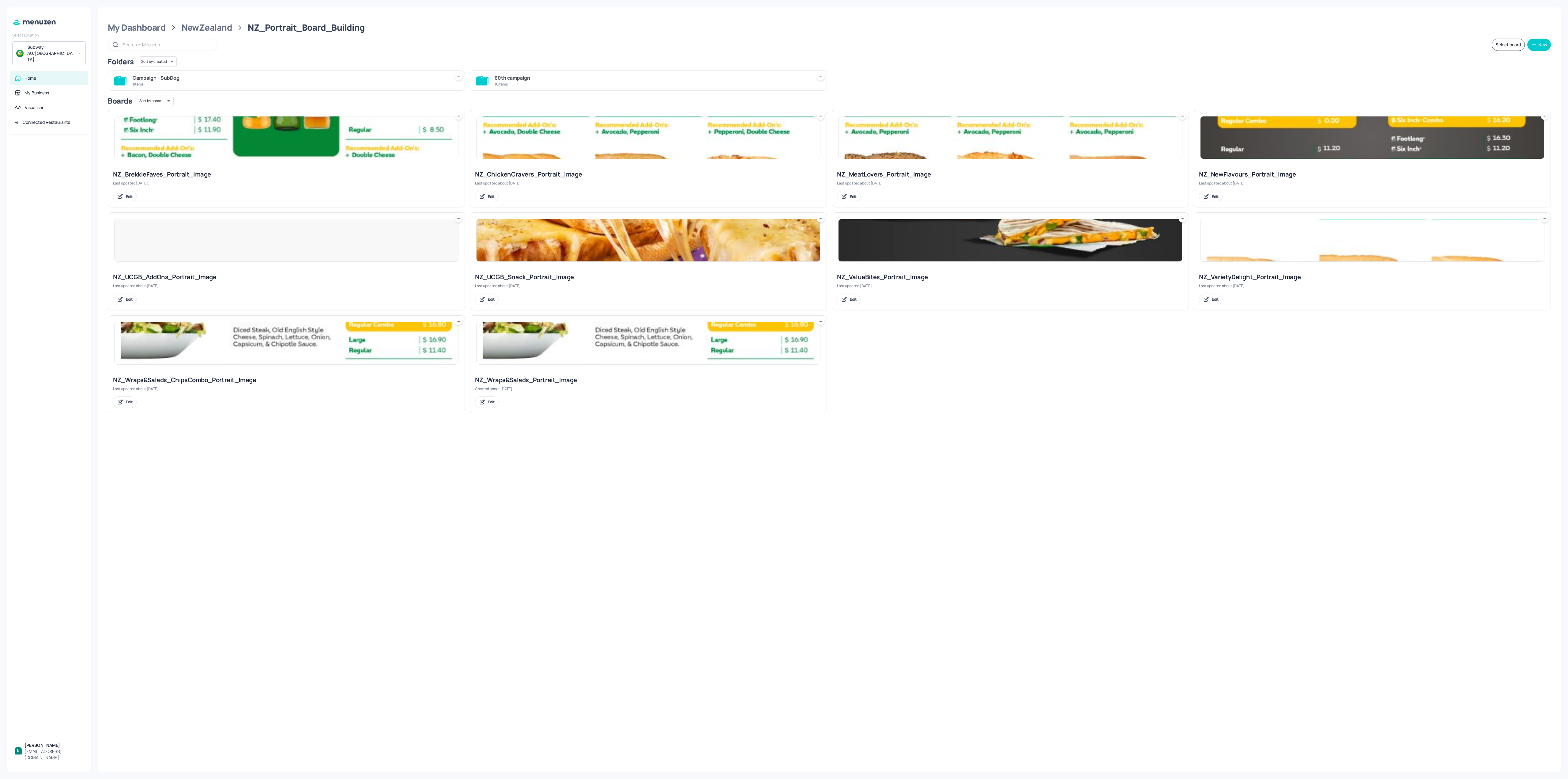
click at [201, 79] on div "Campaign - SubDog" at bounding box center [290, 78] width 315 height 7
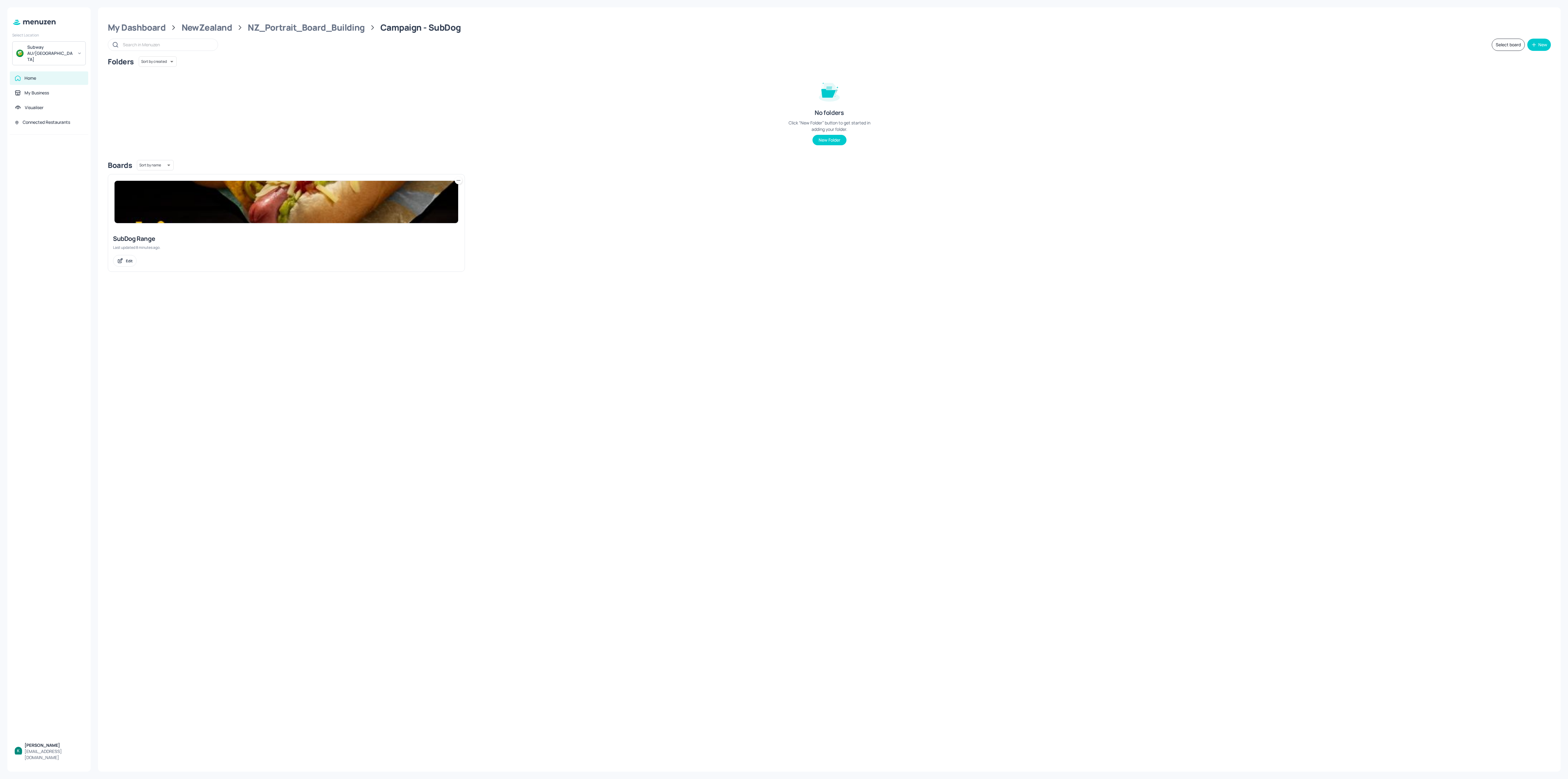
click at [301, 207] on img at bounding box center [286, 202] width 344 height 42
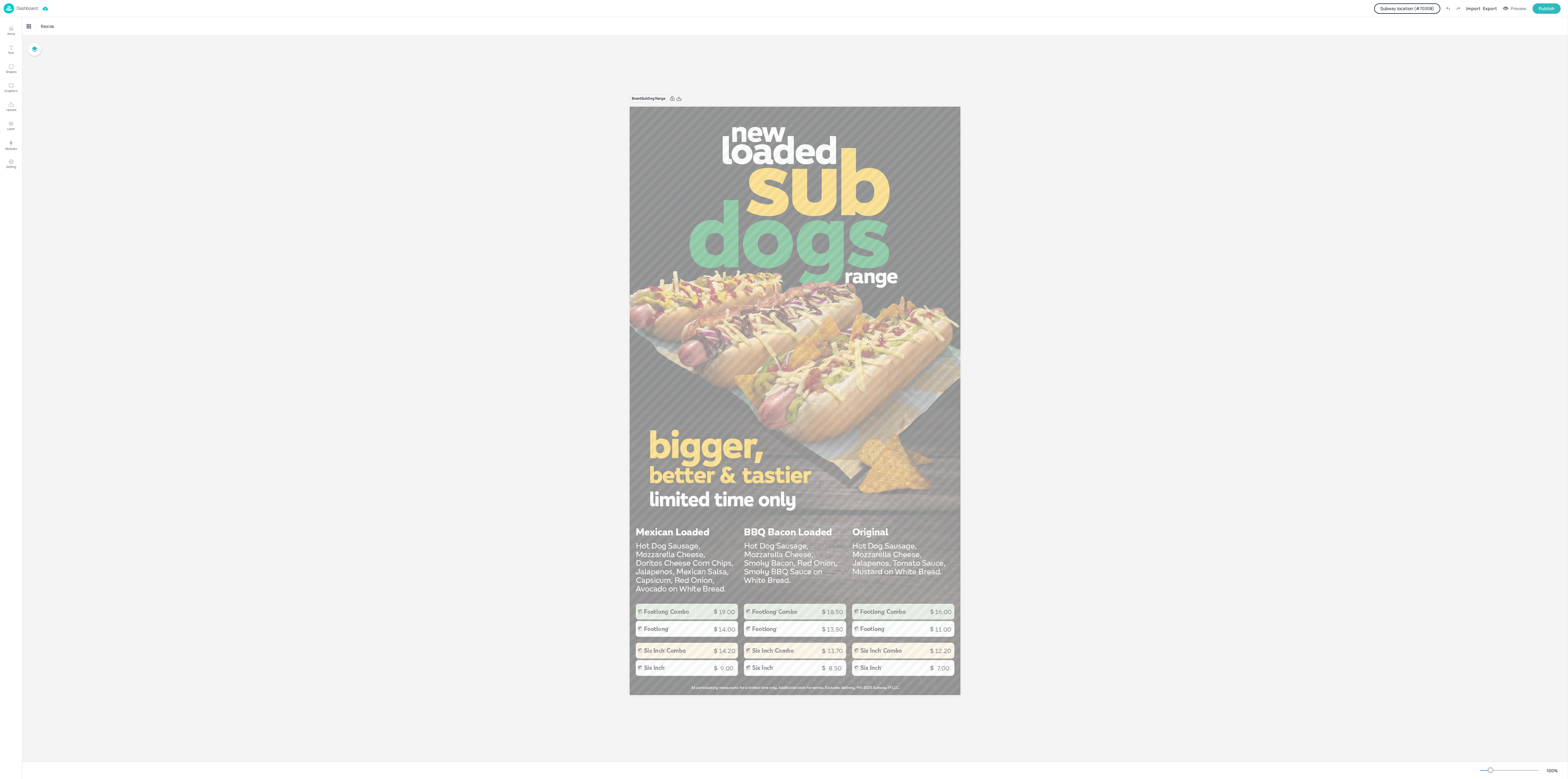
click at [32, 11] on div "Dashboard" at bounding box center [21, 9] width 34 height 10
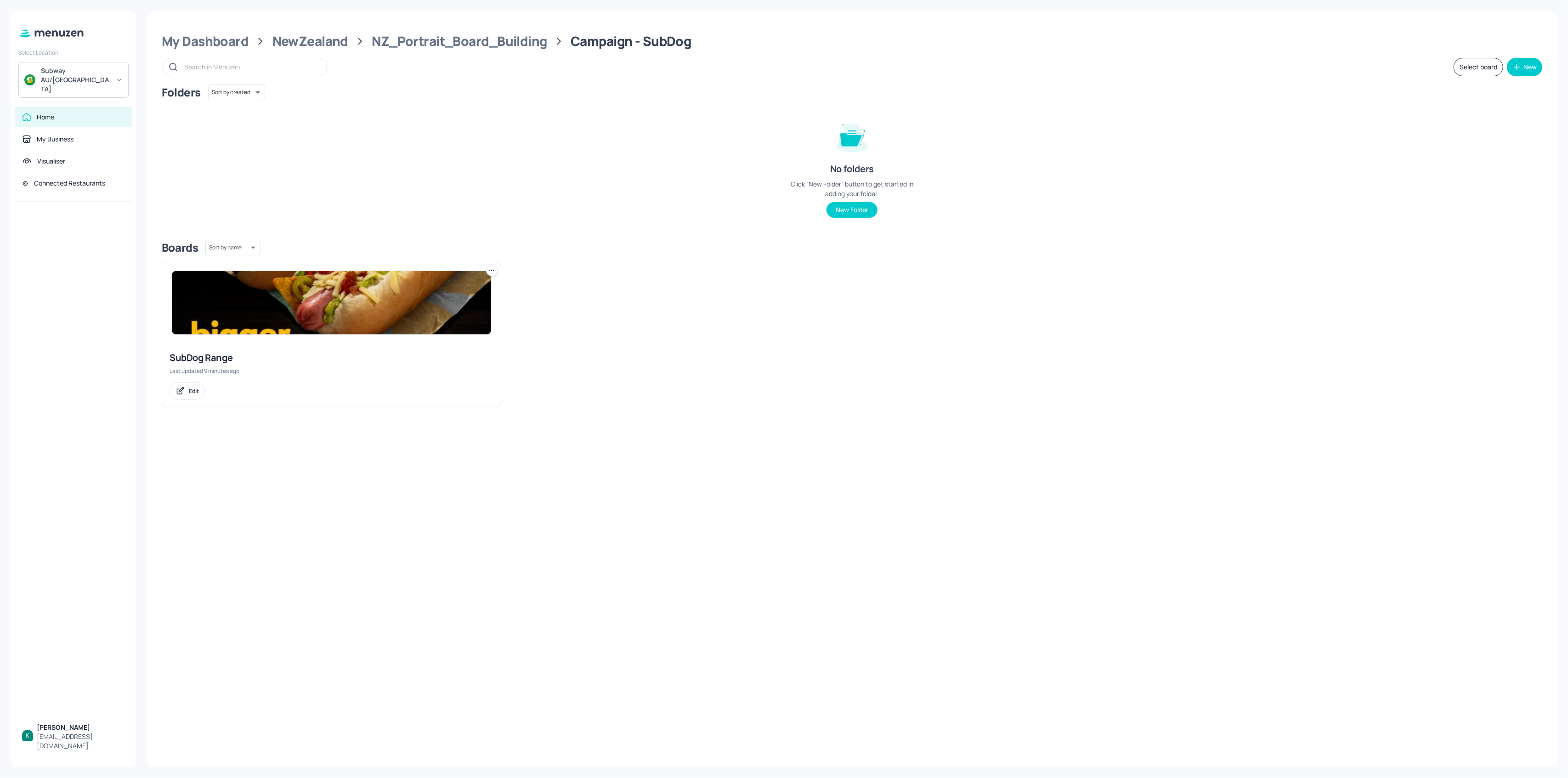
click at [353, 294] on img at bounding box center [331, 302] width 320 height 63
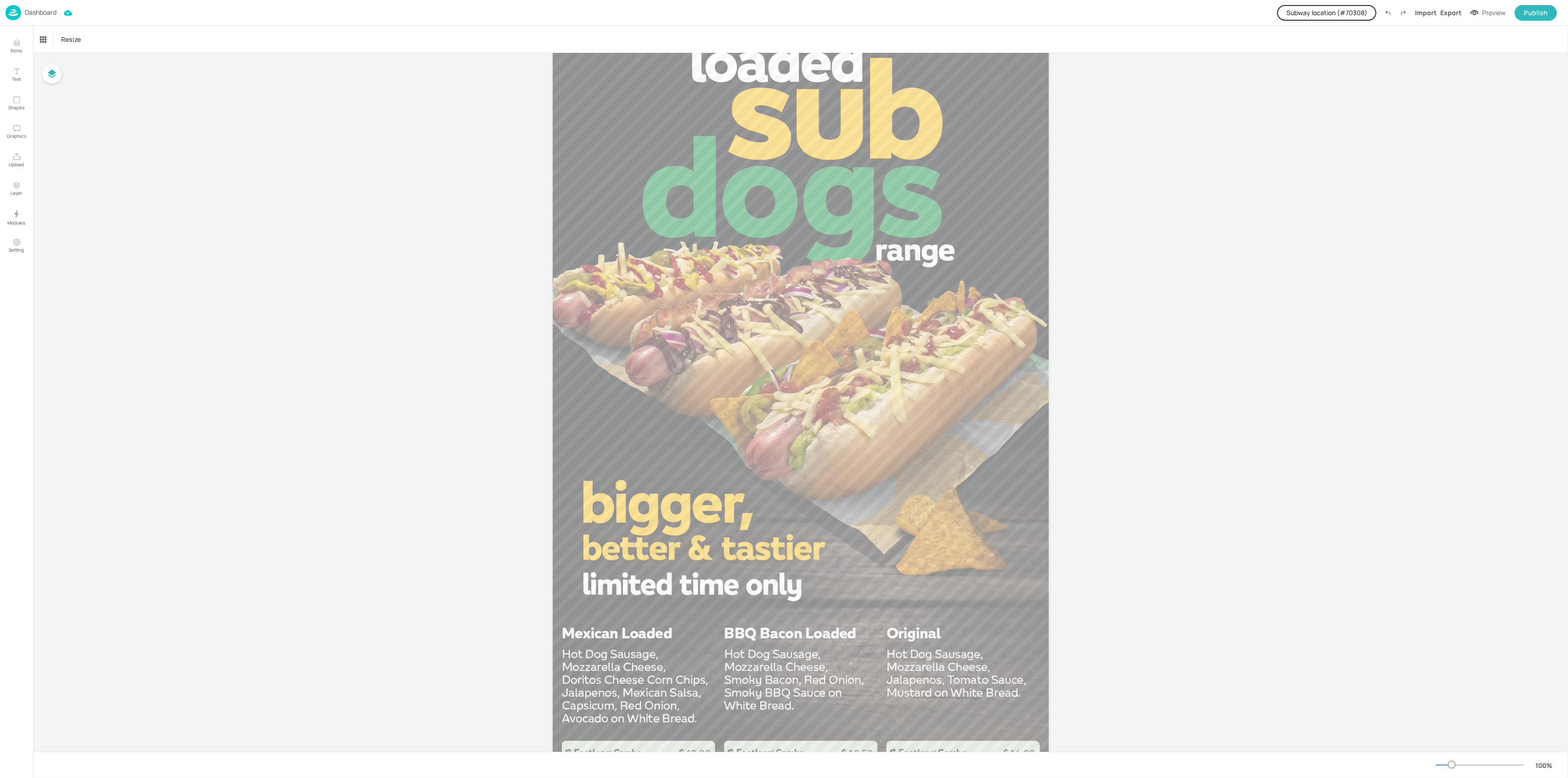
scroll to position [113, 0]
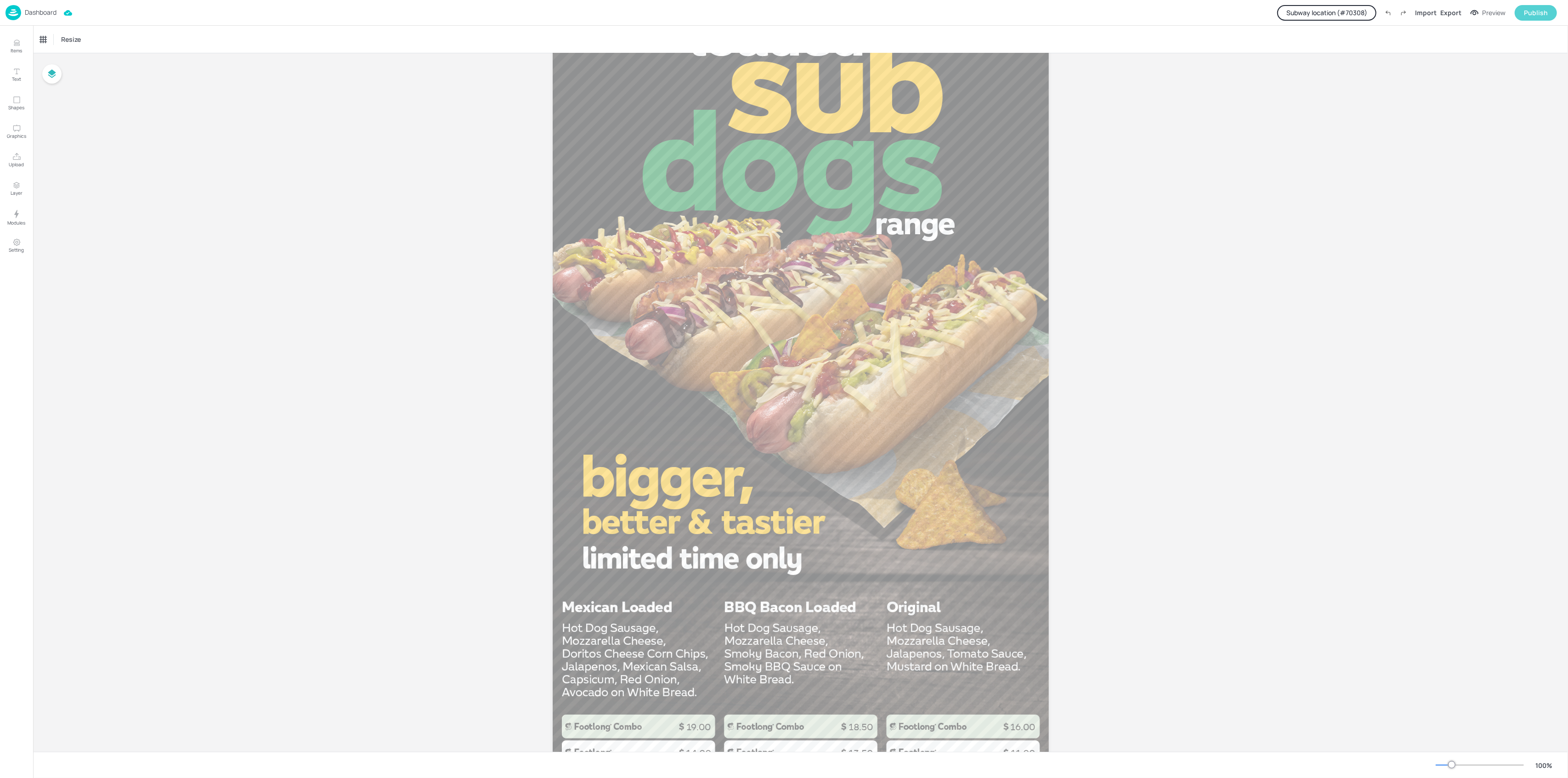
click at [1537, 12] on div "Publish" at bounding box center [1536, 13] width 24 height 10
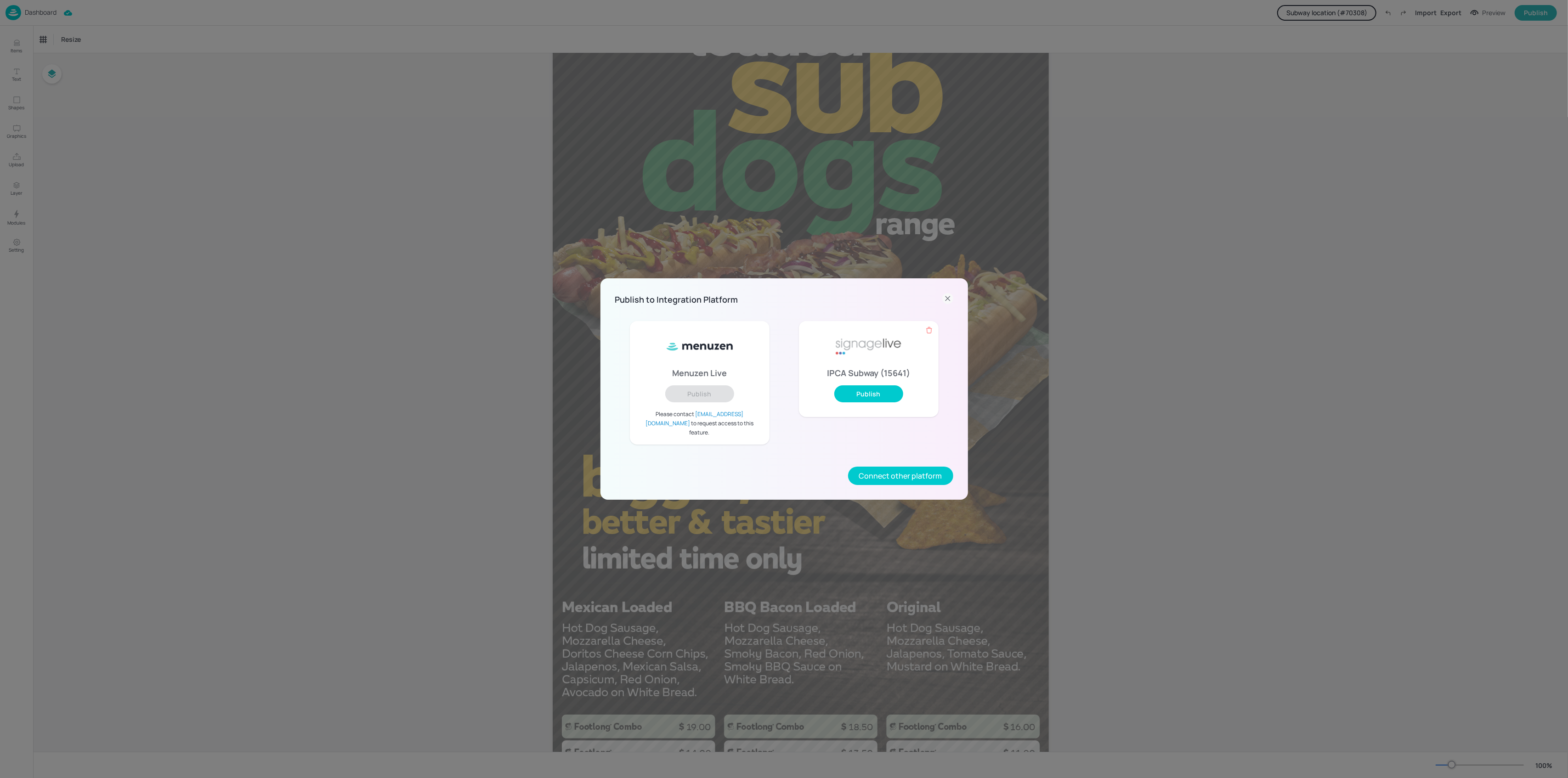
click at [948, 301] on icon at bounding box center [947, 299] width 5 height 5
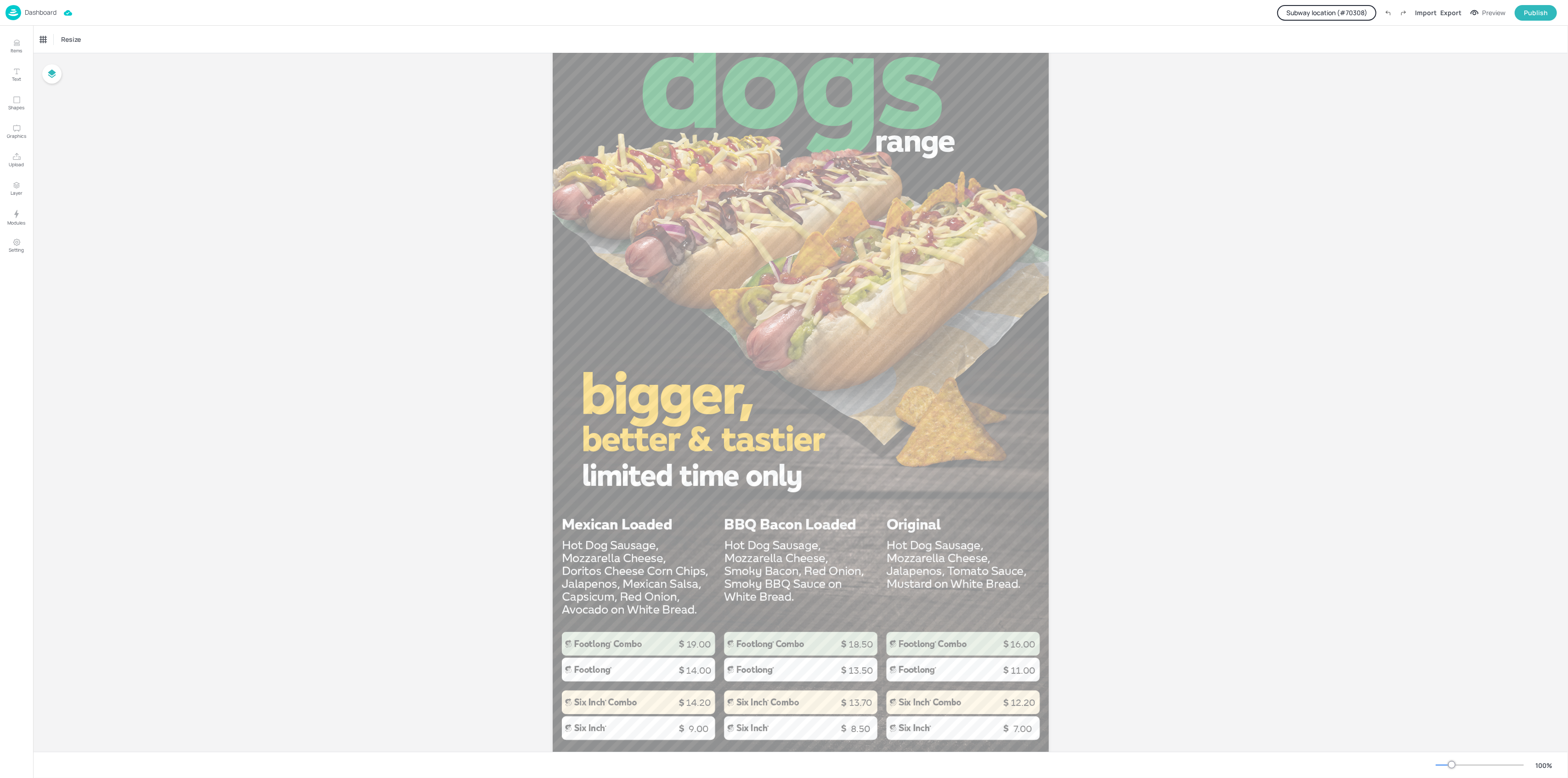
scroll to position [174, 0]
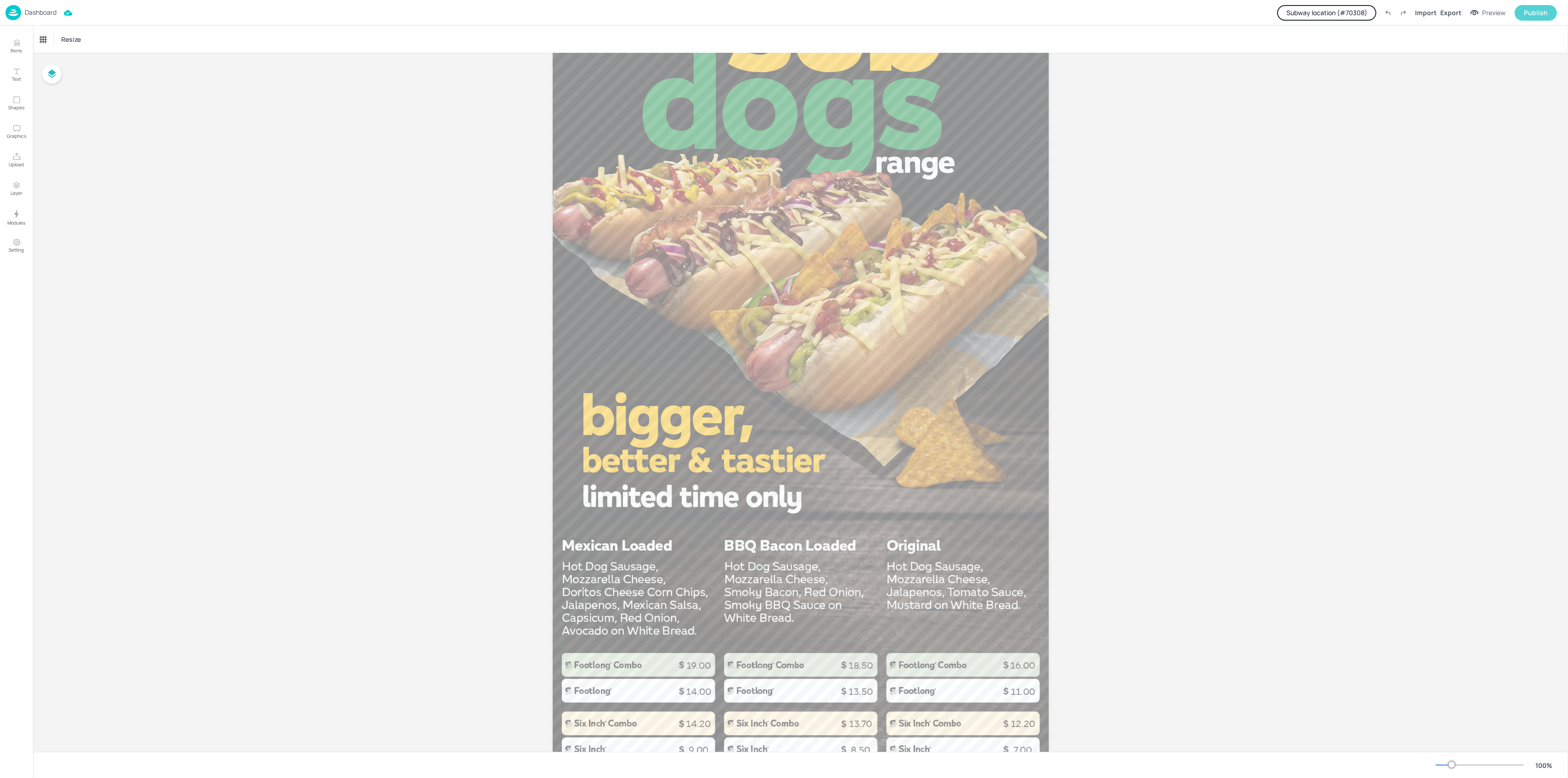
click at [1531, 17] on div "Publish" at bounding box center [1536, 13] width 24 height 10
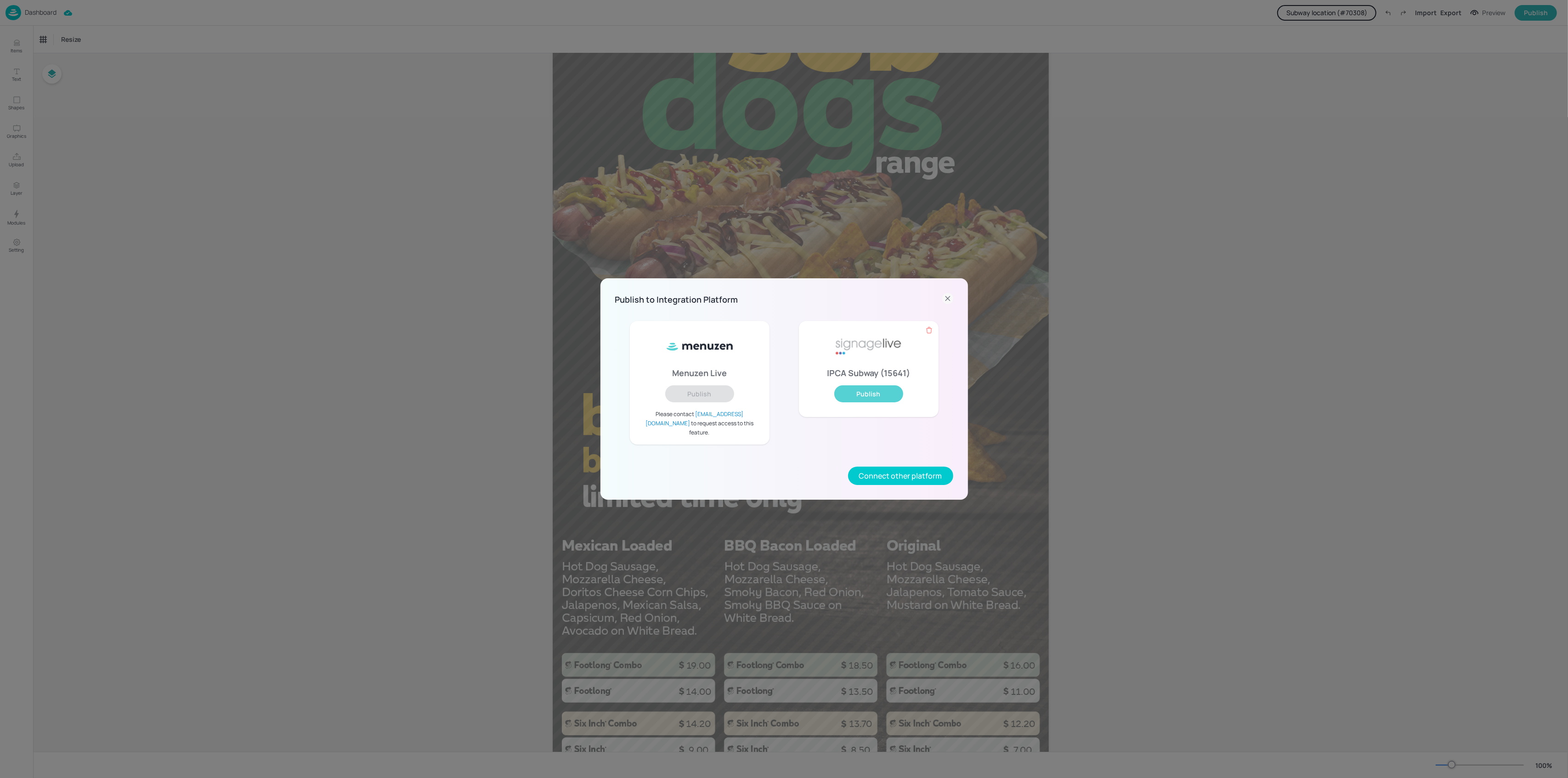
click at [864, 394] on button "Publish" at bounding box center [868, 394] width 68 height 17
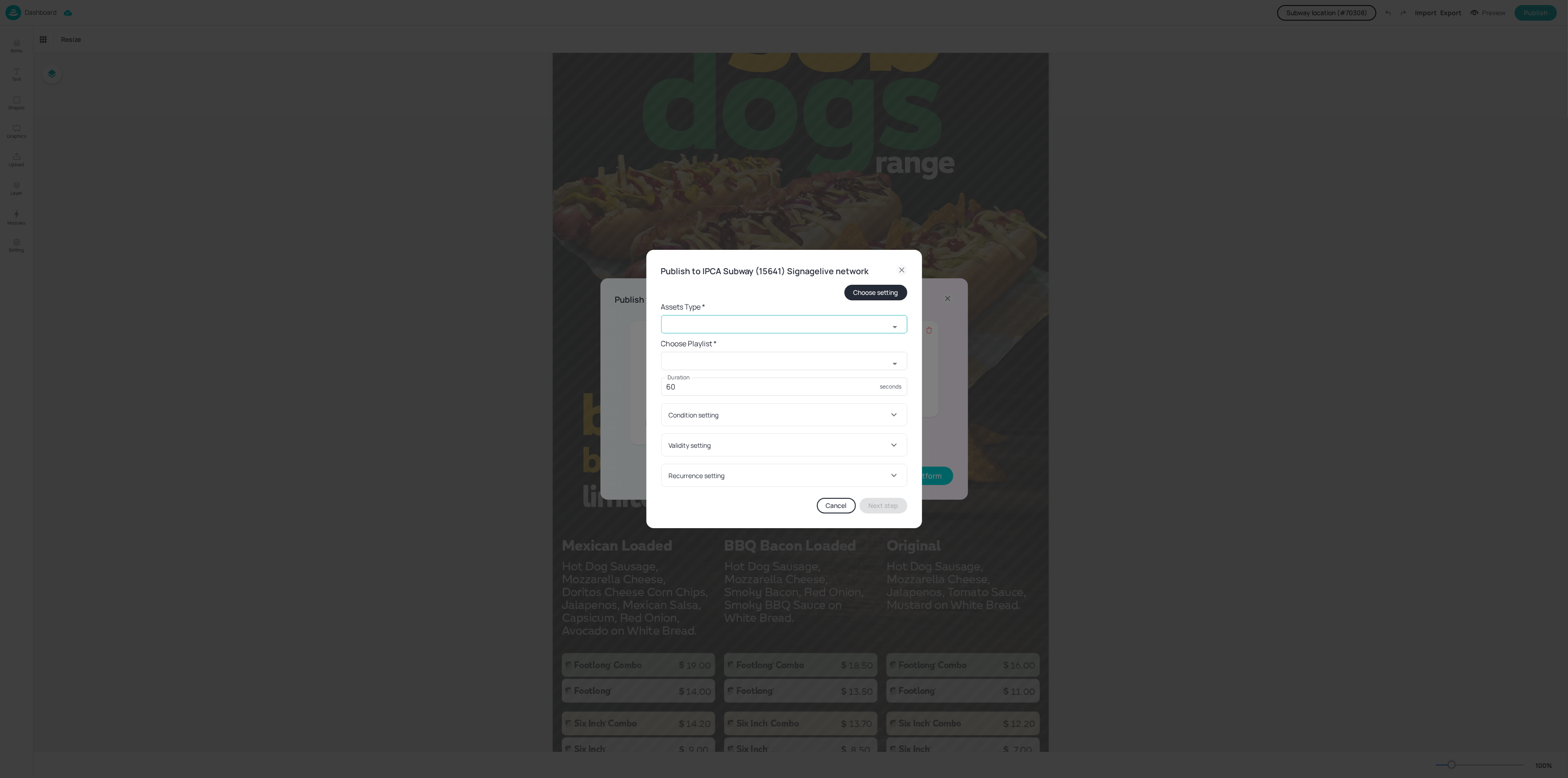
click at [884, 329] on input "text" at bounding box center [775, 324] width 228 height 18
click at [708, 344] on li "widget" at bounding box center [784, 344] width 247 height 16
type input "widget"
click at [785, 359] on input "text" at bounding box center [775, 361] width 228 height 18
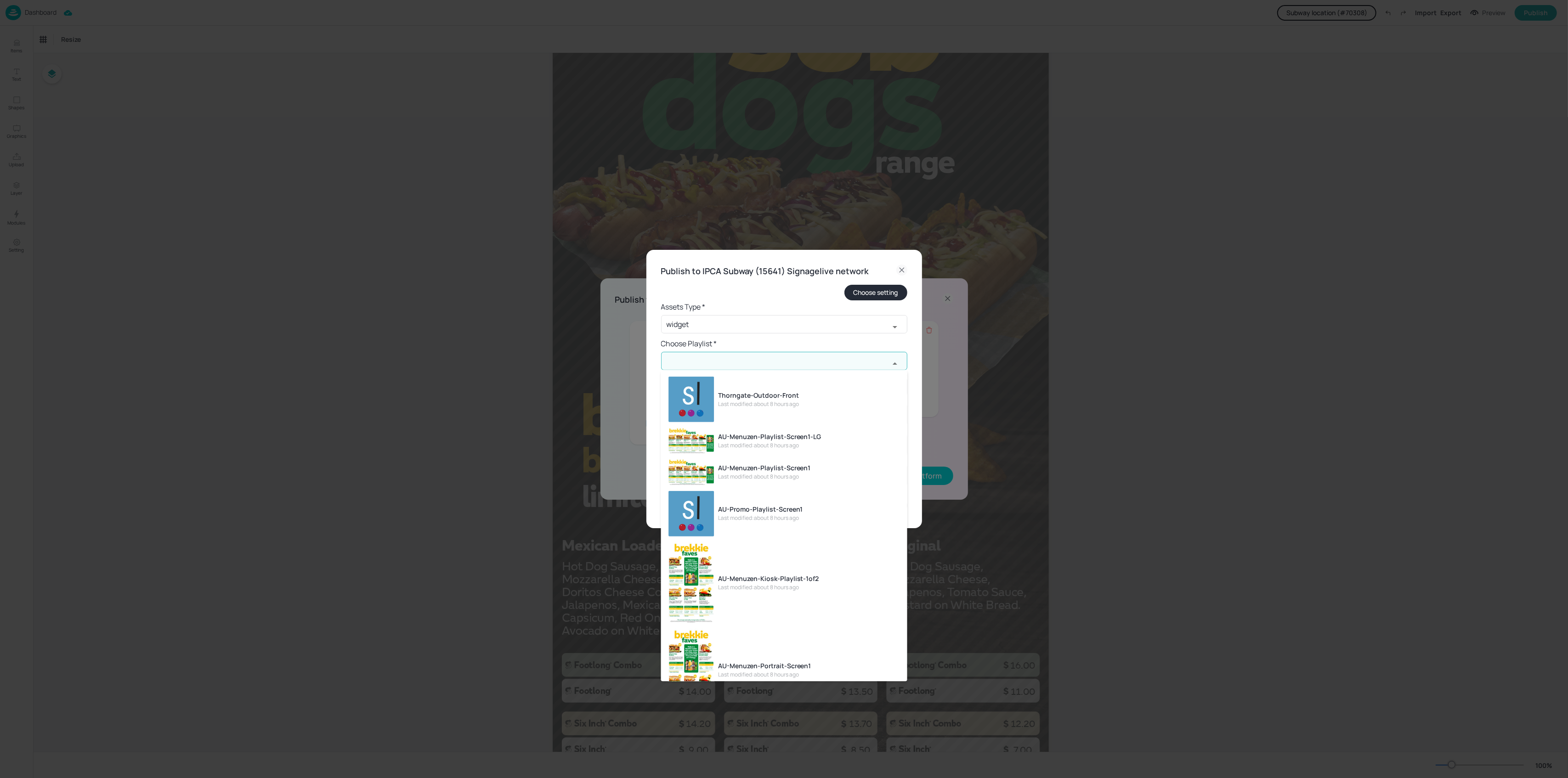
paste input "NZ-Menuzen-Kiosk-Playlist-1of2"
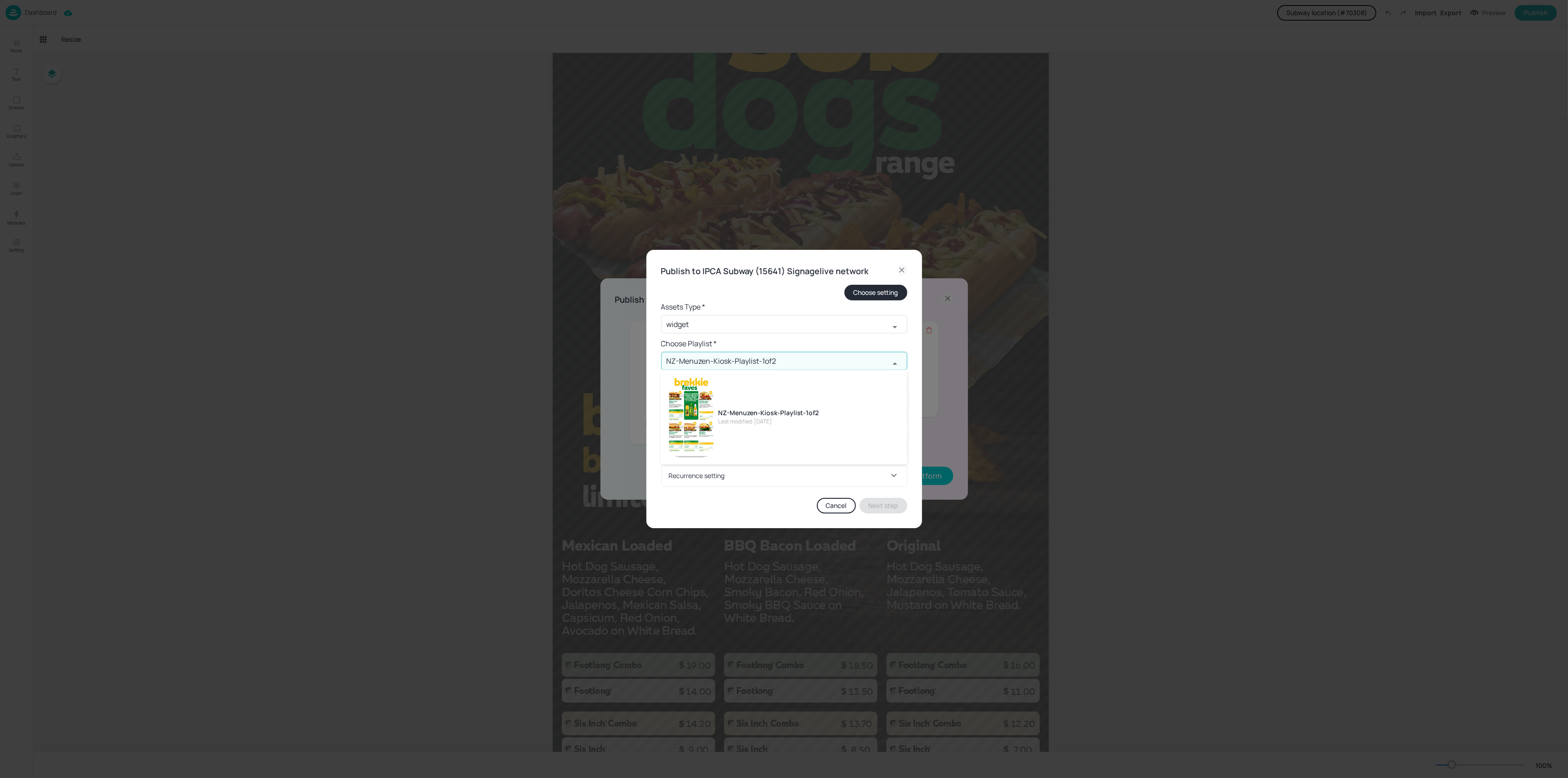
click at [789, 408] on div "NZ-Menuzen-Kiosk-Playlist-1of2" at bounding box center [768, 413] width 101 height 10
type input "NZ-Menuzen-Kiosk-Playlist-1of2"
drag, startPoint x: 803, startPoint y: 394, endPoint x: 652, endPoint y: 392, distance: 151.0
click at [651, 394] on div "Publish to IPCA Subway (15641) Signagelive network Choose setting Assets Type *…" at bounding box center [784, 389] width 276 height 279
type input "30"
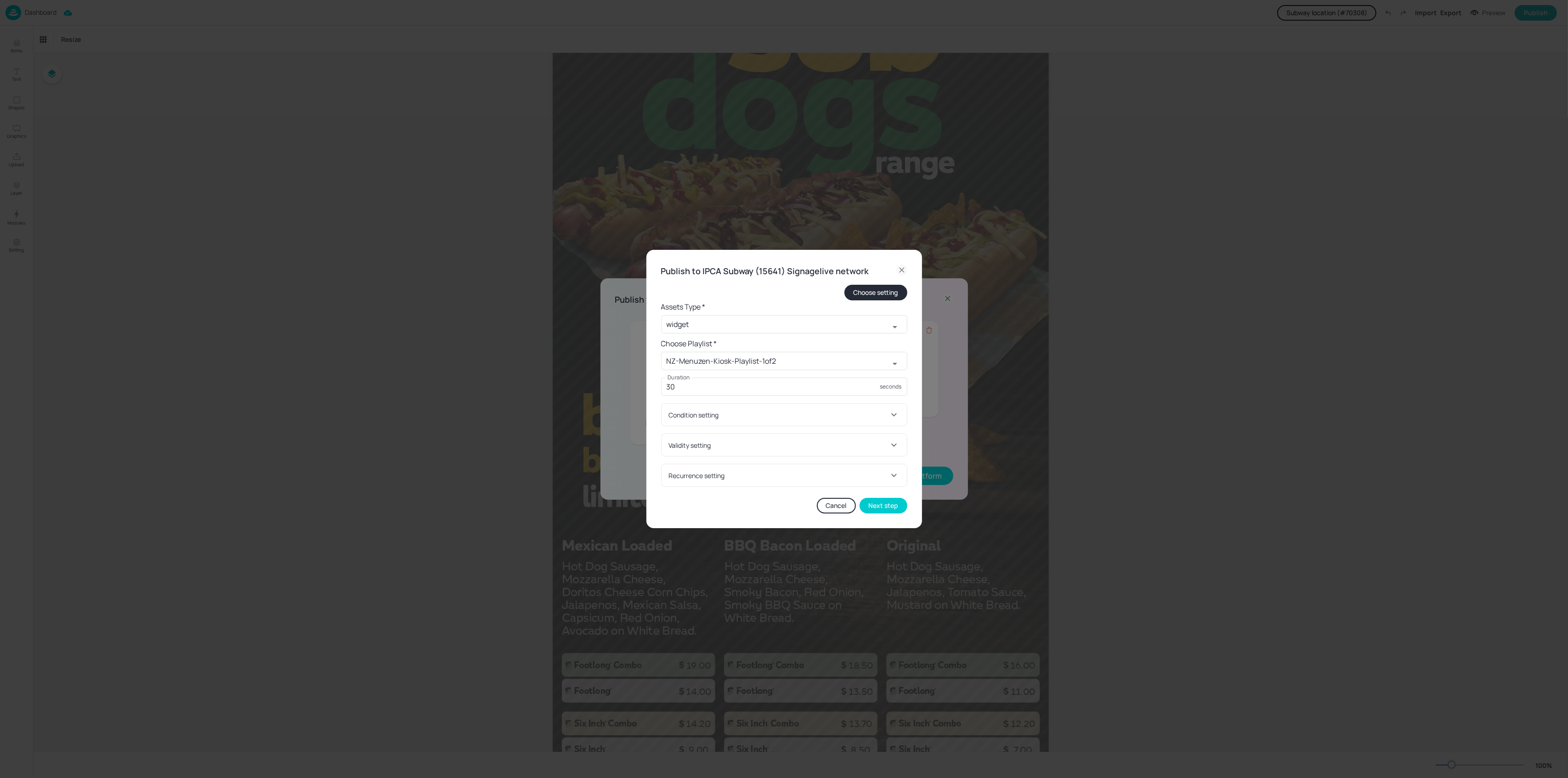
click at [698, 415] on div "Condition setting" at bounding box center [779, 415] width 219 height 10
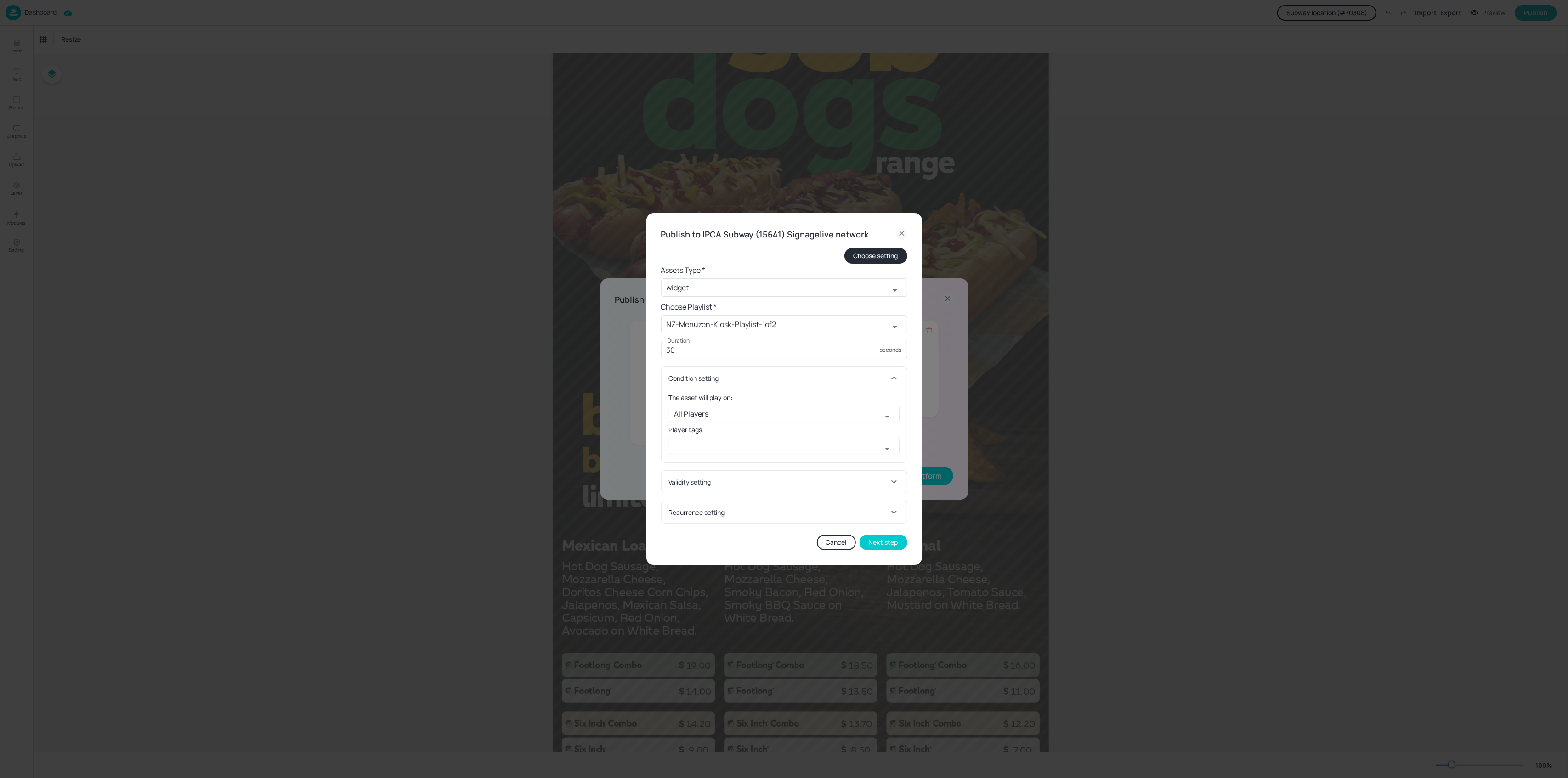
click at [719, 377] on div "Condition setting" at bounding box center [779, 378] width 219 height 10
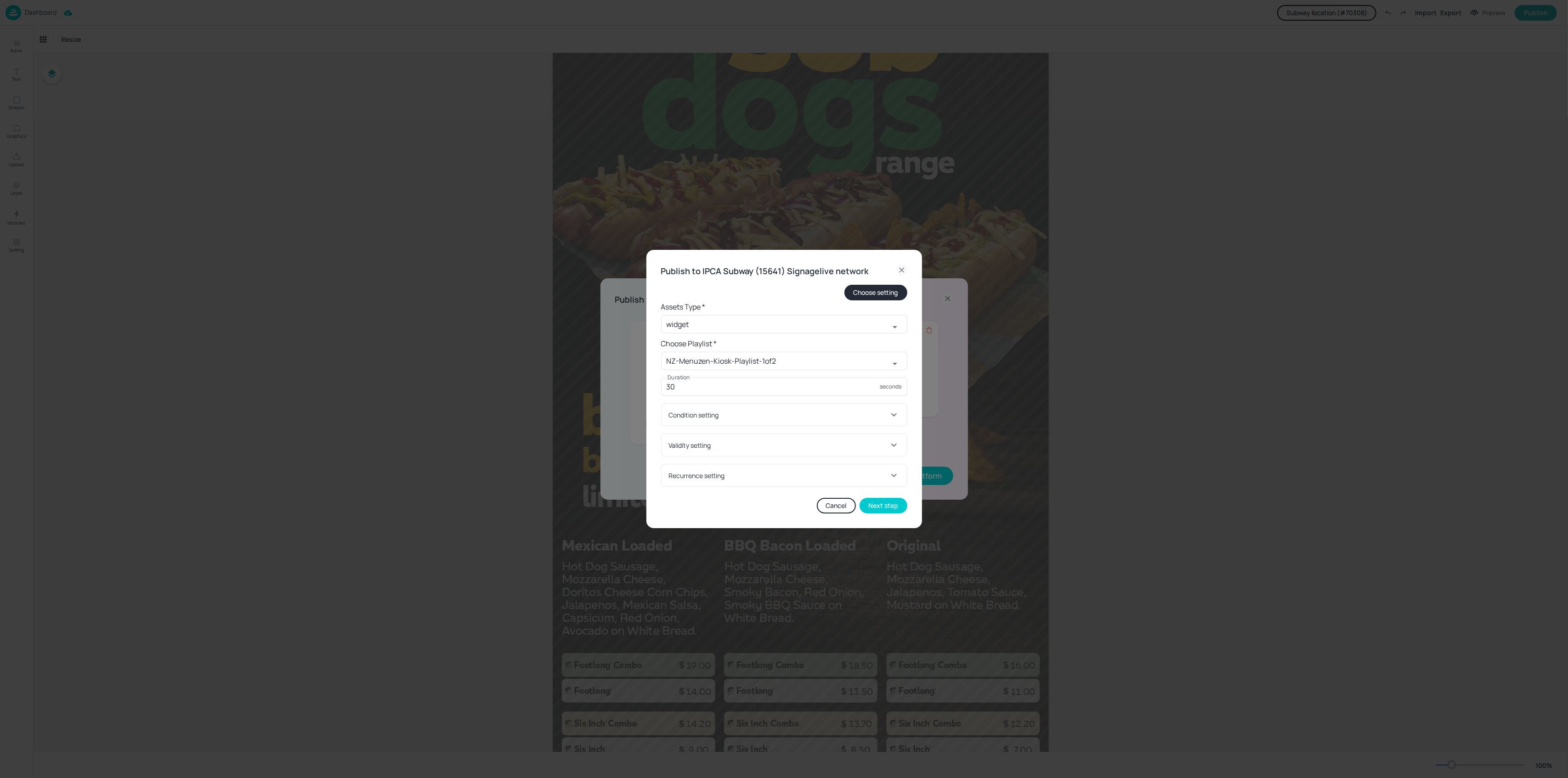
click at [699, 445] on div "Validity setting" at bounding box center [779, 445] width 219 height 10
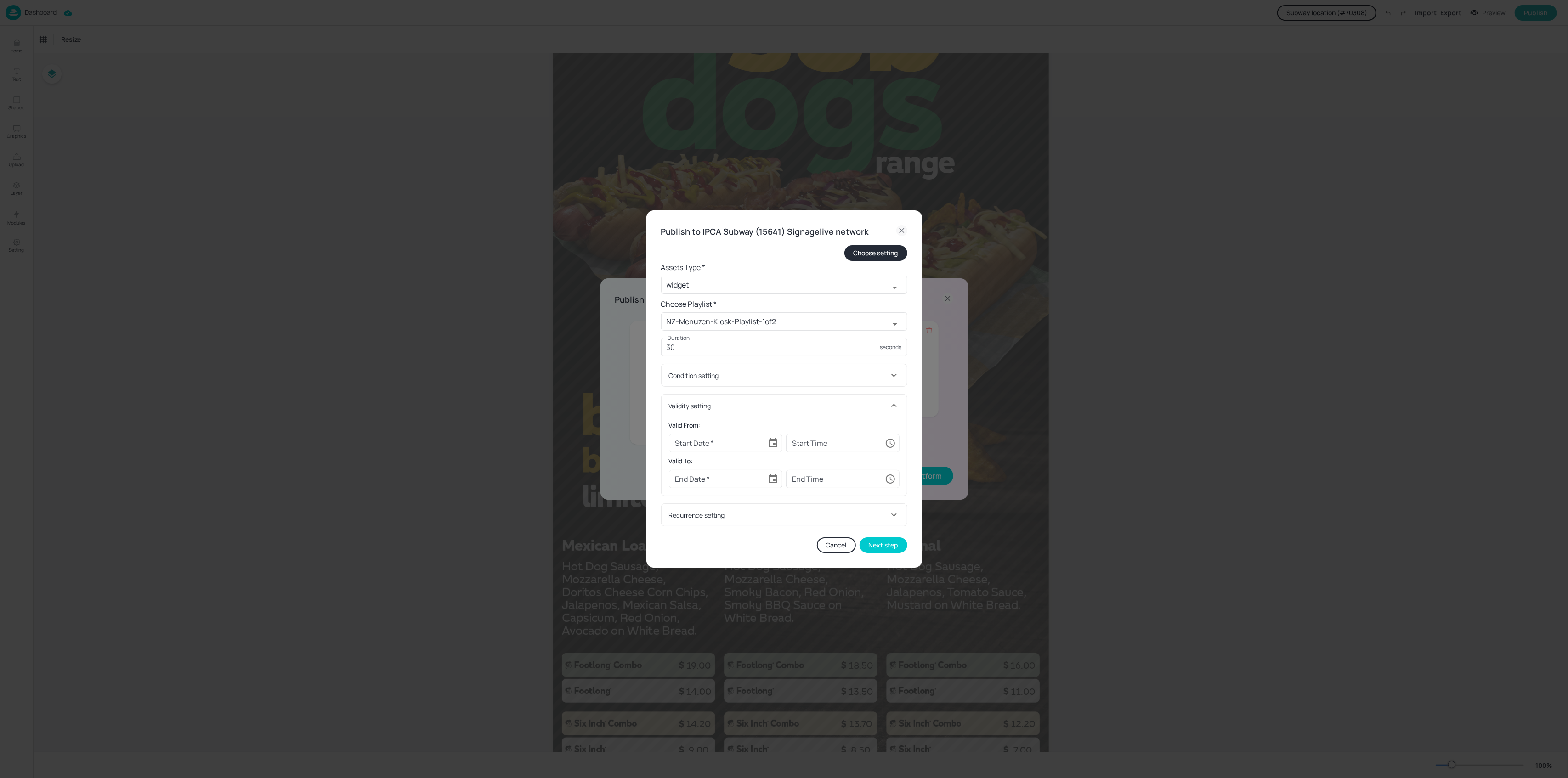
drag, startPoint x: 773, startPoint y: 442, endPoint x: 783, endPoint y: 449, distance: 12.2
click at [773, 442] on icon "Choose date" at bounding box center [773, 443] width 11 height 11
click at [795, 469] on button "Next month" at bounding box center [801, 468] width 18 height 18
click at [710, 504] on button "1" at bounding box center [710, 506] width 16 height 16
type input "[DATE]"
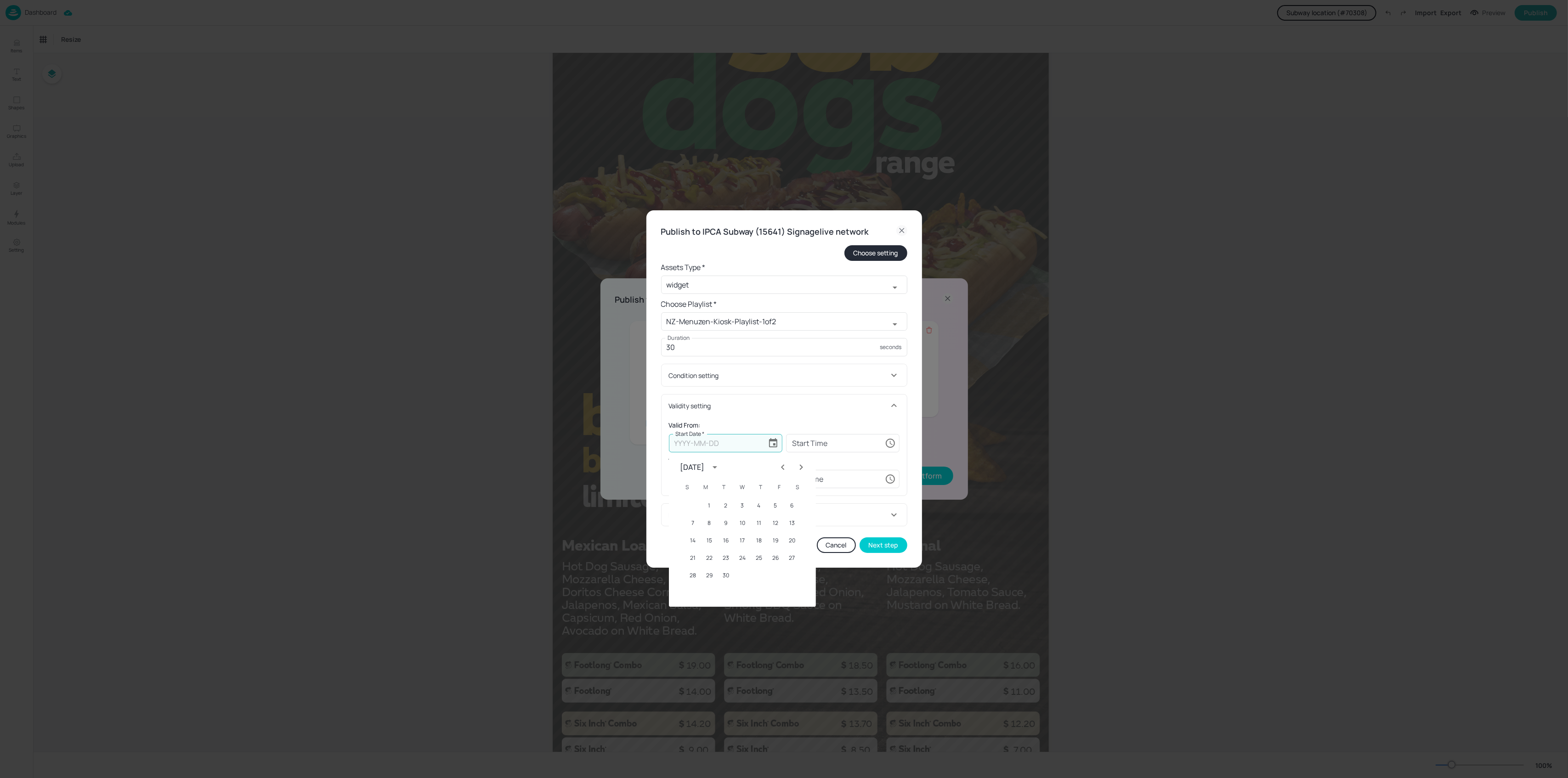
type input "00:00:00"
drag, startPoint x: 770, startPoint y: 480, endPoint x: 775, endPoint y: 479, distance: 5.1
click at [773, 480] on icon "Choose date" at bounding box center [773, 479] width 11 height 11
click at [798, 502] on icon "Next month" at bounding box center [801, 503] width 11 height 11
click at [798, 501] on icon "Next month" at bounding box center [801, 503] width 11 height 11
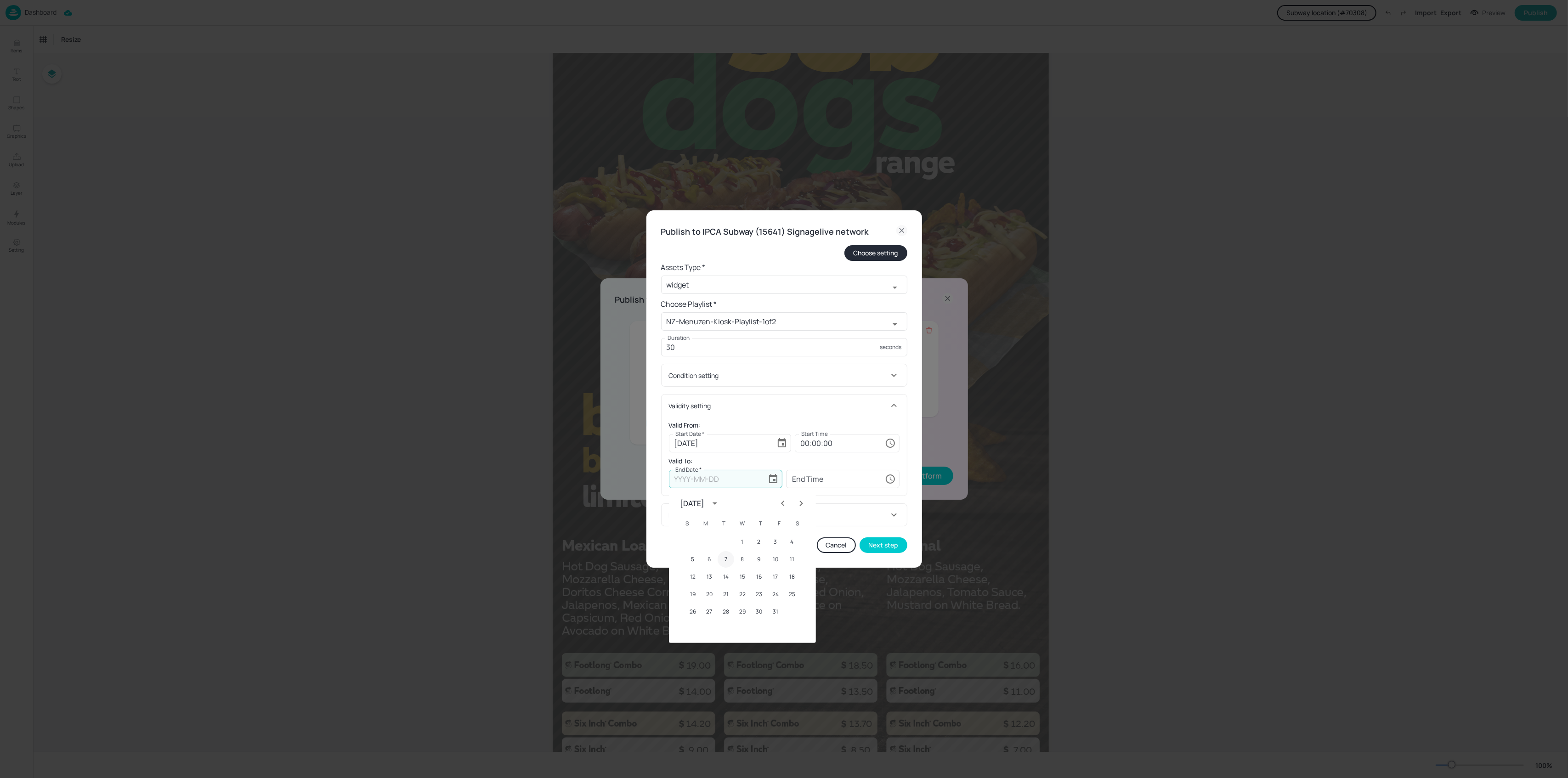
click at [724, 560] on button "7" at bounding box center [726, 560] width 16 height 16
type input "[DATE]"
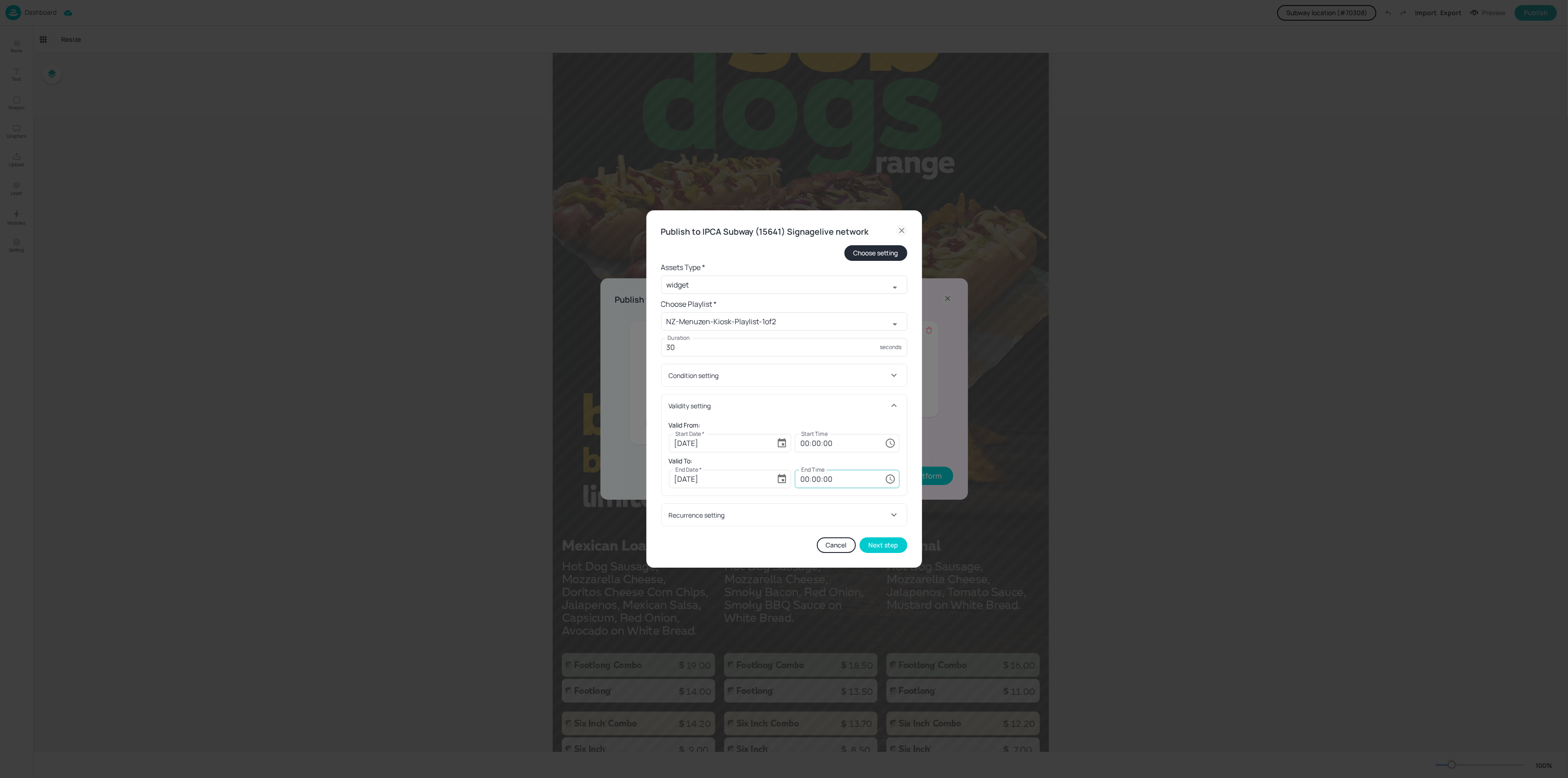
click at [809, 481] on input "00:00:00" at bounding box center [837, 479] width 87 height 18
type input "23:59:59"
click at [786, 461] on h6 "Valid To:" at bounding box center [784, 461] width 231 height 10
click at [891, 548] on button "Next step" at bounding box center [883, 545] width 47 height 16
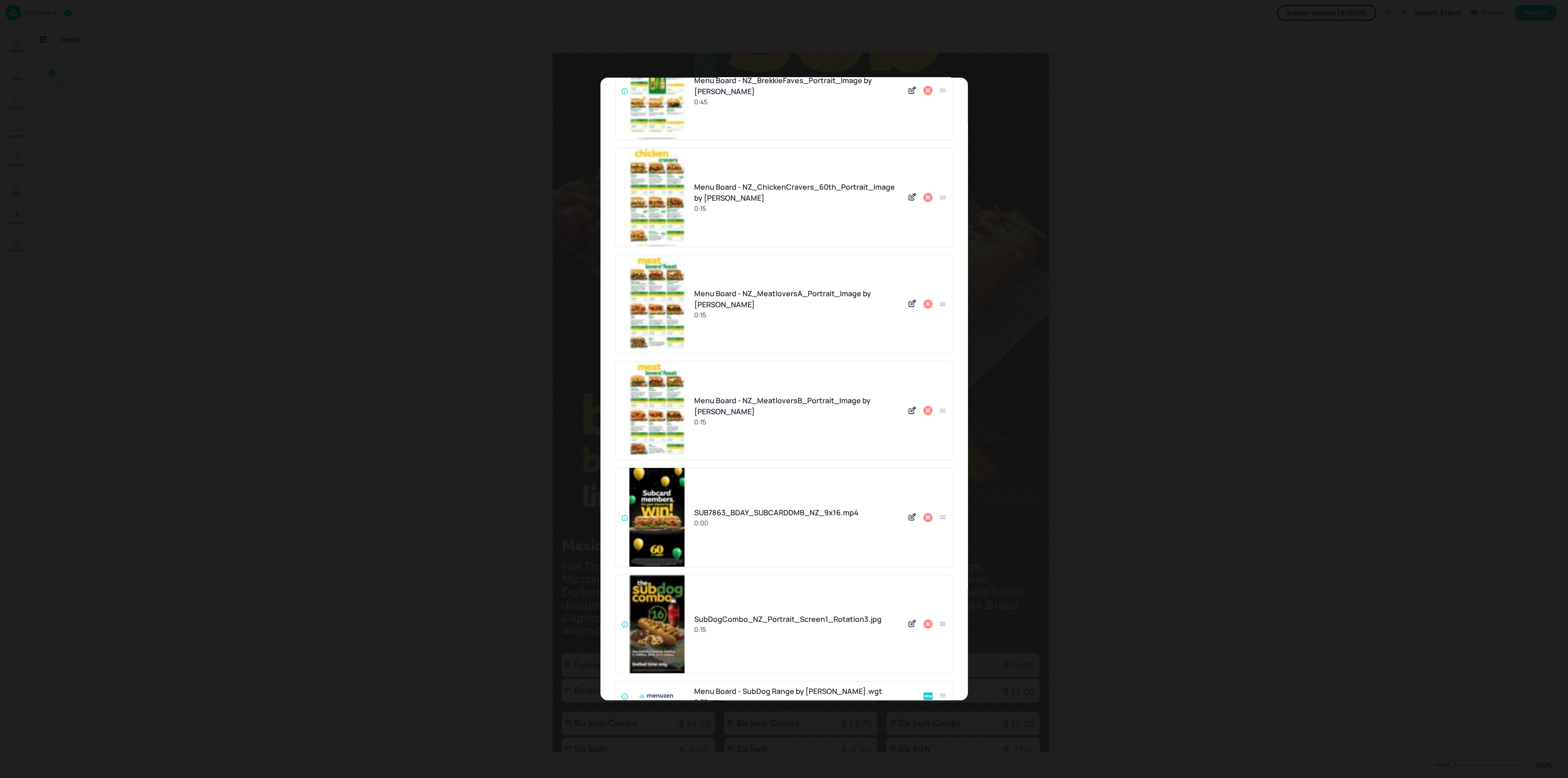
scroll to position [133, 0]
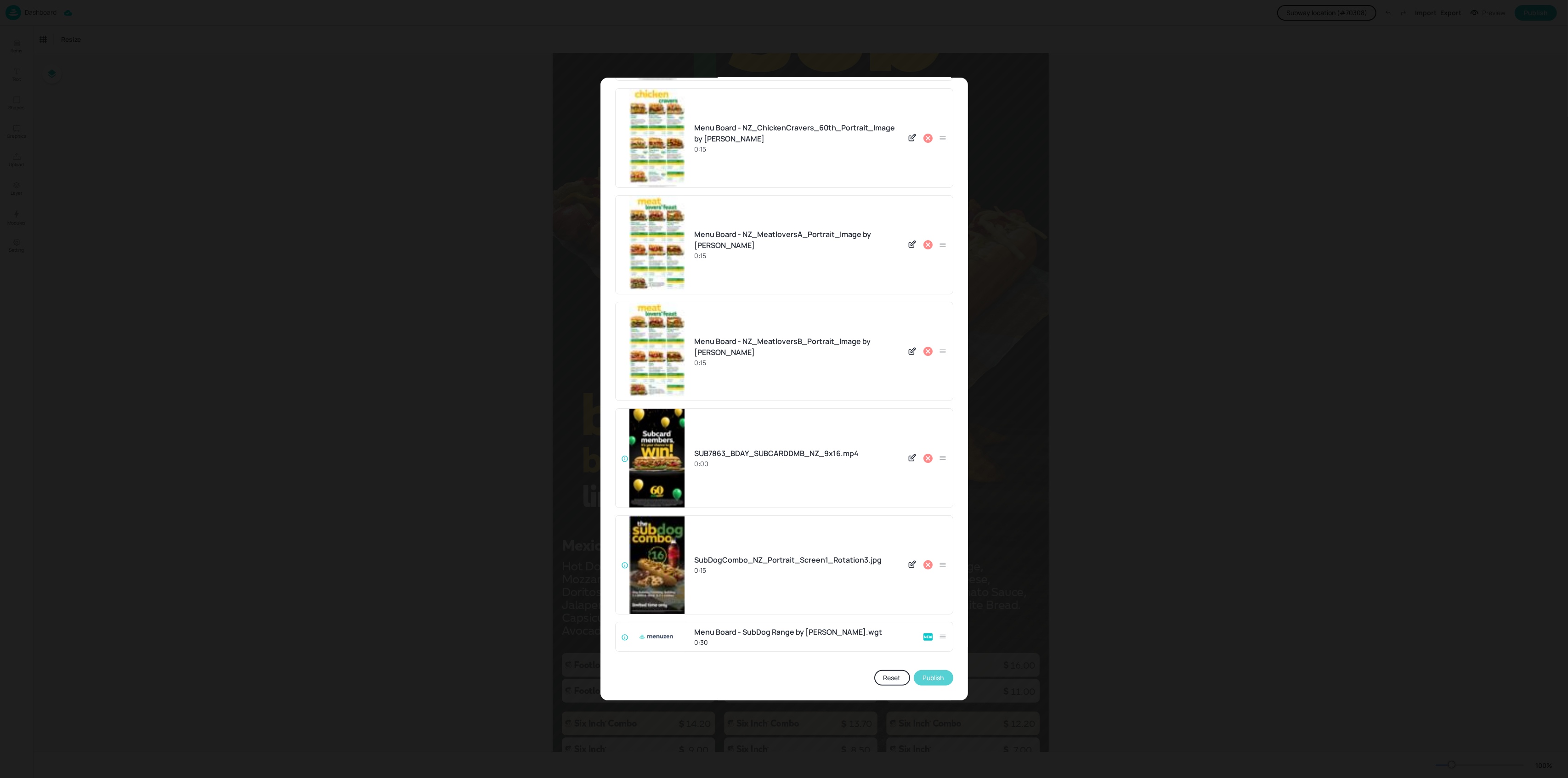
click at [920, 678] on button "Publish" at bounding box center [933, 678] width 39 height 16
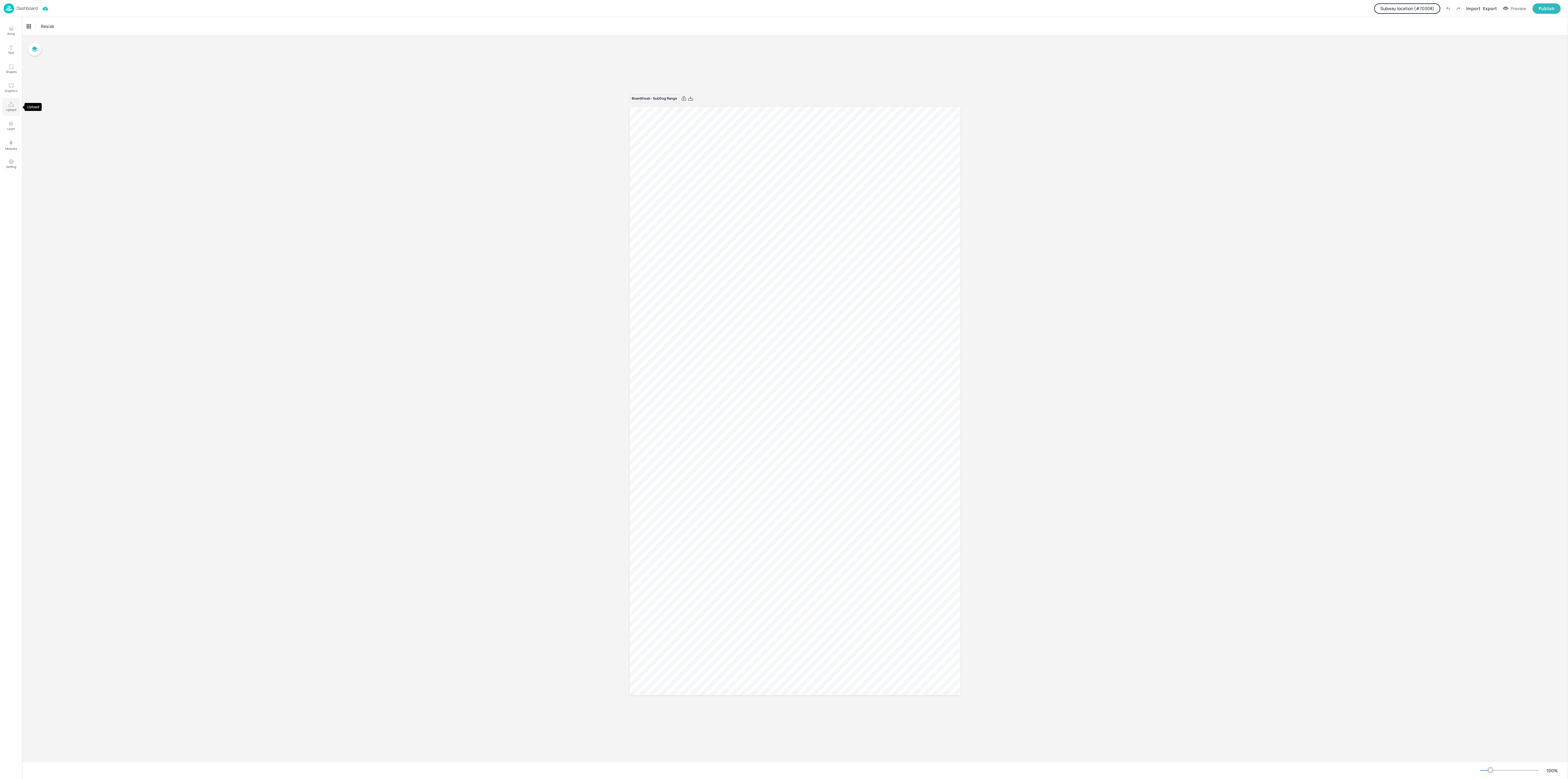
click at [11, 100] on button "Upload" at bounding box center [11, 107] width 18 height 18
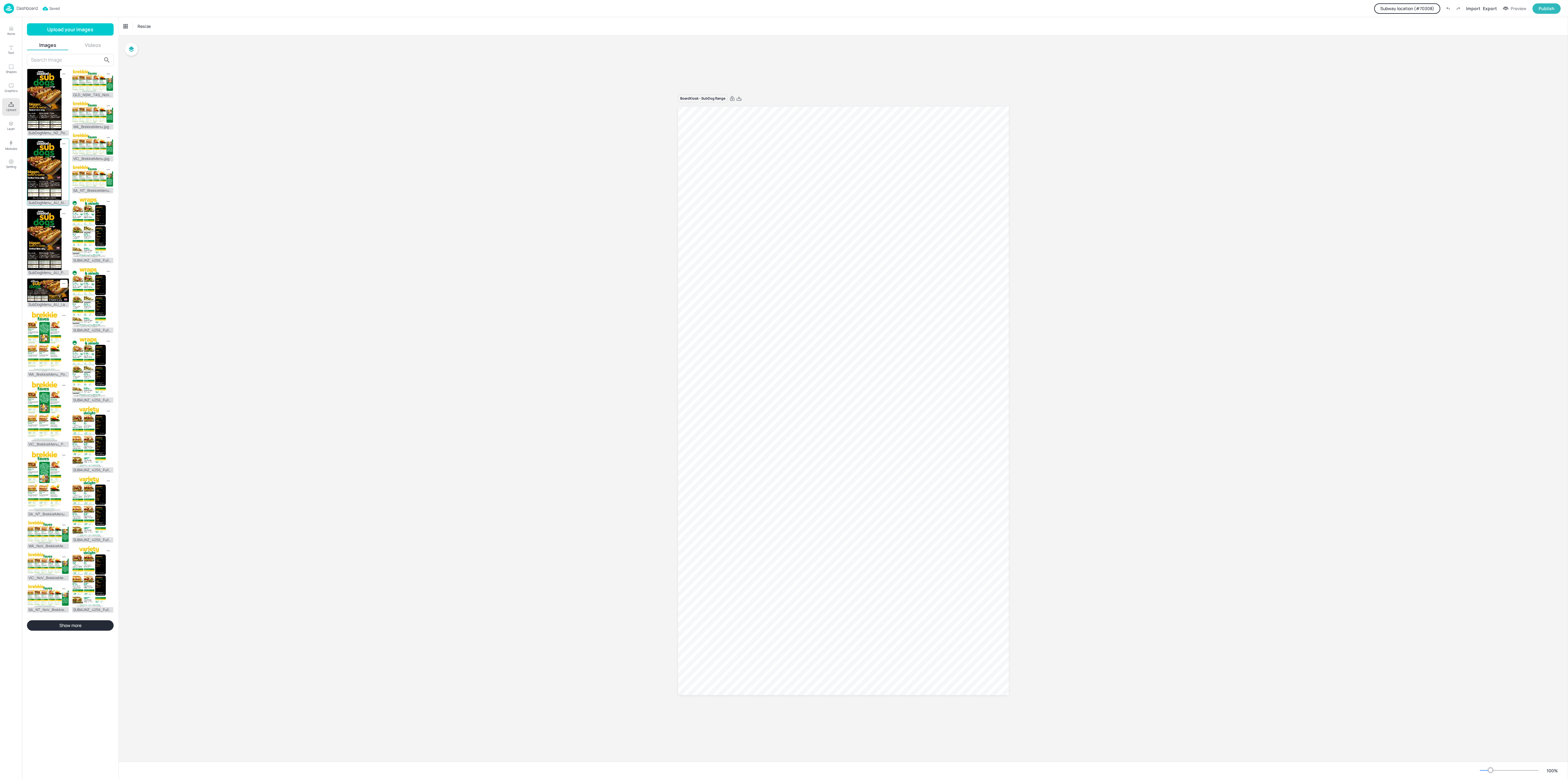
click at [43, 165] on img at bounding box center [44, 169] width 34 height 62
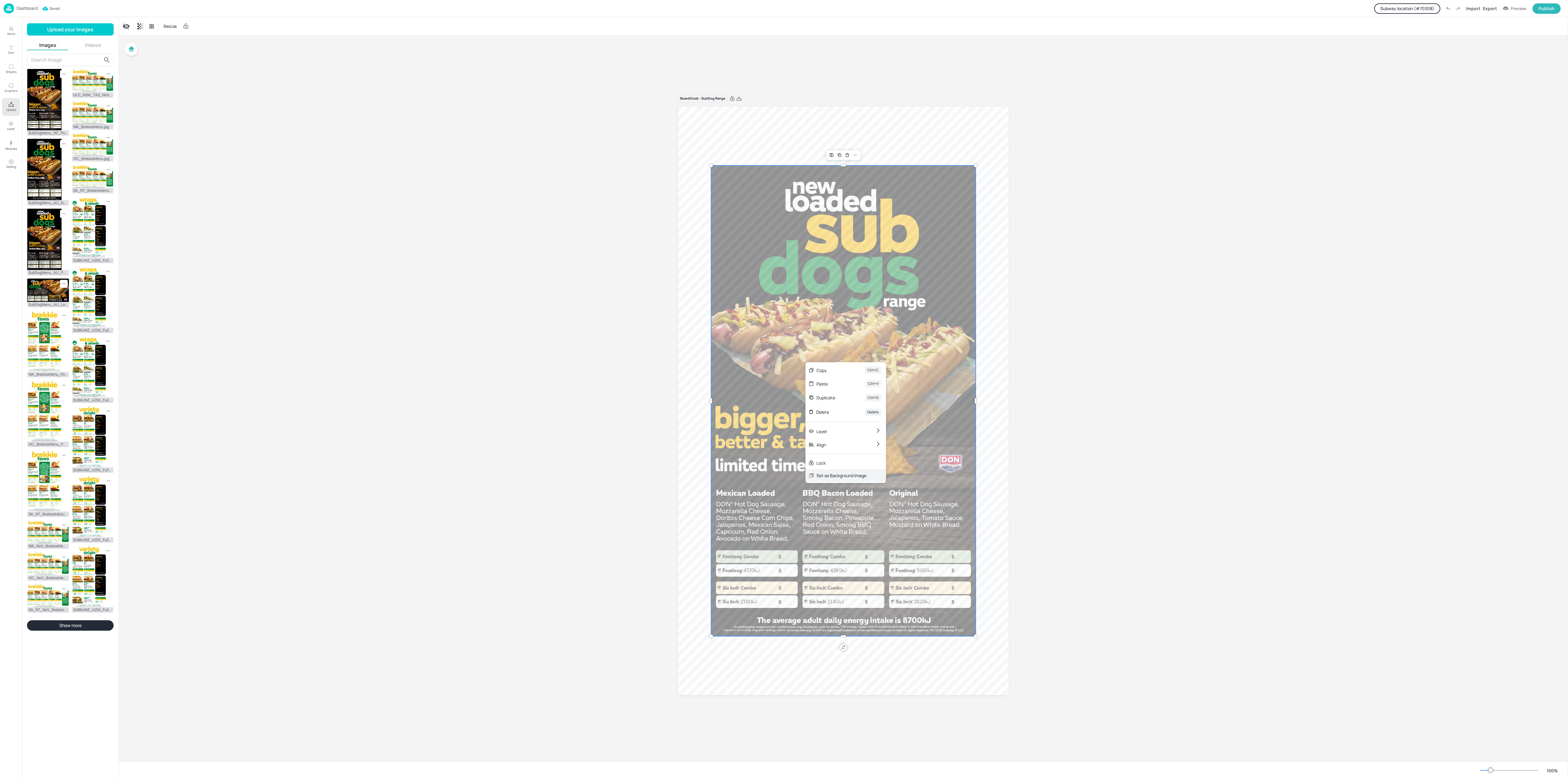
click at [854, 478] on div "Set as Background Image" at bounding box center [841, 475] width 50 height 7
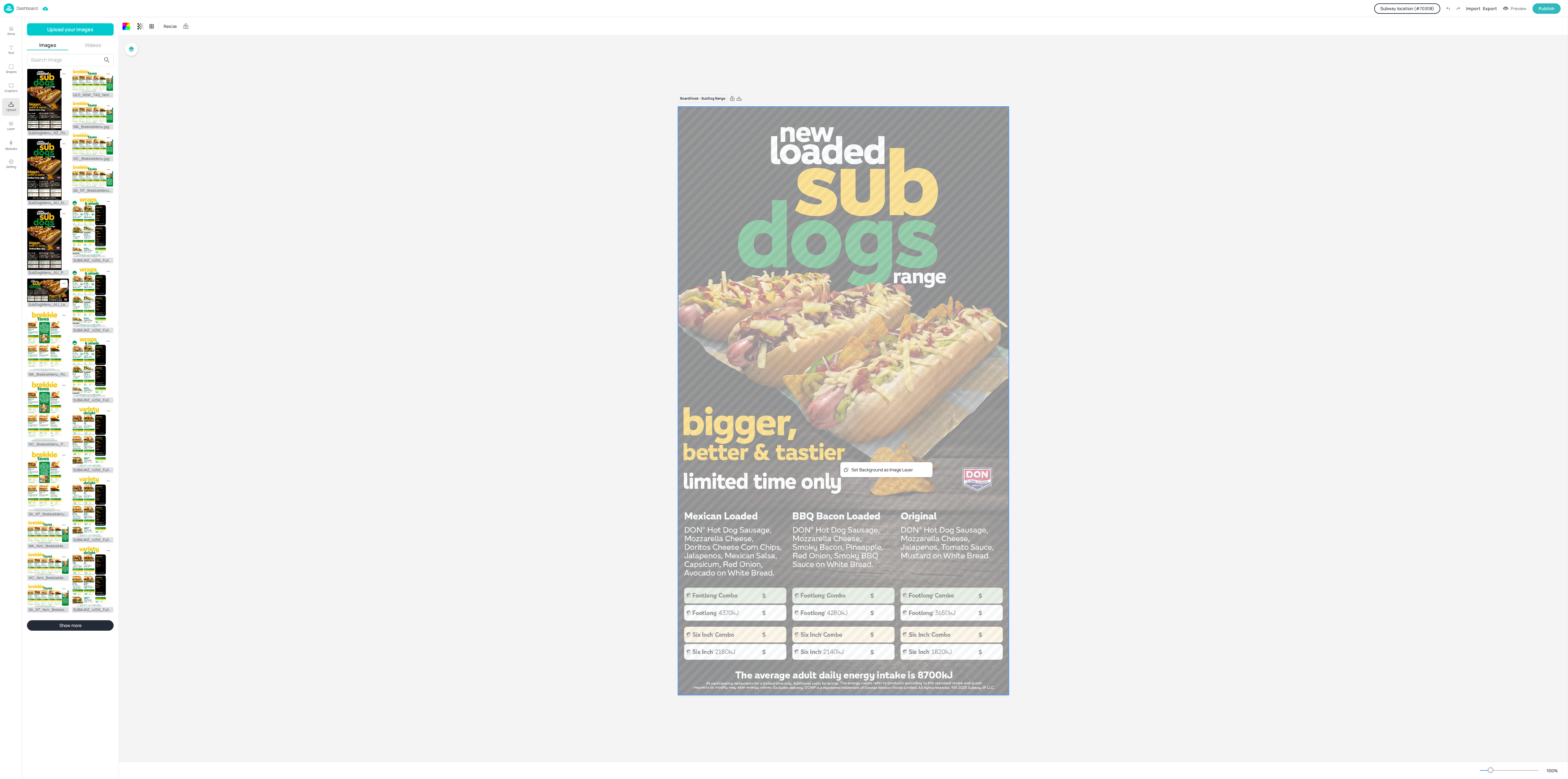
drag, startPoint x: 1241, startPoint y: 224, endPoint x: 1241, endPoint y: 219, distance: 5.0
click at [1241, 220] on div "Board Kiosk - SubDog Range Set Background as Image Layer" at bounding box center [843, 398] width 1449 height 726
click at [1474, 7] on div "Import" at bounding box center [1473, 9] width 15 height 7
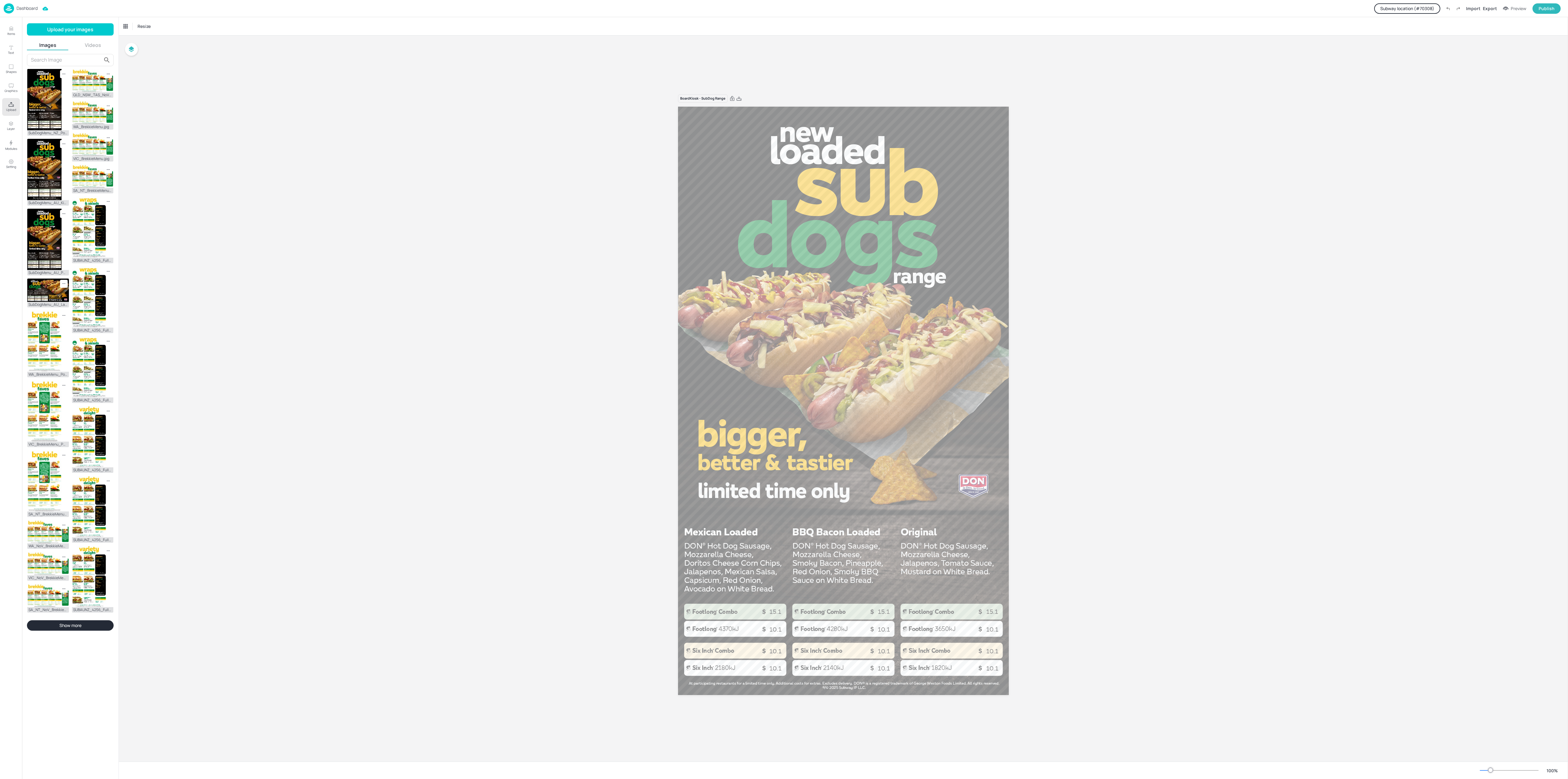
click at [1419, 11] on button "Subway location (# 70308 )" at bounding box center [1407, 9] width 66 height 10
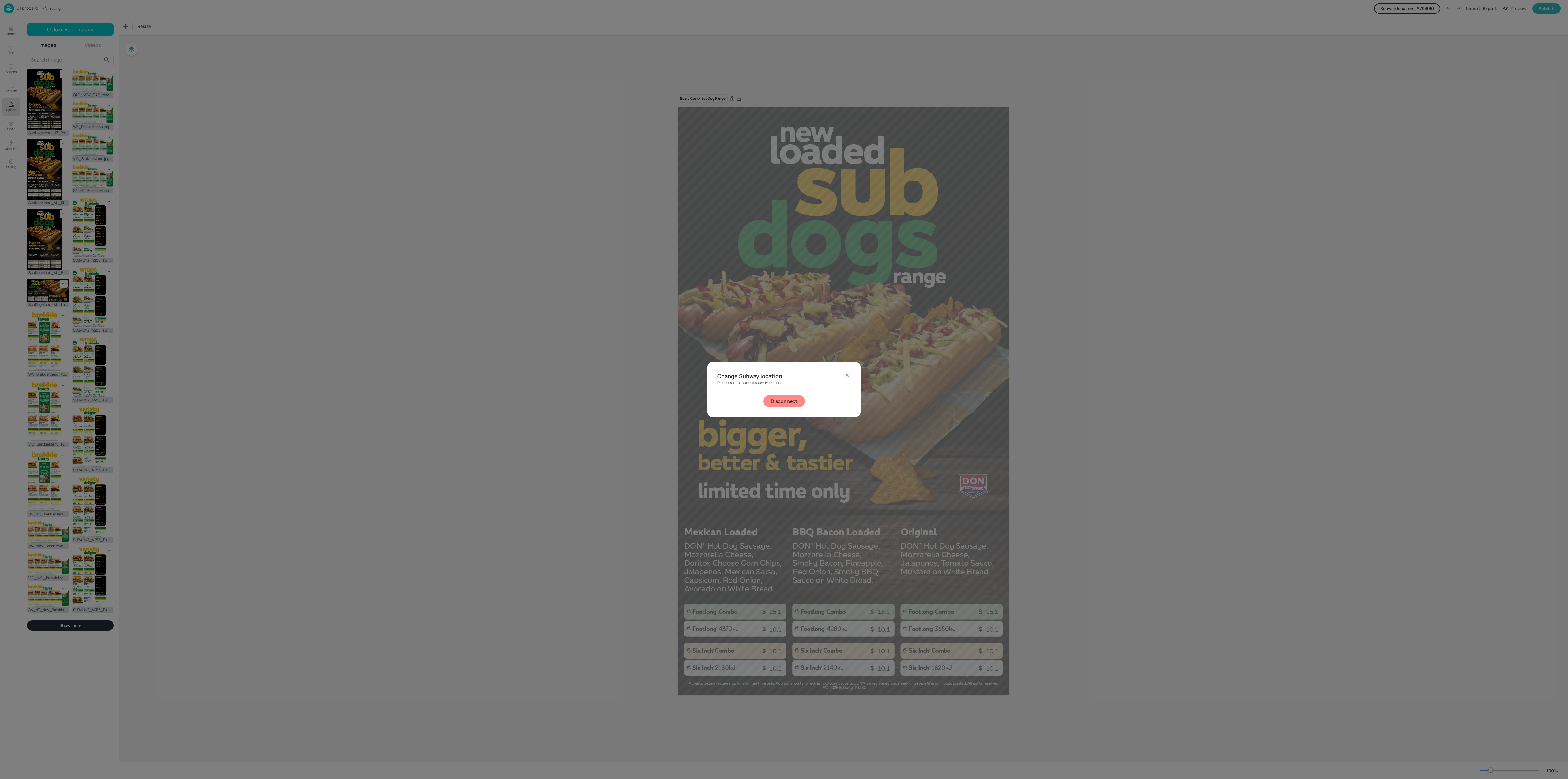
click at [774, 403] on button "Disconnect" at bounding box center [784, 401] width 41 height 12
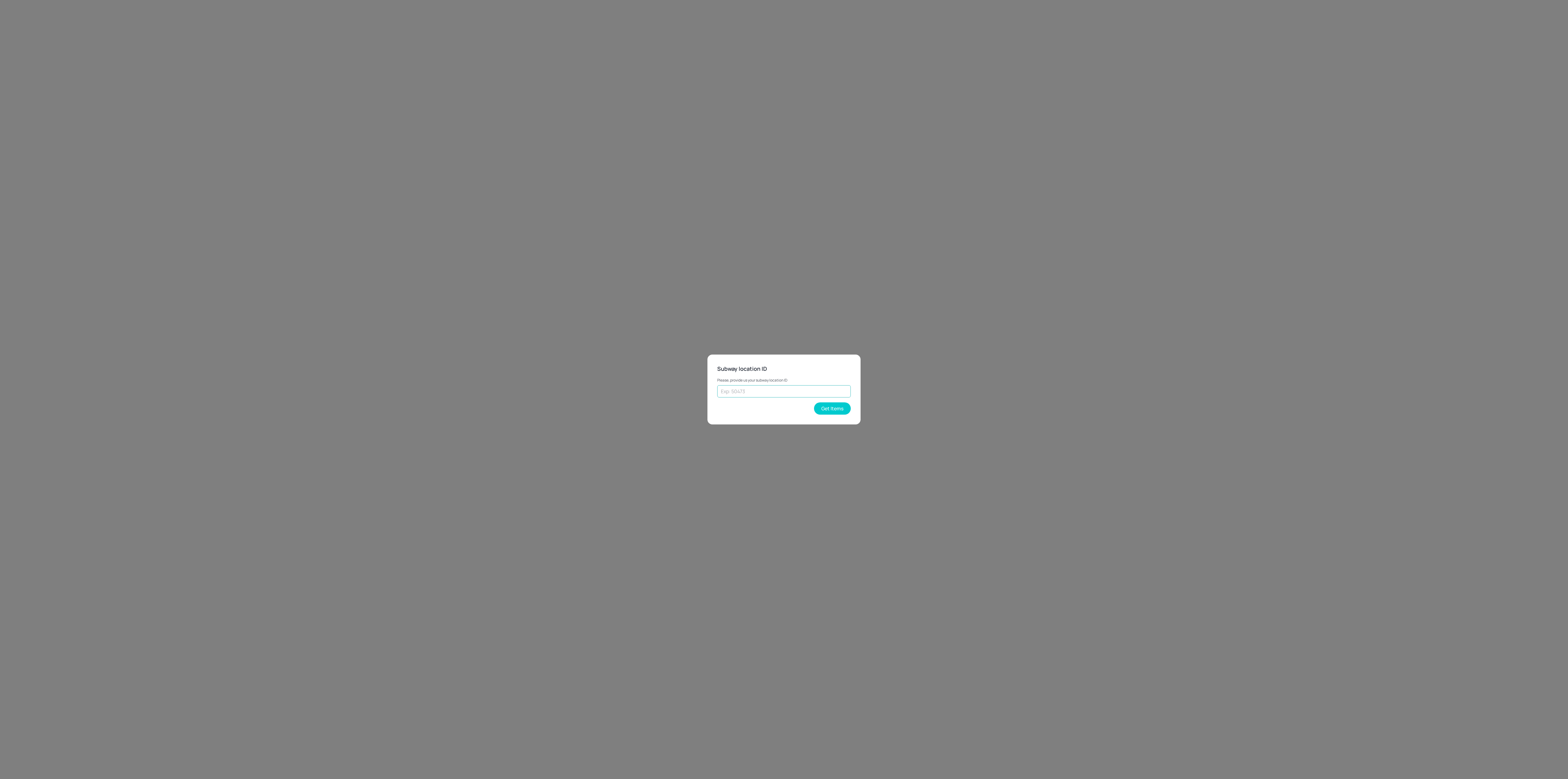
click at [798, 393] on input "text" at bounding box center [783, 391] width 133 height 12
type input "43262"
click at [841, 406] on button "Get Items" at bounding box center [832, 409] width 37 height 12
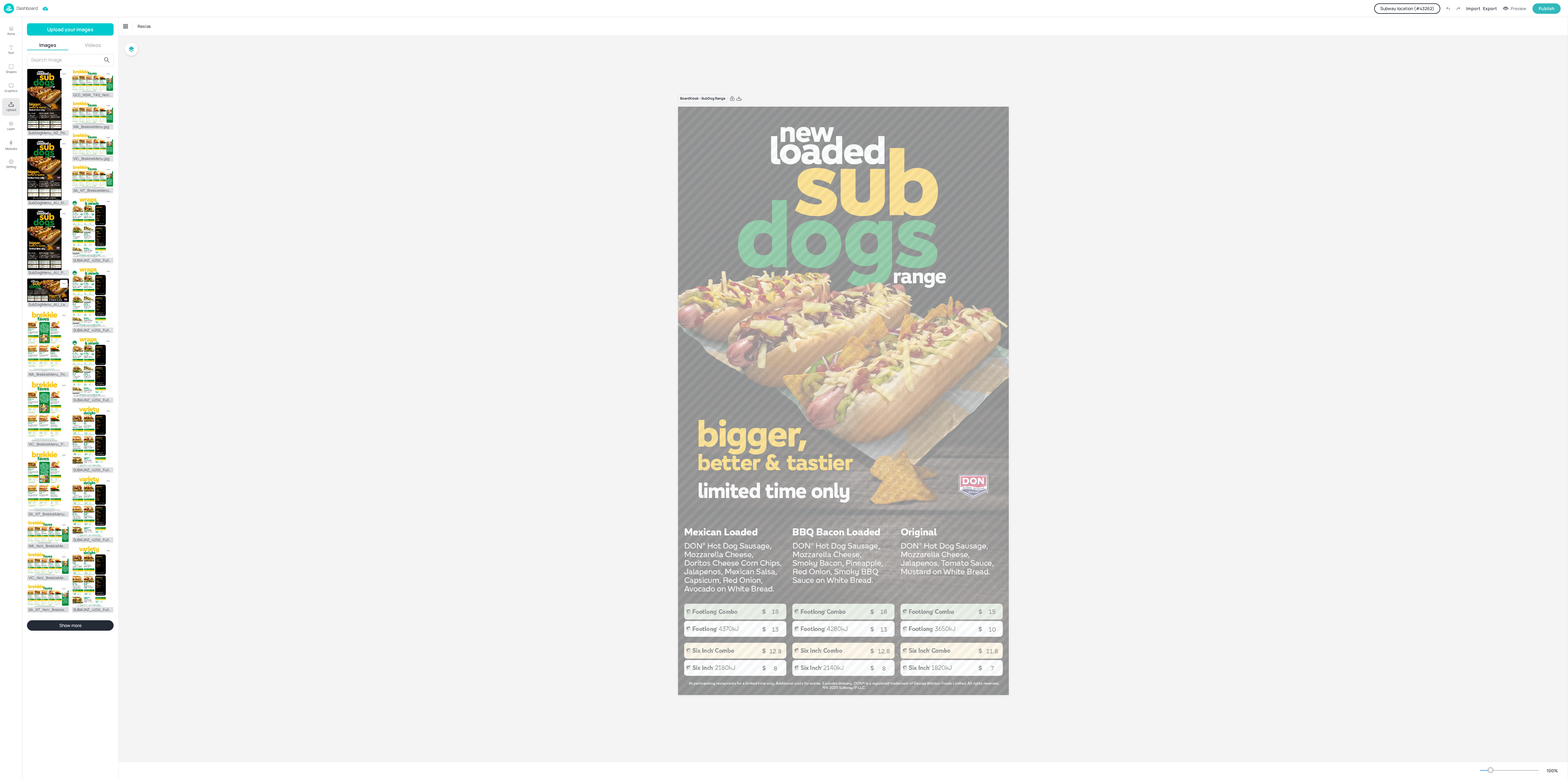
drag, startPoint x: 1030, startPoint y: 596, endPoint x: 1024, endPoint y: 598, distance: 6.3
click at [1024, 598] on div "Board Kiosk - SubDog Range 8 13 8 13 7 10 18 18 15 12.8 12.8 11.8" at bounding box center [843, 398] width 1449 height 726
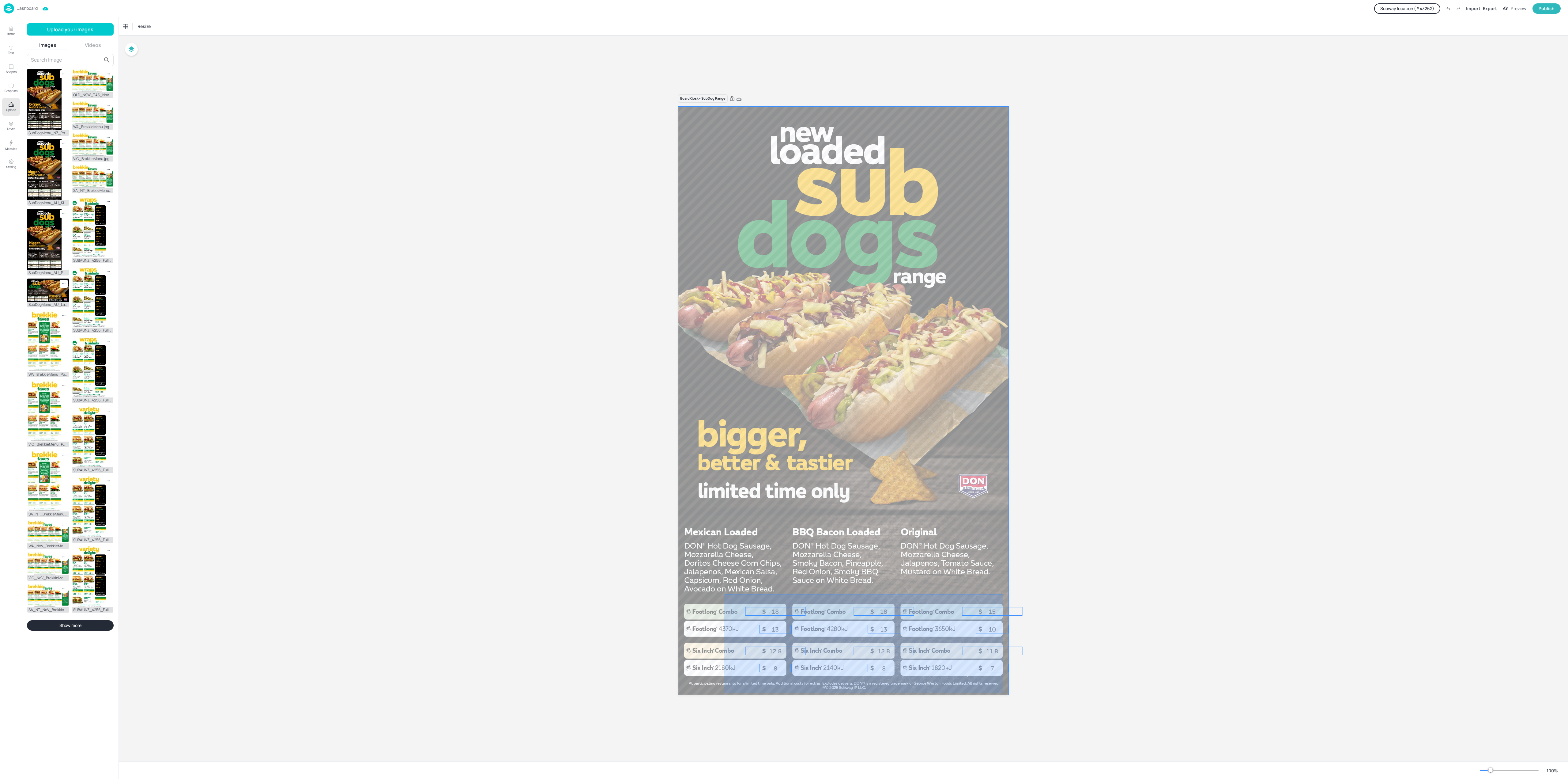
drag, startPoint x: 1003, startPoint y: 595, endPoint x: 724, endPoint y: 693, distance: 295.7
click at [724, 693] on div at bounding box center [843, 401] width 331 height 588
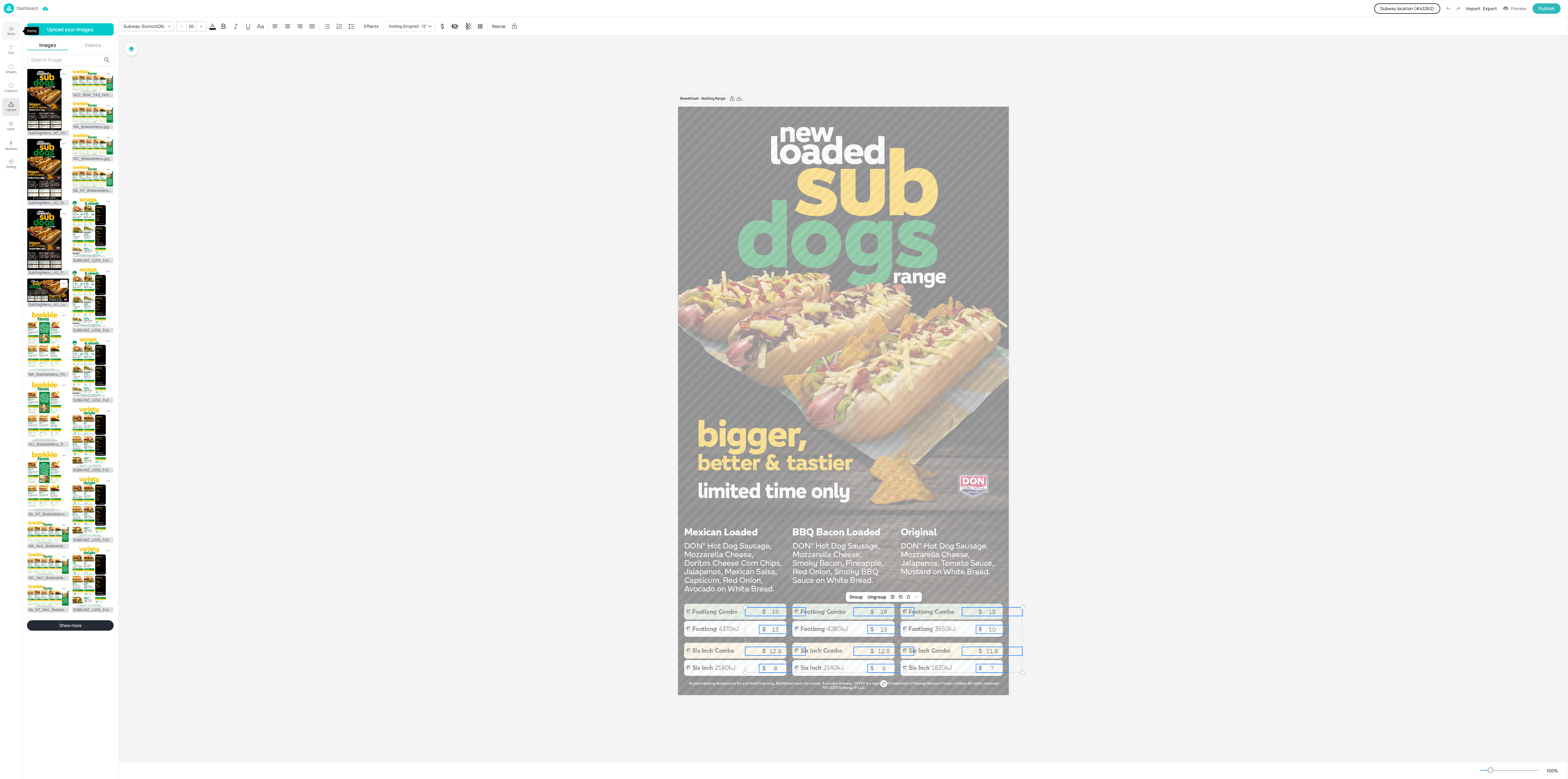
click at [7, 29] on button "Items" at bounding box center [11, 30] width 18 height 18
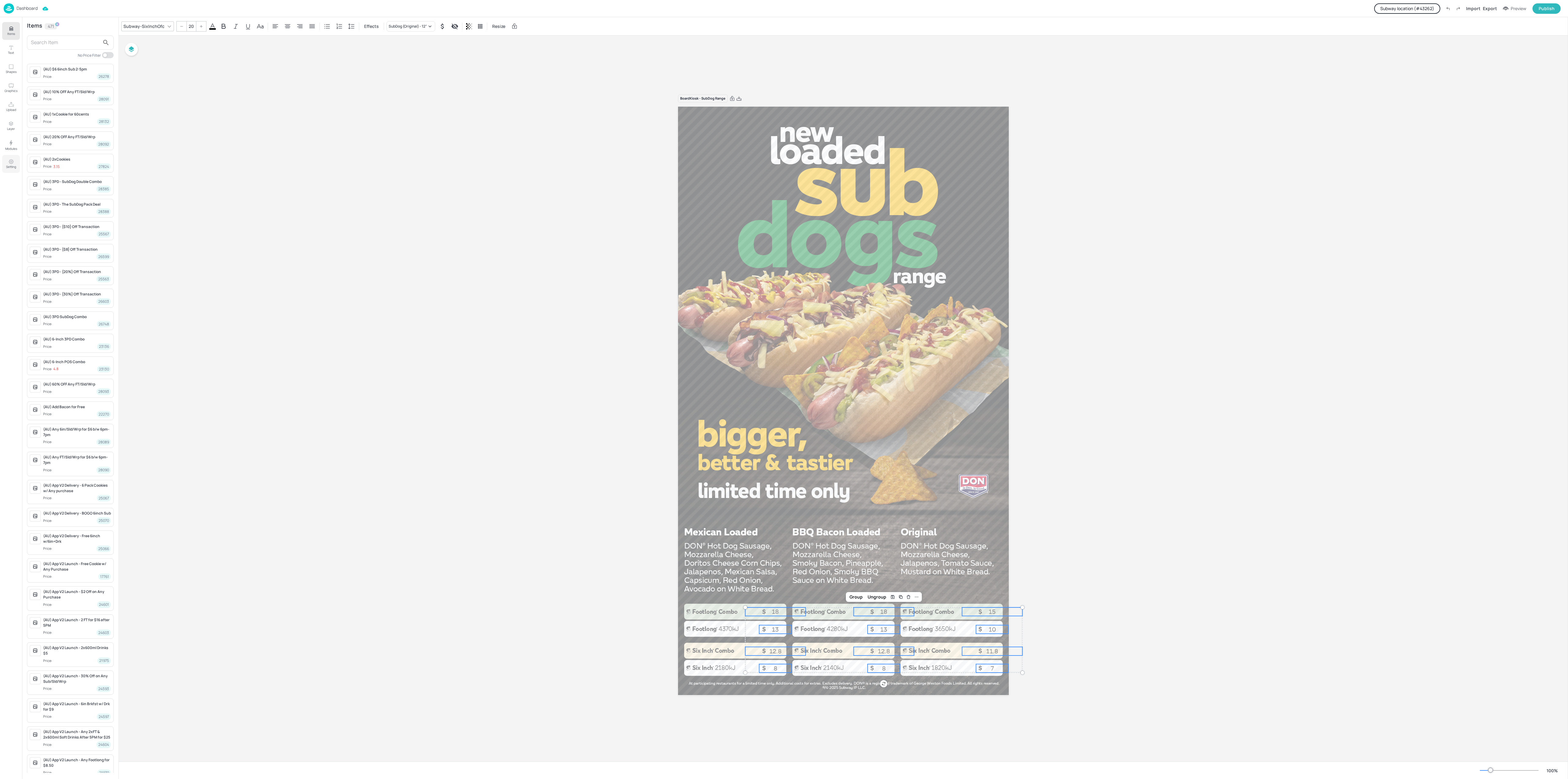
click at [1, 167] on div "Items Text Shapes Graphics Upload Layer Modules Setting" at bounding box center [11, 398] width 22 height 762
click at [4, 167] on button "Setting" at bounding box center [11, 164] width 18 height 18
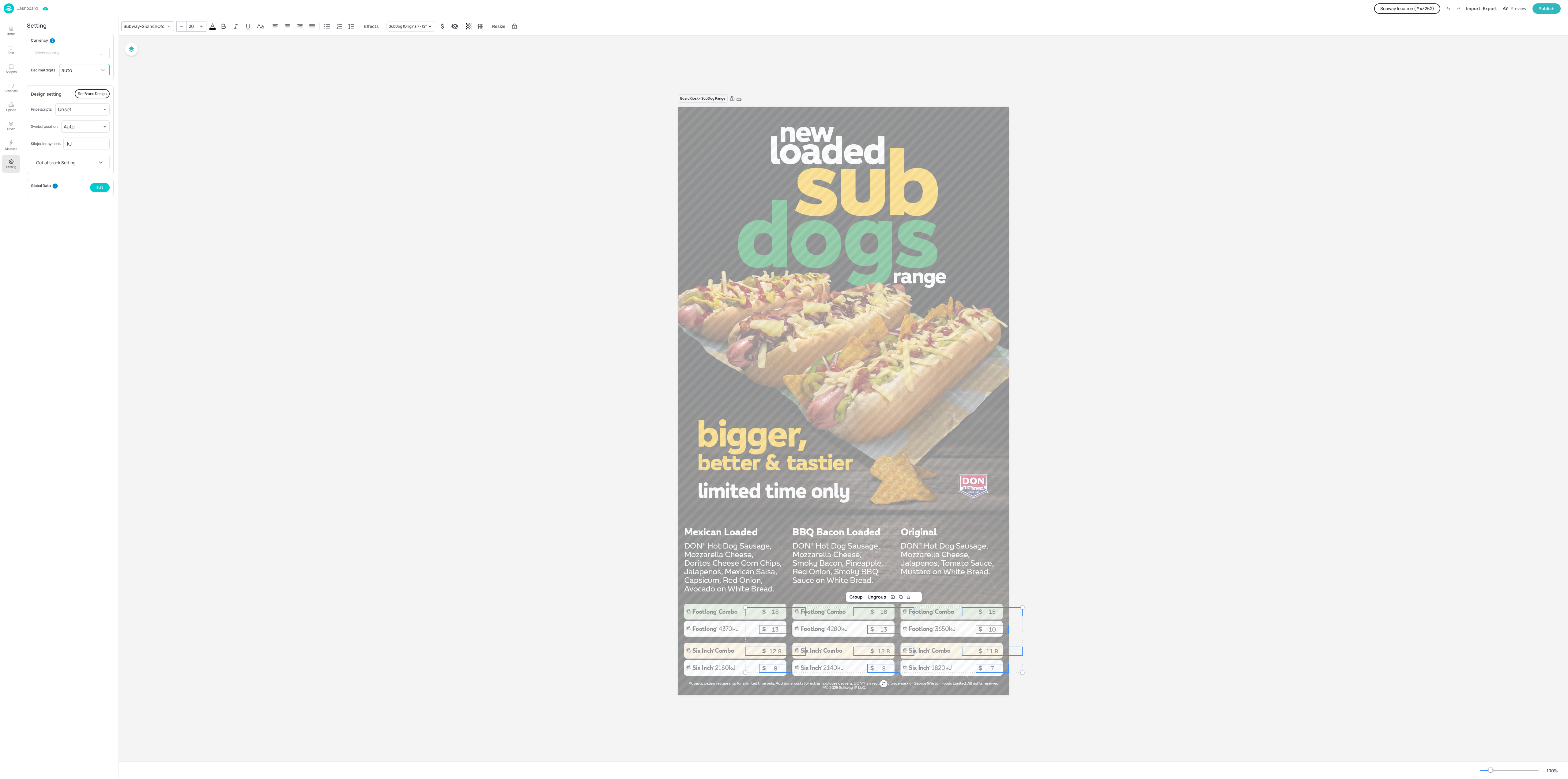
click at [89, 68] on body "Dashboard Subway location (# 43262 ) Import Export Preview Publish Items Text S…" at bounding box center [784, 389] width 1568 height 779
click at [74, 105] on li "0.00" at bounding box center [85, 107] width 49 height 11
type input "2"
click at [217, 135] on div "Board Kiosk - SubDog Range 8.00 13.00 8.00 13.00 7.00 10.00 18.00 18.00 15.00 1…" at bounding box center [843, 398] width 1449 height 726
click at [9, 30] on icon "Items" at bounding box center [12, 29] width 6 height 6
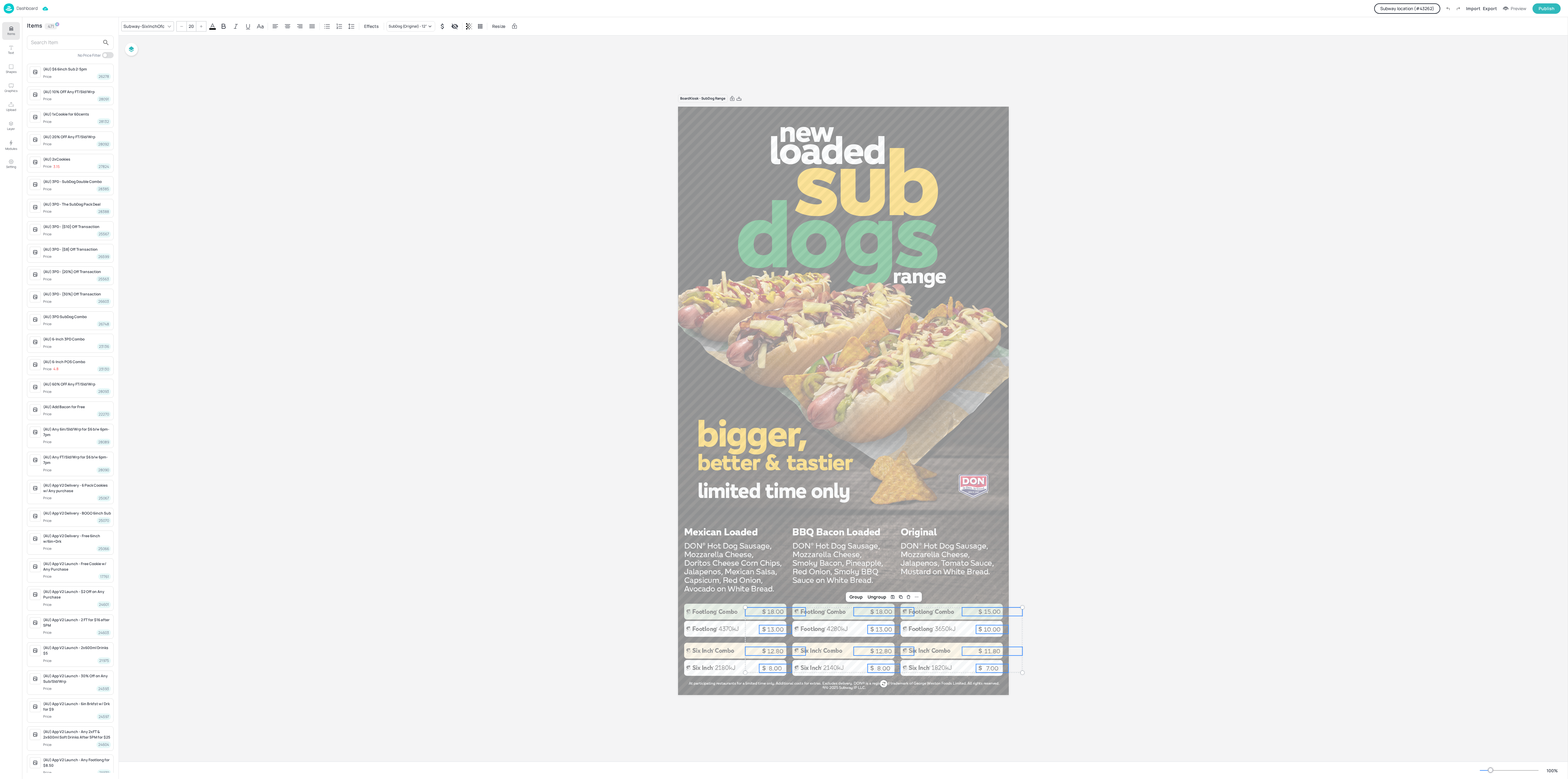
click at [223, 226] on div "Board Kiosk - SubDog Range 8.00 13.00 8.00 13.00 7.00 10.00 18.00 18.00 15.00 1…" at bounding box center [843, 398] width 1449 height 726
click at [361, 301] on div "Board Kiosk - SubDog Range 8.00 13.00 8.00 13.00 7.00 10.00 18.00 18.00 15.00 1…" at bounding box center [843, 398] width 1449 height 726
click at [806, 386] on div at bounding box center [843, 401] width 331 height 588
click at [1544, 5] on div "Publish" at bounding box center [1547, 9] width 16 height 7
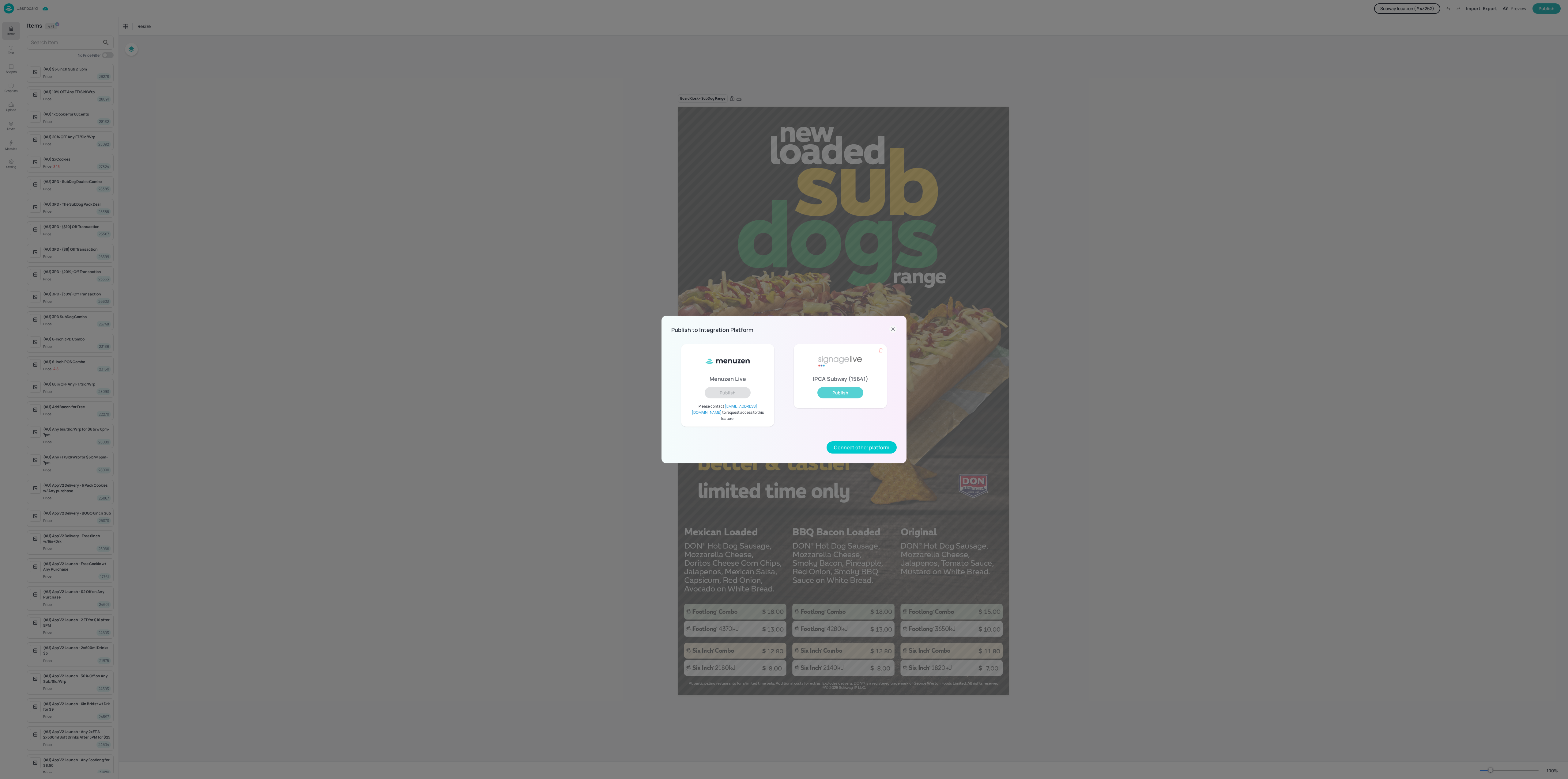
click at [845, 393] on button "Publish" at bounding box center [840, 392] width 46 height 12
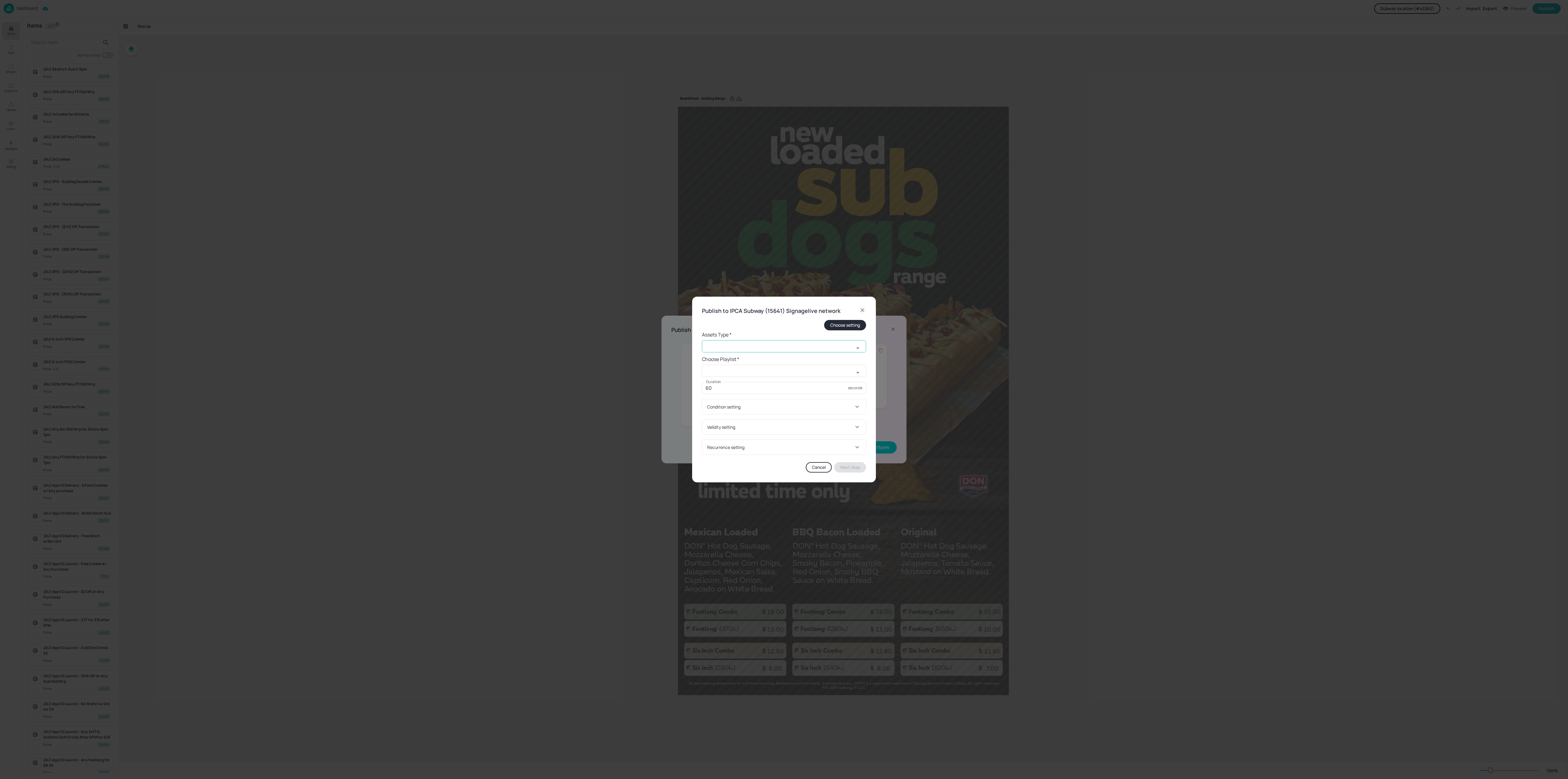
click at [856, 348] on icon "Open" at bounding box center [858, 348] width 7 height 7
click at [720, 358] on li "widget" at bounding box center [784, 359] width 164 height 10
type input "widget"
click at [814, 373] on input "text" at bounding box center [778, 371] width 152 height 12
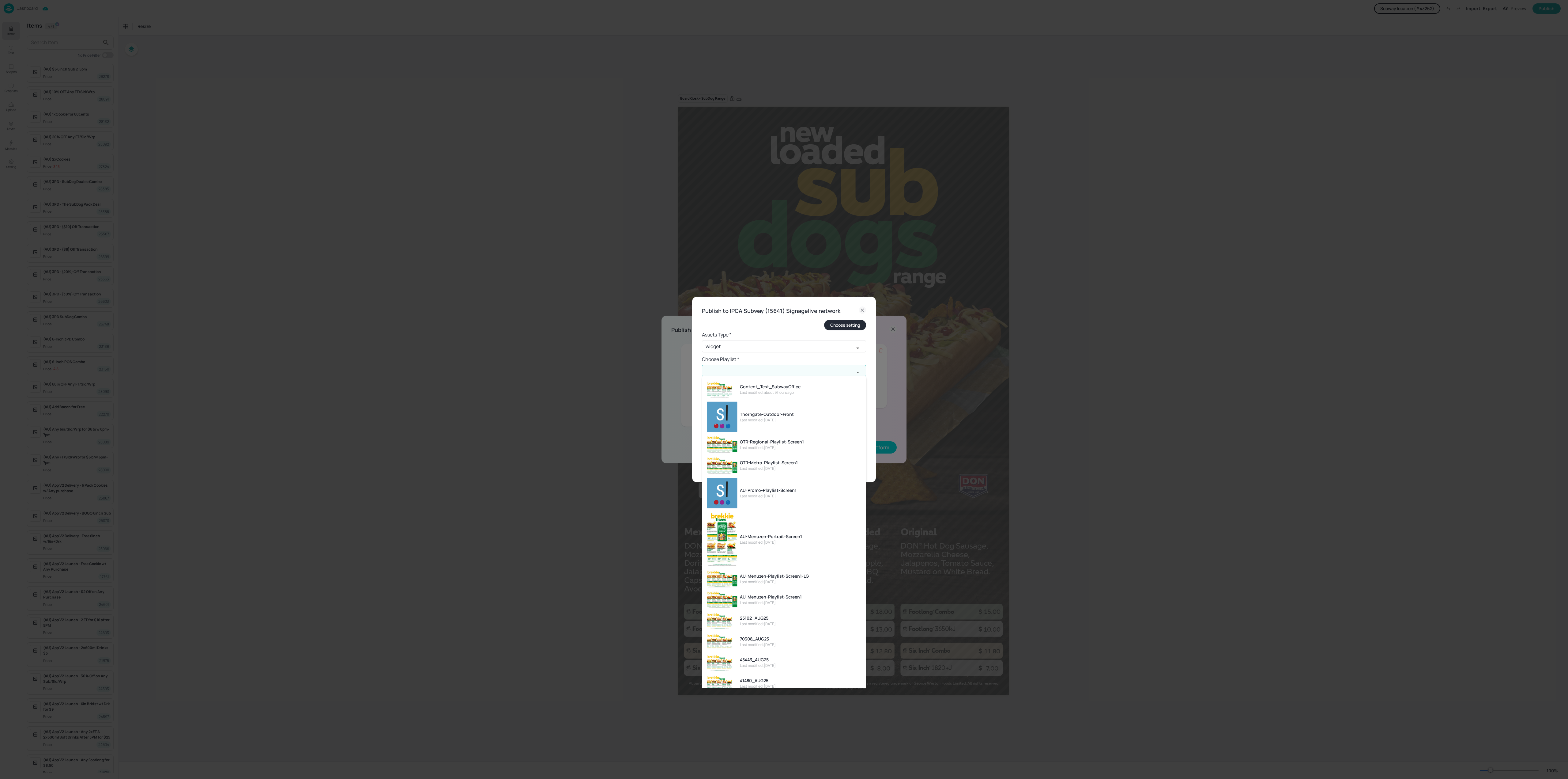
paste input "AU-Menuzen-Portrait-Screen1"
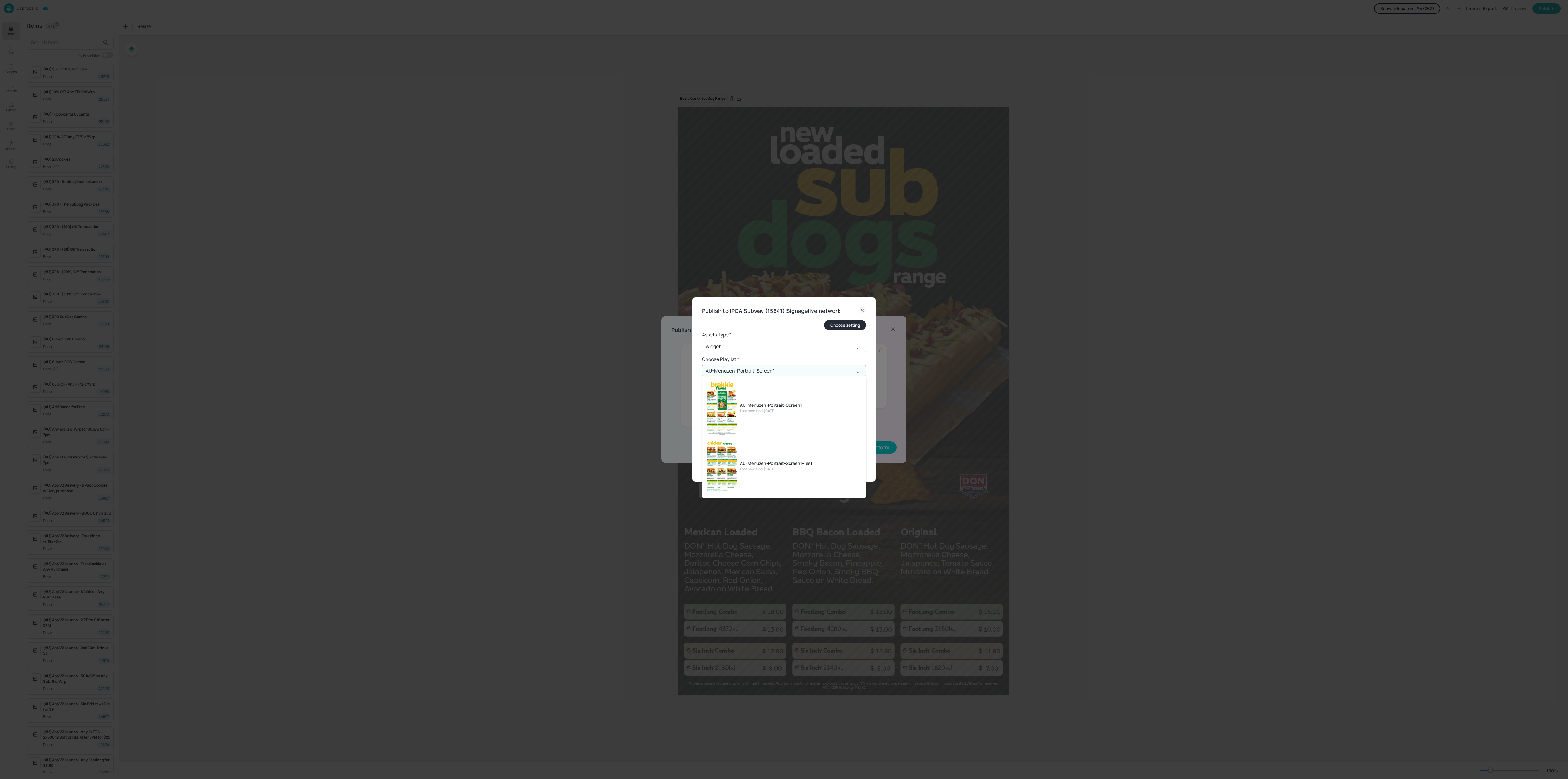
click at [811, 411] on li "AU-Menuzen-Portrait-Screen1 Last modified: [DATE]" at bounding box center [784, 408] width 164 height 58
type input "AU-Menuzen-Portrait-Screen1"
drag, startPoint x: 789, startPoint y: 386, endPoint x: 696, endPoint y: 384, distance: 93.0
click at [696, 384] on div "Publish to IPCA Subway (15641) Signagelive network Choose setting Assets Type *…" at bounding box center [784, 389] width 184 height 186
type input "15"
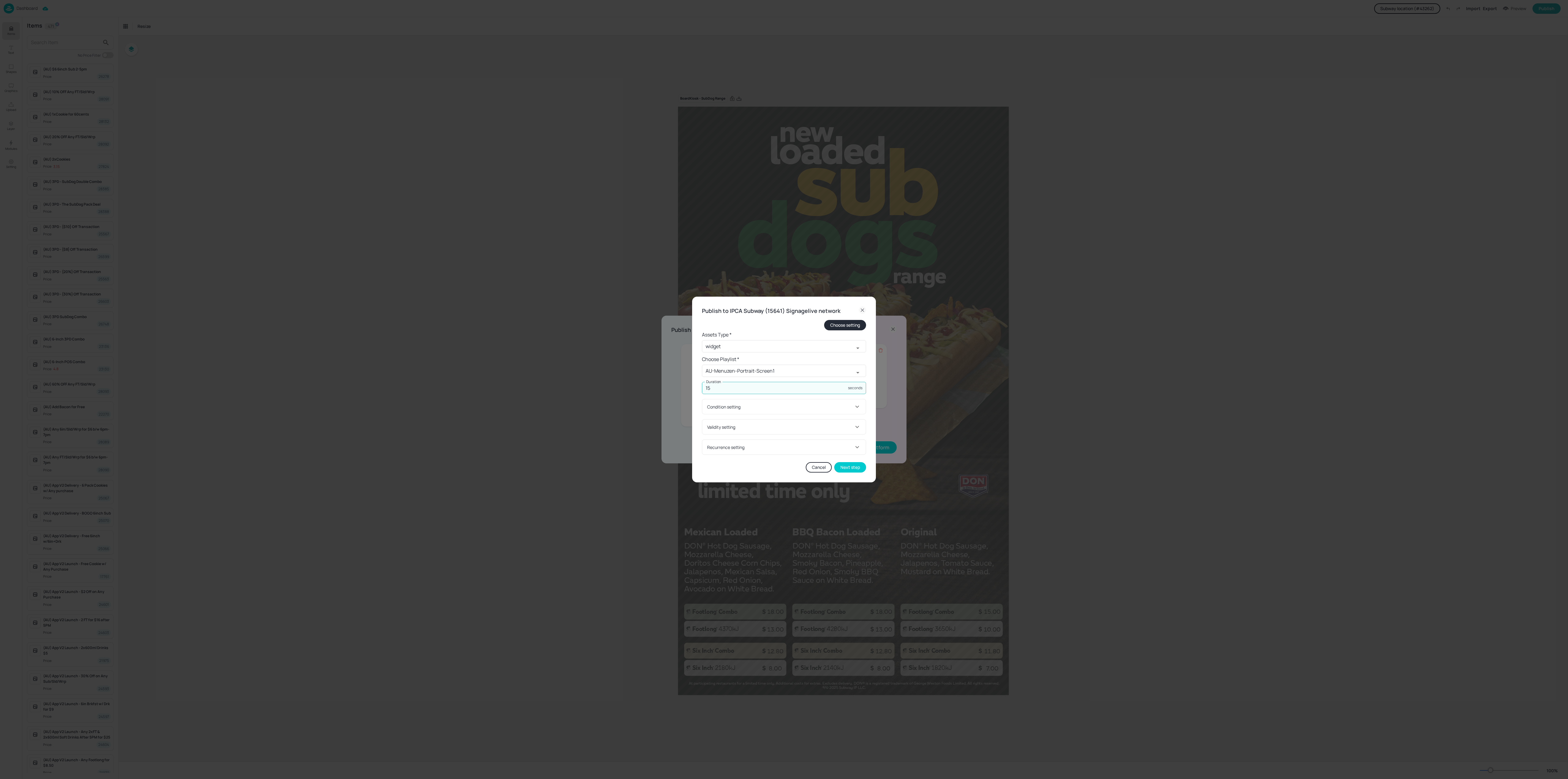
drag, startPoint x: 827, startPoint y: 401, endPoint x: 832, endPoint y: 401, distance: 5.0
click at [829, 401] on div "Condition setting" at bounding box center [784, 407] width 164 height 15
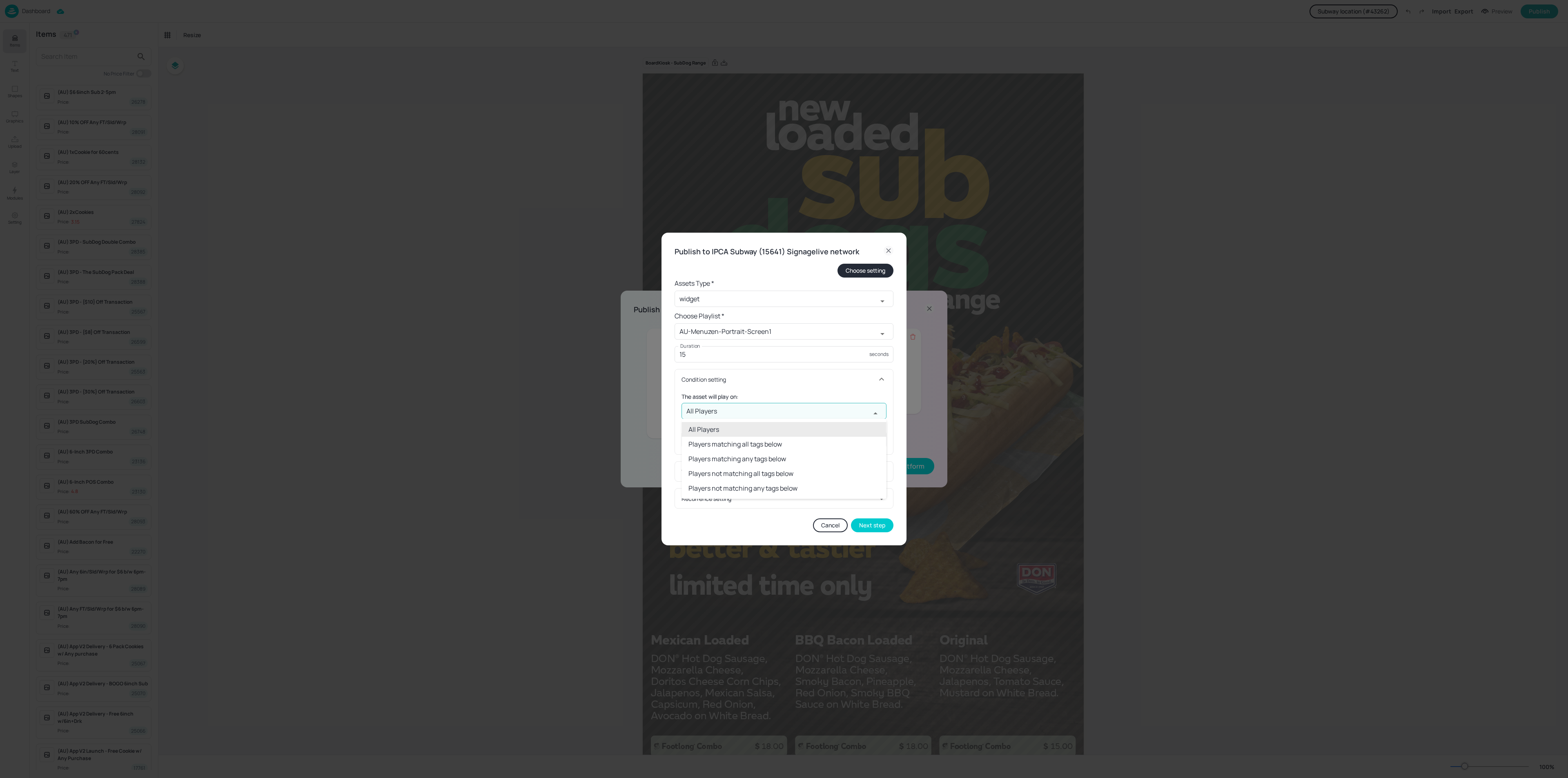
click at [772, 413] on input "All Players" at bounding box center [776, 411] width 189 height 16
click at [832, 385] on div "Condition setting" at bounding box center [784, 379] width 218 height 19
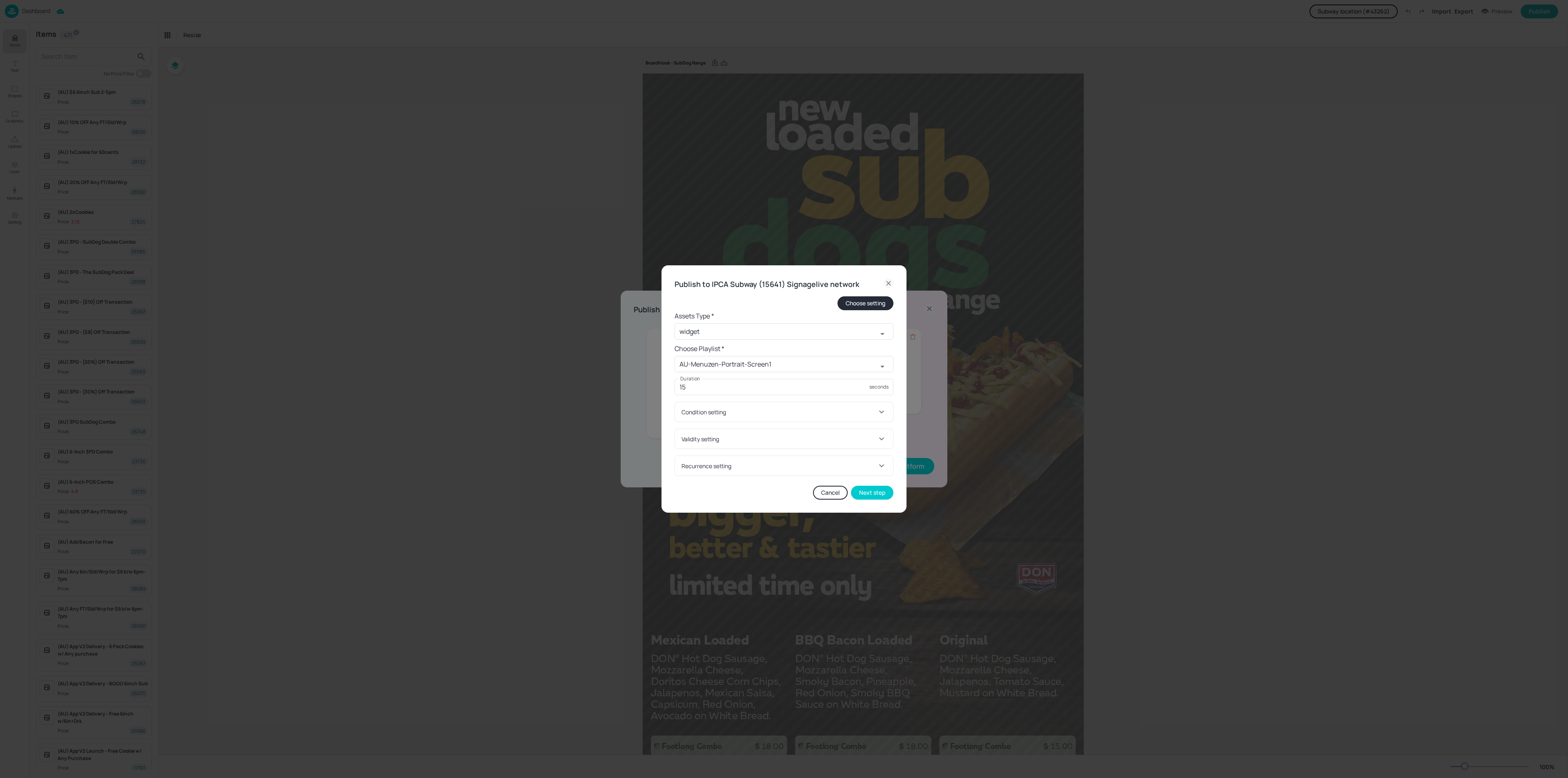
click at [868, 417] on div "Condition setting" at bounding box center [784, 412] width 218 height 19
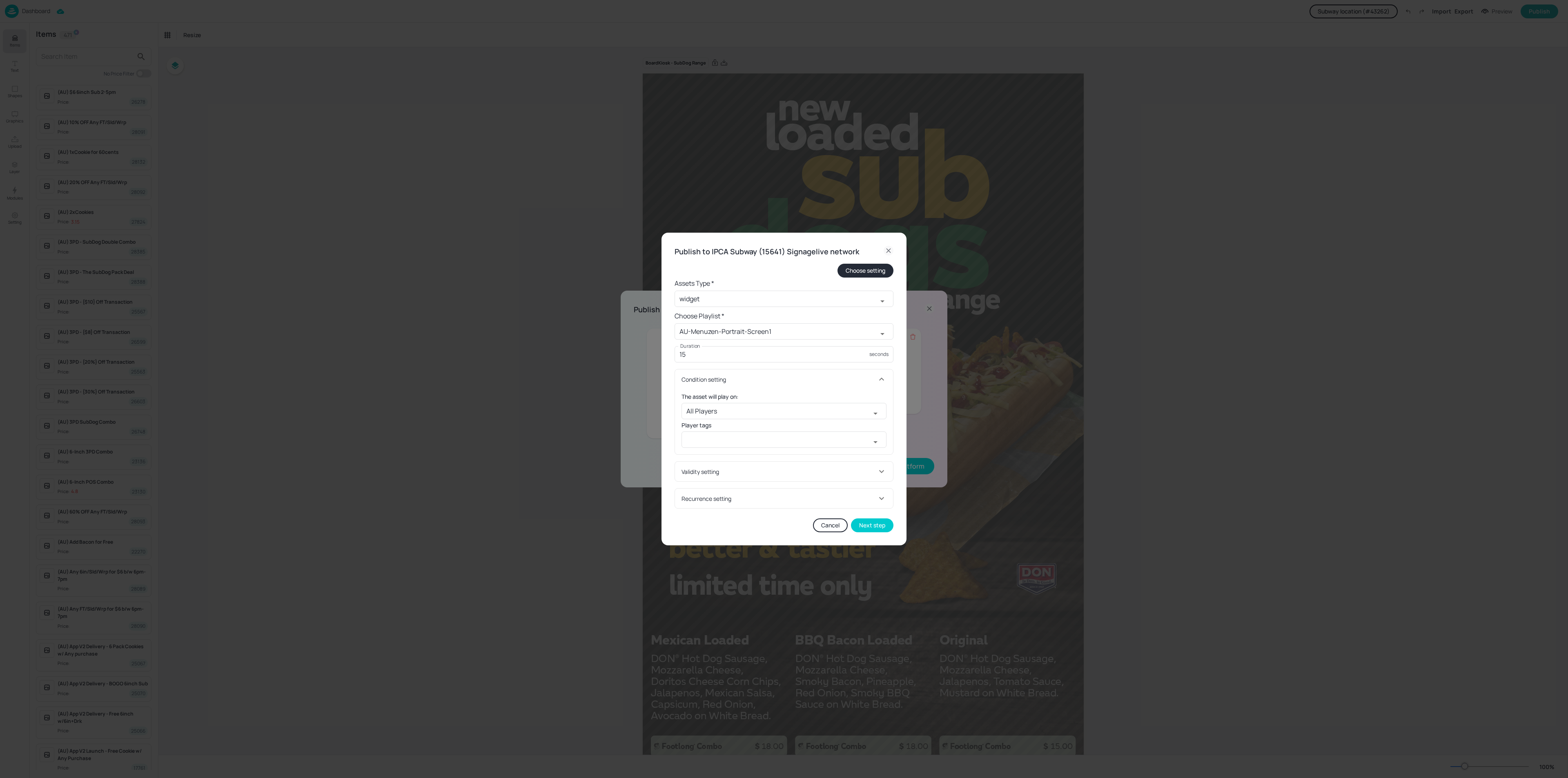
click at [876, 383] on div "Condition setting" at bounding box center [779, 379] width 195 height 9
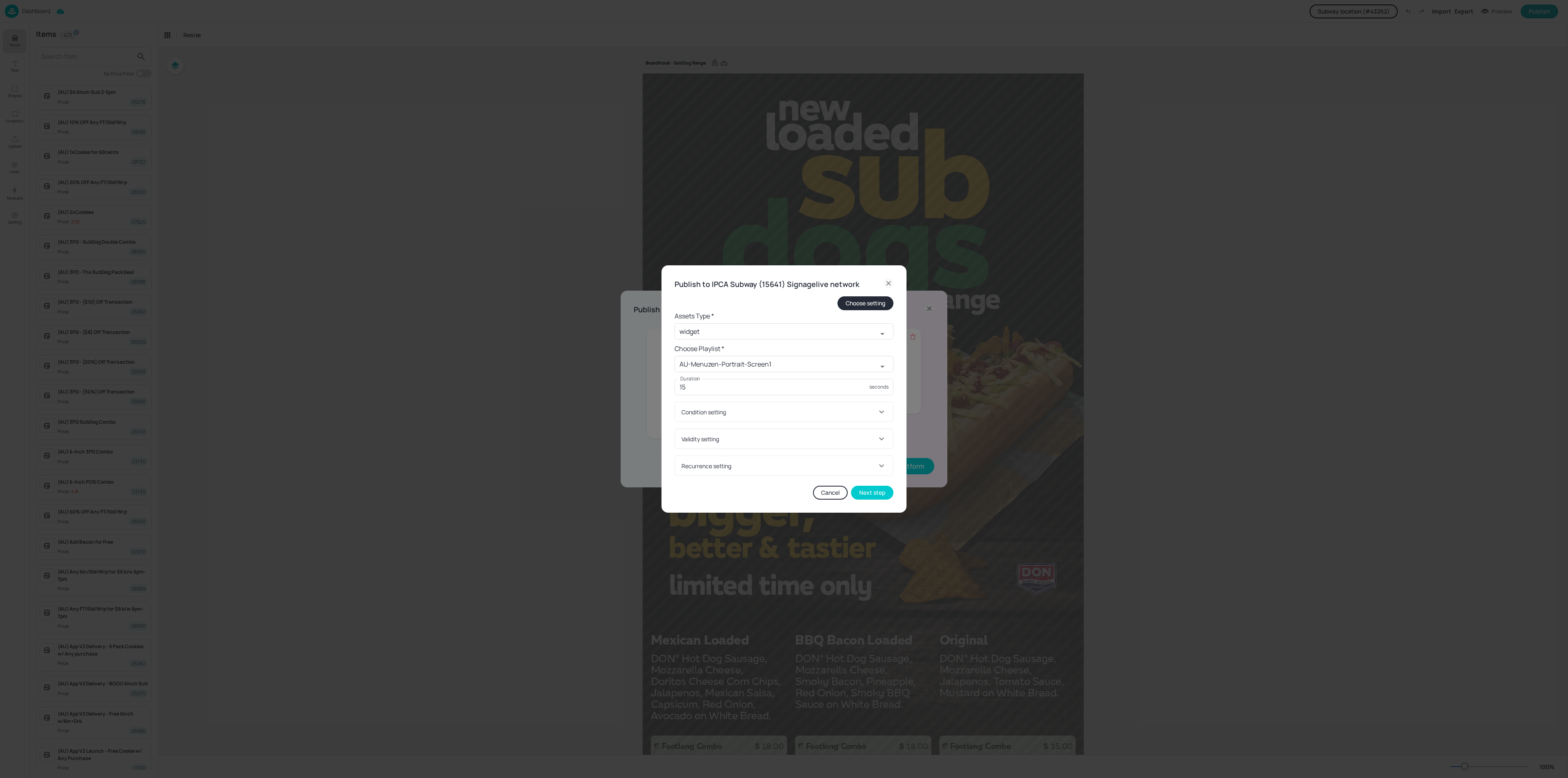
click at [845, 436] on div "Validity setting" at bounding box center [779, 439] width 195 height 9
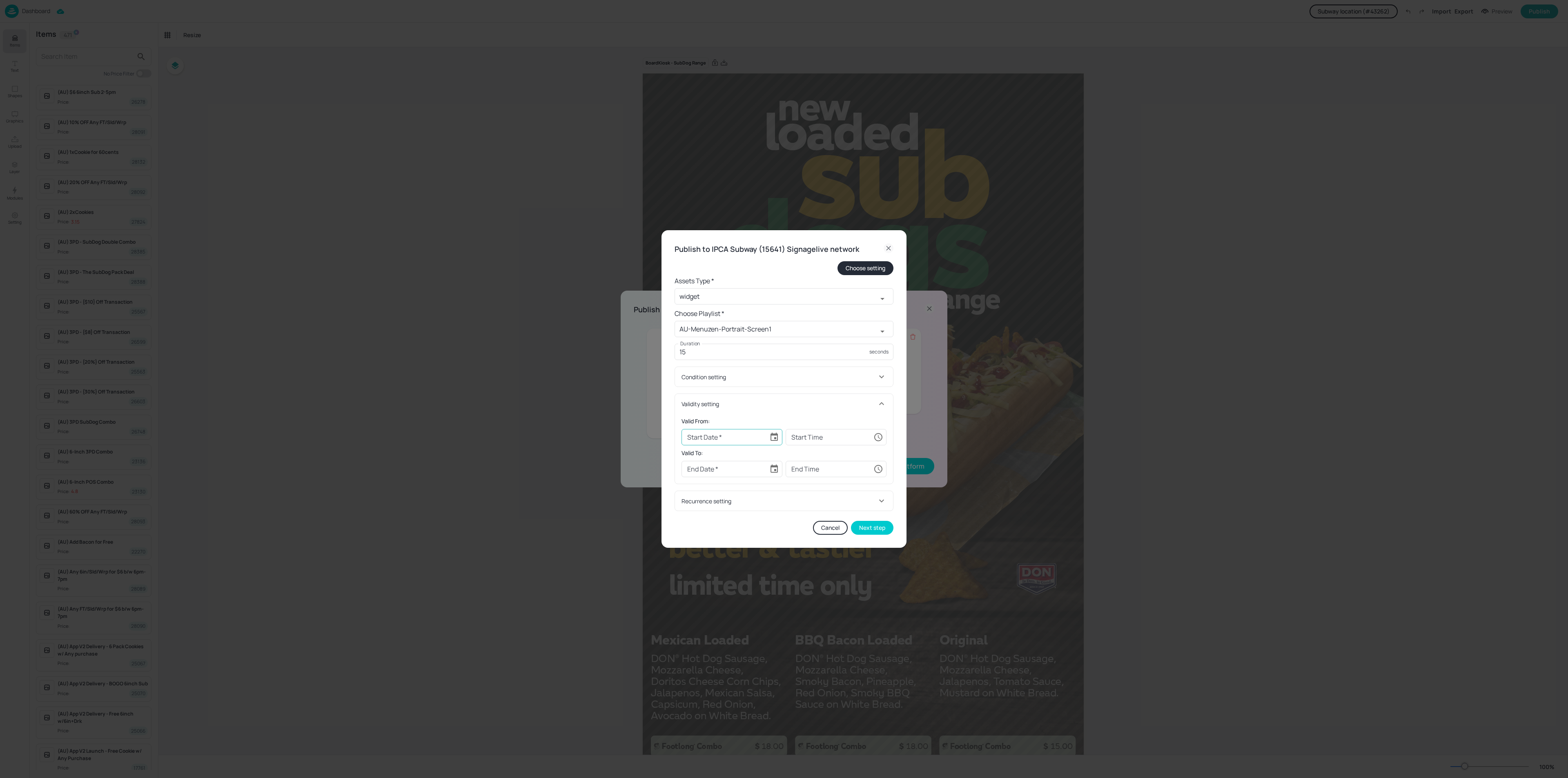
type input "YYYY-MM-DD"
click at [734, 438] on input "YYYY-MM-DD" at bounding box center [724, 437] width 84 height 16
click at [774, 438] on icon "Choose date" at bounding box center [773, 436] width 7 height 8
click at [797, 458] on icon "Next month" at bounding box center [799, 458] width 10 height 10
click at [716, 491] on button "1" at bounding box center [717, 493] width 15 height 15
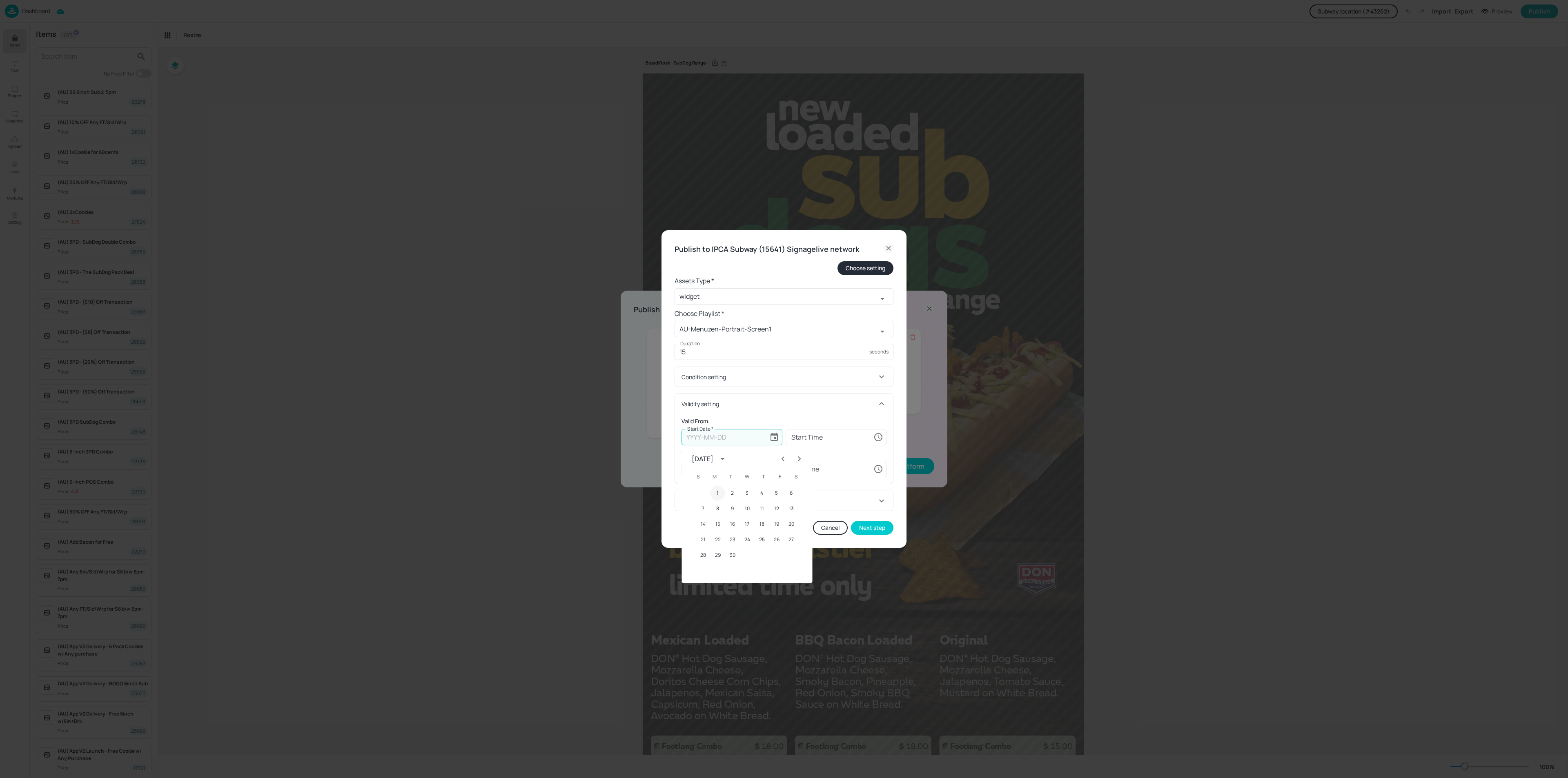
type input "[DATE]"
type input "00:00:00"
type input "YYYY-MM-DD"
click at [732, 468] on input "YYYY-MM-DD" at bounding box center [724, 469] width 84 height 16
click at [774, 468] on icon "Choose date" at bounding box center [774, 469] width 10 height 10
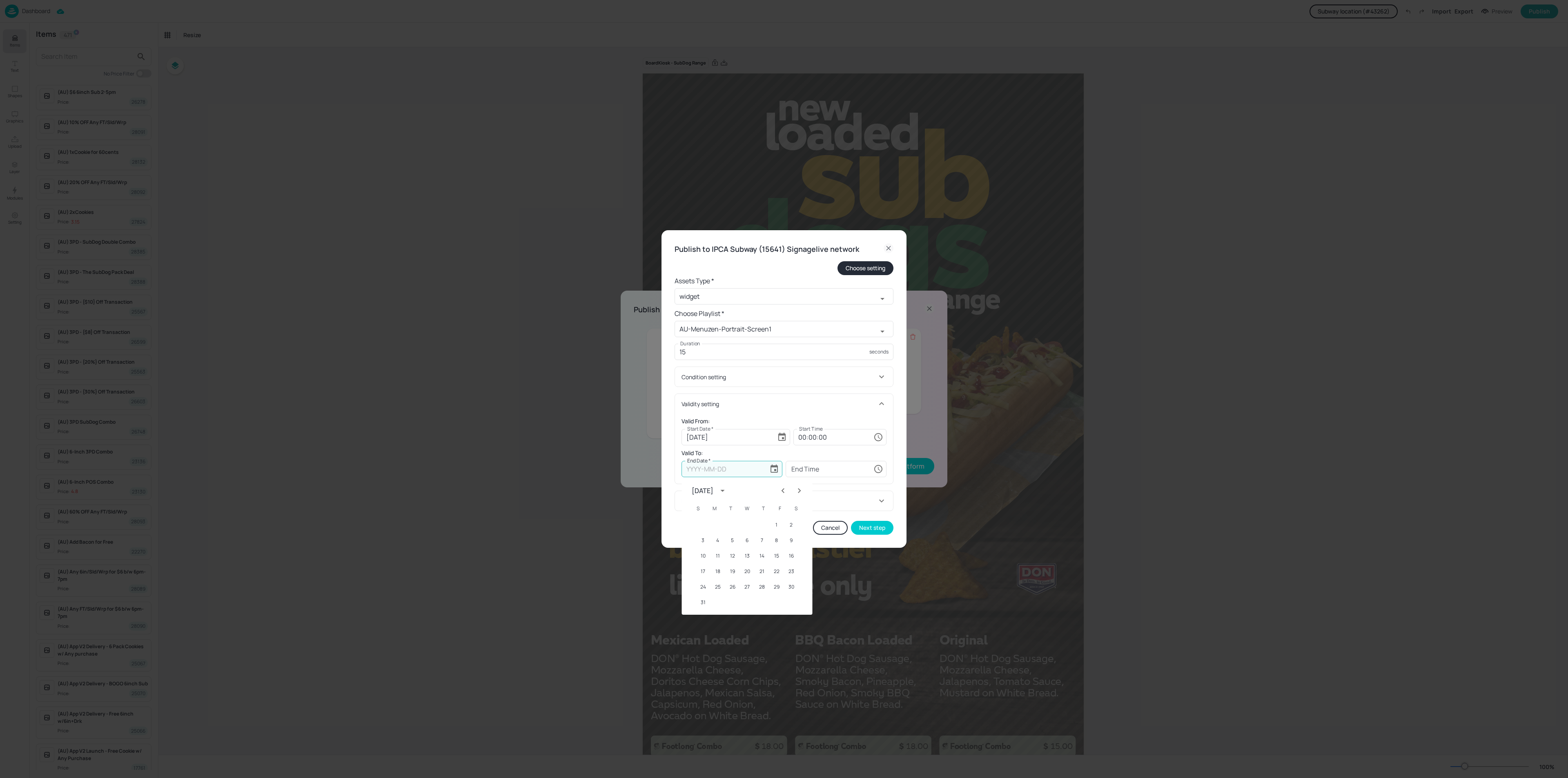
click at [800, 490] on icon "Next month" at bounding box center [799, 491] width 3 height 5
click at [734, 539] on button "7" at bounding box center [733, 540] width 15 height 15
type input "[DATE]"
click at [836, 469] on input "00:00:00" at bounding box center [832, 469] width 77 height 16
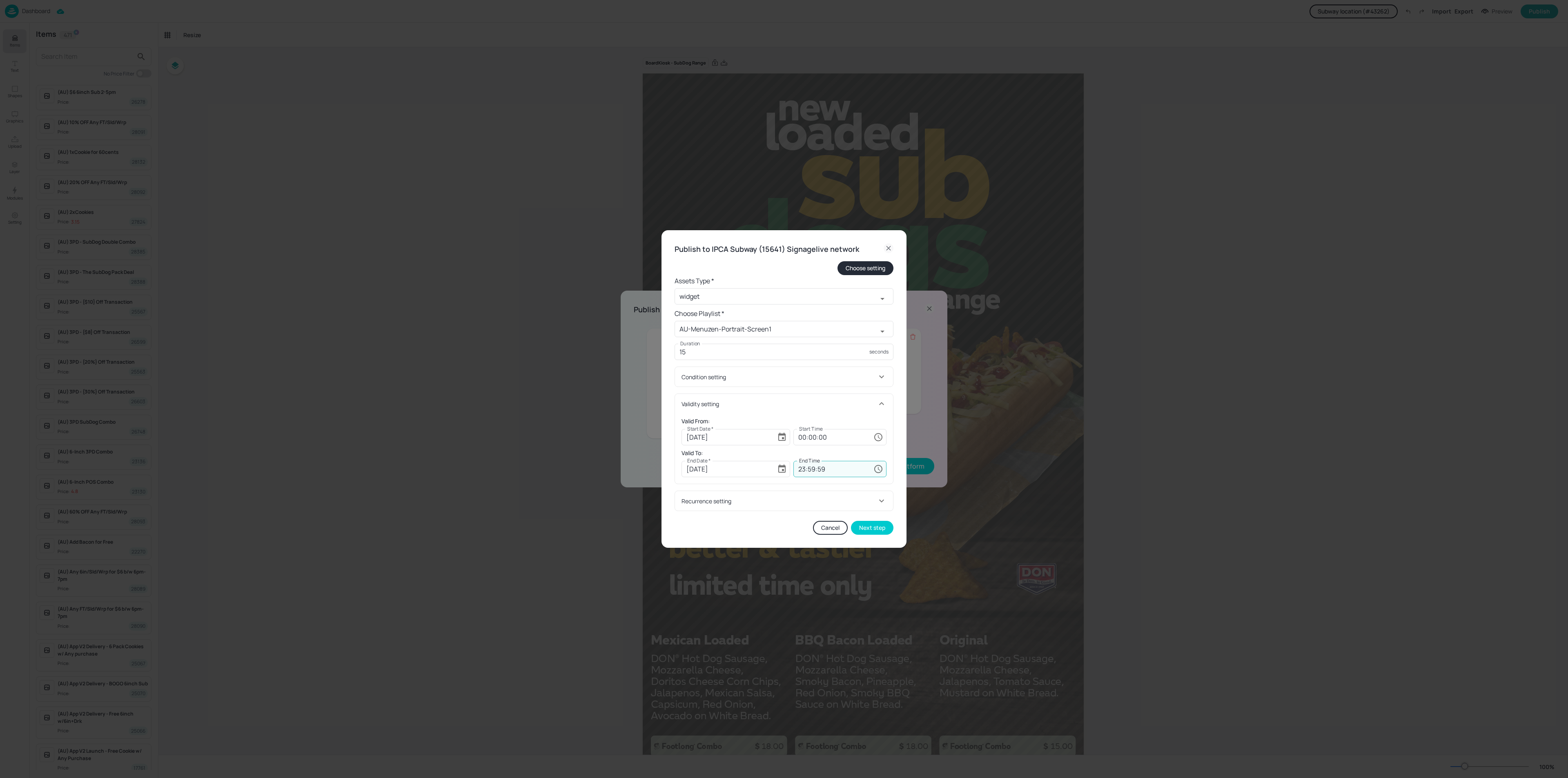
type input "23:59:59"
click at [795, 452] on h6 "Valid To:" at bounding box center [784, 453] width 205 height 9
click at [877, 527] on button "Next step" at bounding box center [872, 527] width 42 height 14
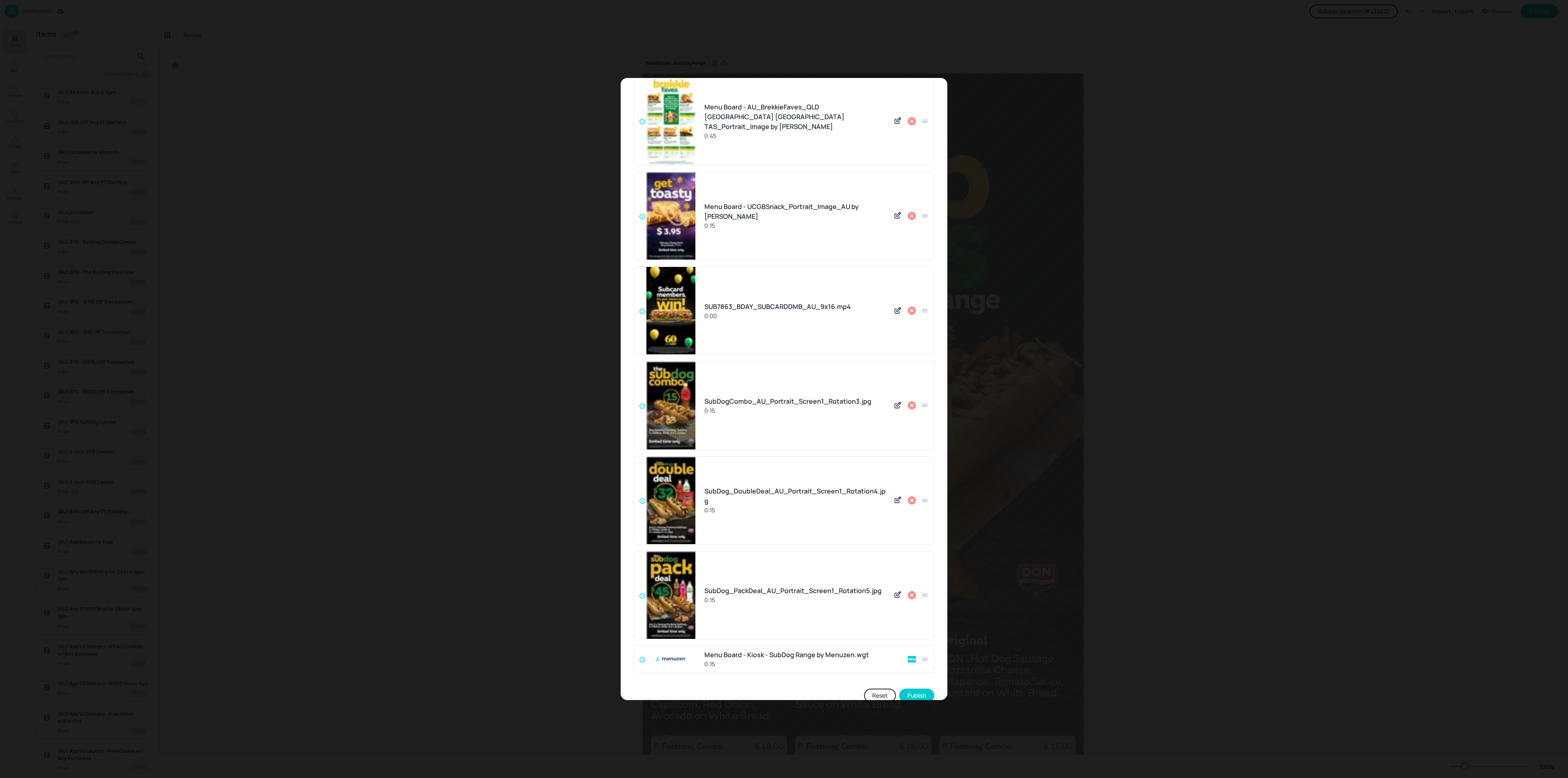
scroll to position [50, 0]
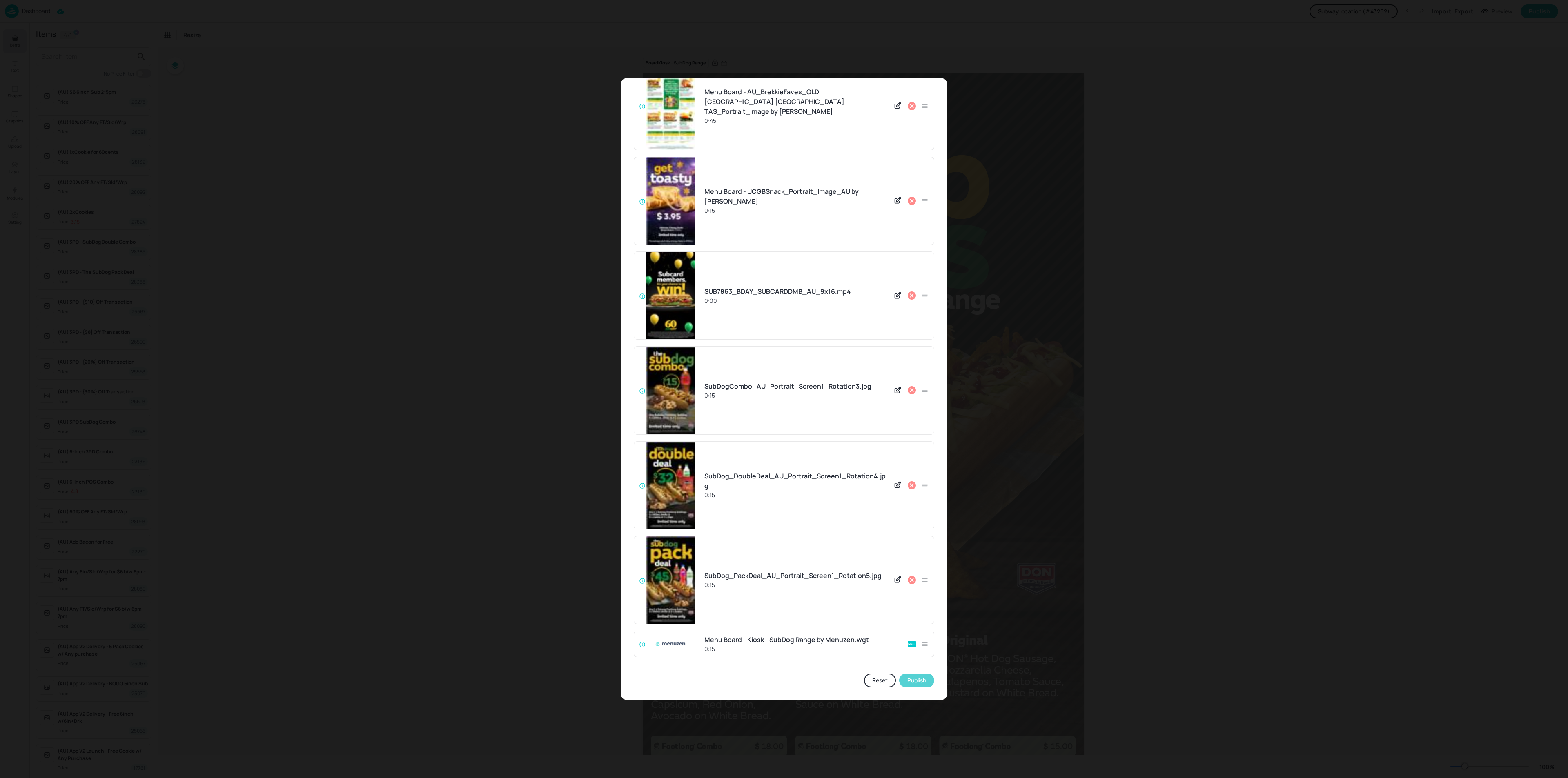
click at [915, 677] on button "Publish" at bounding box center [916, 680] width 35 height 14
